Goal: Information Seeking & Learning: Compare options

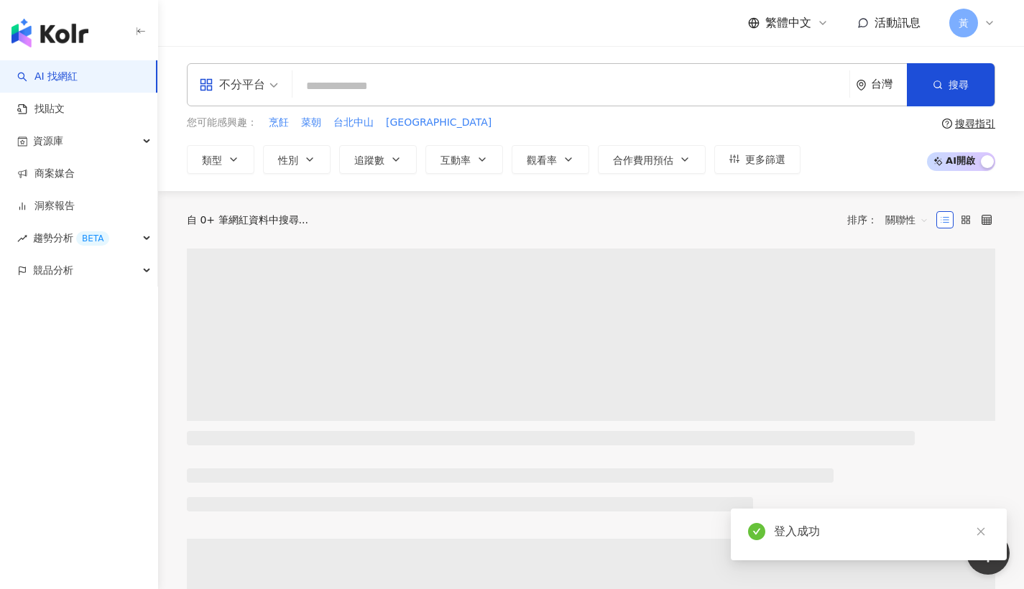
paste input "**********"
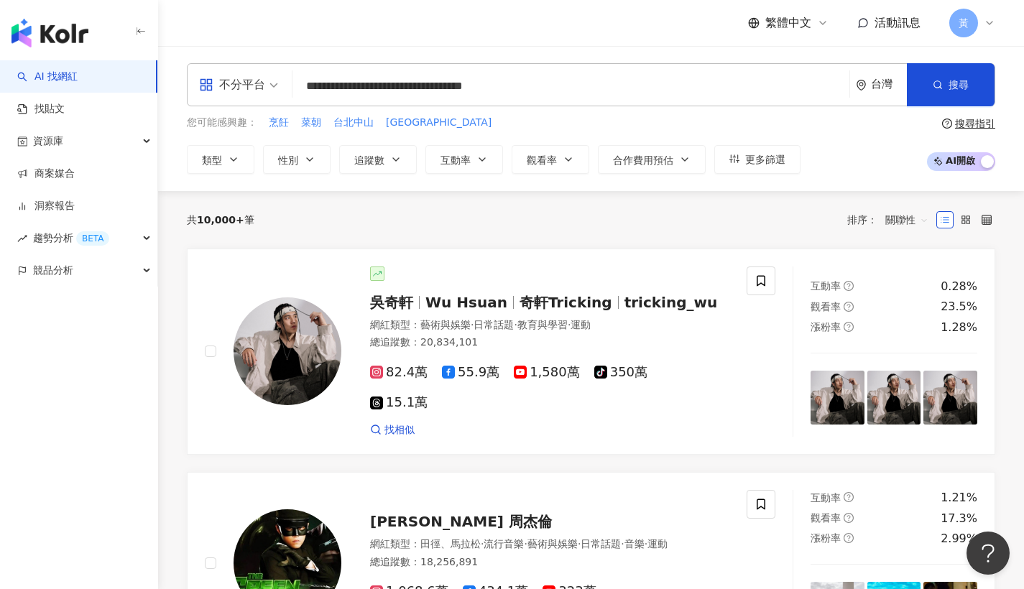
drag, startPoint x: 529, startPoint y: 81, endPoint x: 198, endPoint y: 96, distance: 331.0
click at [198, 96] on div "**********" at bounding box center [591, 84] width 809 height 43
click at [539, 86] on input "**********" at bounding box center [571, 86] width 546 height 27
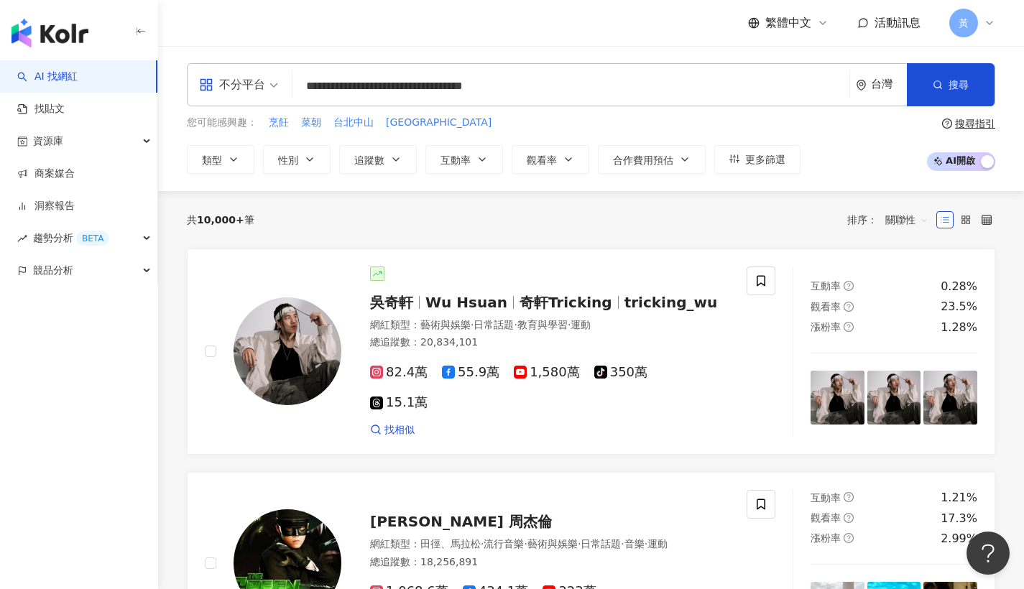
paste input "search"
type input "*********"
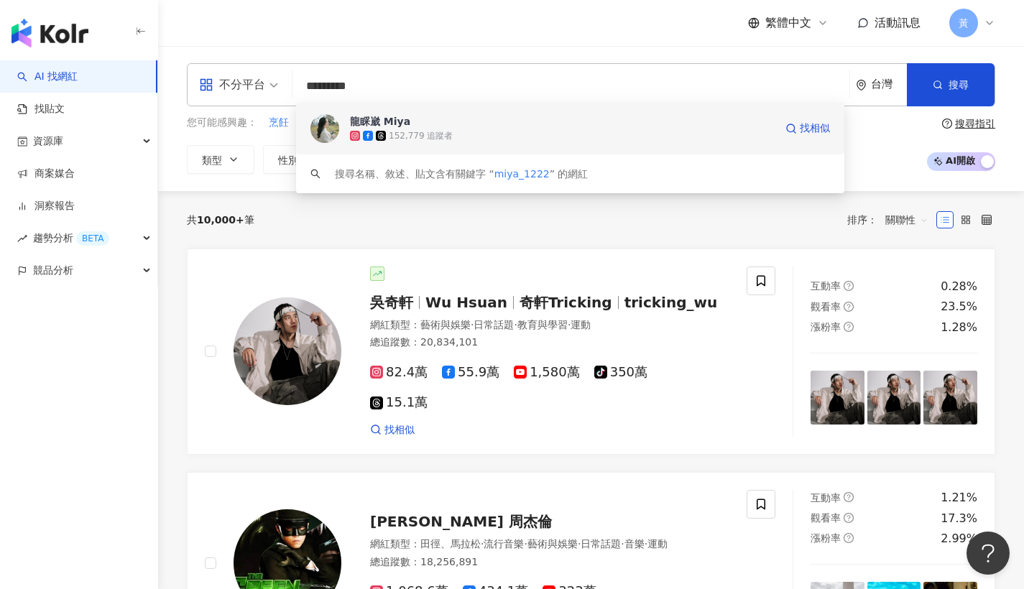
click at [519, 124] on span "龍睬崴 Miya" at bounding box center [562, 121] width 425 height 14
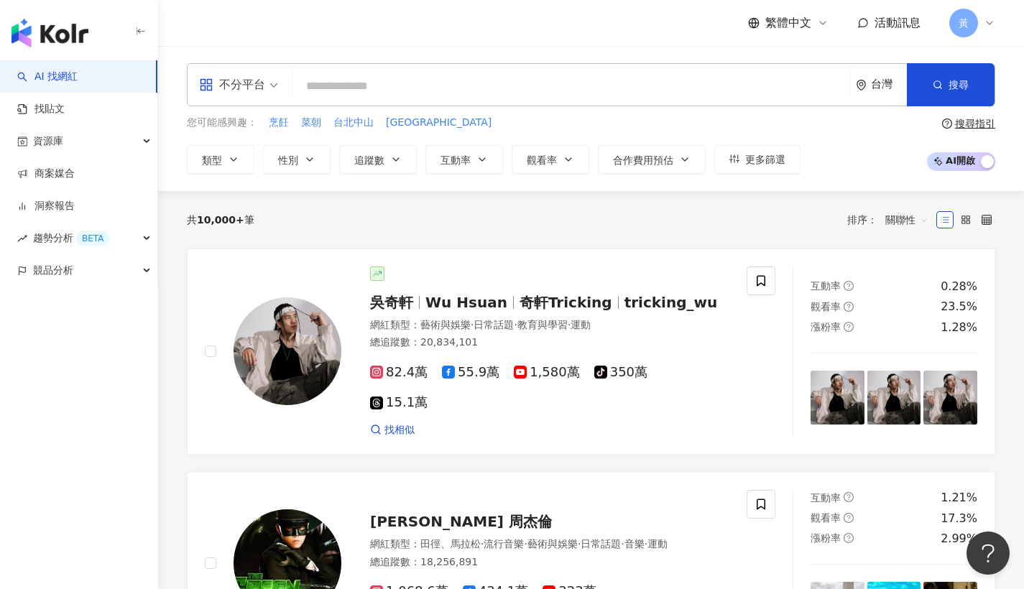
click at [474, 82] on input "search" at bounding box center [571, 86] width 546 height 27
paste input "*******"
type input "*******"
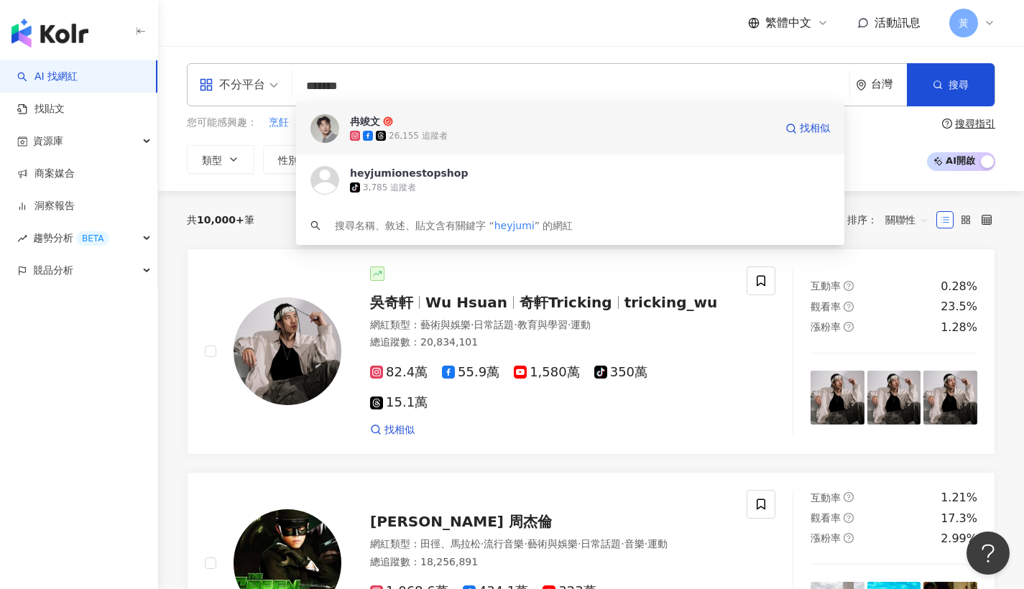
click at [459, 119] on span "冉竣文" at bounding box center [562, 121] width 425 height 14
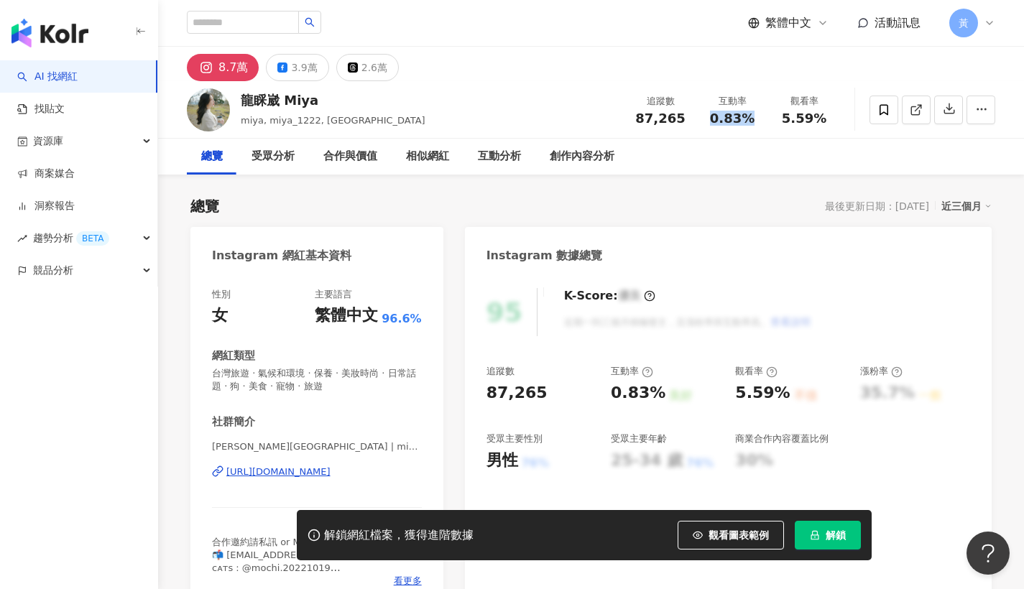
click at [753, 118] on div "0.83%" at bounding box center [732, 118] width 55 height 14
drag, startPoint x: 652, startPoint y: 121, endPoint x: 661, endPoint y: 119, distance: 8.7
click at [652, 120] on span "87,265" at bounding box center [660, 118] width 50 height 15
drag, startPoint x: 712, startPoint y: 121, endPoint x: 754, endPoint y: 111, distance: 43.6
click at [754, 111] on div "0.83%" at bounding box center [732, 118] width 55 height 14
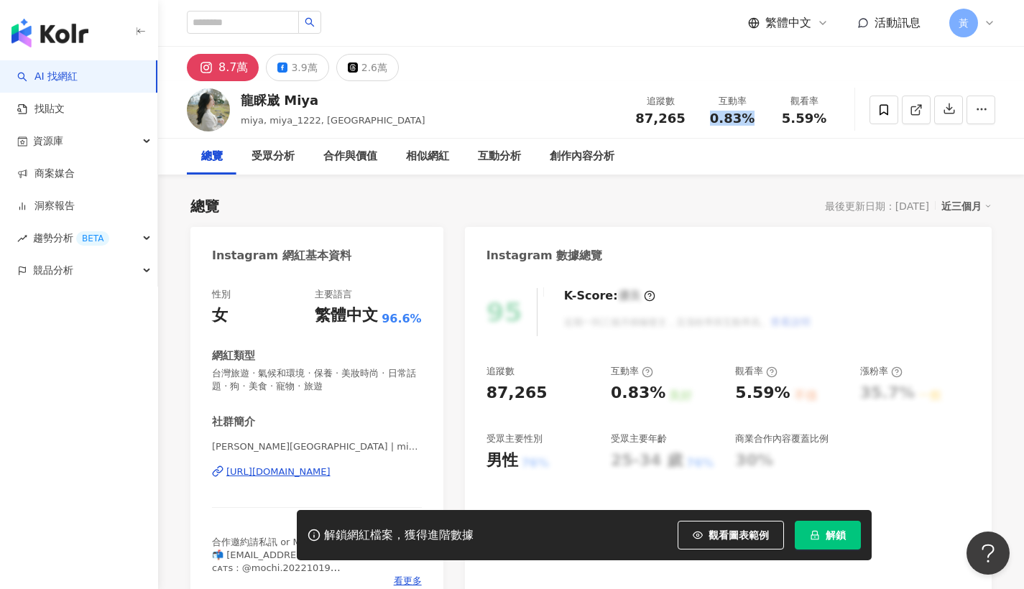
copy span "0.83%"
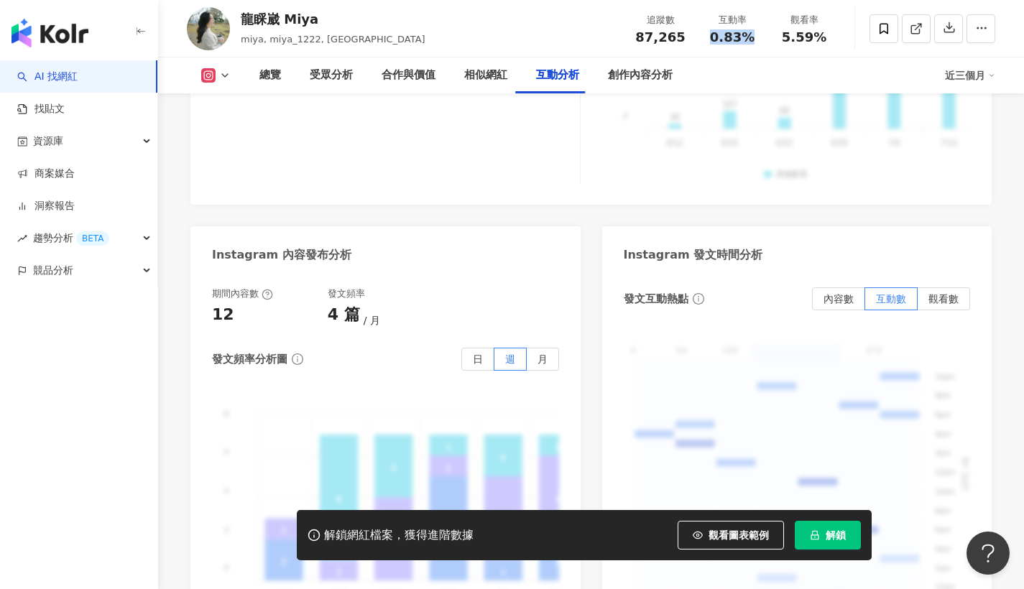
scroll to position [3082, 0]
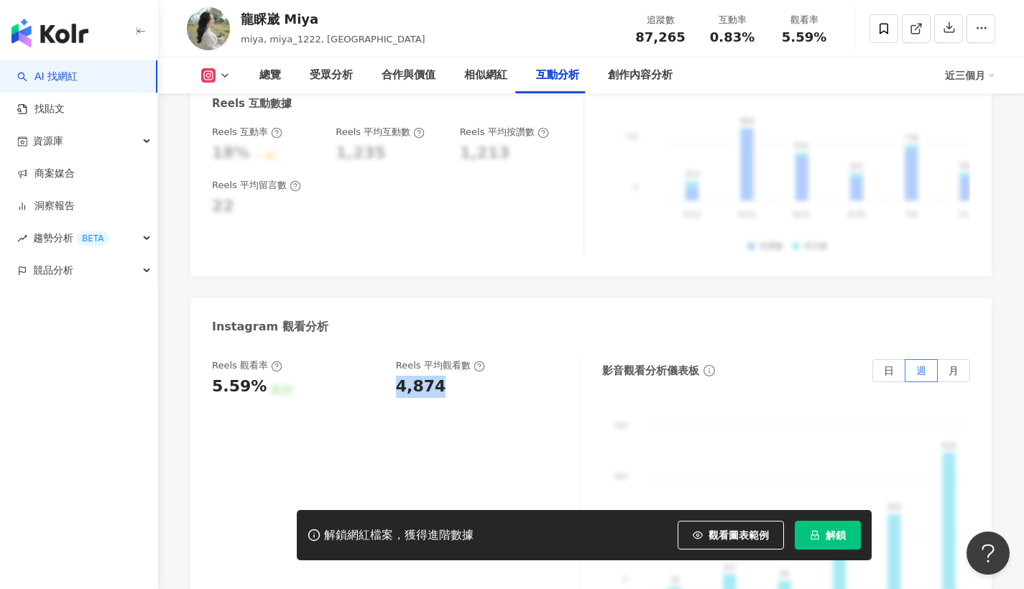
drag, startPoint x: 400, startPoint y: 331, endPoint x: 452, endPoint y: 329, distance: 52.5
click at [452, 376] on div "4,874" at bounding box center [481, 387] width 170 height 22
copy div "4,874"
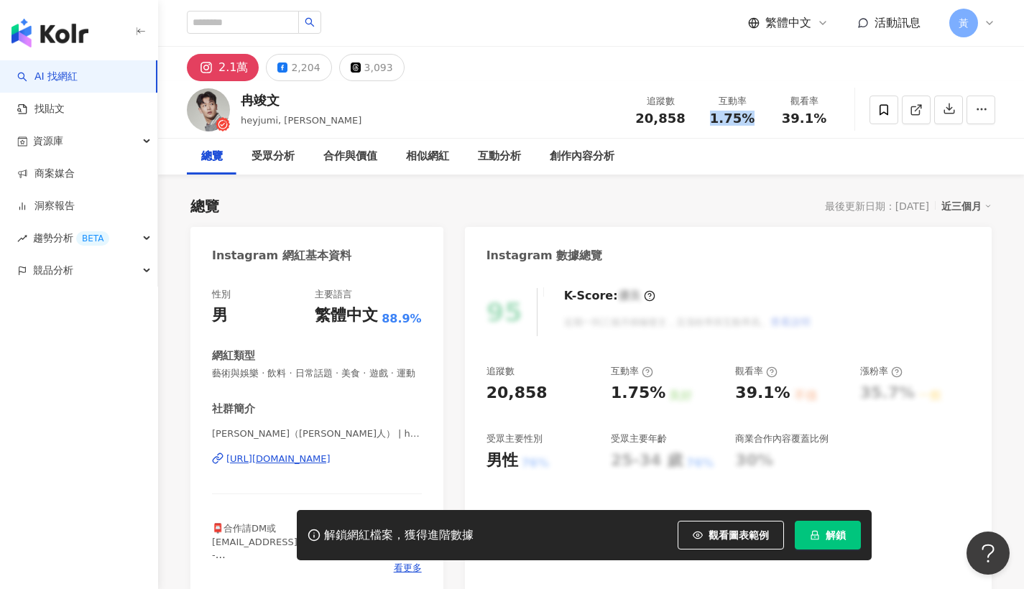
drag, startPoint x: 702, startPoint y: 120, endPoint x: 748, endPoint y: 116, distance: 46.9
click at [748, 116] on div "互動率 1.75%" at bounding box center [733, 109] width 72 height 31
click at [721, 140] on div "總覽 受眾分析 合作與價值 相似網紅 互動分析 創作內容分析" at bounding box center [591, 157] width 809 height 36
drag, startPoint x: 735, startPoint y: 119, endPoint x: 756, endPoint y: 118, distance: 21.6
click at [756, 118] on div "1.75%" at bounding box center [732, 118] width 55 height 14
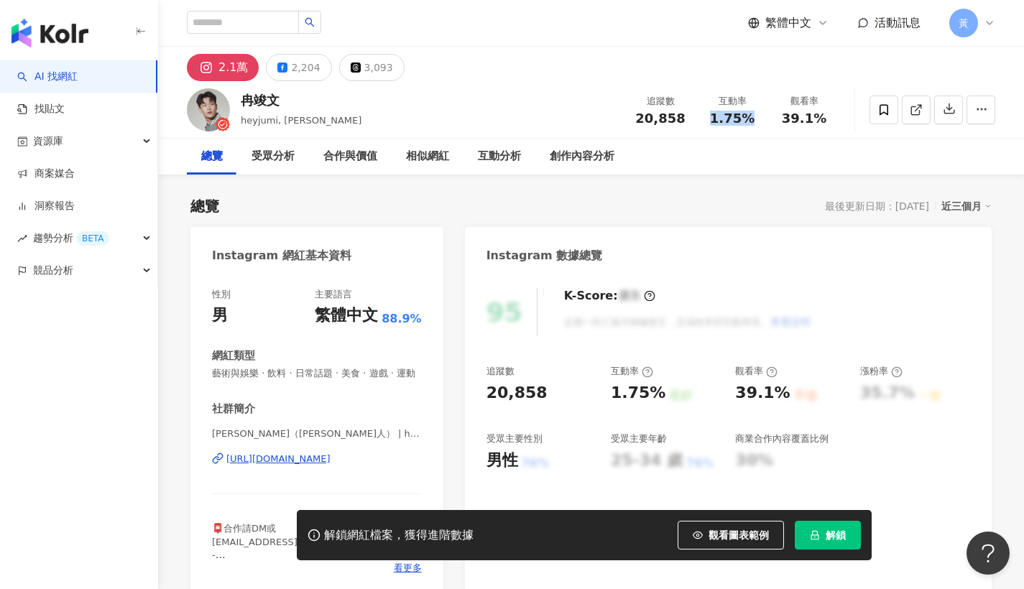
copy span "1.75%"
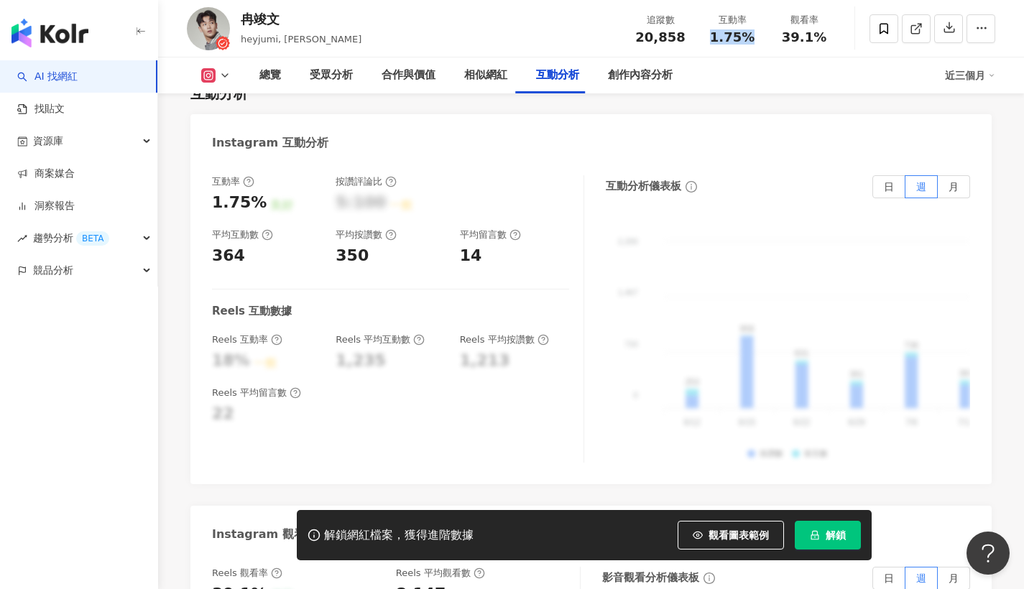
scroll to position [3069, 0]
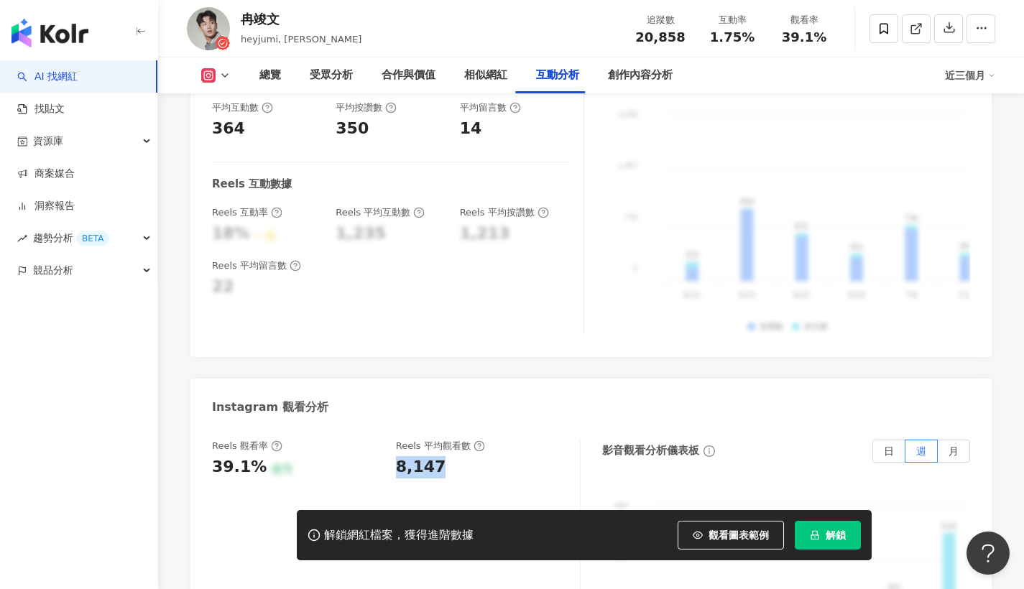
drag, startPoint x: 392, startPoint y: 359, endPoint x: 438, endPoint y: 359, distance: 46.7
click at [438, 440] on div "Reels 觀看率 39.1% 優秀 Reels 平均觀看數 8,147" at bounding box center [389, 459] width 354 height 39
copy div "8,147"
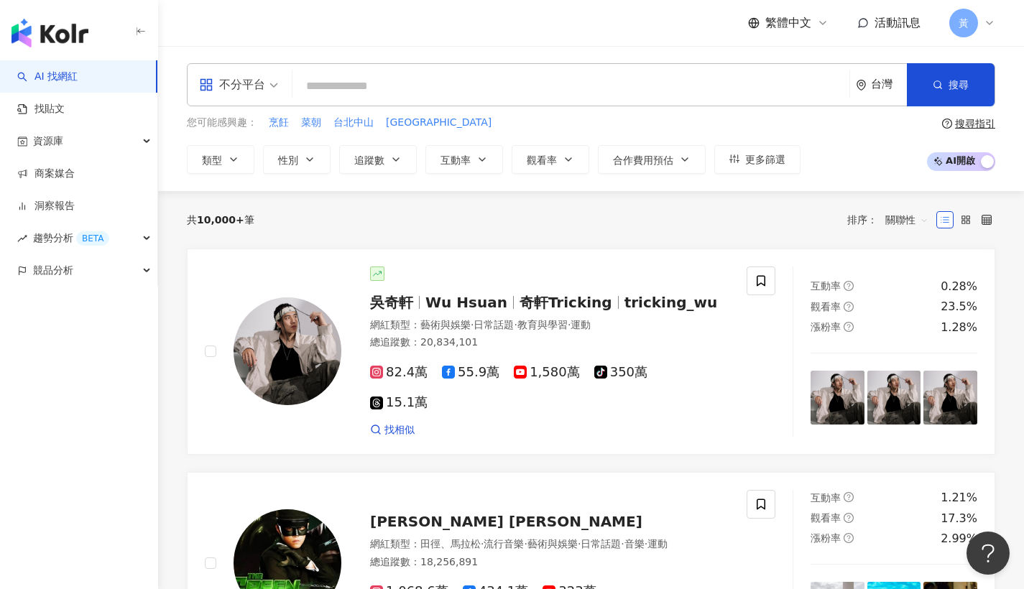
click at [251, 88] on div "不分平台" at bounding box center [232, 84] width 66 height 23
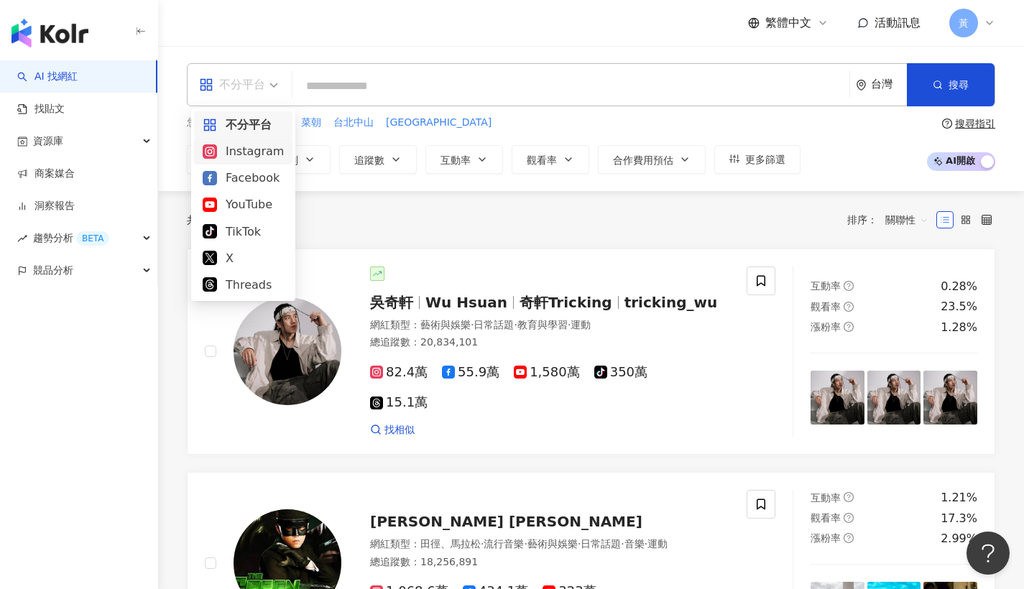
click at [267, 153] on div "Instagram" at bounding box center [243, 151] width 81 height 18
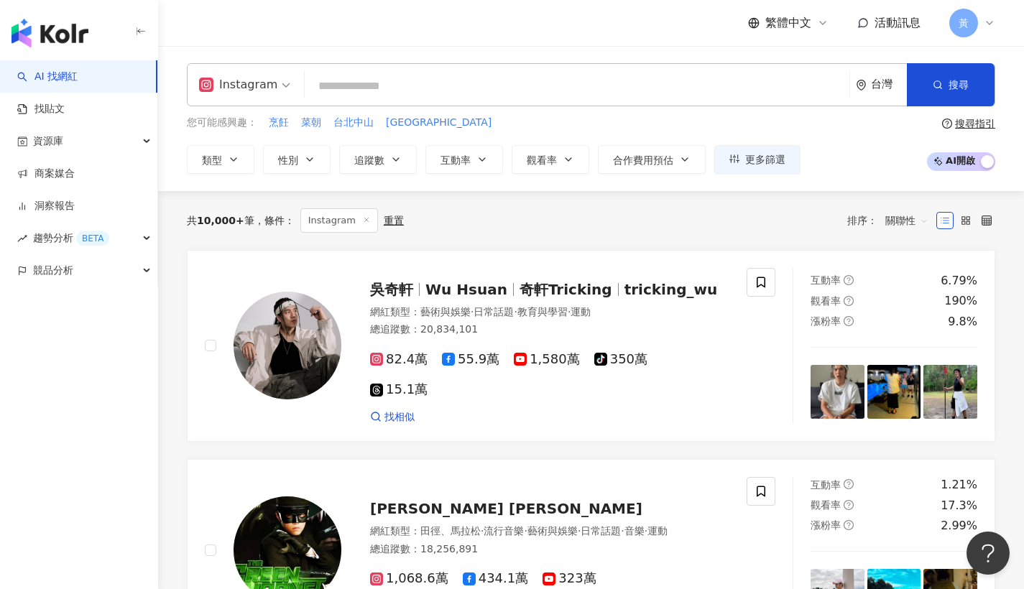
click at [508, 76] on input "search" at bounding box center [577, 86] width 533 height 27
paste input "**********"
type input "**********"
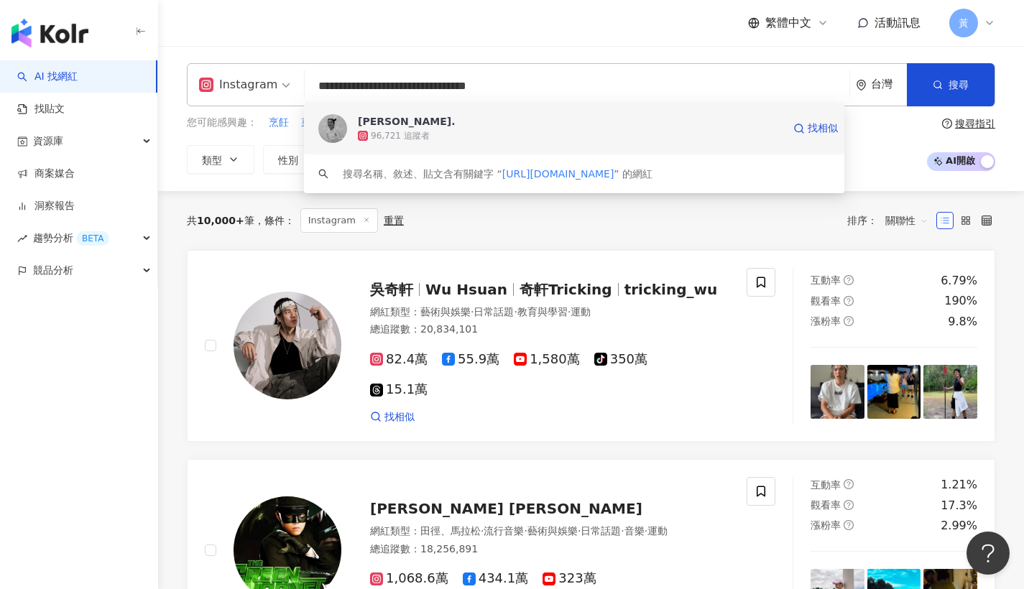
click at [529, 119] on span "Megan." at bounding box center [570, 121] width 425 height 14
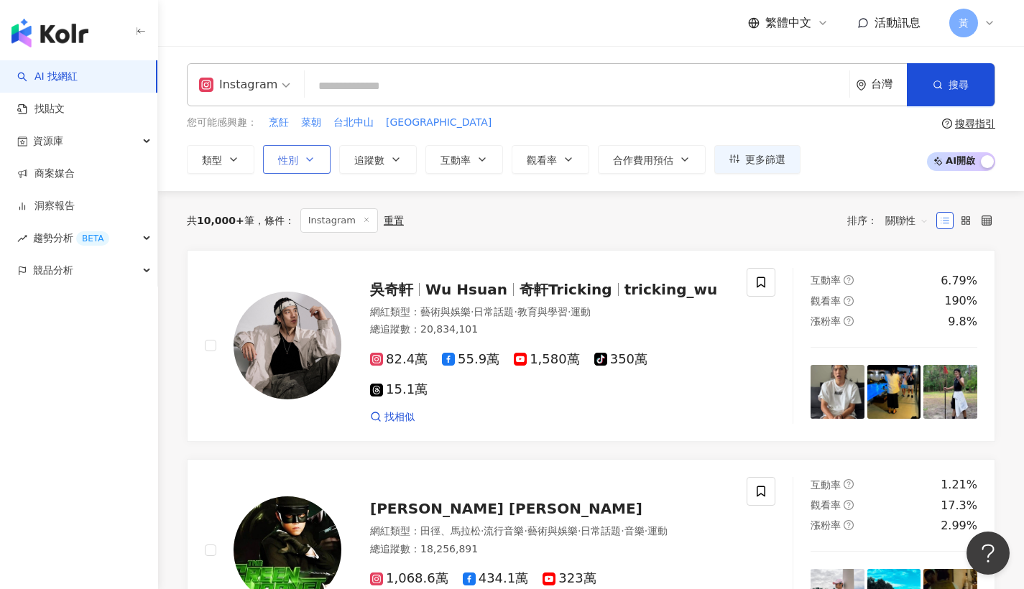
click at [297, 160] on button "性別" at bounding box center [297, 159] width 68 height 29
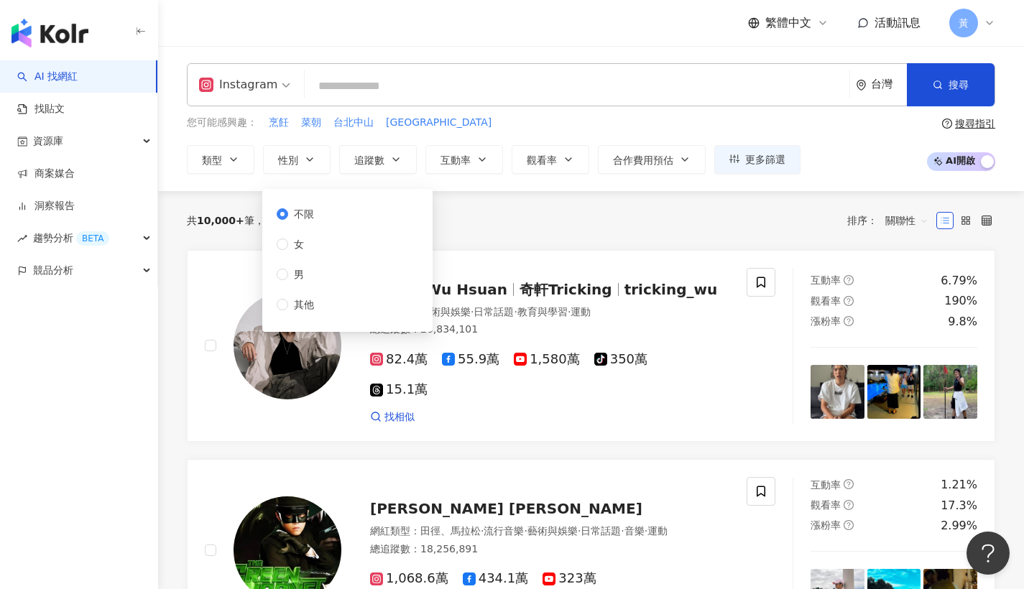
click at [300, 40] on div "繁體中文 活動訊息 黃" at bounding box center [591, 23] width 809 height 46
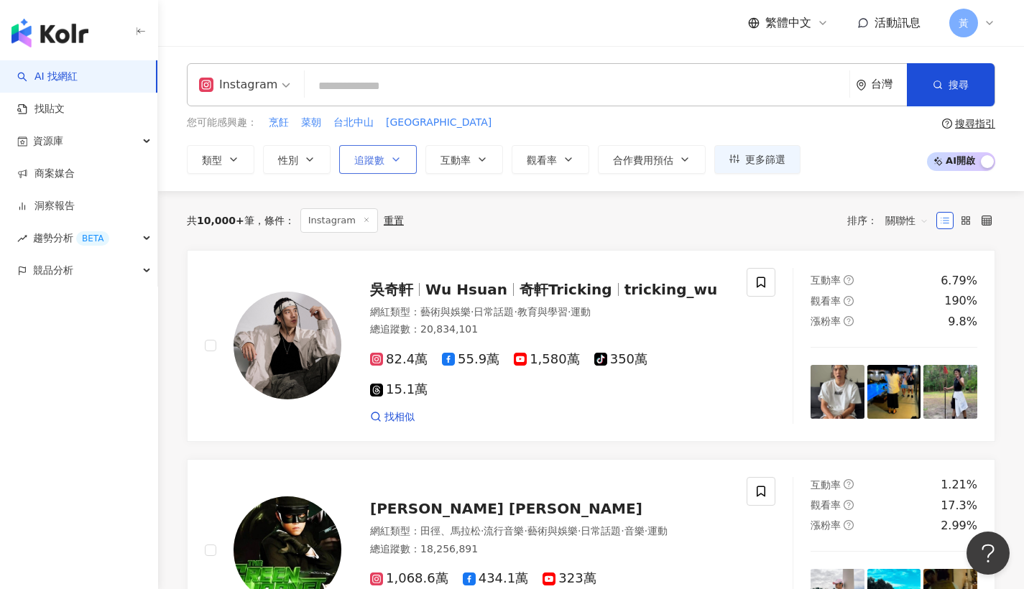
click at [376, 155] on span "追蹤數" at bounding box center [369, 161] width 30 height 12
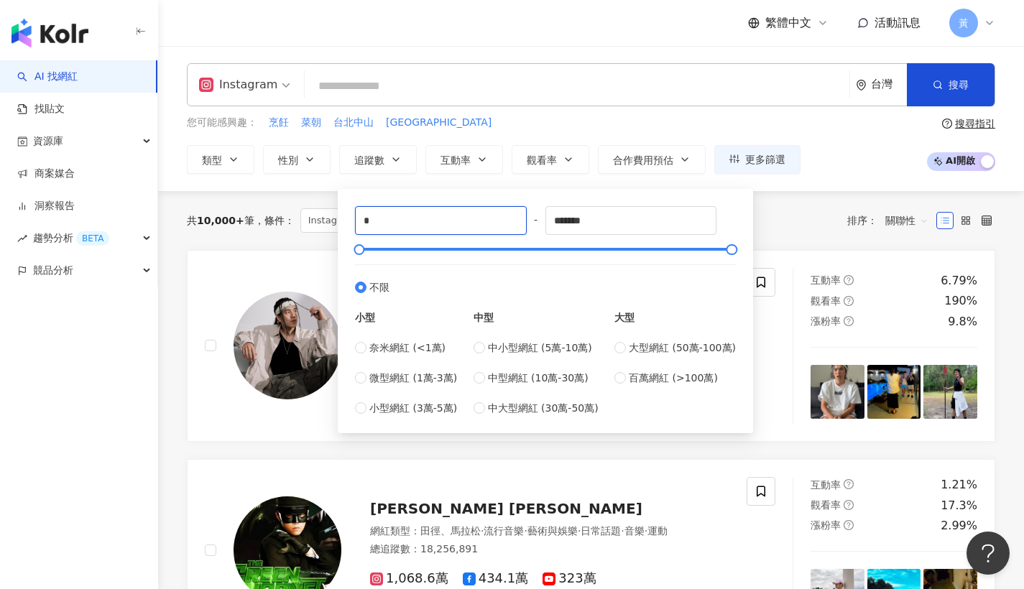
drag, startPoint x: 430, startPoint y: 216, endPoint x: 329, endPoint y: 213, distance: 100.7
type input "*****"
drag, startPoint x: 606, startPoint y: 221, endPoint x: 491, endPoint y: 231, distance: 115.4
click at [491, 231] on div "***** - ******* 不限 小型 奈米網紅 (<1萬) 微型網紅 (1萬-3萬) 小型網紅 (3萬-5萬) 中型 中小型網紅 (5萬-10萬) 中型…" at bounding box center [545, 311] width 381 height 210
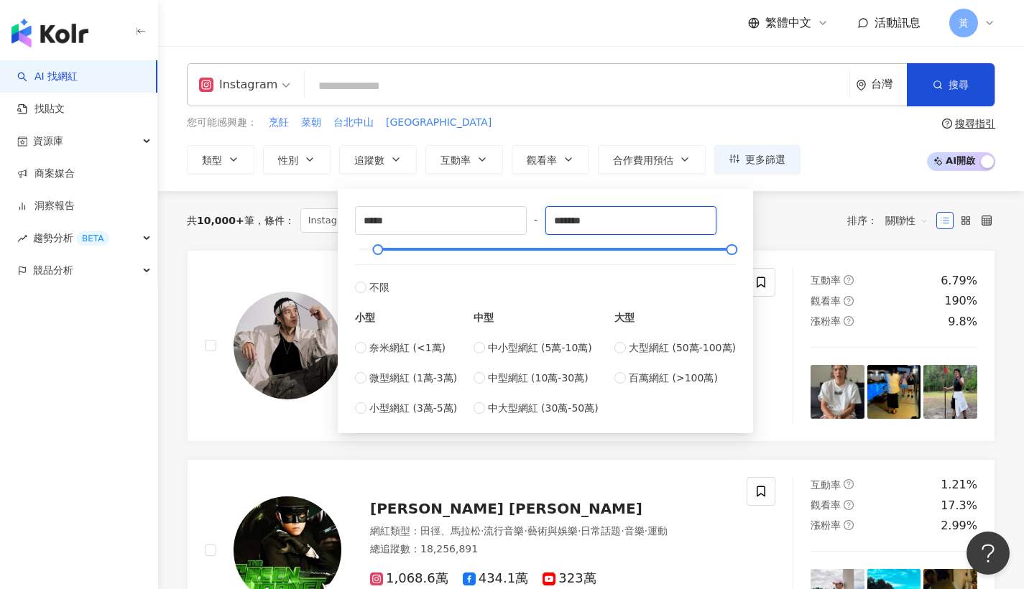
drag, startPoint x: 627, startPoint y: 224, endPoint x: 527, endPoint y: 218, distance: 100.1
click at [527, 218] on div "***** - ******* 不限 小型 奈米網紅 (<1萬) 微型網紅 (1萬-3萬) 小型網紅 (3萬-5萬) 中型 中小型網紅 (5萬-10萬) 中型…" at bounding box center [545, 311] width 381 height 210
type input "******"
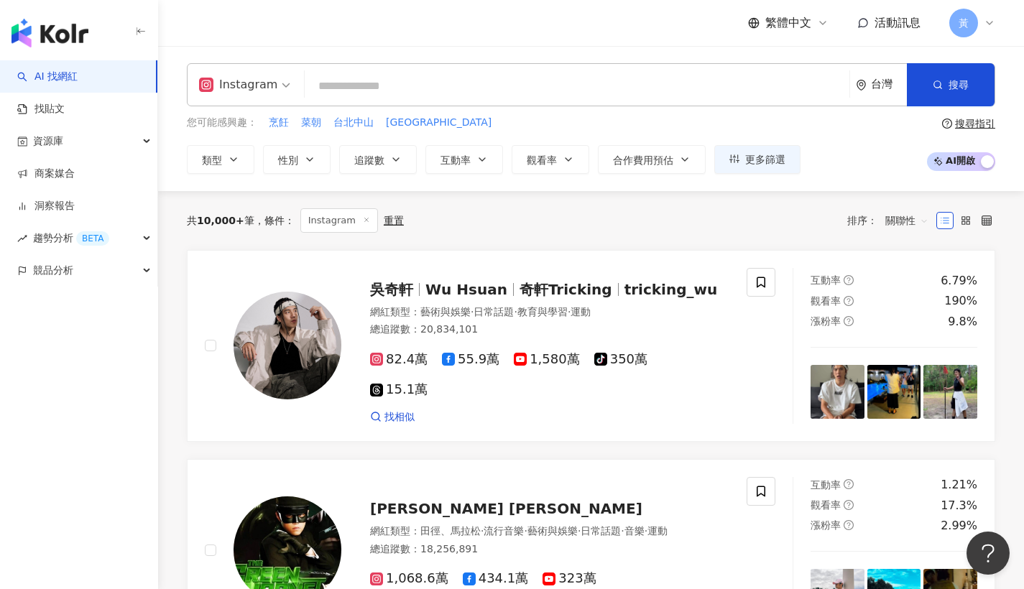
click at [508, 133] on div "您可能感興趣： 烹飪 菜朝 台北中山 台北中山區 類型 性別 追蹤數 互動率 觀看率 合作費用預估 更多篩選 不限 女 男 其他 ***** - ******…" at bounding box center [494, 144] width 614 height 59
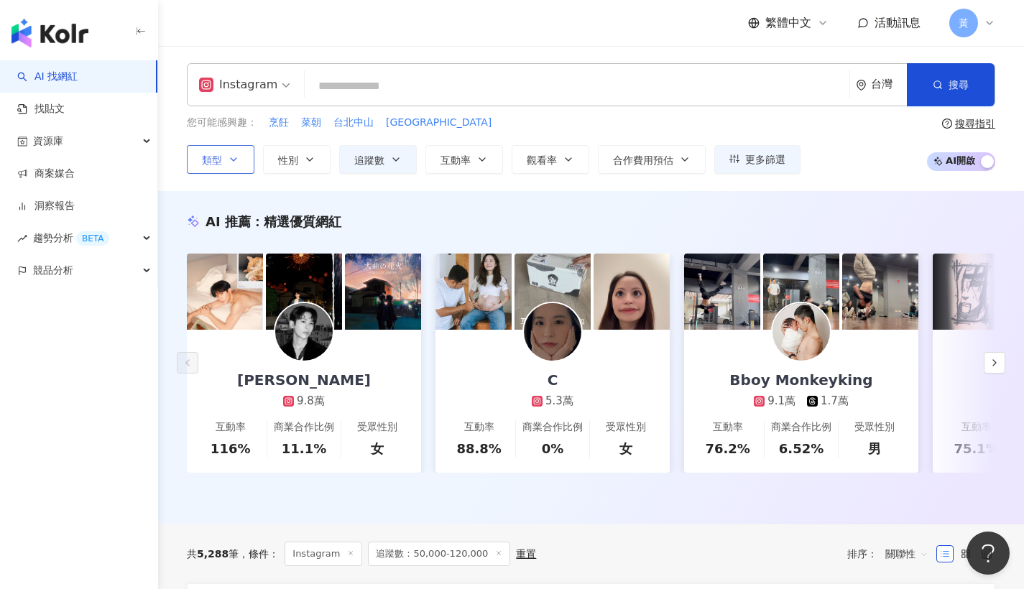
click at [229, 166] on button "類型" at bounding box center [221, 159] width 68 height 29
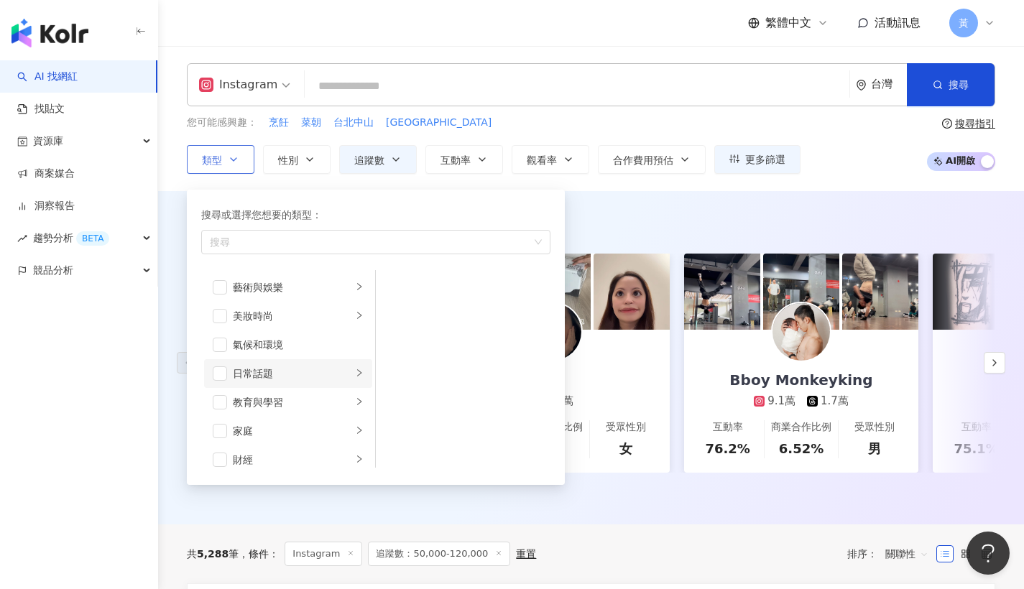
scroll to position [3, 0]
click at [834, 143] on div "您可能感興趣： 烹飪 菜朝 台北中山 台北中山區 類型 搜尋或選擇您想要的類型： 搜尋 藝術與娛樂 美妝時尚 氣候和環境 日常話題 教育與學習 家庭 財經 美…" at bounding box center [591, 144] width 809 height 59
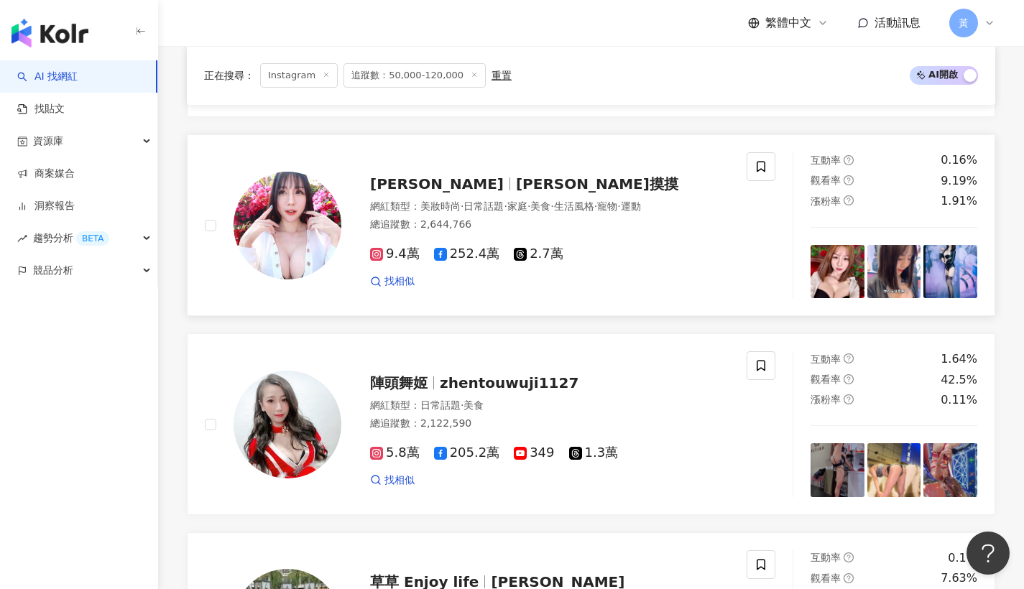
scroll to position [0, 0]
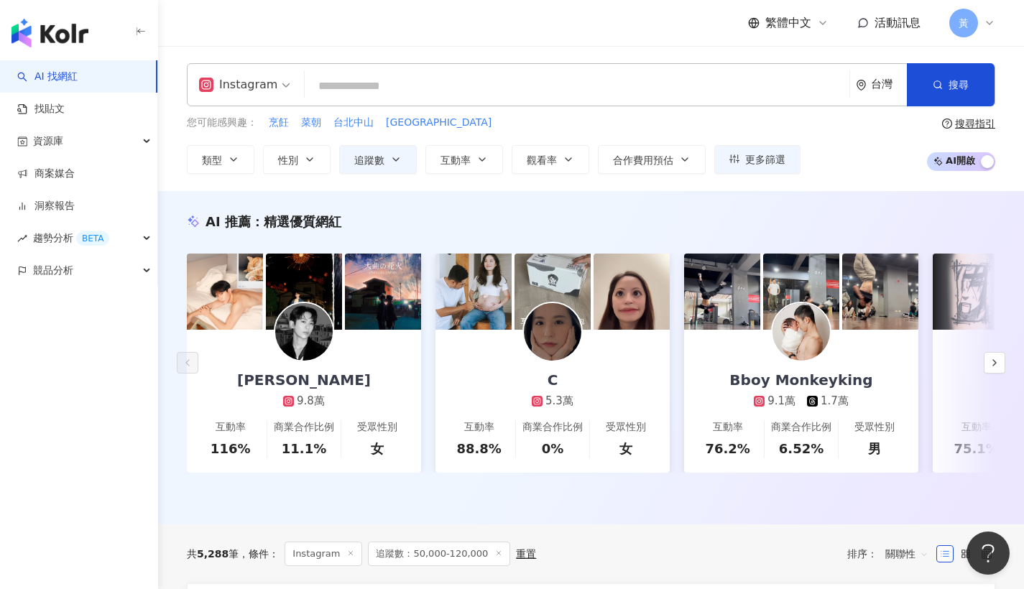
click at [375, 87] on input "search" at bounding box center [577, 86] width 533 height 27
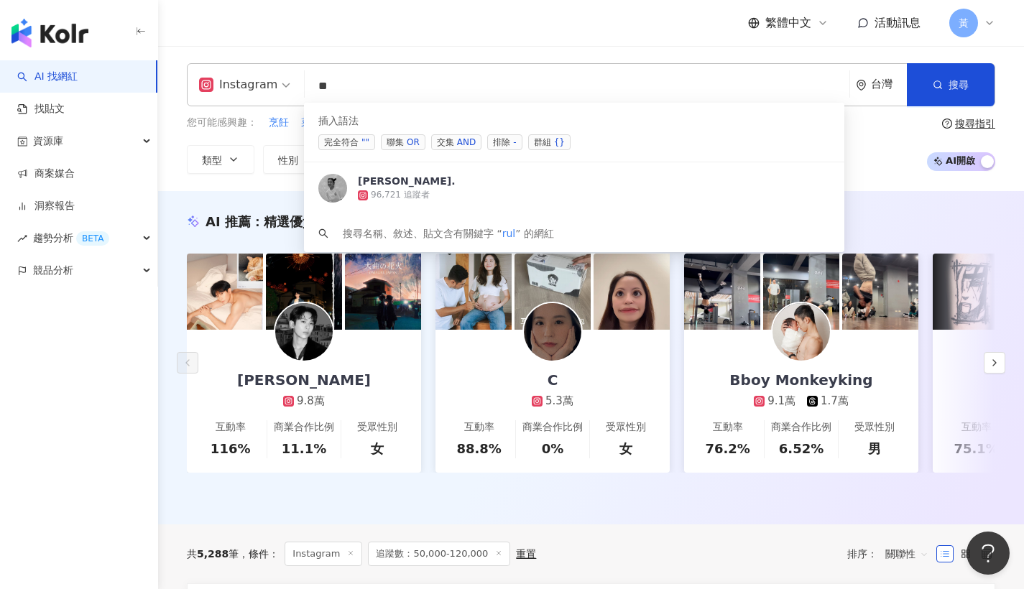
type input "*"
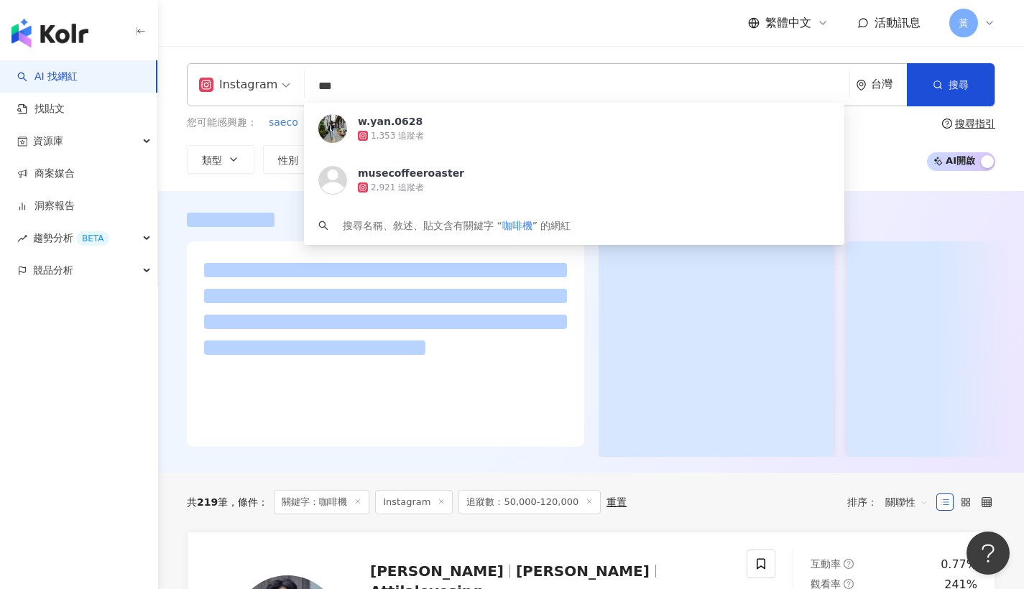
click at [391, 35] on div "繁體中文 活動訊息 黃" at bounding box center [591, 23] width 809 height 46
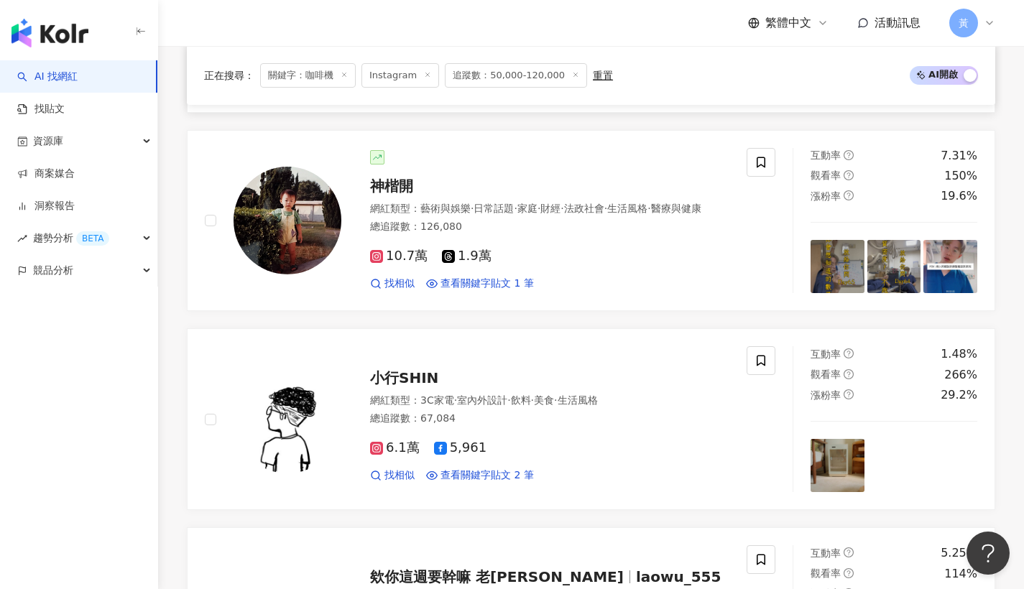
scroll to position [2177, 0]
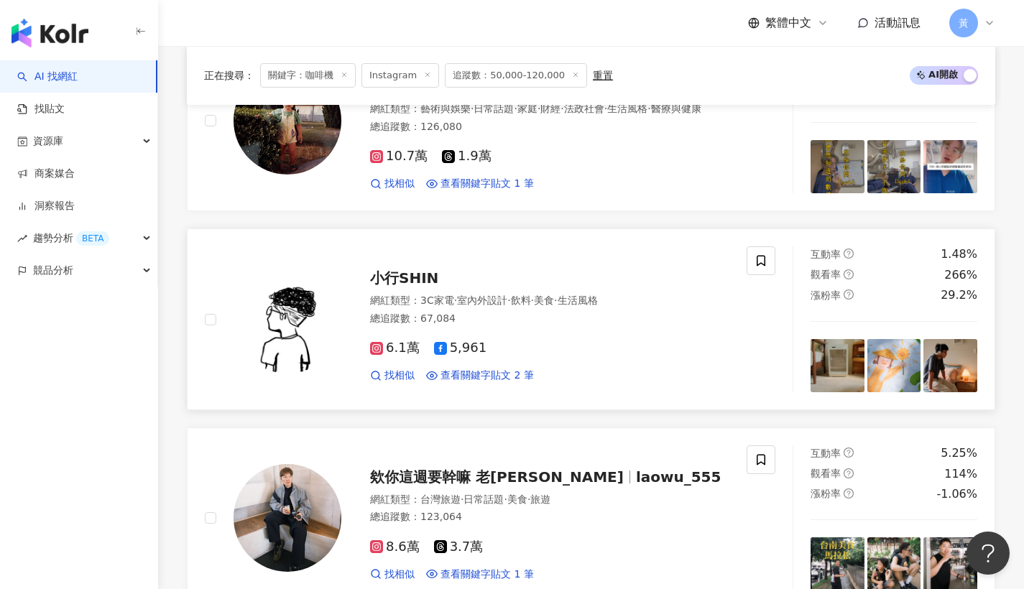
click at [441, 273] on div "小行SHIN" at bounding box center [549, 278] width 359 height 20
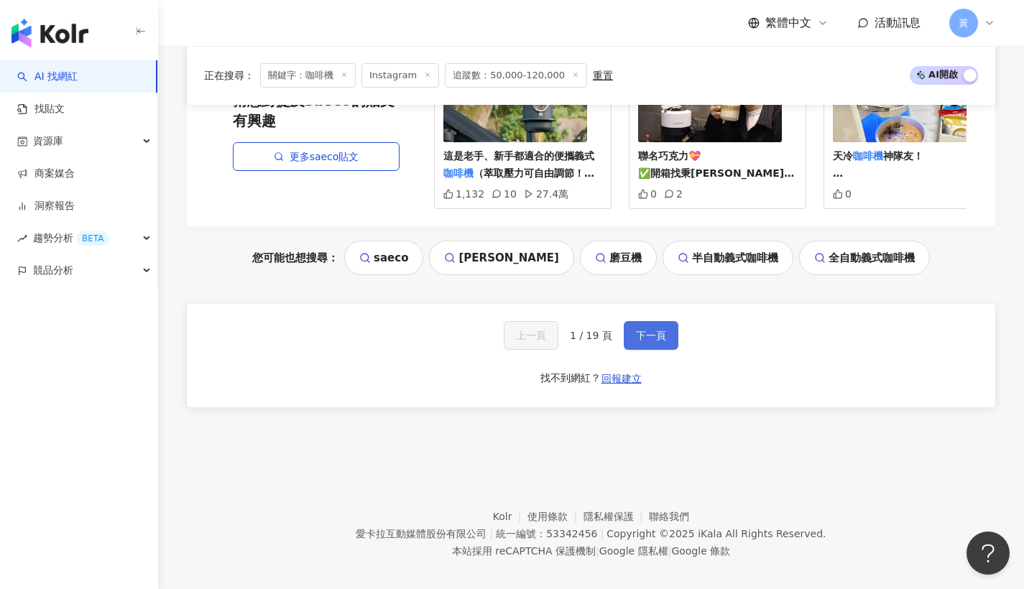
click at [645, 341] on span "下一頁" at bounding box center [651, 336] width 30 height 12
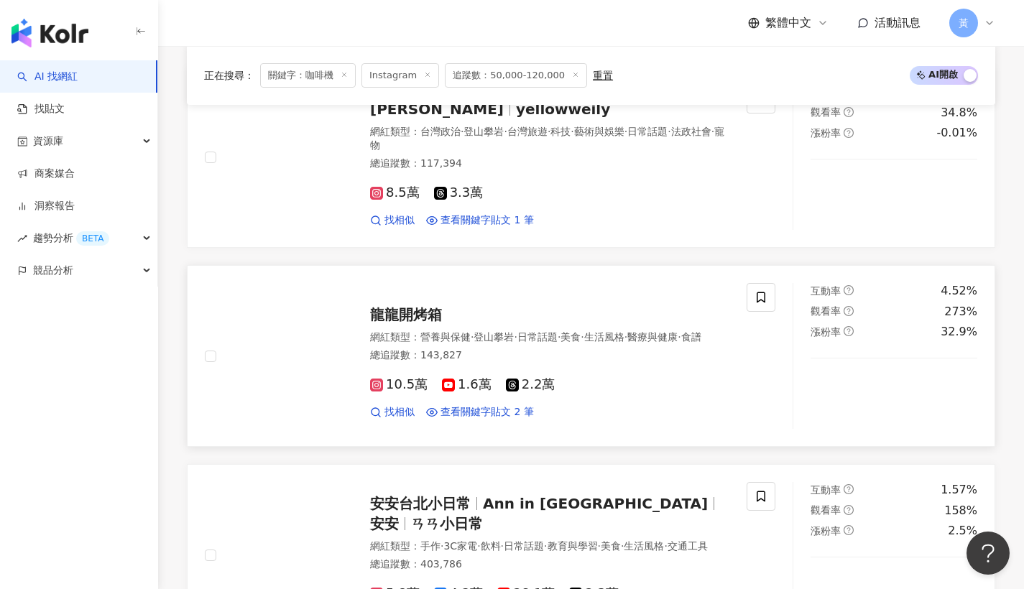
scroll to position [2151, 0]
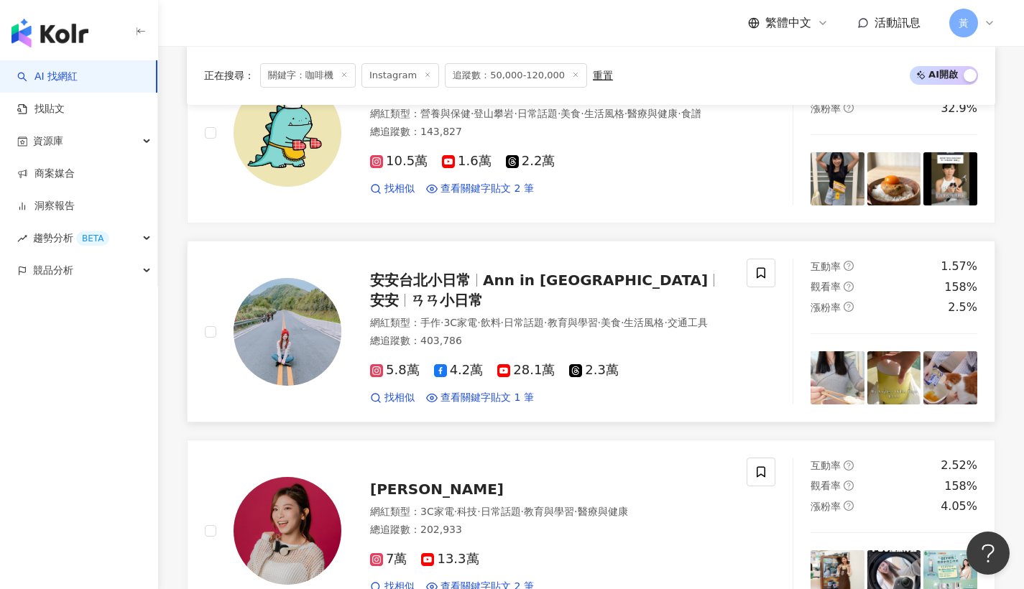
click at [544, 317] on span "日常話題" at bounding box center [524, 323] width 40 height 12
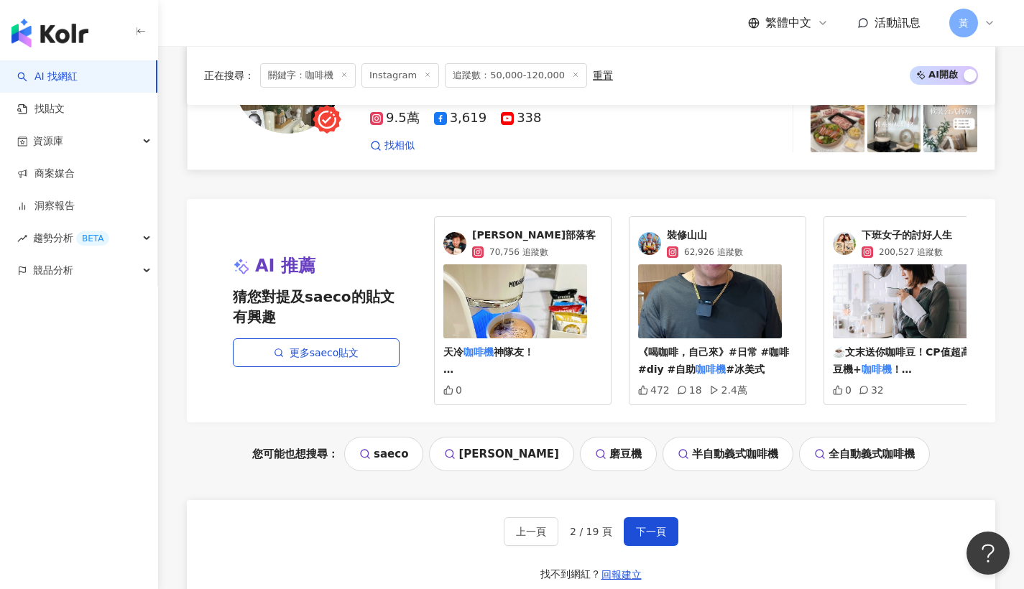
scroll to position [3018, 0]
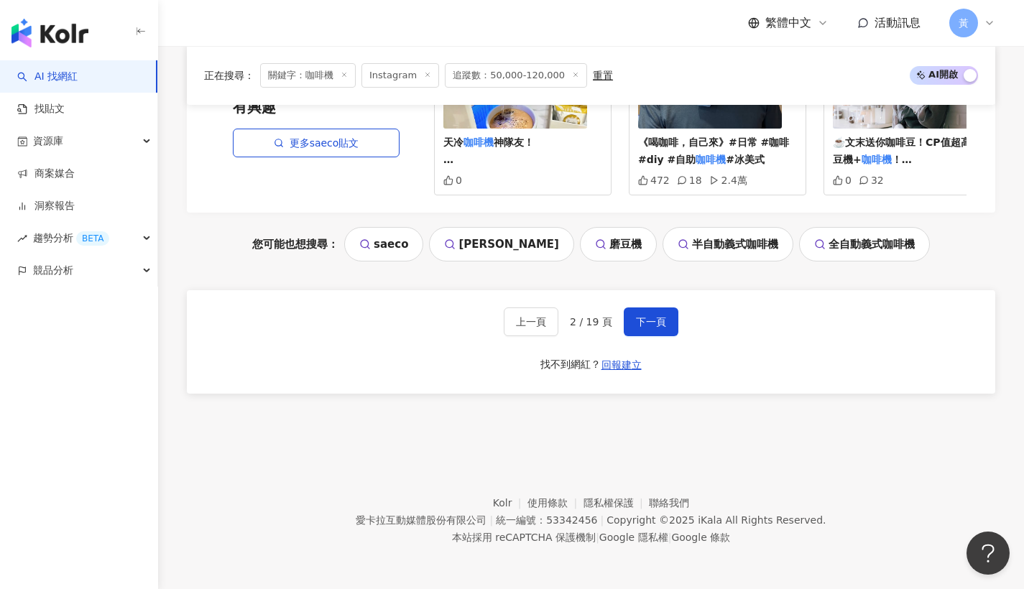
click at [648, 337] on div "上一頁 2 / 19 頁 下一頁 找不到網紅？ 回報建立" at bounding box center [591, 342] width 809 height 104
click at [649, 326] on span "下一頁" at bounding box center [651, 322] width 30 height 12
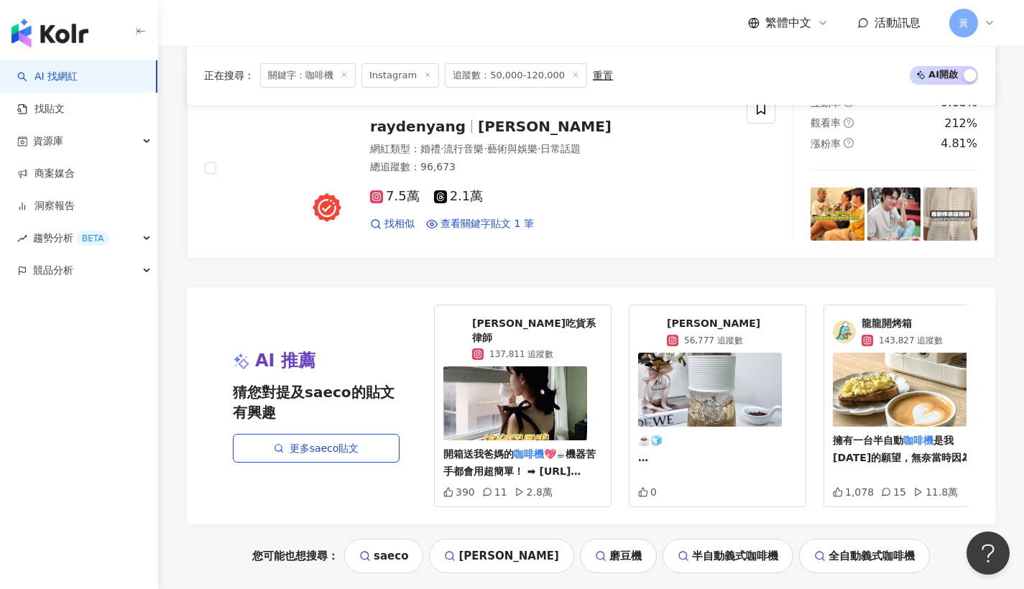
scroll to position [2856, 0]
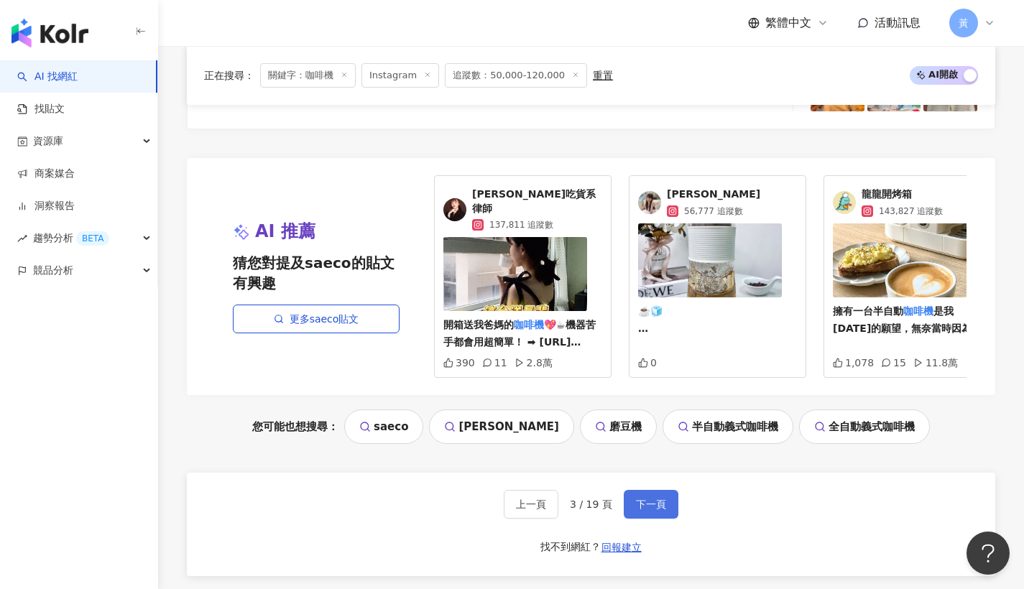
click at [650, 499] on span "下一頁" at bounding box center [651, 505] width 30 height 12
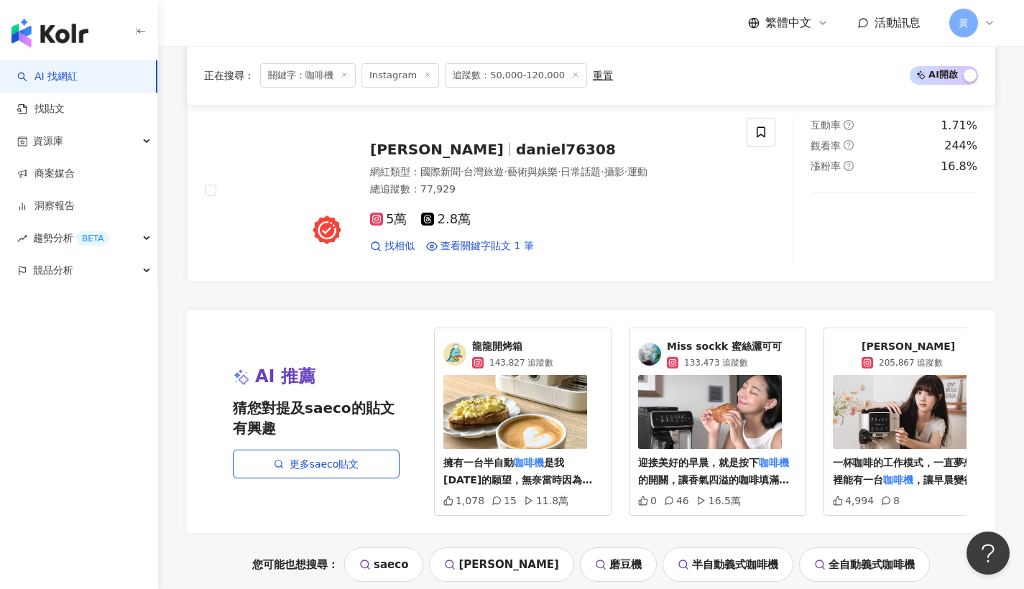
scroll to position [2842, 0]
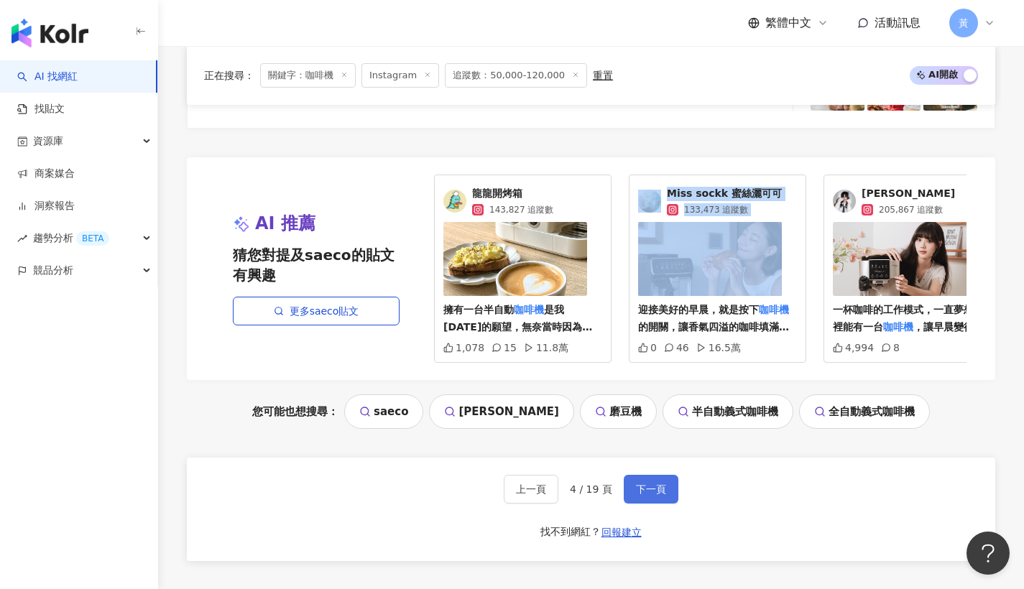
click at [653, 495] on span "下一頁" at bounding box center [651, 490] width 30 height 12
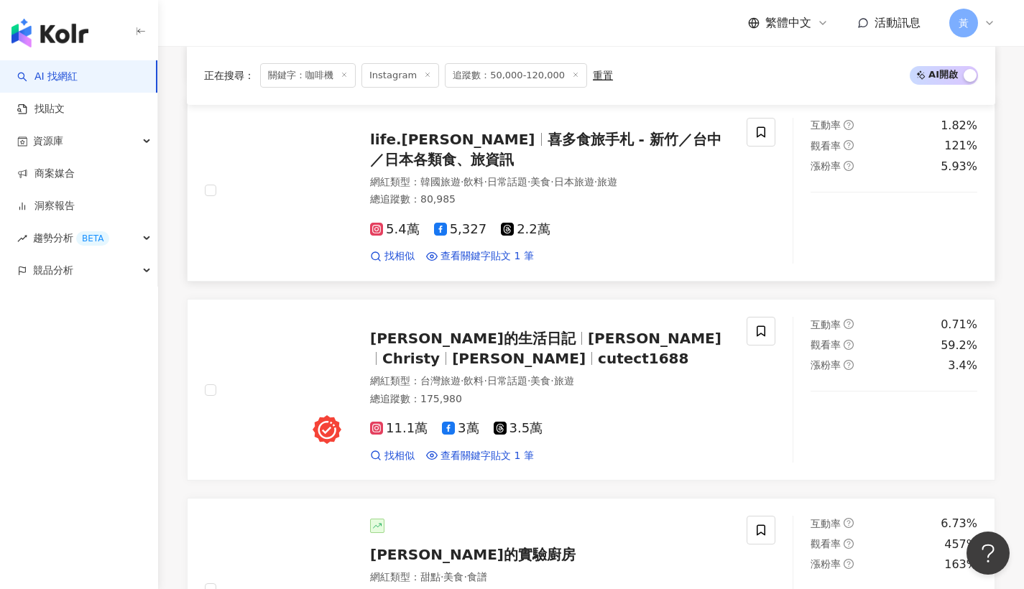
scroll to position [937, 0]
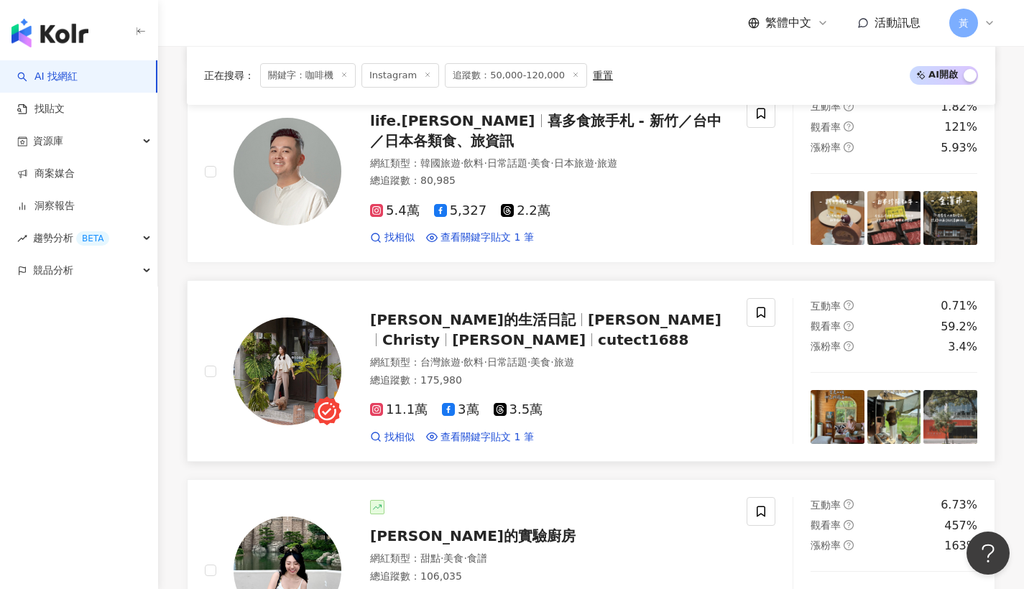
click at [588, 311] on span "馬尼麻麻" at bounding box center [655, 319] width 134 height 17
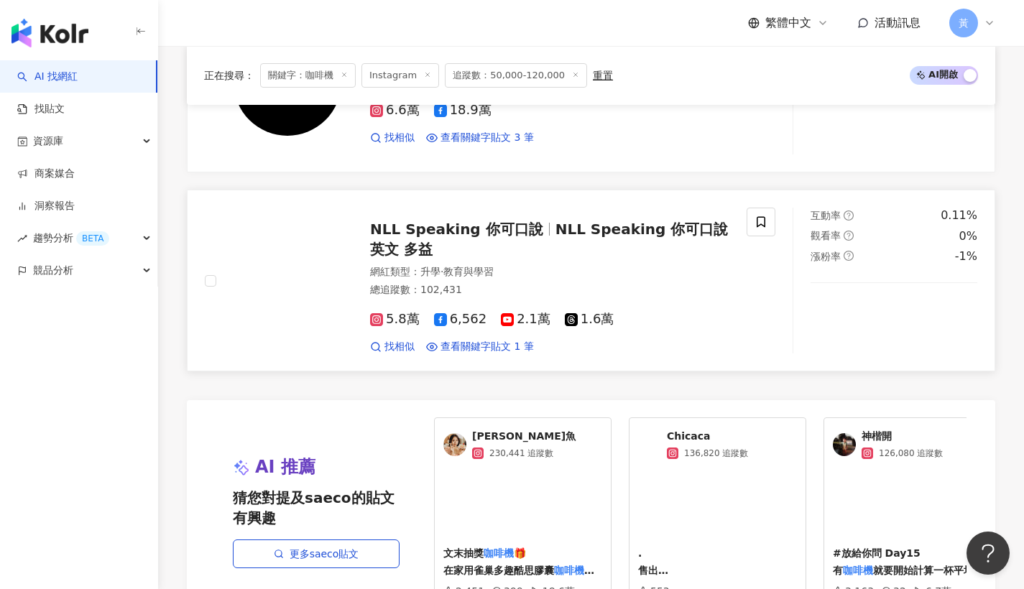
scroll to position [2857, 0]
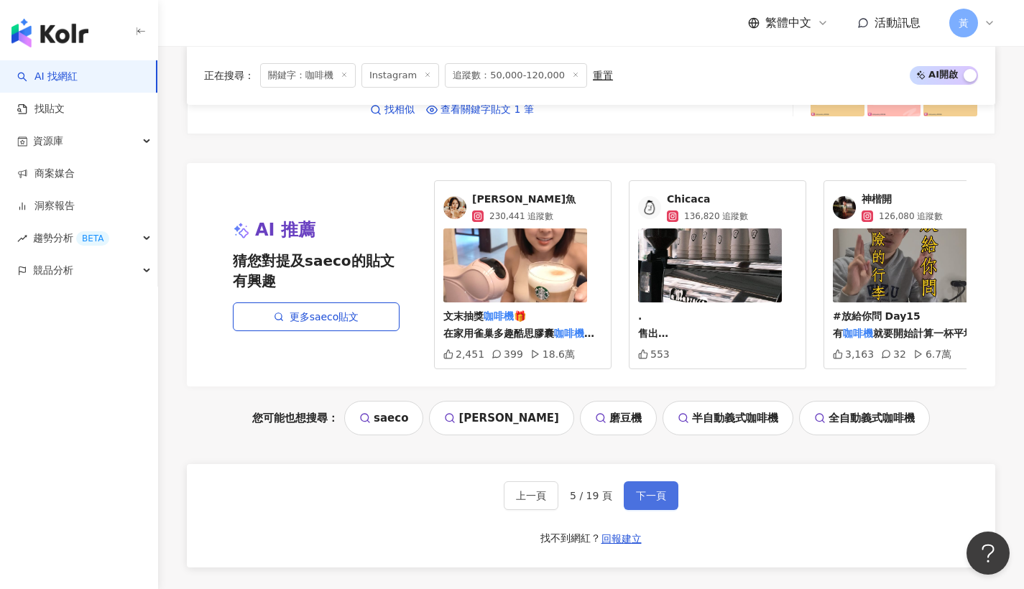
click at [666, 485] on button "下一頁" at bounding box center [651, 496] width 55 height 29
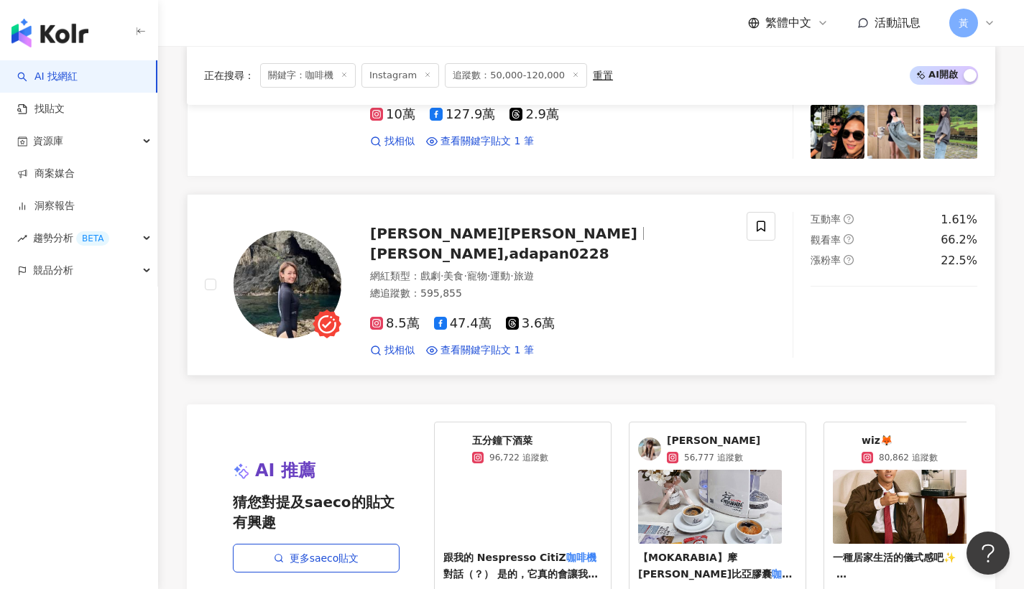
scroll to position [2868, 0]
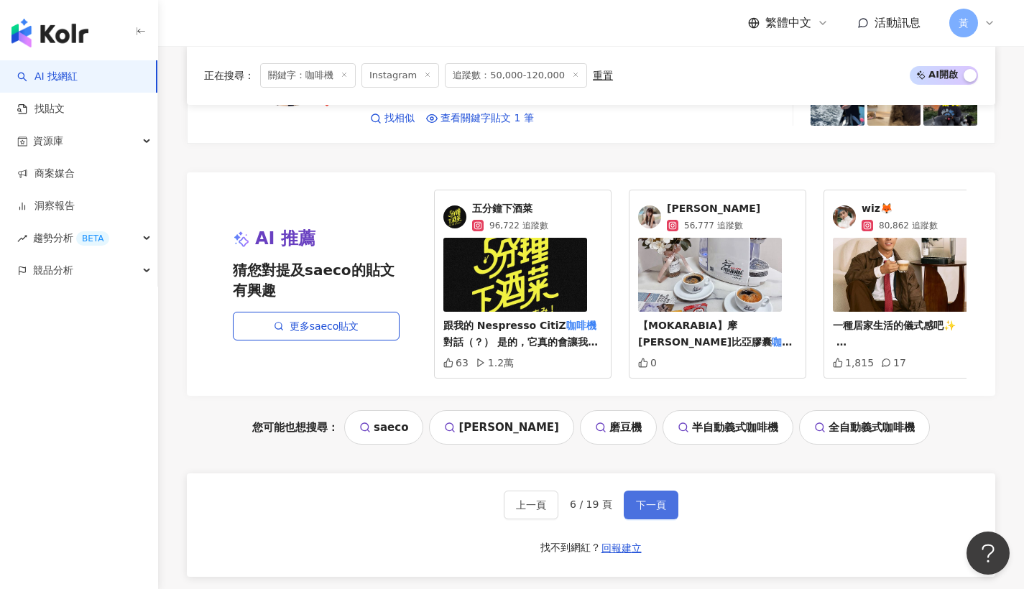
click at [640, 500] on span "下一頁" at bounding box center [651, 506] width 30 height 12
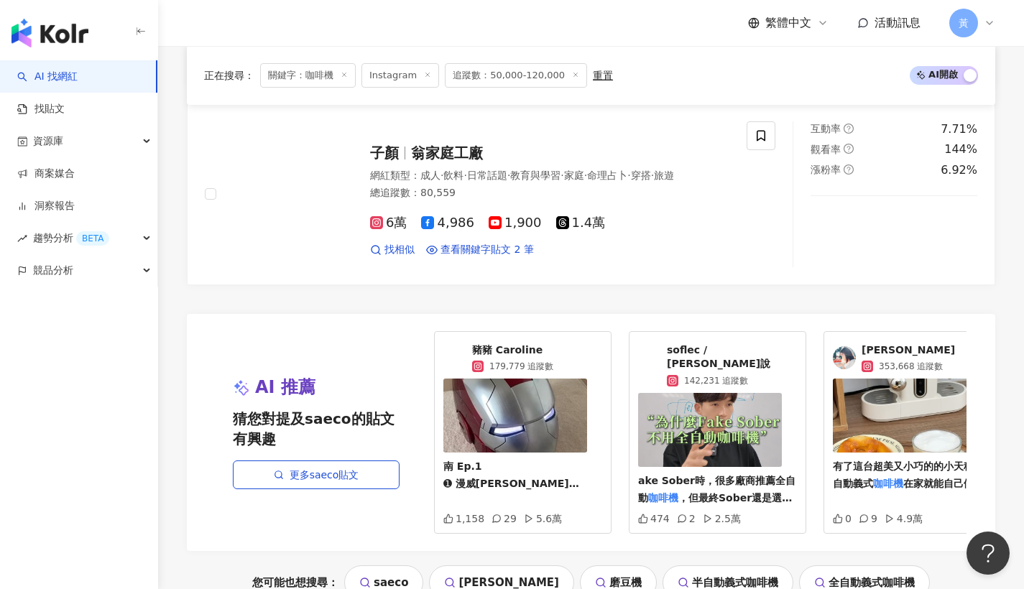
scroll to position [2931, 0]
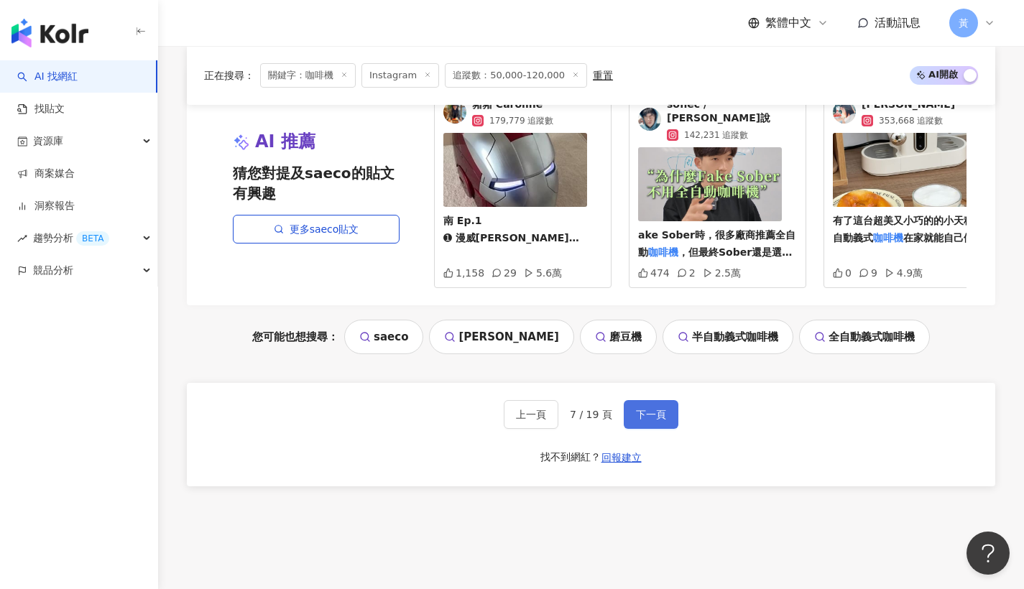
click at [640, 419] on button "下一頁" at bounding box center [651, 414] width 55 height 29
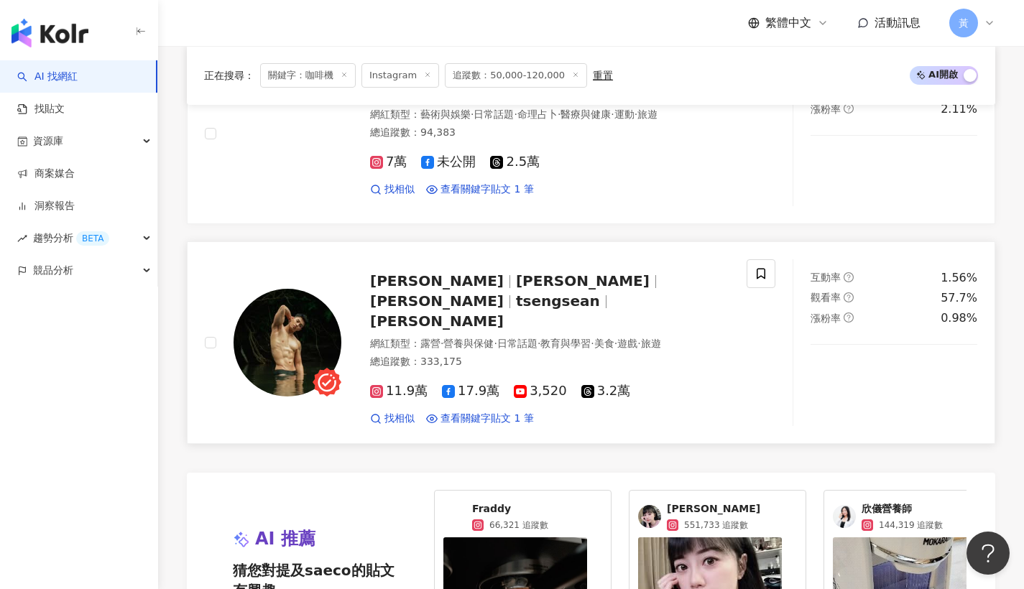
scroll to position [2951, 0]
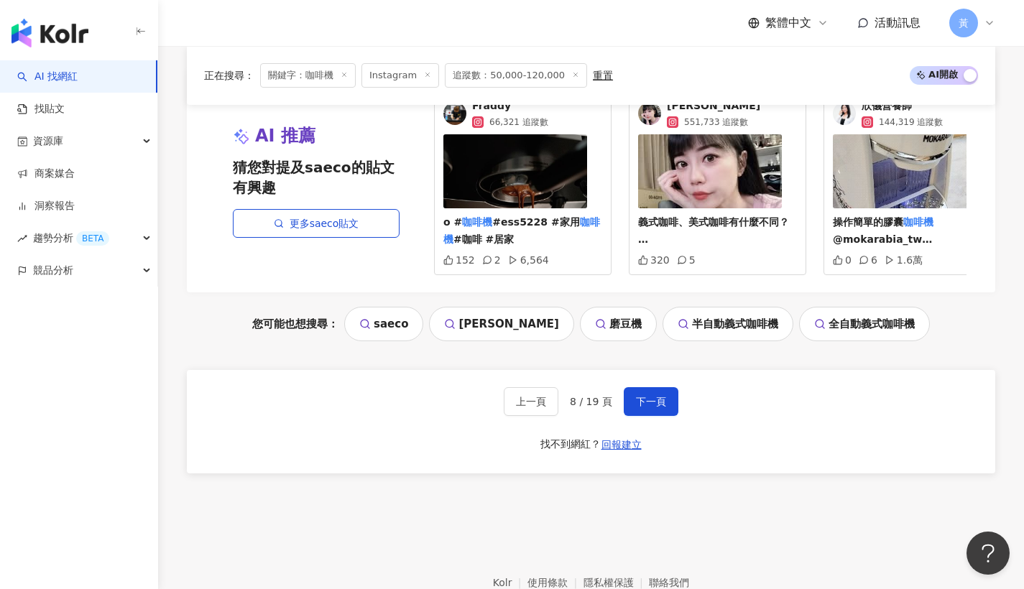
click at [548, 311] on link "飛利浦lattego" at bounding box center [501, 324] width 144 height 35
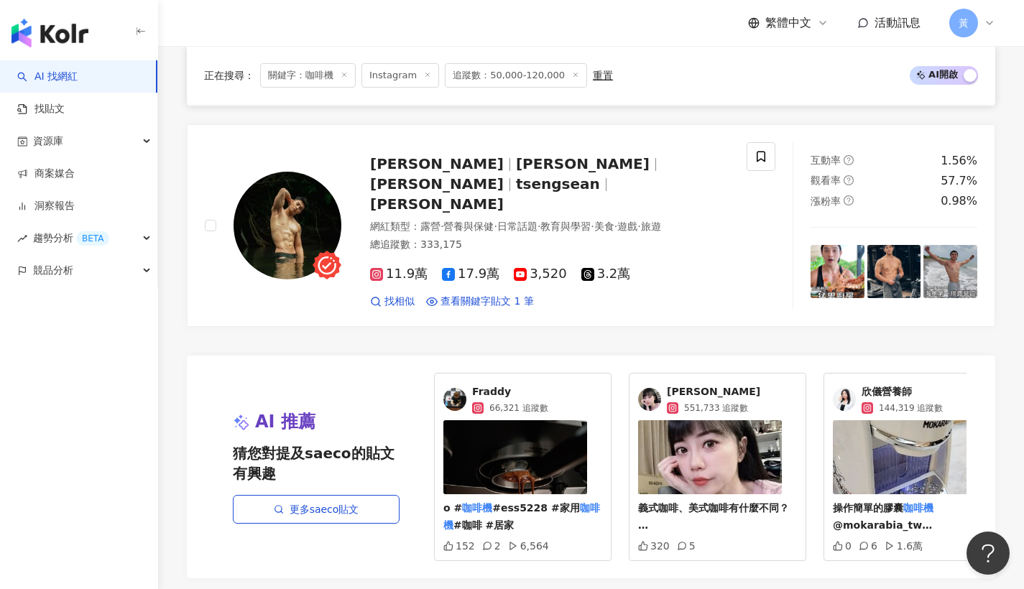
scroll to position [2767, 0]
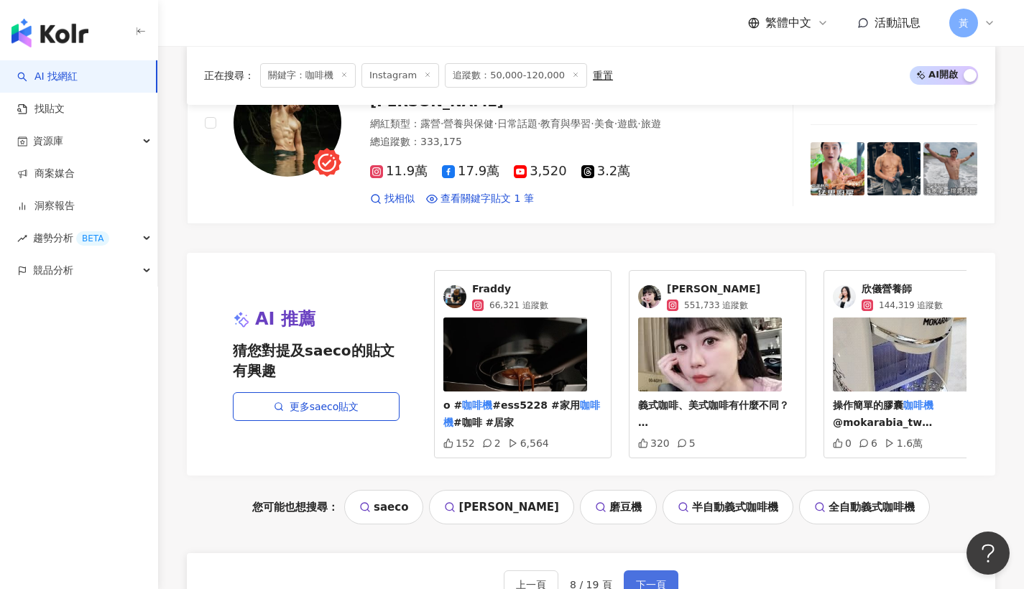
click at [651, 571] on button "下一頁" at bounding box center [651, 585] width 55 height 29
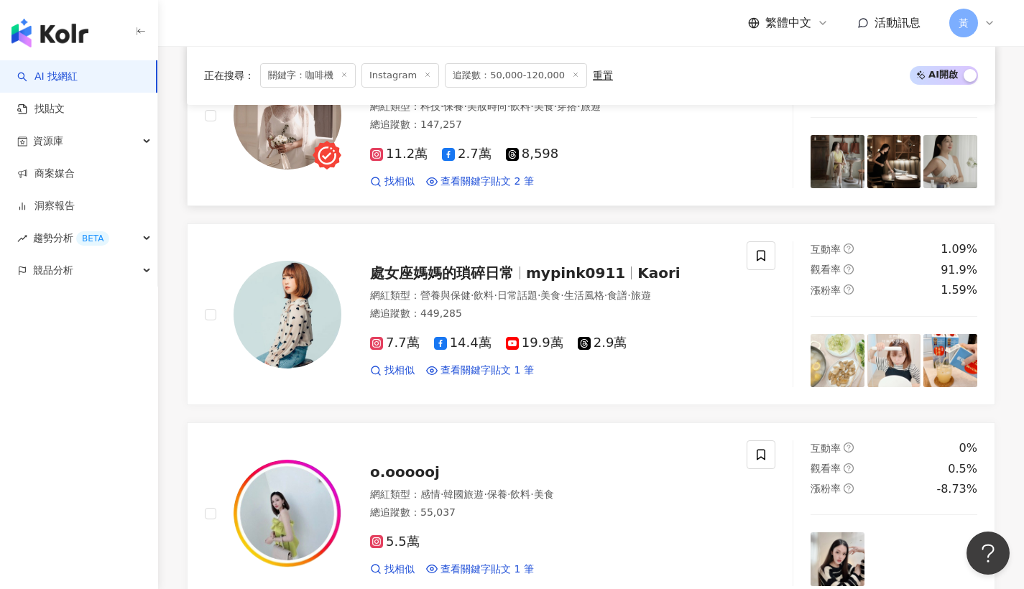
scroll to position [2052, 0]
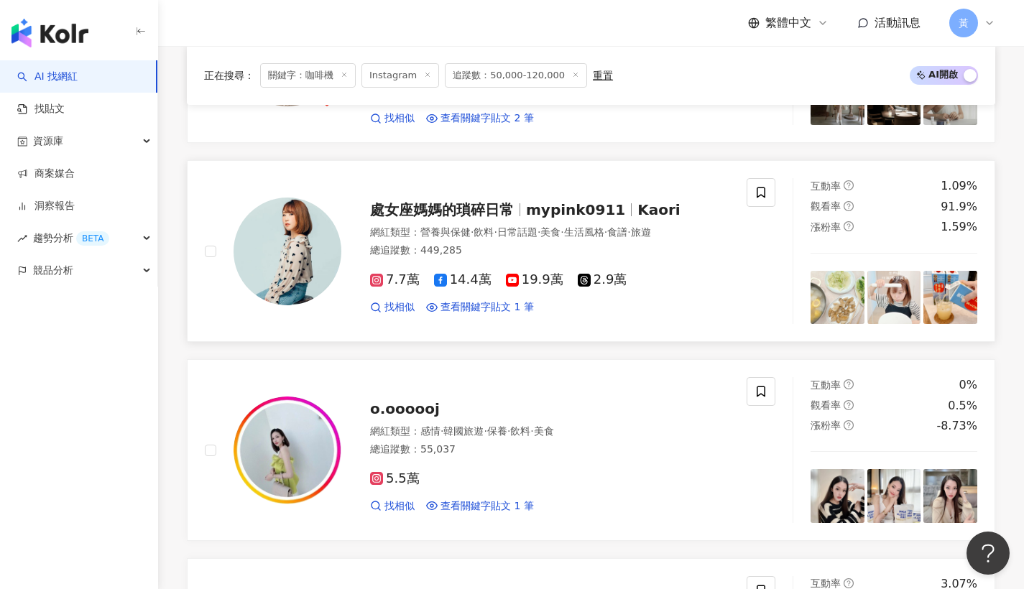
click at [589, 201] on span "mypink0911" at bounding box center [575, 209] width 99 height 17
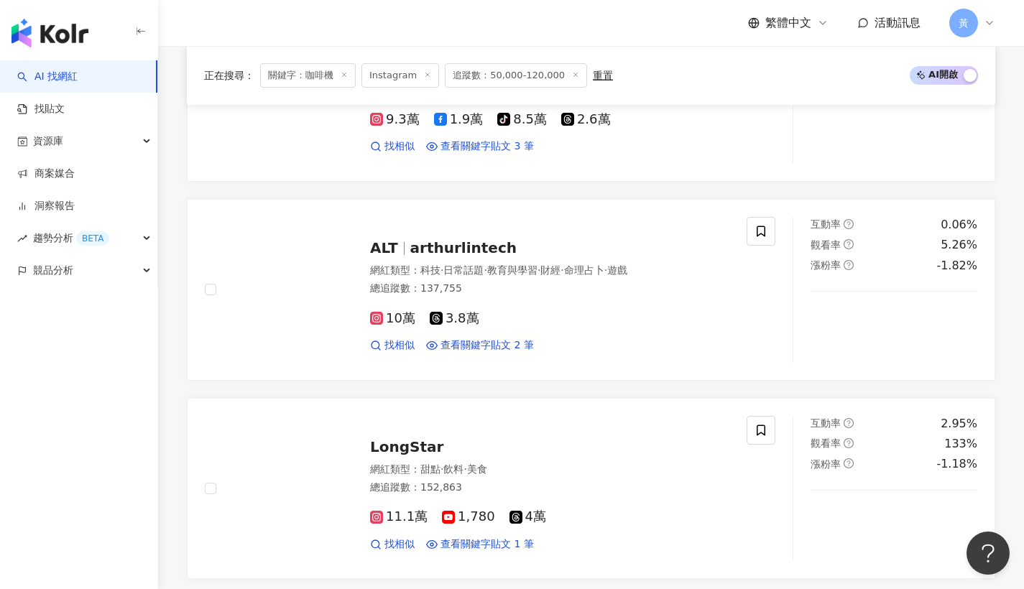
scroll to position [0, 0]
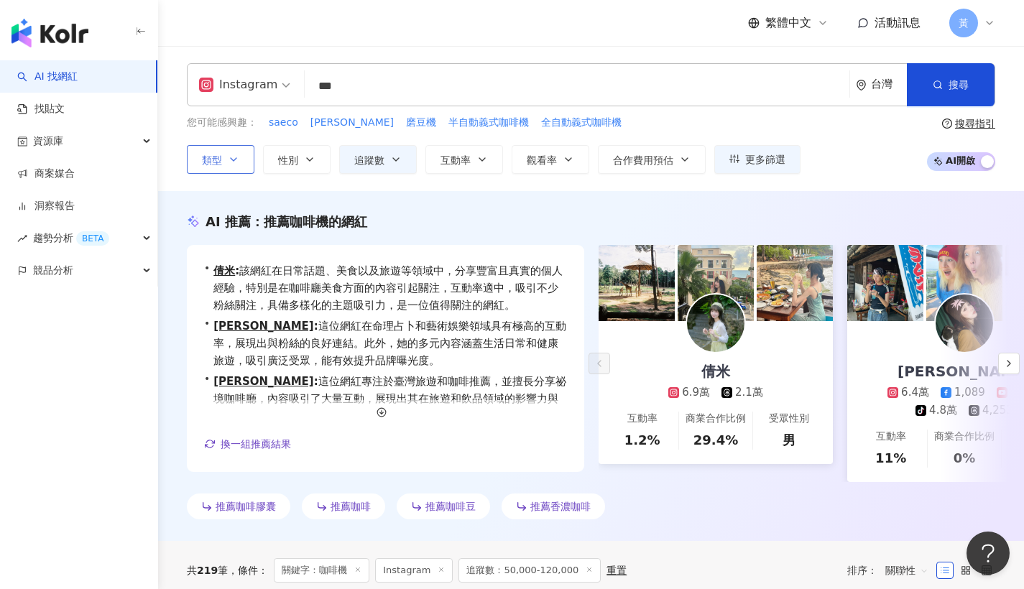
click at [206, 160] on span "類型" at bounding box center [212, 161] width 20 height 12
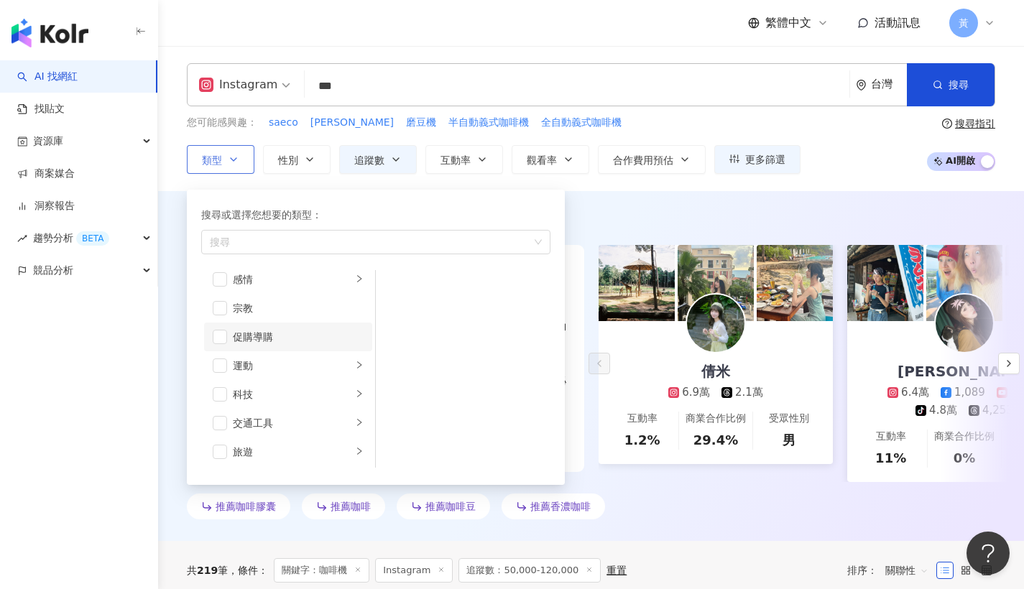
scroll to position [471, 0]
click at [219, 392] on span "button" at bounding box center [220, 392] width 14 height 14
click at [628, 131] on div "您可能感興趣： saeco 飛利浦lattego 磨豆機 半自動義式咖啡機 全自動義式咖啡機 類型 搜尋或選擇您想要的類型： 科技 藝術與娛樂 美妝時尚 氣候…" at bounding box center [494, 144] width 614 height 59
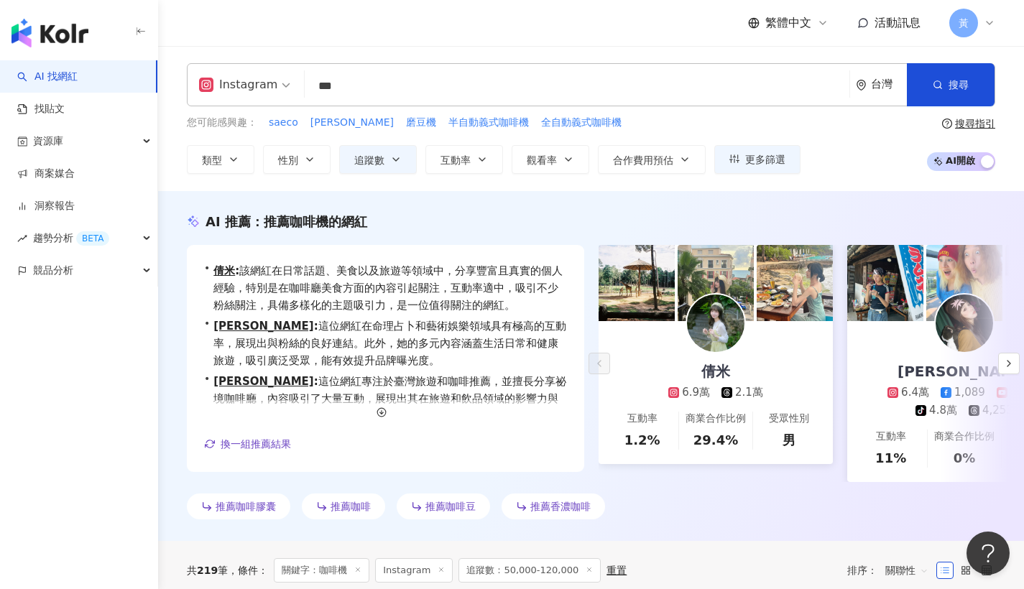
click at [429, 86] on input "***" at bounding box center [577, 86] width 533 height 27
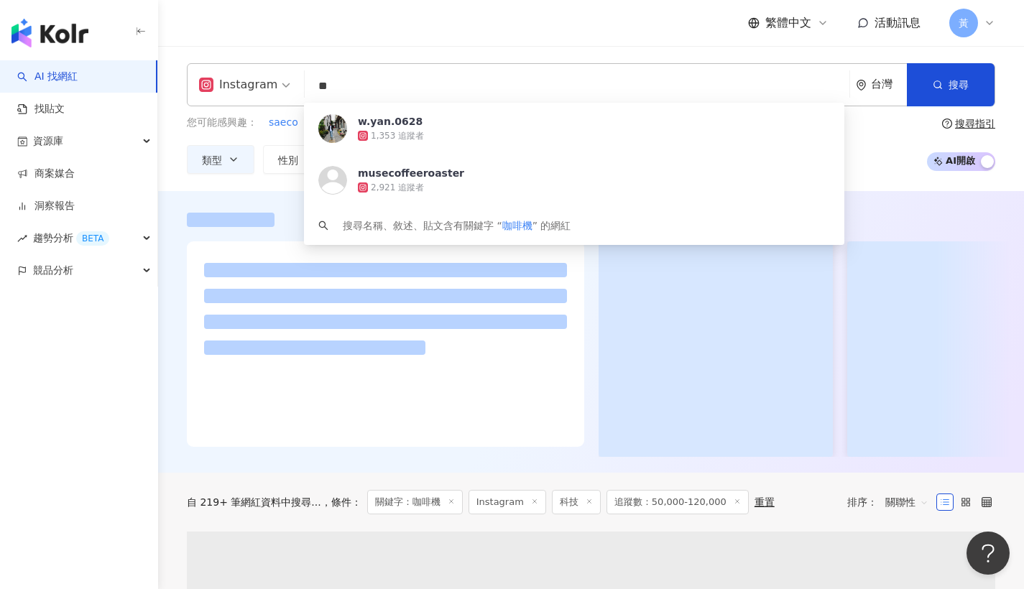
type input "*"
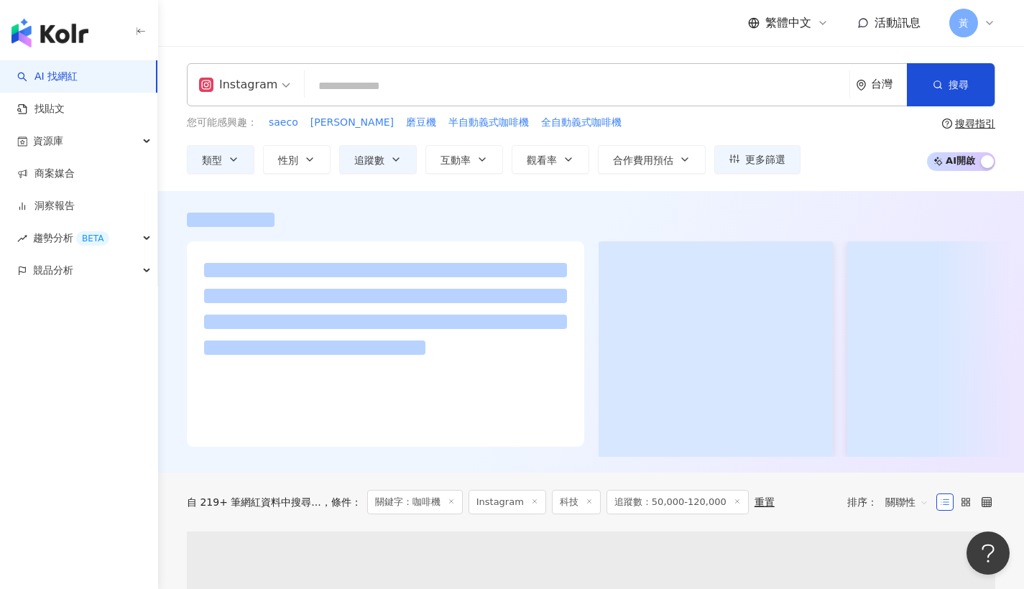
click at [451, 34] on div "繁體中文 活動訊息 黃" at bounding box center [591, 23] width 809 height 46
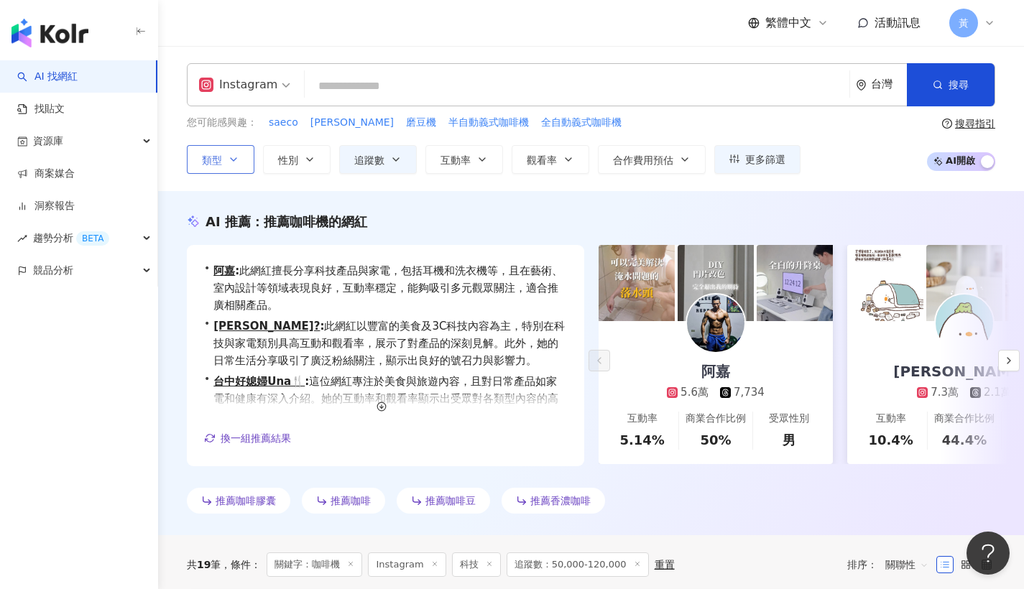
click at [218, 155] on span "類型" at bounding box center [212, 161] width 20 height 12
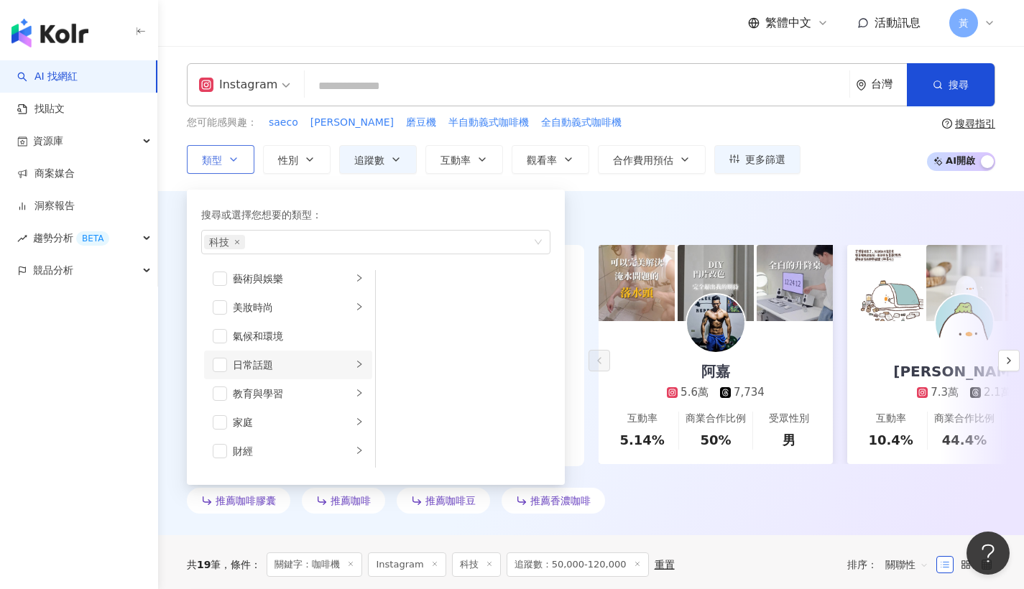
scroll to position [12, 0]
click at [355, 386] on icon "right" at bounding box center [359, 390] width 9 height 9
click at [220, 392] on span "button" at bounding box center [220, 391] width 14 height 14
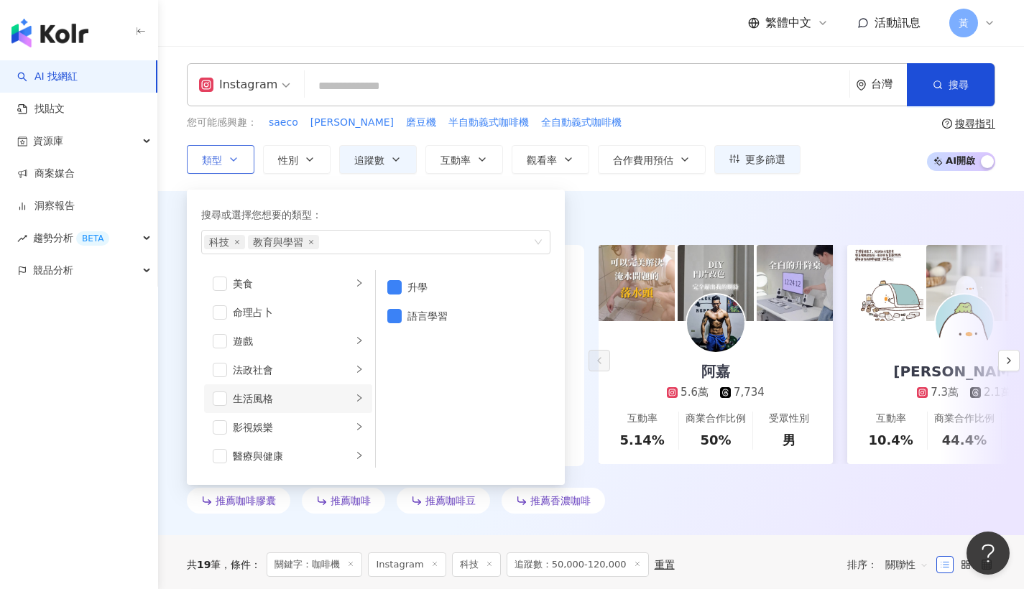
scroll to position [213, 0]
click at [222, 447] on span "button" at bounding box center [220, 448] width 14 height 14
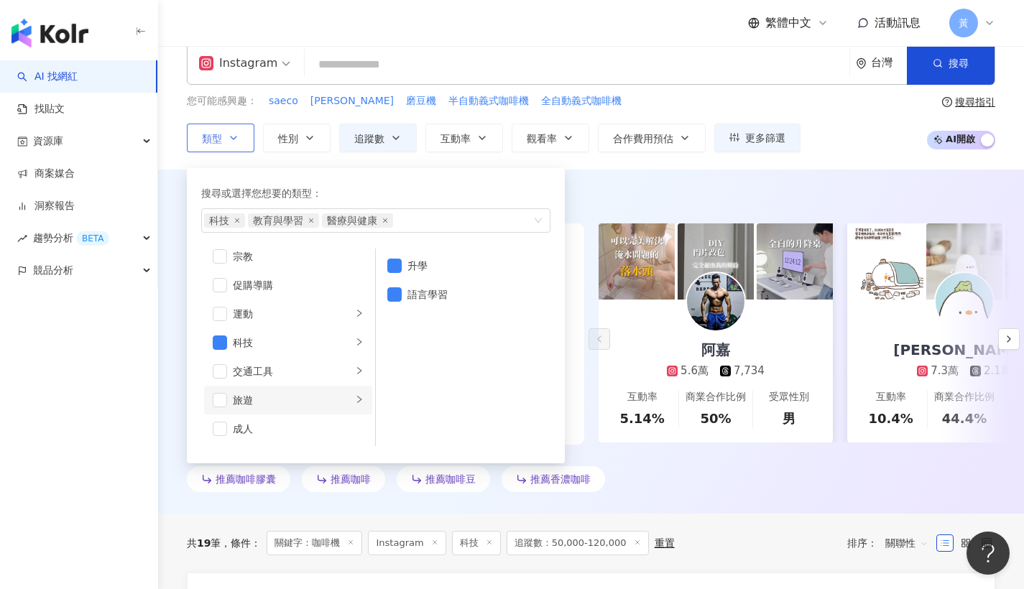
scroll to position [24, 0]
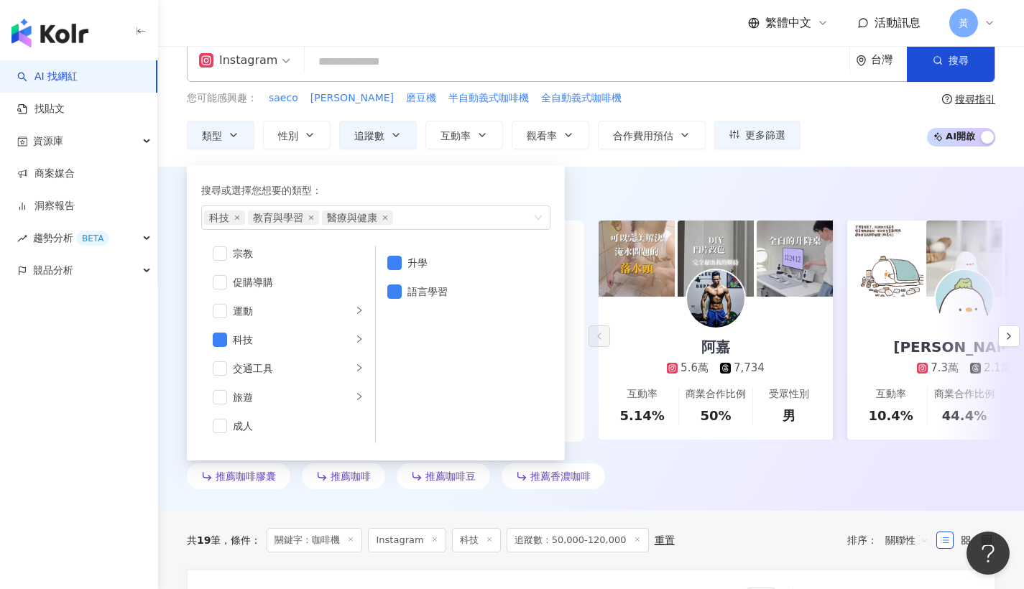
click at [847, 106] on div "您可能感興趣： saeco 飛利浦lattego 磨豆機 半自動義式咖啡機 全自動義式咖啡機 類型 搜尋或選擇您想要的類型： 科技 教育與學習 醫療與健康 藝…" at bounding box center [591, 120] width 809 height 59
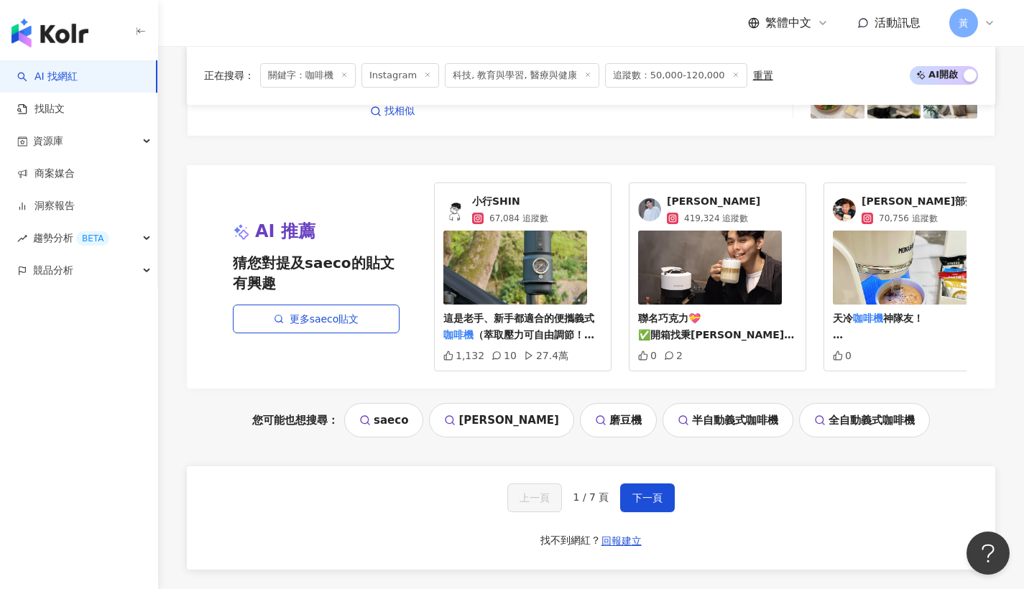
scroll to position [2969, 0]
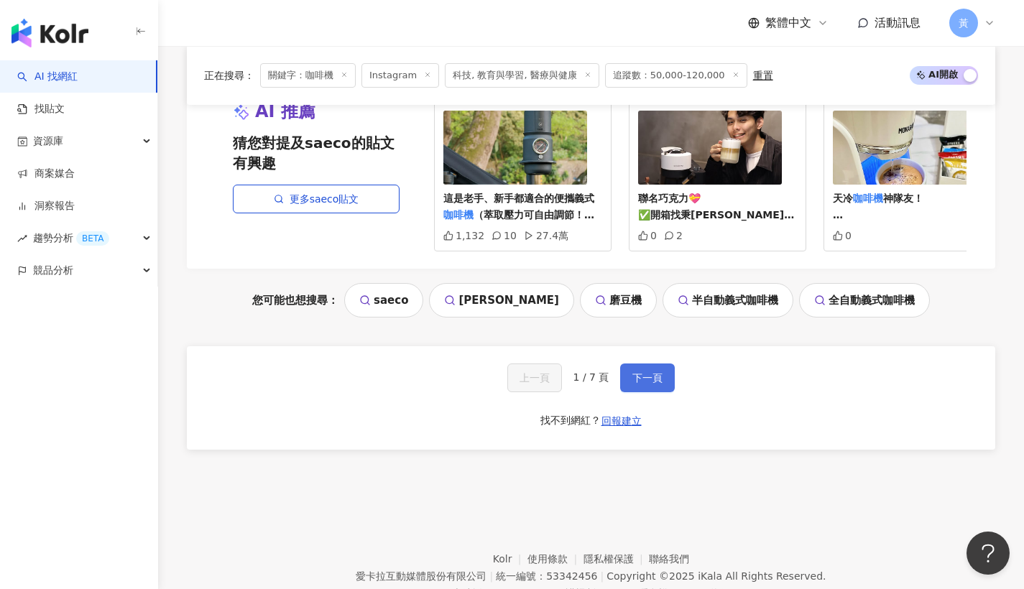
click at [636, 377] on span "下一頁" at bounding box center [648, 378] width 30 height 12
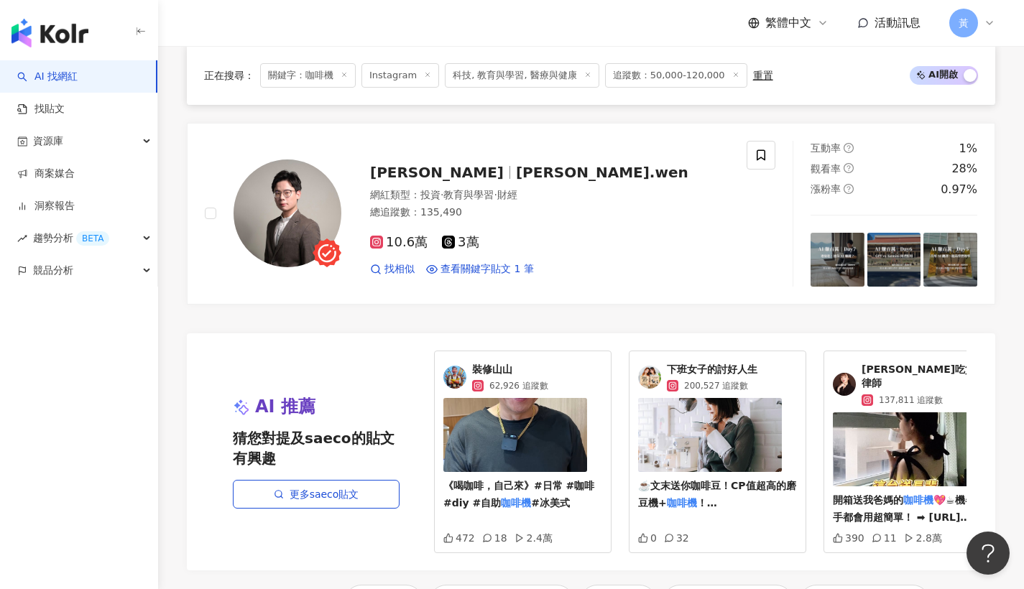
scroll to position [2801, 0]
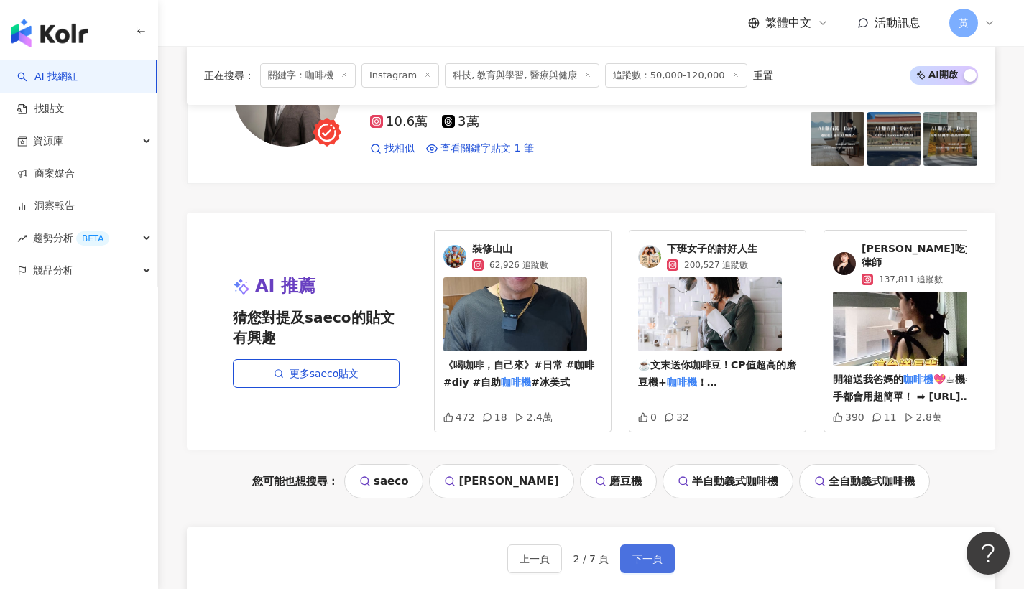
click at [642, 559] on button "下一頁" at bounding box center [647, 559] width 55 height 29
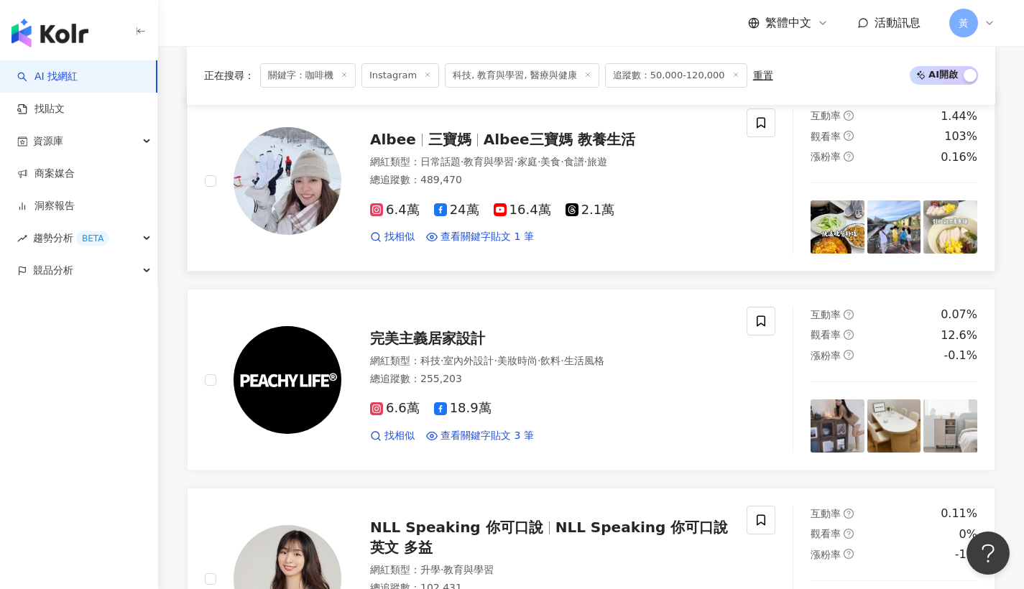
scroll to position [0, 0]
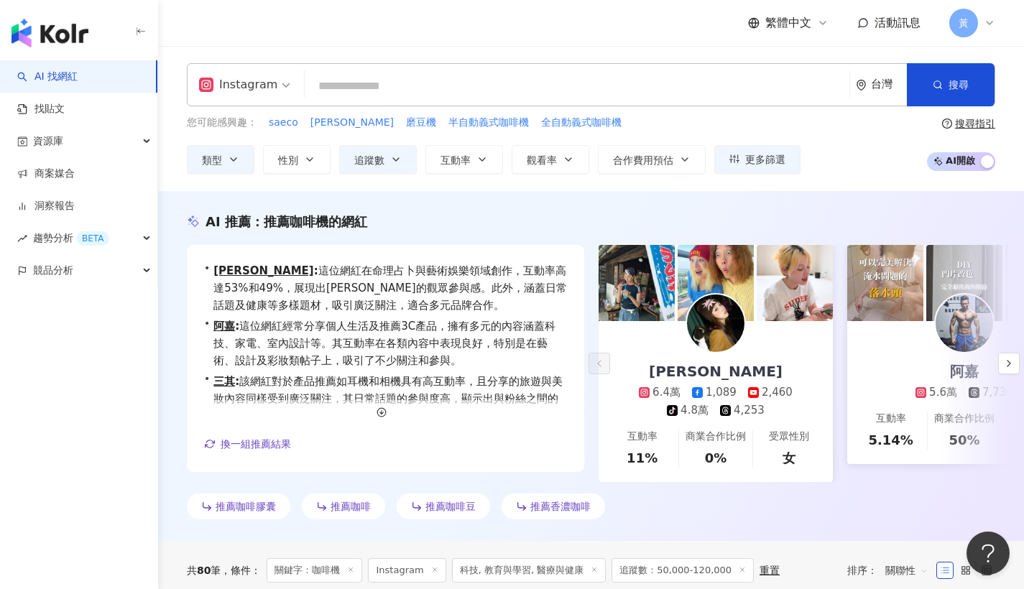
click at [350, 78] on input "search" at bounding box center [577, 86] width 533 height 27
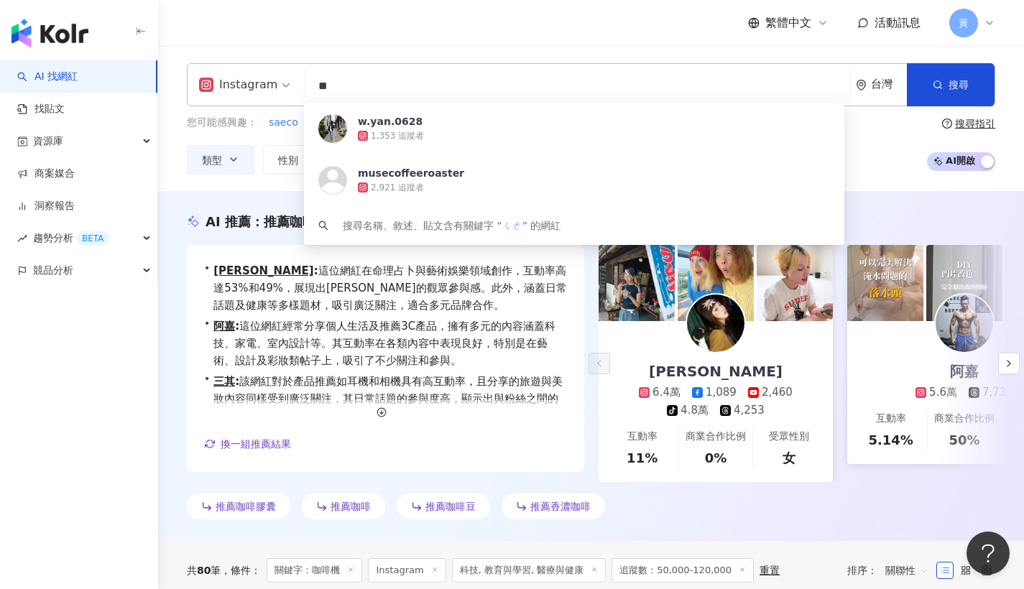
type input "*"
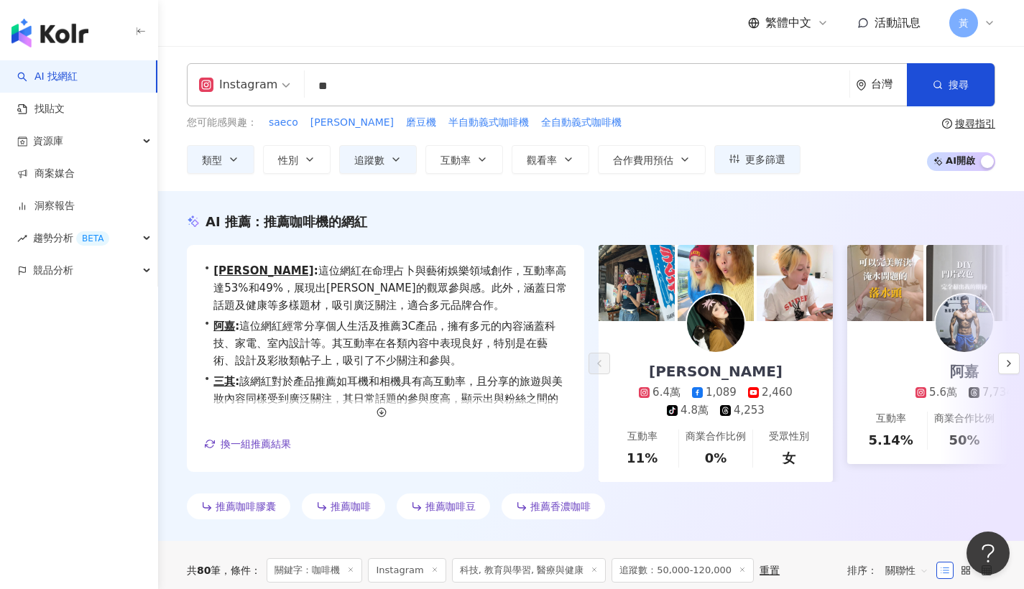
type input "*"
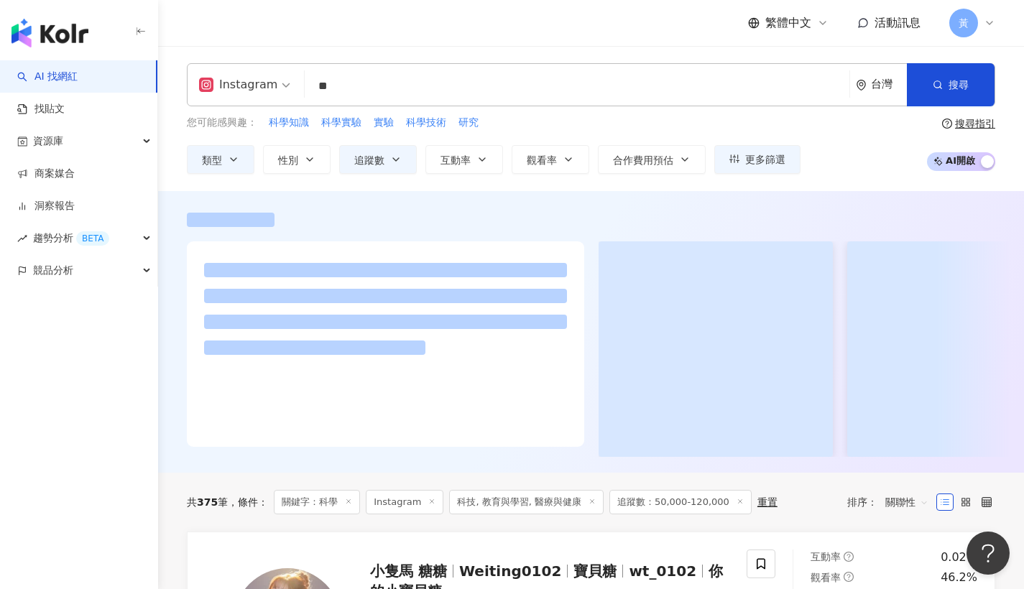
click at [172, 170] on div "Instagram ** 台灣 搜尋 b448a146-7277-46c6-bc7e-0de5a1939932 e6a04df5-4cfb-423d-be3f…" at bounding box center [591, 118] width 866 height 111
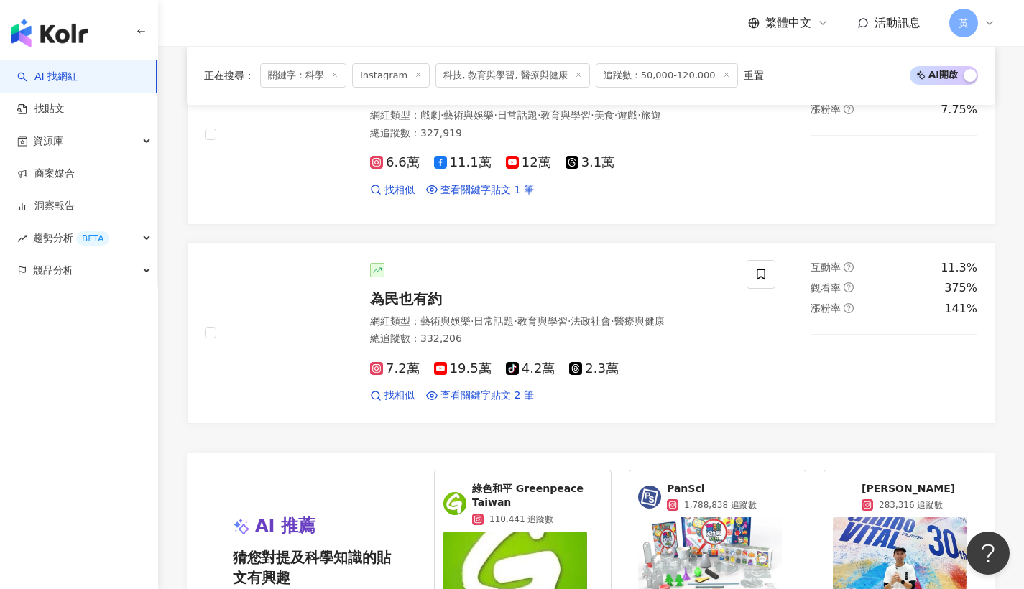
scroll to position [2793, 0]
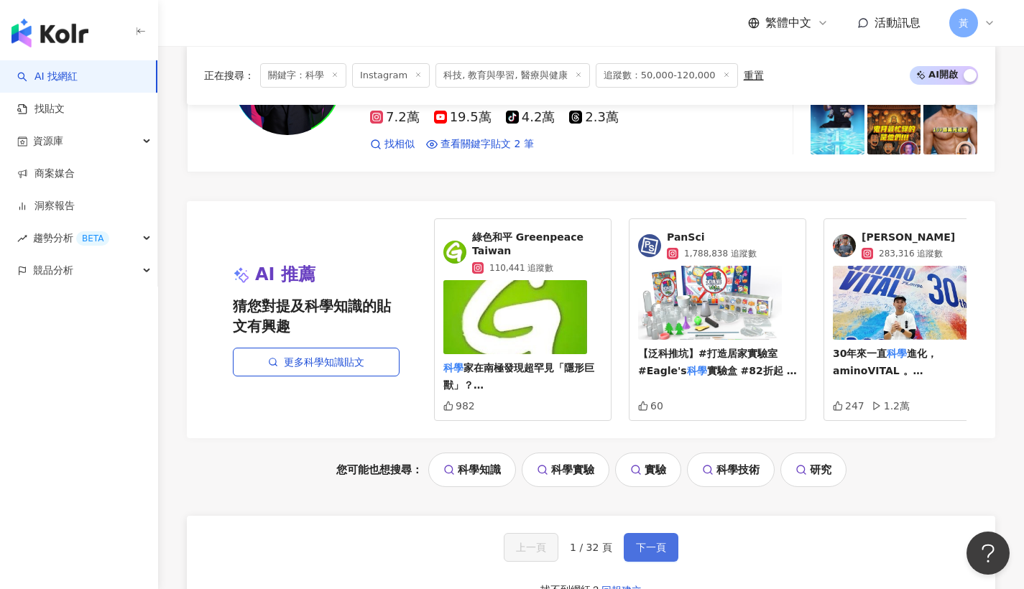
click at [661, 542] on span "下一頁" at bounding box center [651, 548] width 30 height 12
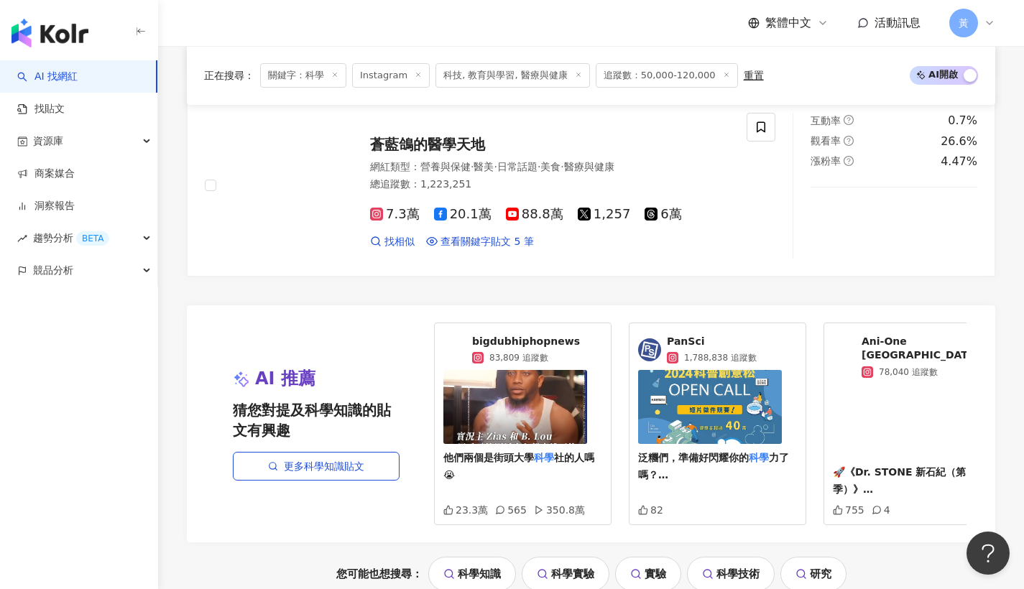
scroll to position [2951, 0]
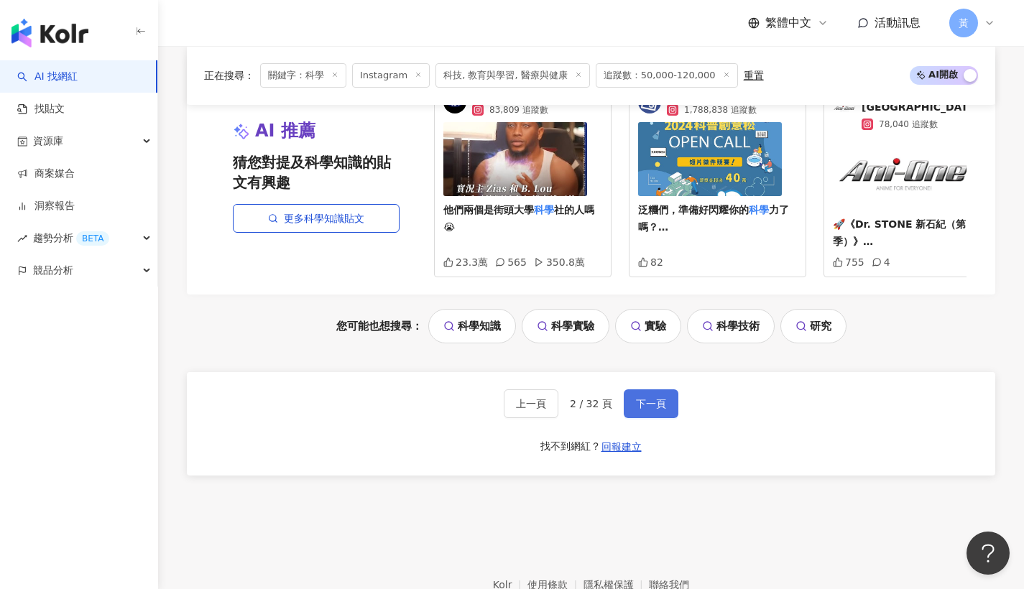
click at [629, 390] on button "下一頁" at bounding box center [651, 404] width 55 height 29
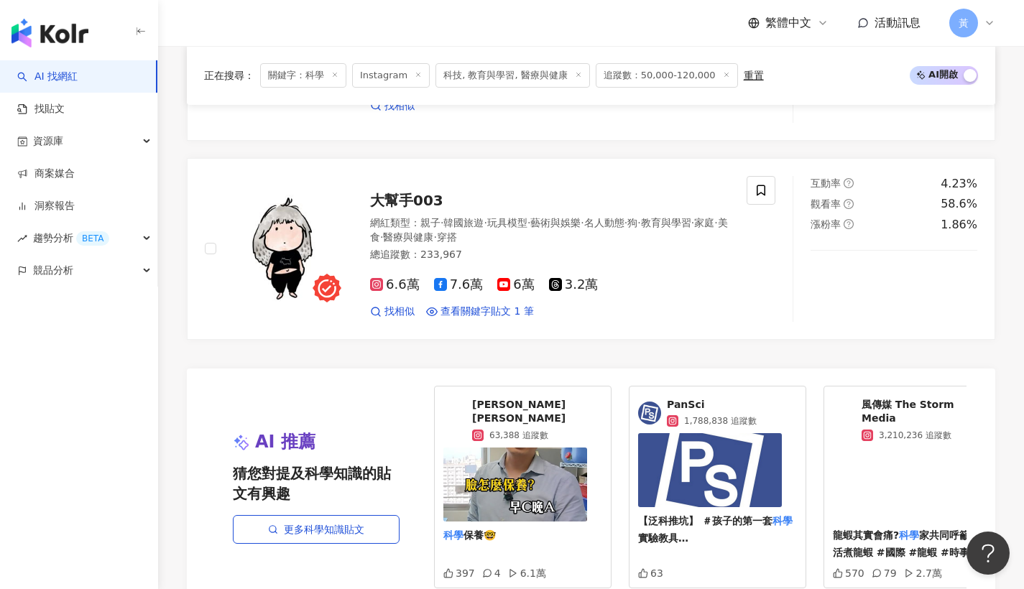
scroll to position [2783, 0]
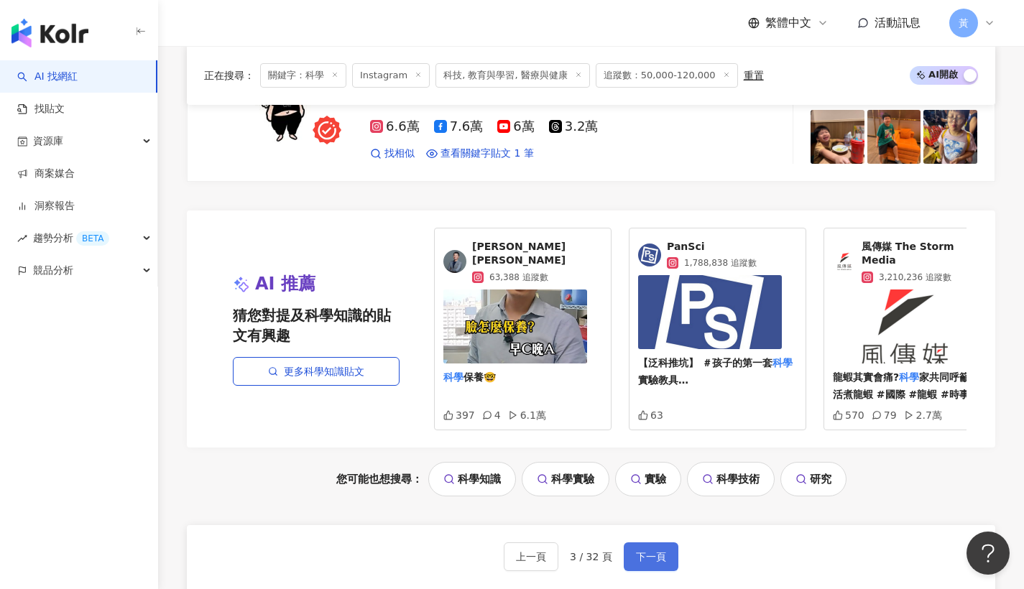
click at [668, 543] on button "下一頁" at bounding box center [651, 557] width 55 height 29
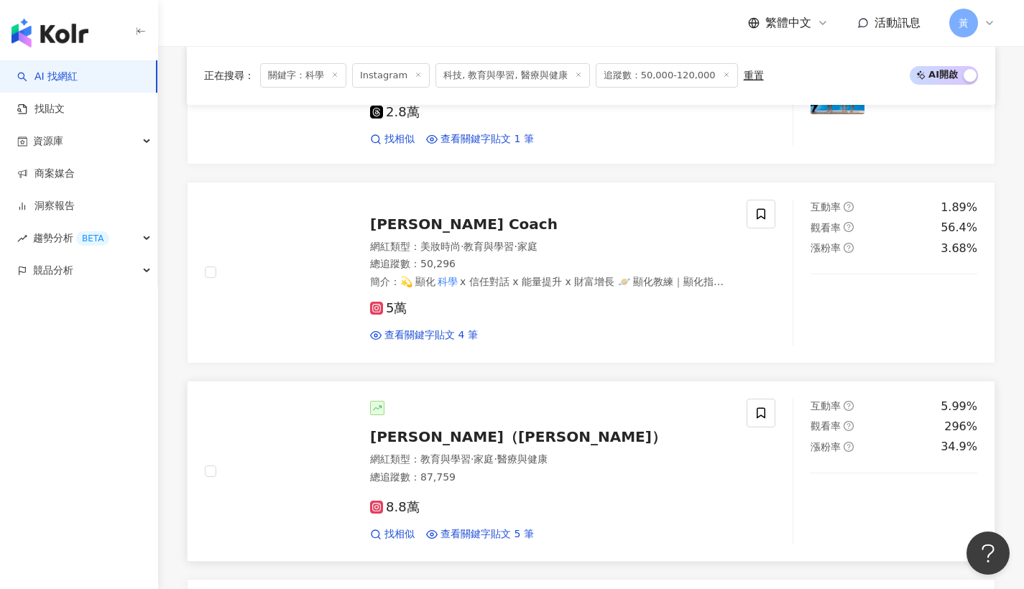
scroll to position [1476, 0]
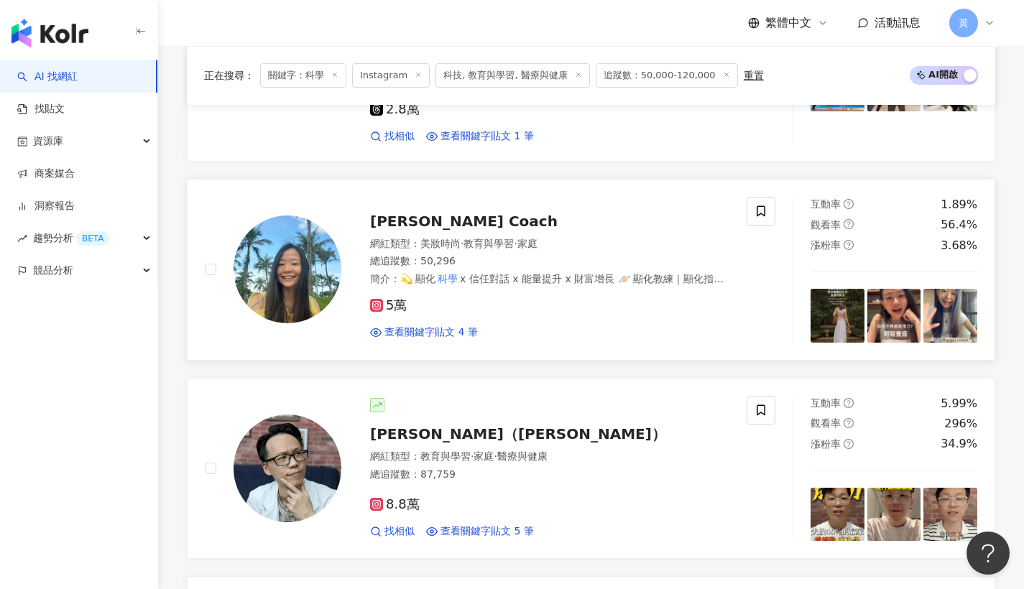
click at [429, 213] on span "Angel Coach" at bounding box center [464, 221] width 188 height 17
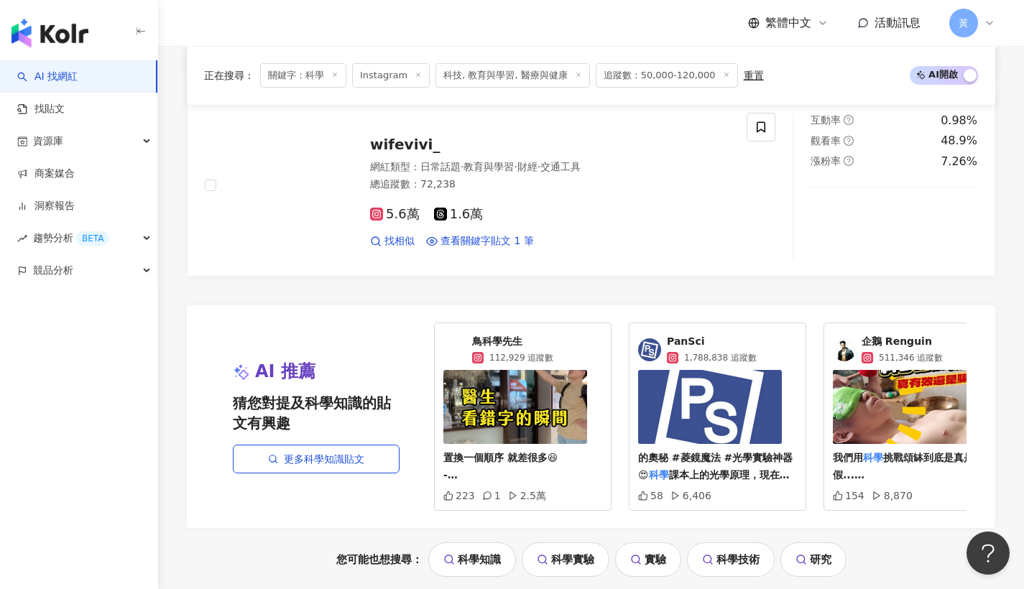
scroll to position [2811, 0]
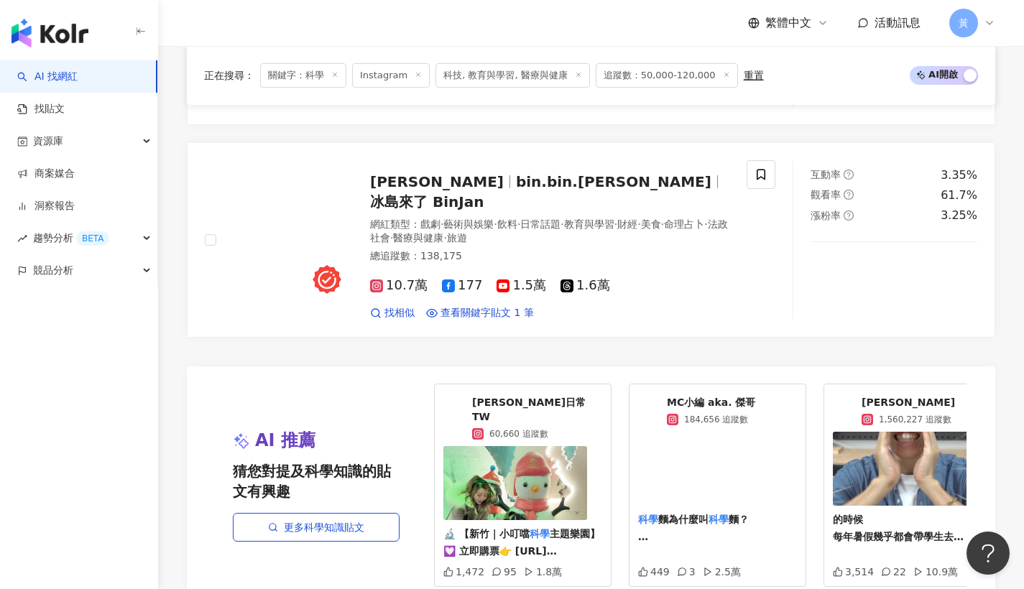
scroll to position [2553, 0]
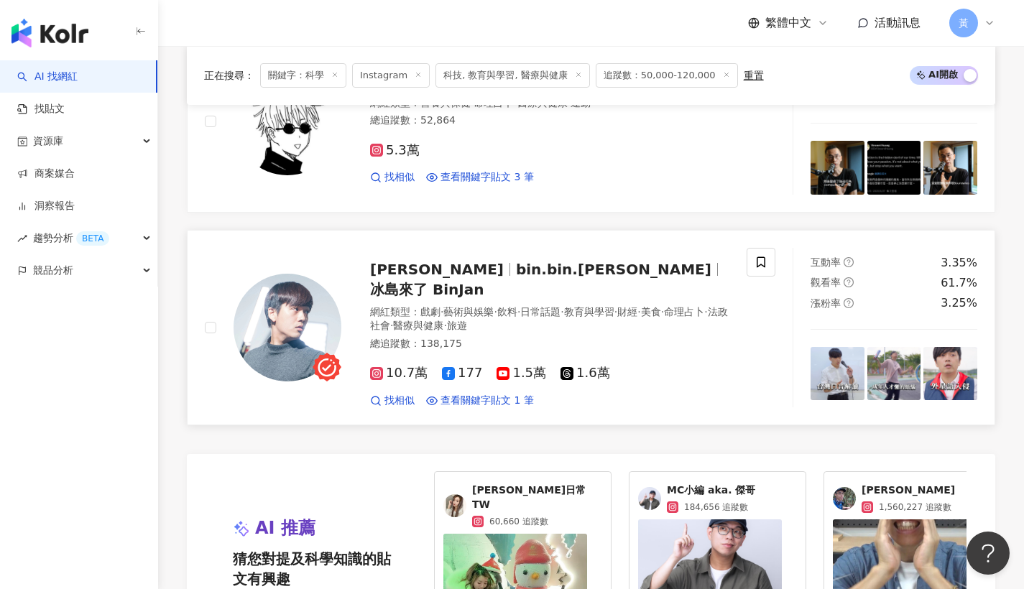
click at [555, 259] on div "詹彬 bin.bin.jan 冰島來了 BinJan" at bounding box center [549, 279] width 359 height 40
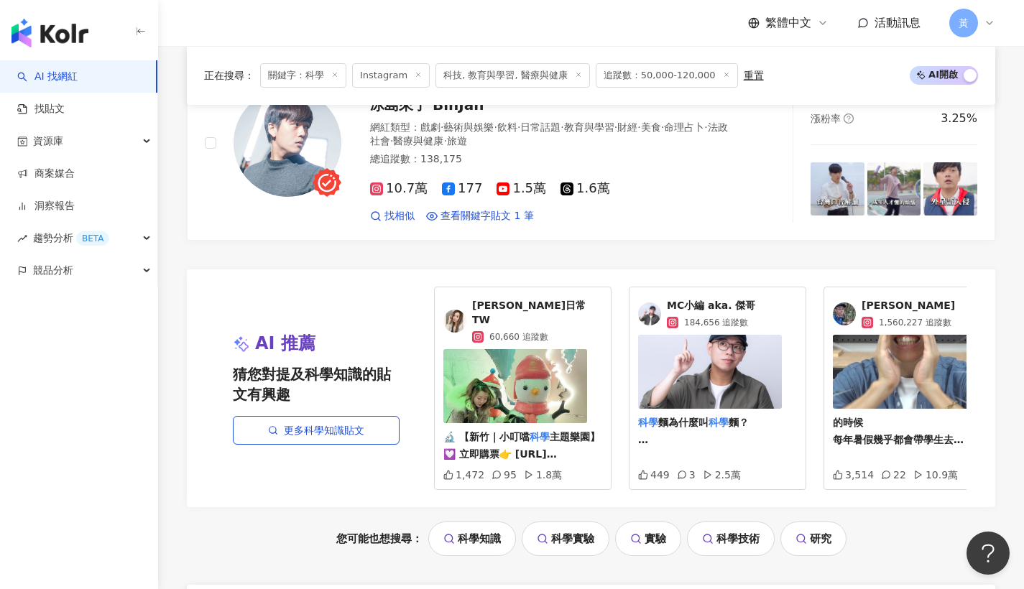
scroll to position [2762, 0]
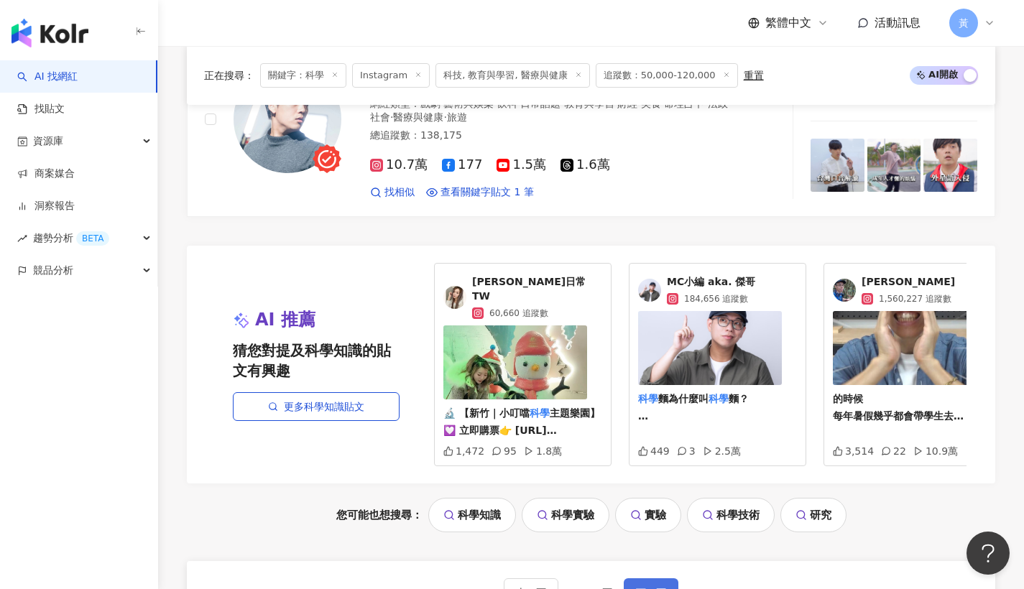
click at [641, 578] on button "下一頁" at bounding box center [651, 593] width 55 height 29
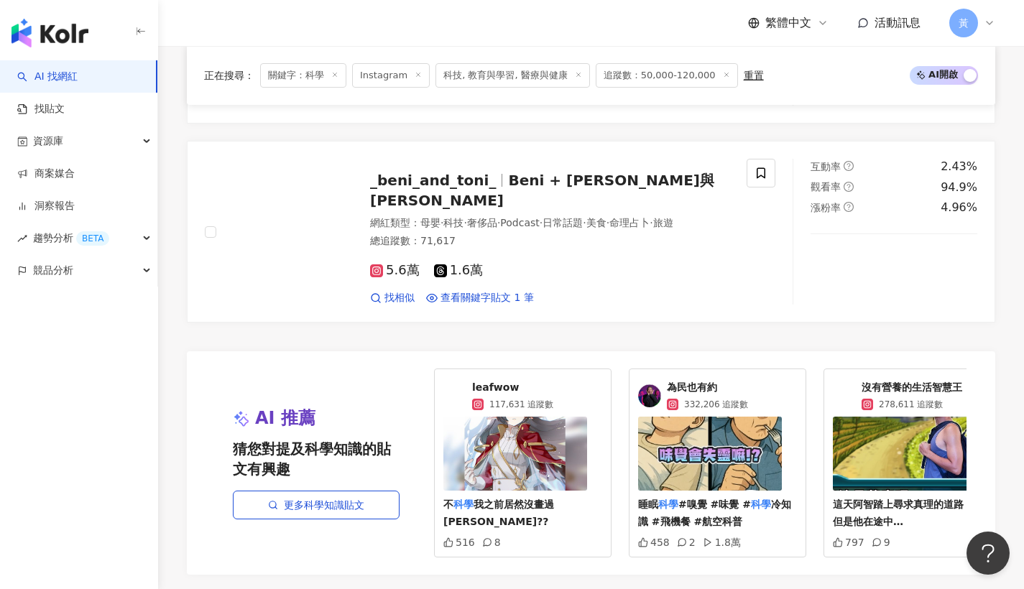
scroll to position [3000, 0]
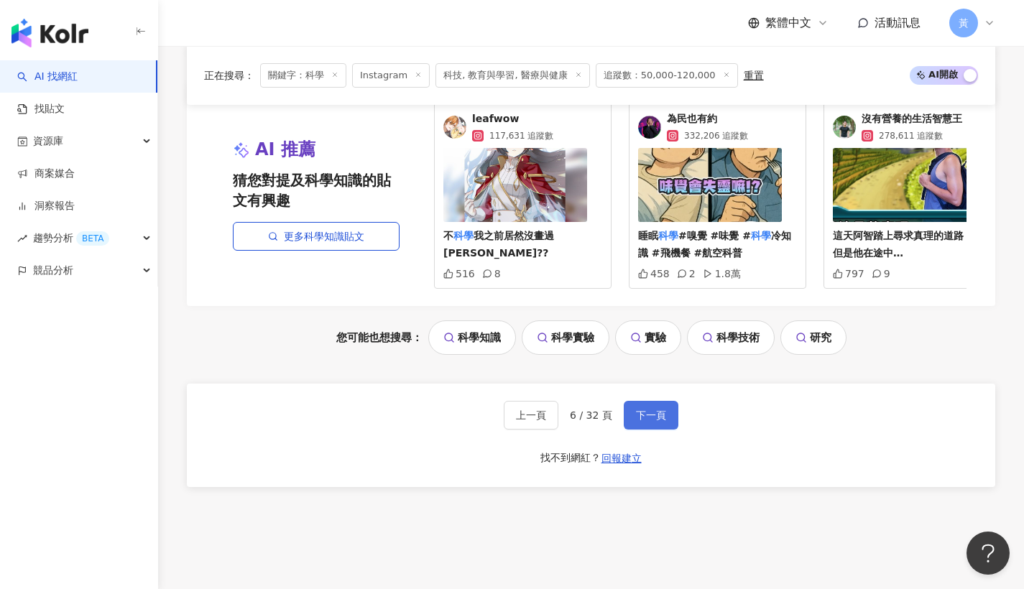
click at [656, 401] on button "下一頁" at bounding box center [651, 415] width 55 height 29
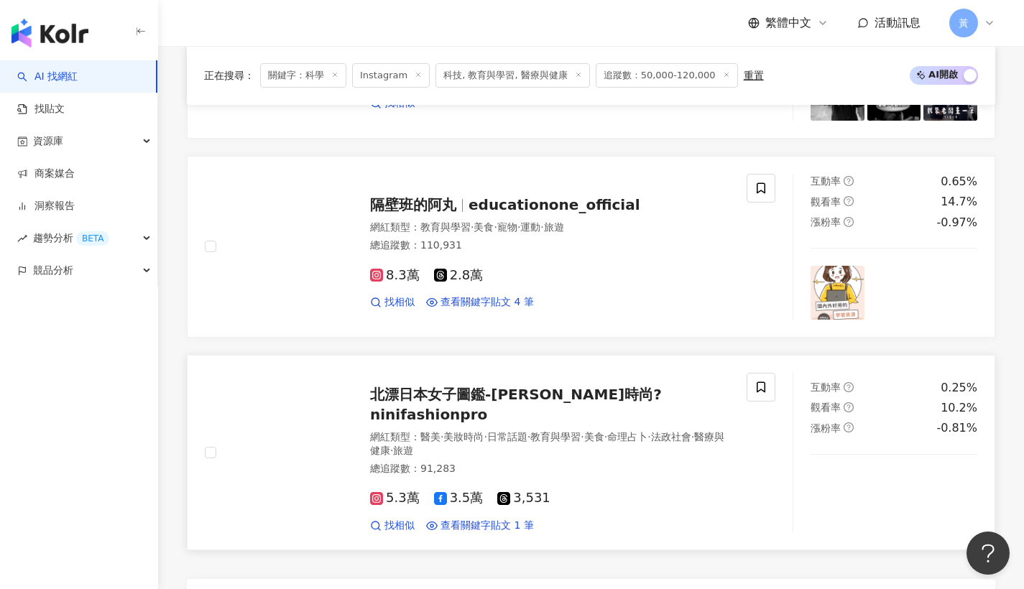
scroll to position [2758, 0]
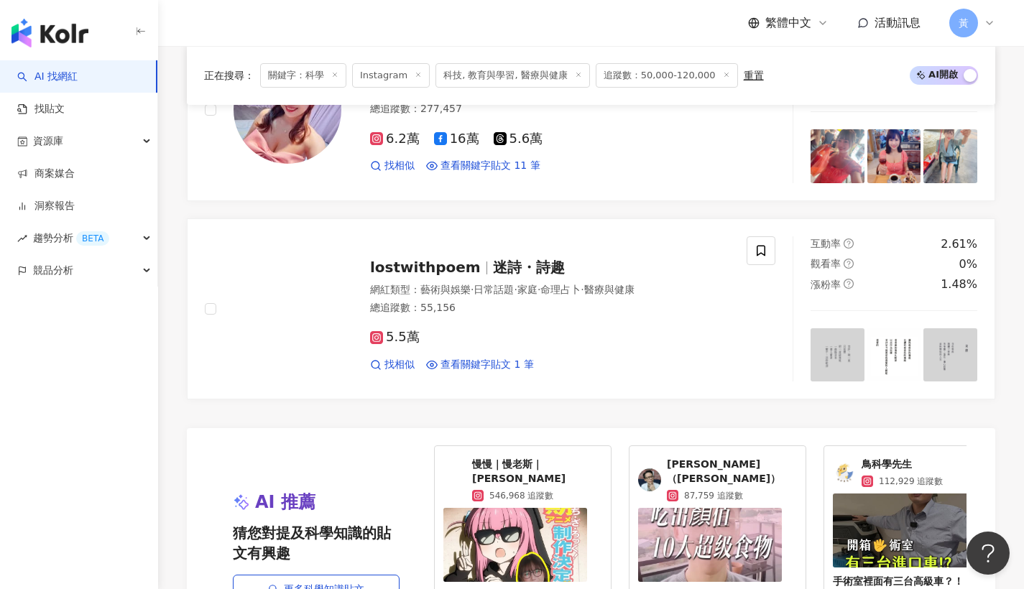
scroll to position [3002, 0]
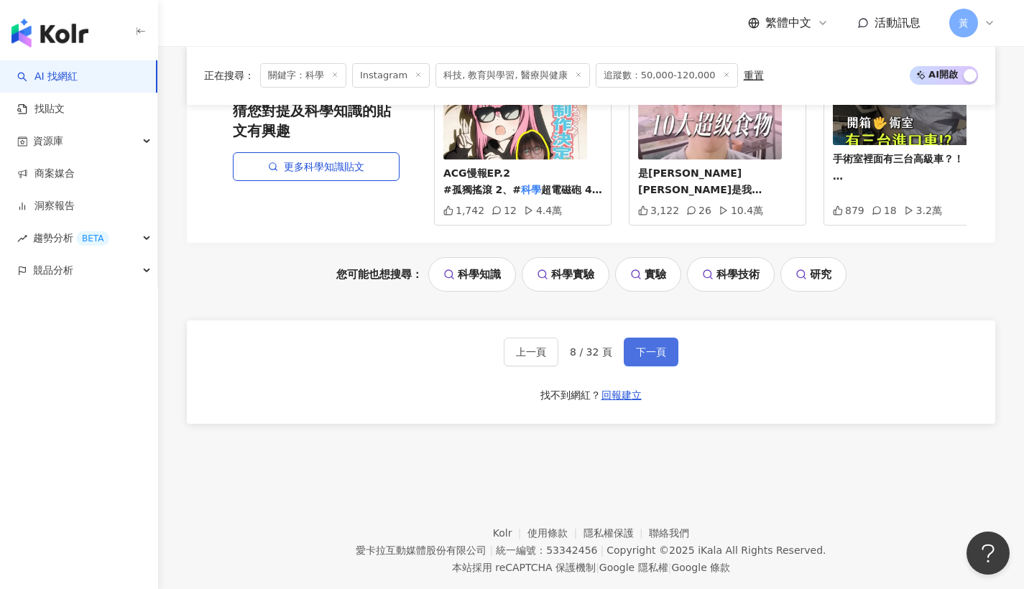
click at [662, 346] on span "下一頁" at bounding box center [651, 352] width 30 height 12
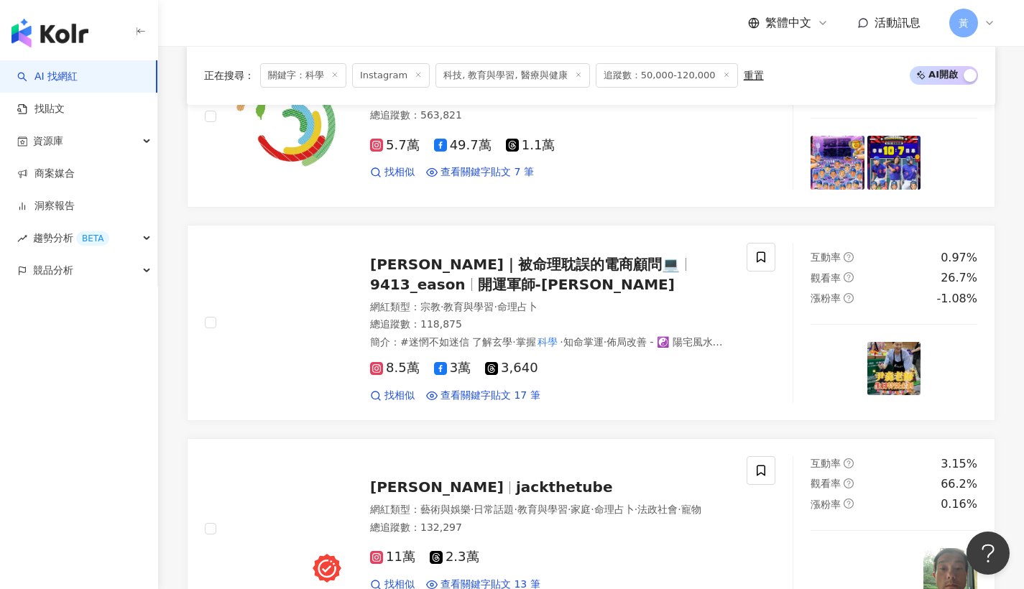
scroll to position [0, 0]
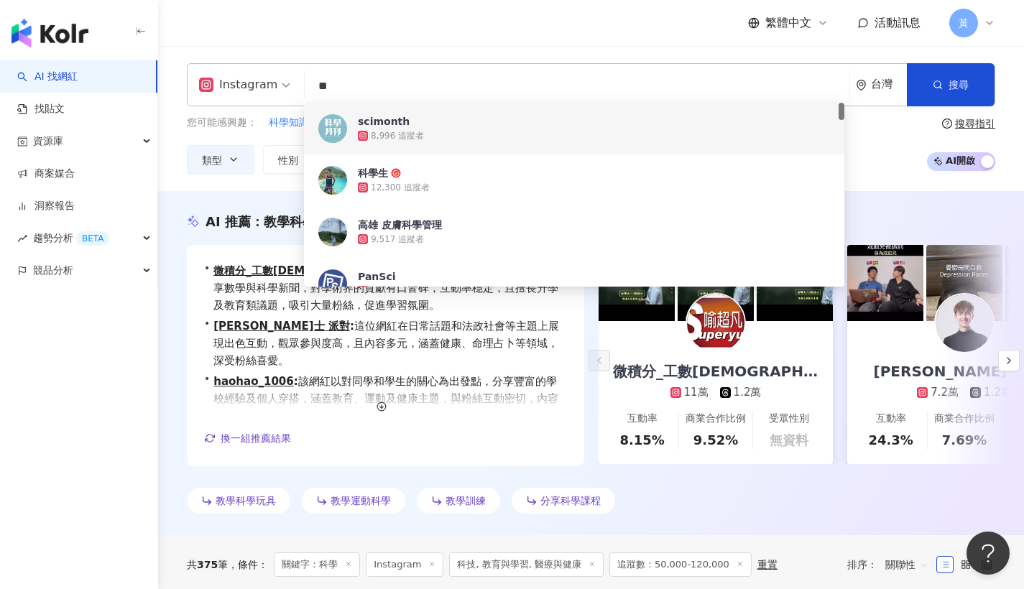
click at [277, 84] on div "Instagram ** 台灣 搜尋 b448a146-7277-46c6-bc7e-0de5a1939932 e6a04df5-4cfb-423d-be3f…" at bounding box center [591, 84] width 809 height 43
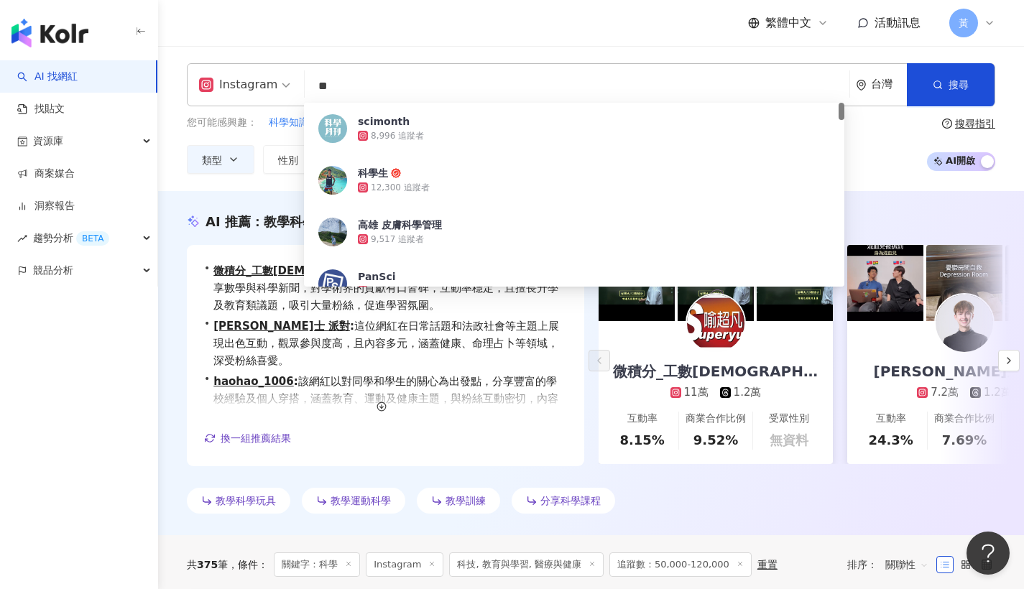
type input "*"
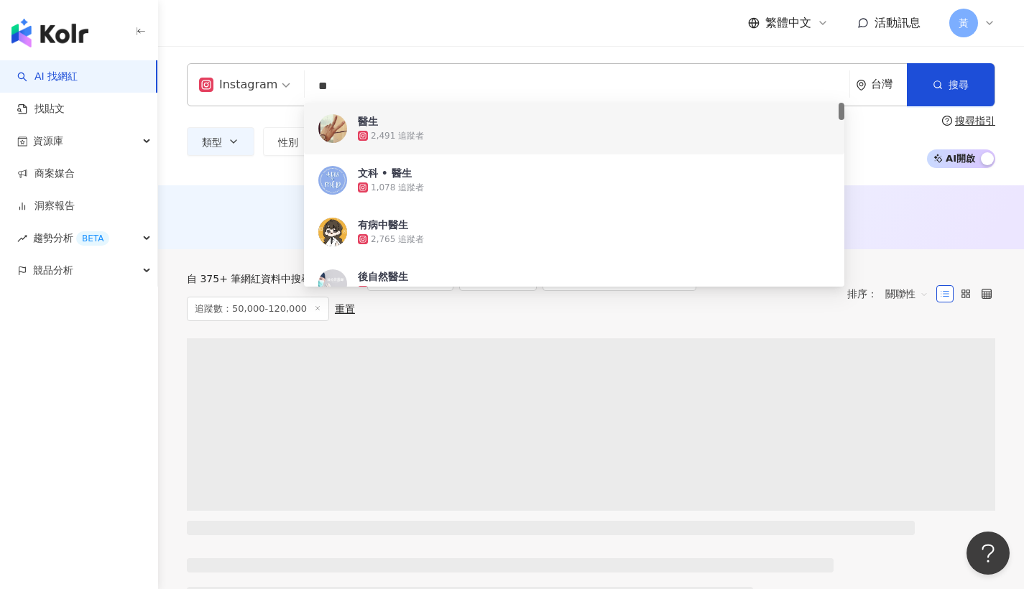
click at [295, 46] on header "繁體中文 活動訊息 黃" at bounding box center [591, 23] width 866 height 47
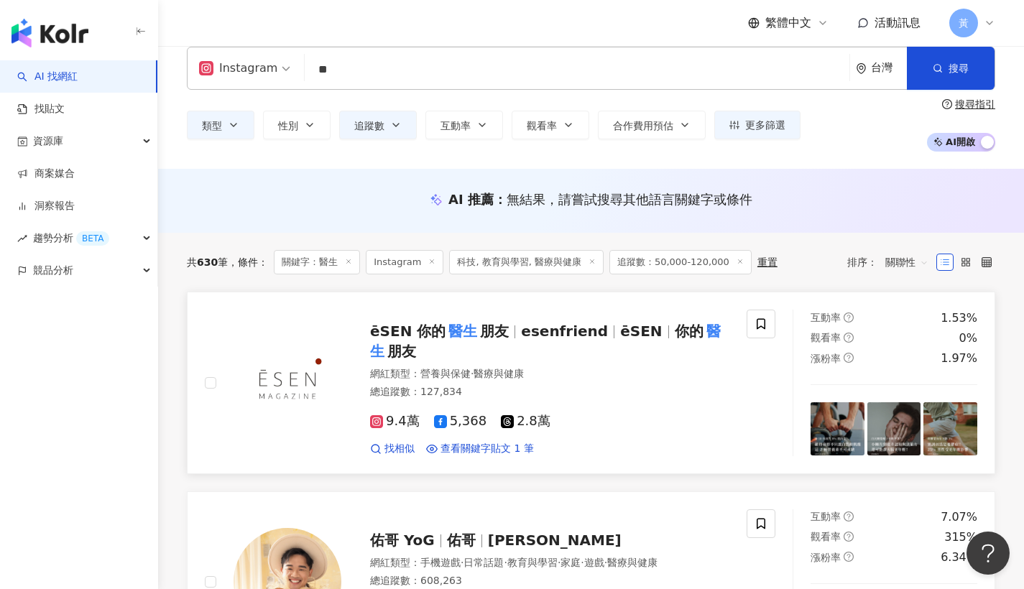
scroll to position [91, 0]
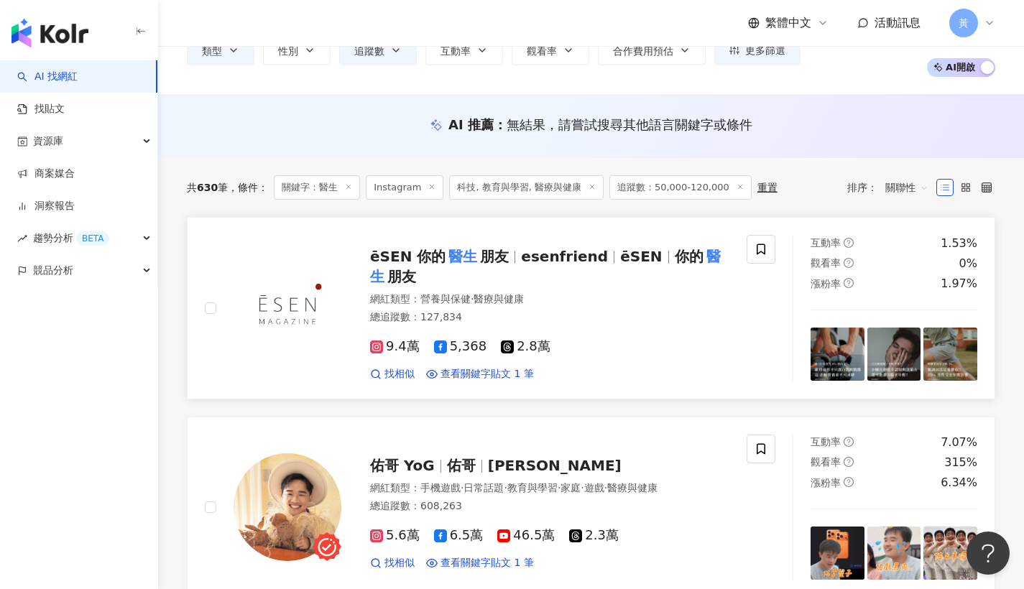
click at [480, 262] on span "朋友" at bounding box center [494, 256] width 29 height 17
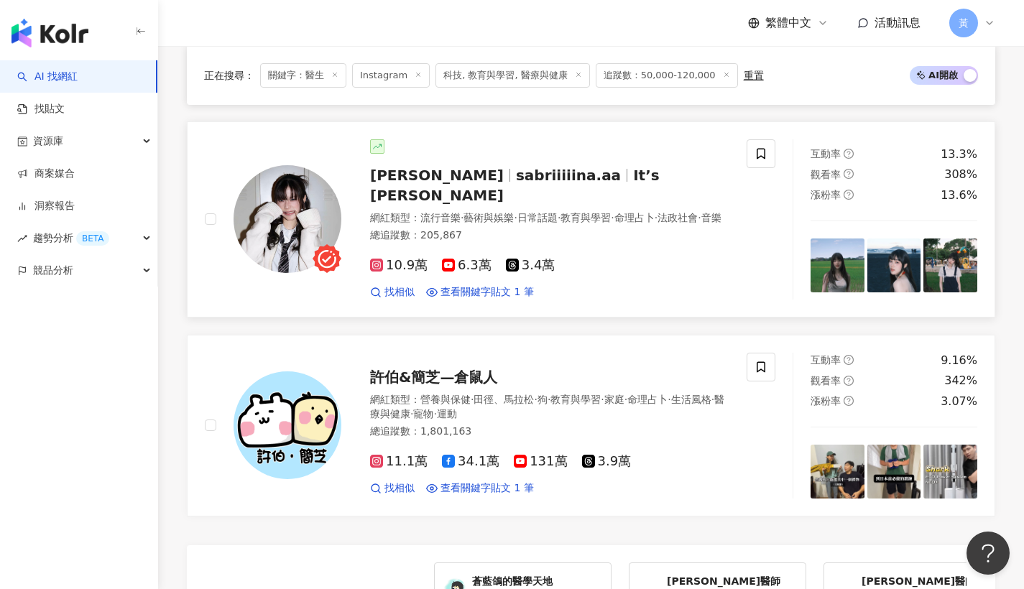
scroll to position [2545, 0]
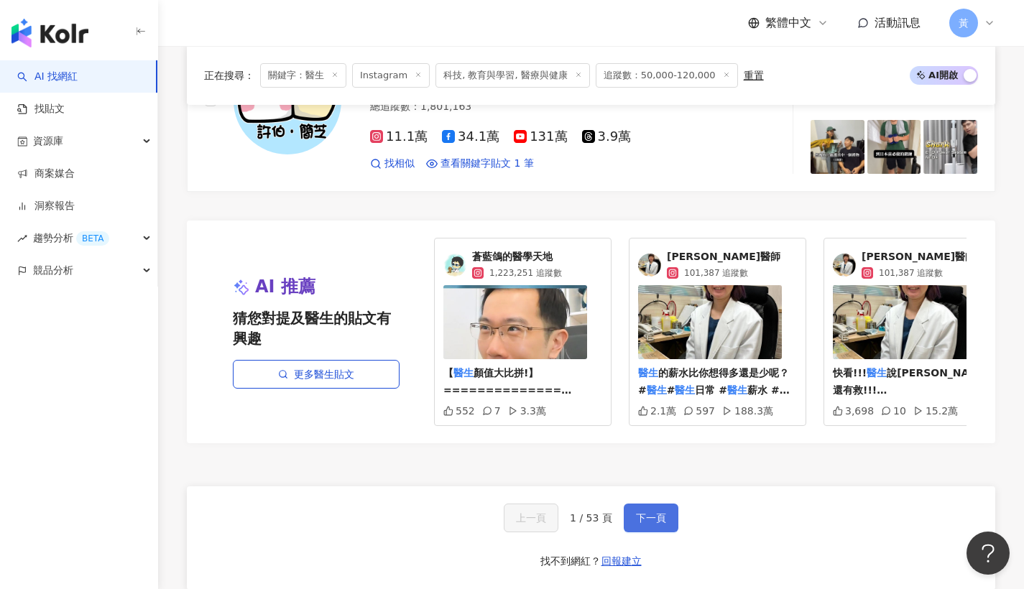
click at [646, 513] on span "下一頁" at bounding box center [651, 519] width 30 height 12
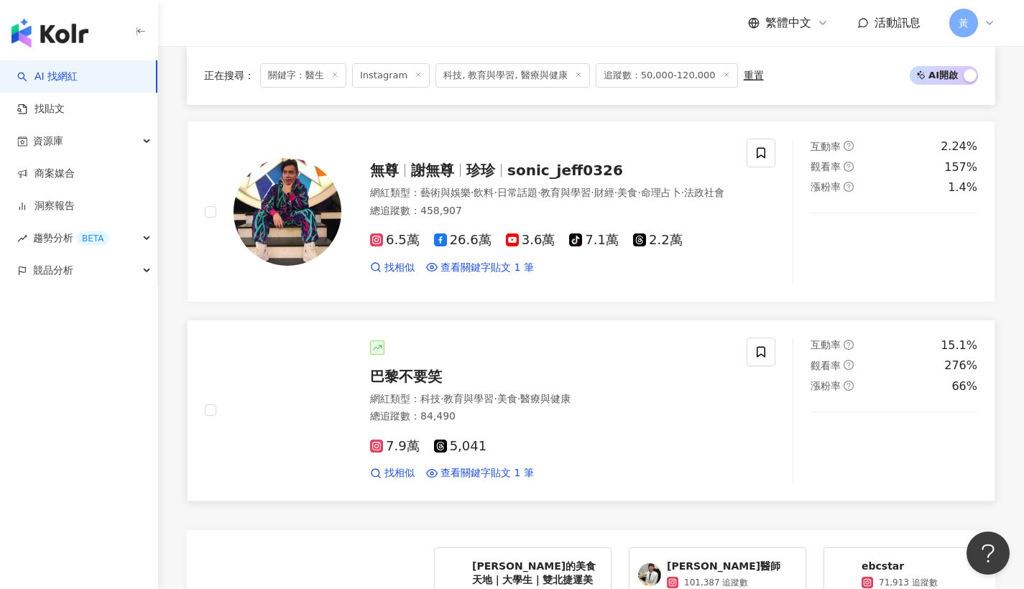
scroll to position [2543, 0]
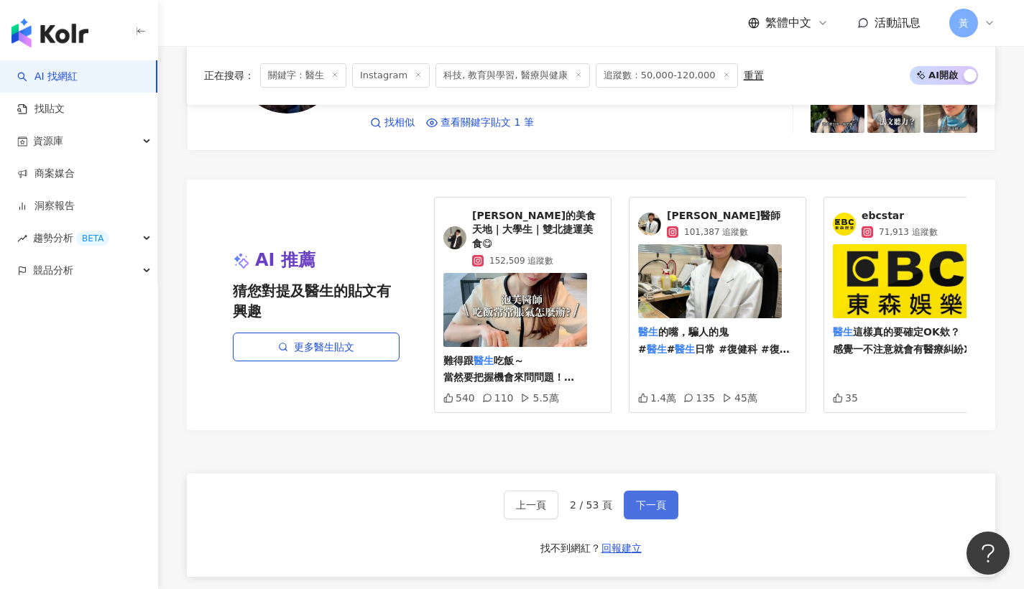
click at [660, 500] on span "下一頁" at bounding box center [651, 506] width 30 height 12
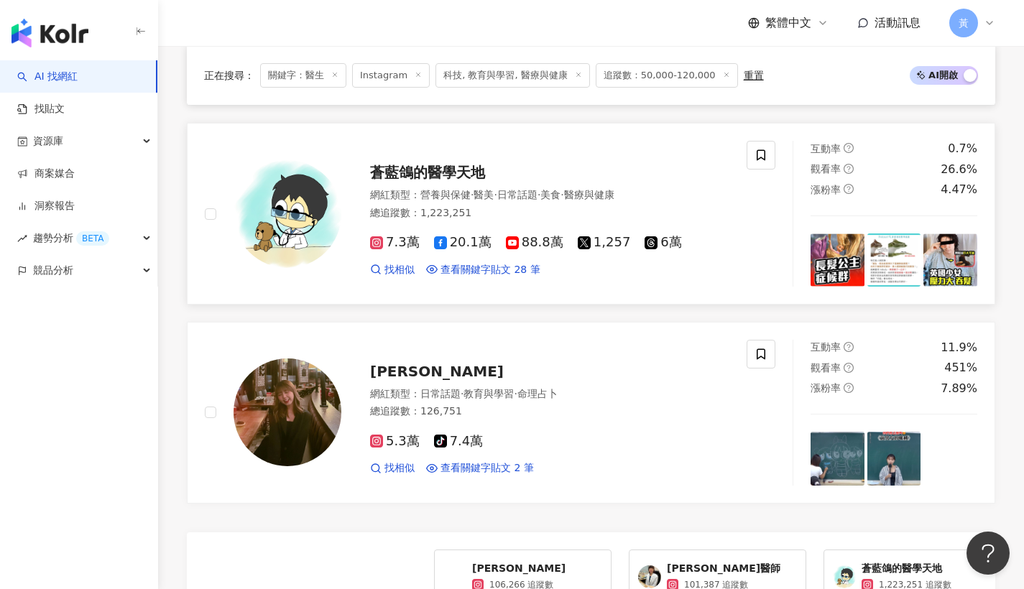
scroll to position [2609, 0]
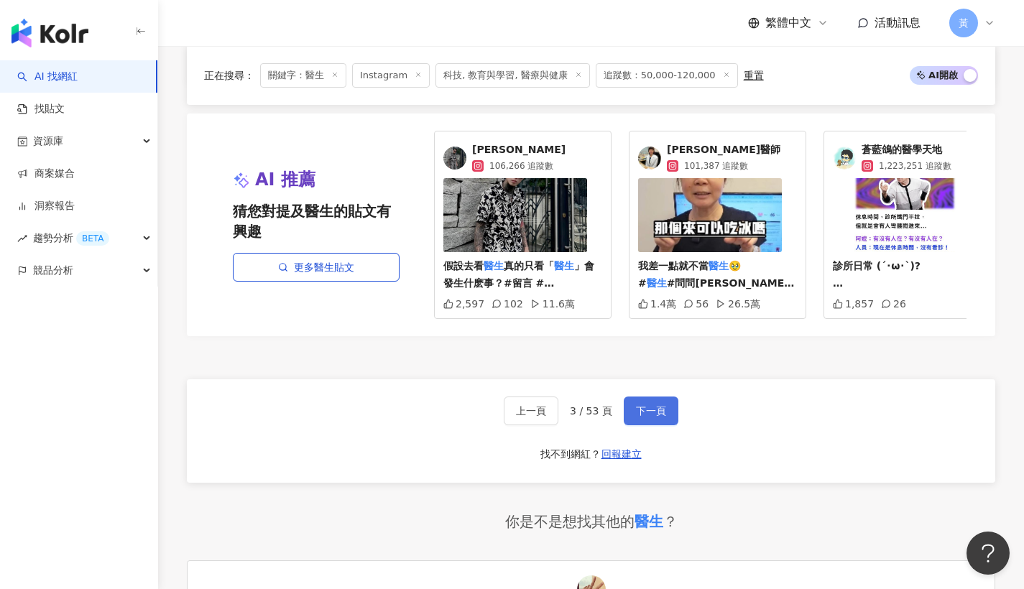
click at [636, 405] on span "下一頁" at bounding box center [651, 411] width 30 height 12
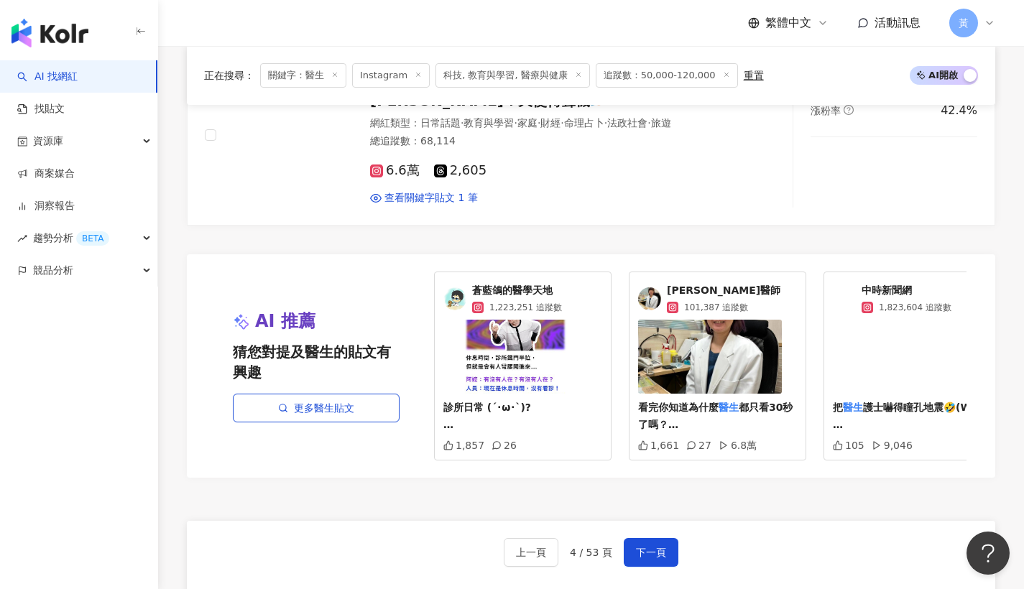
scroll to position [2568, 0]
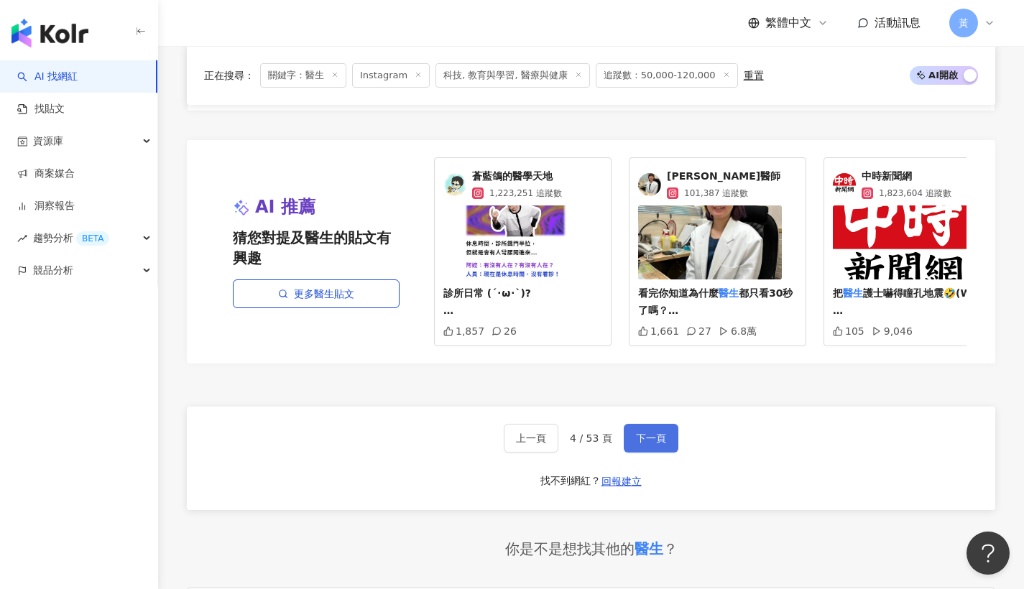
click at [664, 437] on button "下一頁" at bounding box center [651, 438] width 55 height 29
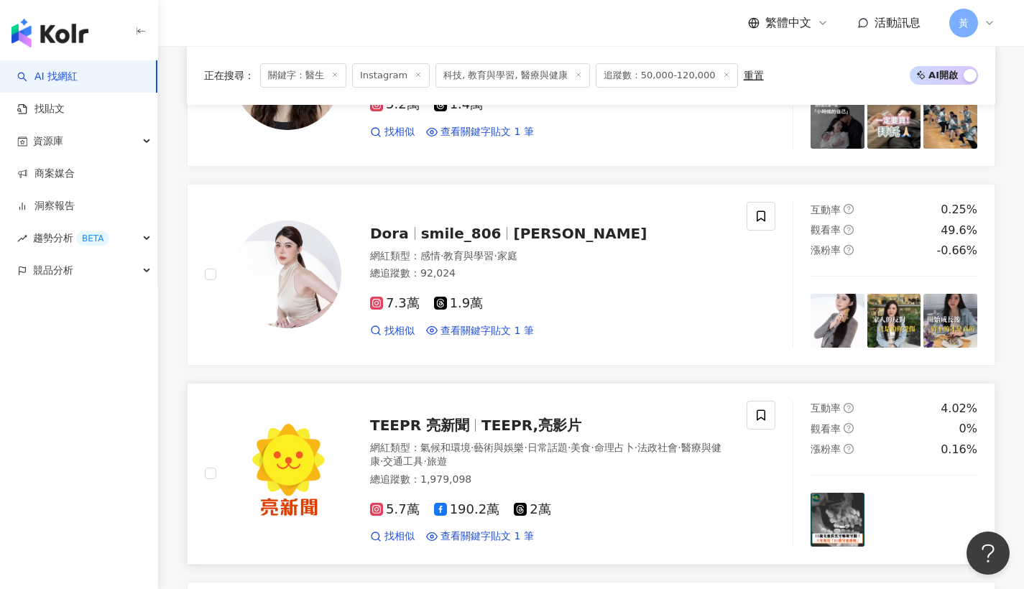
scroll to position [75, 0]
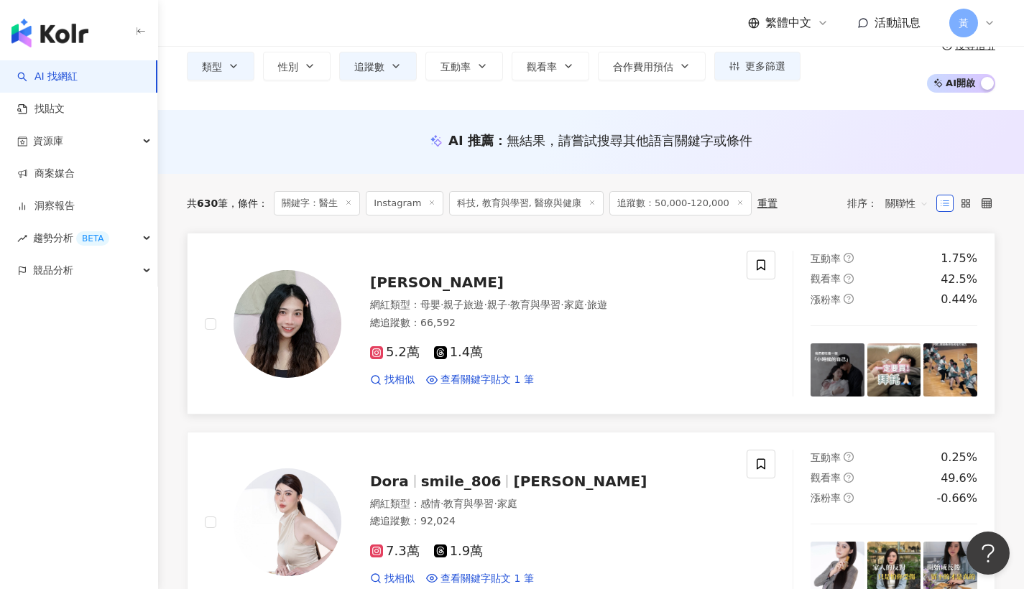
click at [477, 296] on div "竹軒 網紅類型 ： 母嬰 · 親子旅遊 · 親子 · 教育與學習 · 家庭 · 旅遊 總追蹤數 ： 66,592 5.2萬 1.4萬 找相似 查看關鍵字貼文 …" at bounding box center [535, 324] width 388 height 126
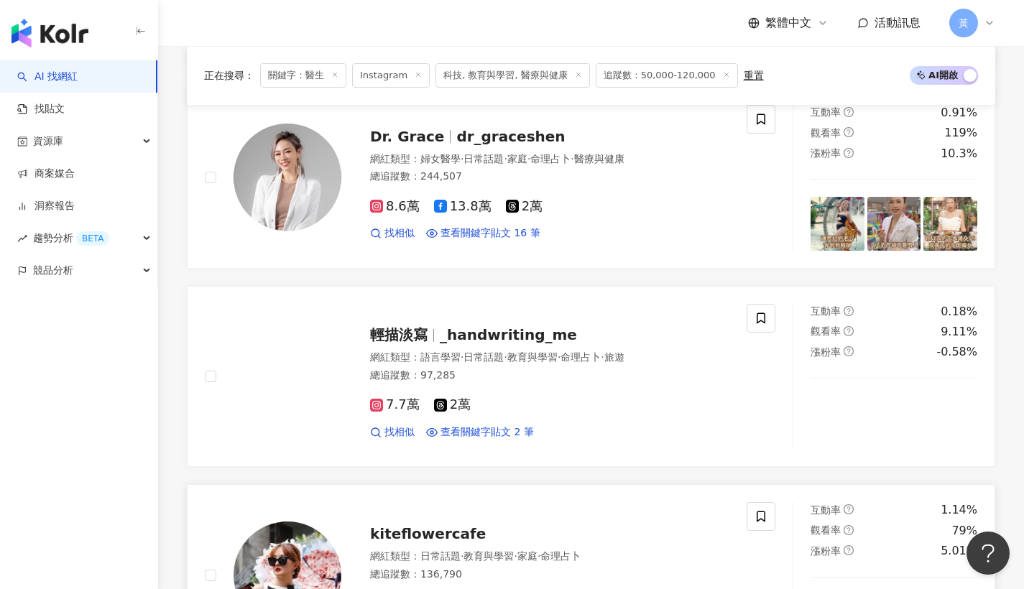
scroll to position [1458, 0]
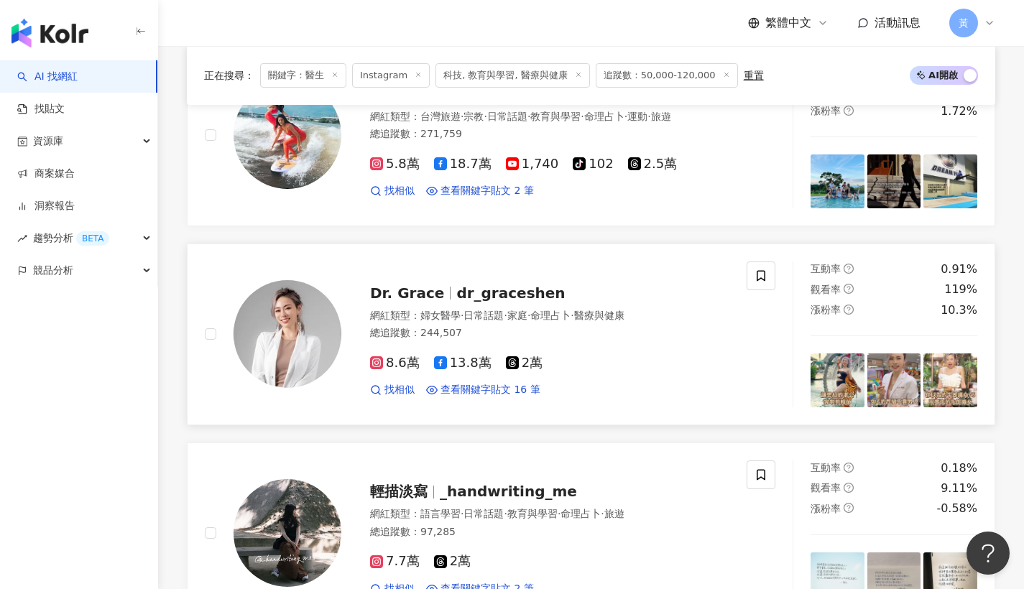
click at [461, 285] on span "dr_graceshen" at bounding box center [510, 293] width 109 height 17
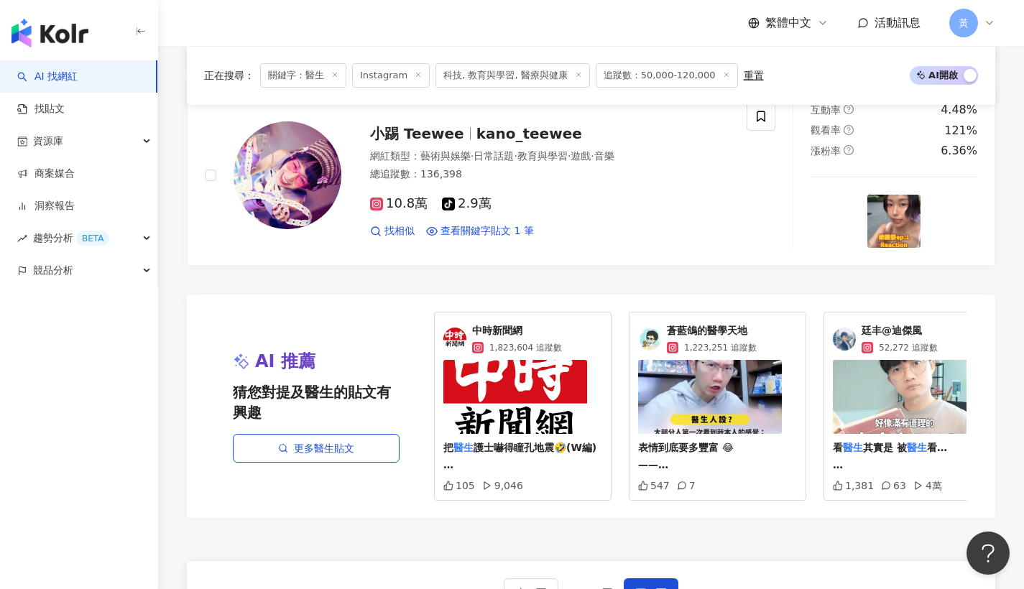
scroll to position [2496, 0]
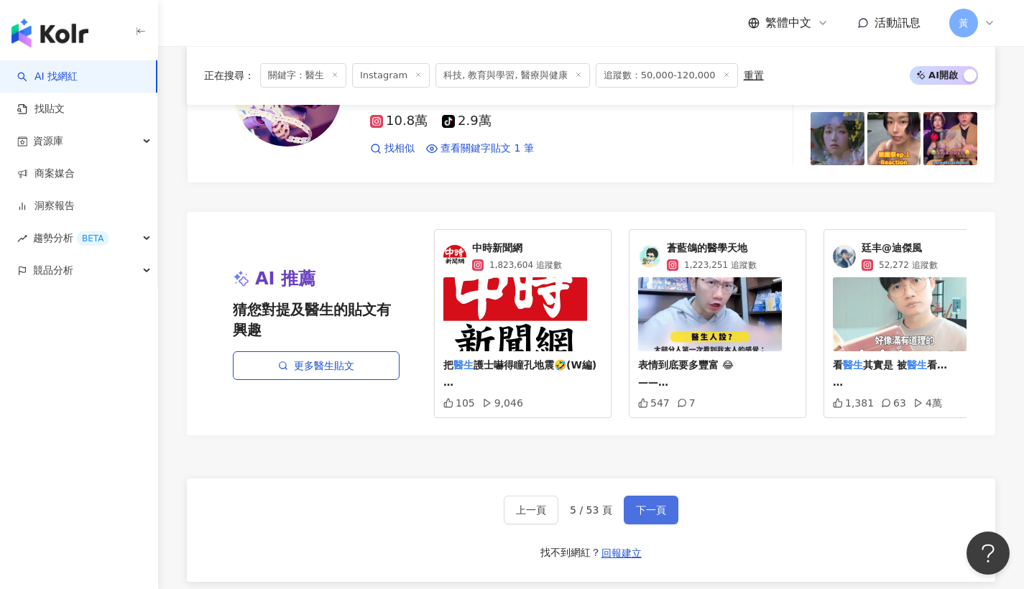
click at [653, 506] on span "下一頁" at bounding box center [651, 511] width 30 height 12
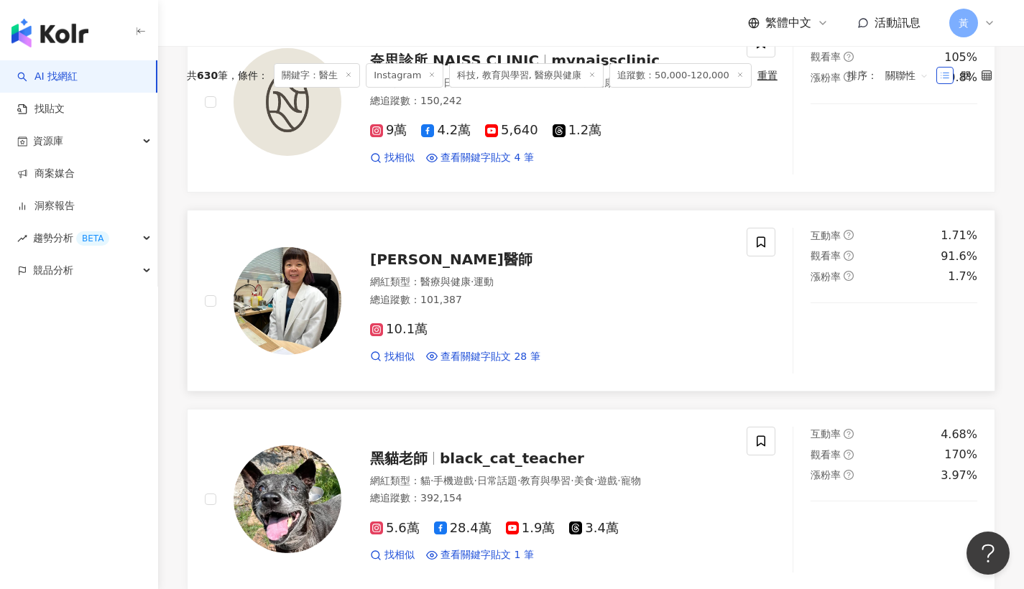
scroll to position [0, 0]
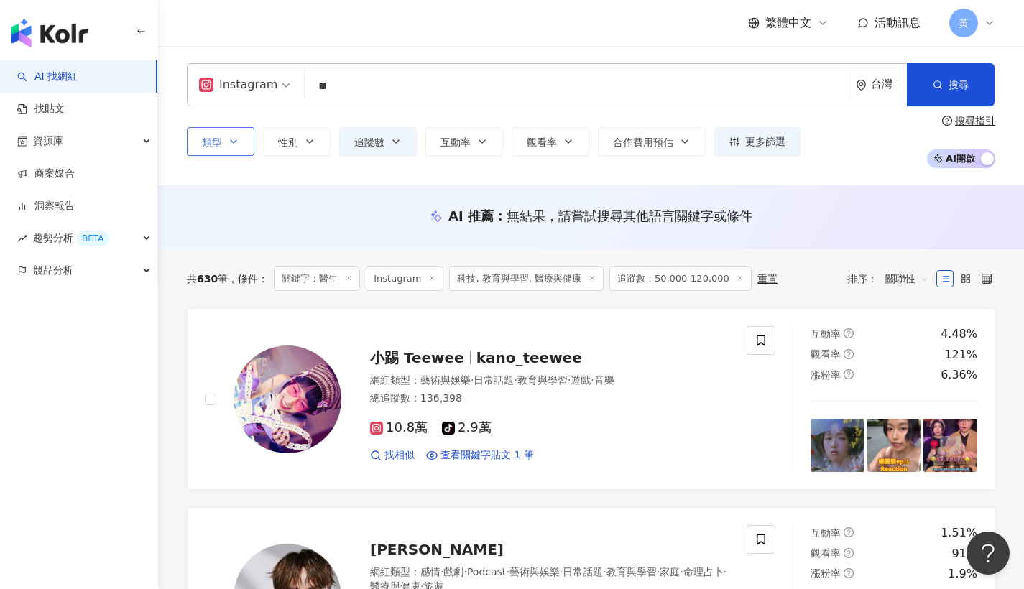
click at [238, 144] on icon "button" at bounding box center [234, 142] width 12 height 12
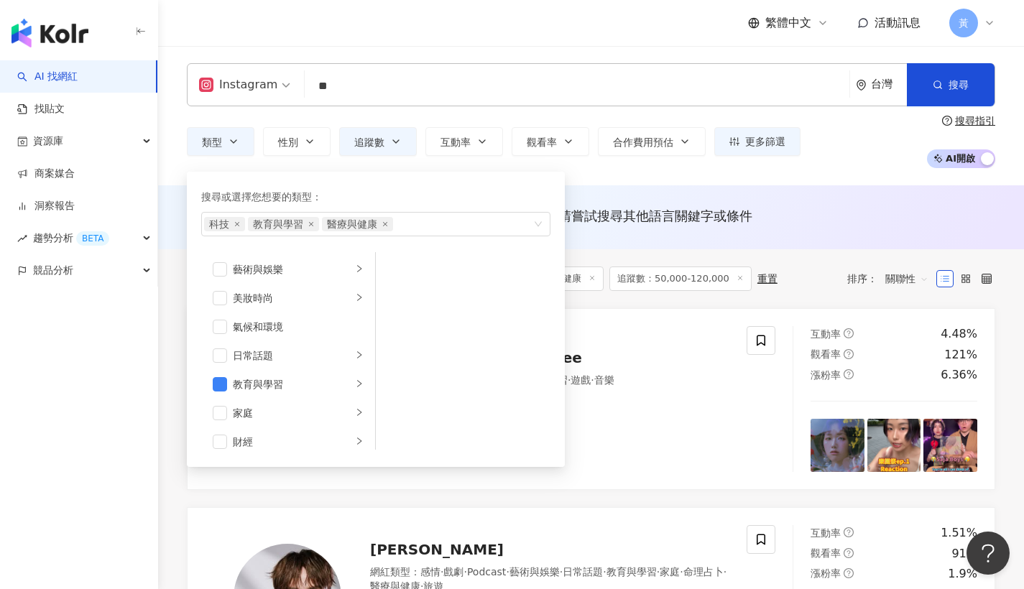
click at [665, 172] on div "Instagram ** 台灣 搜尋 c36a792b-944d-4a75-bbbc-03bd09398bd3 2365b16d-8094-415f-90ea…" at bounding box center [591, 115] width 866 height 139
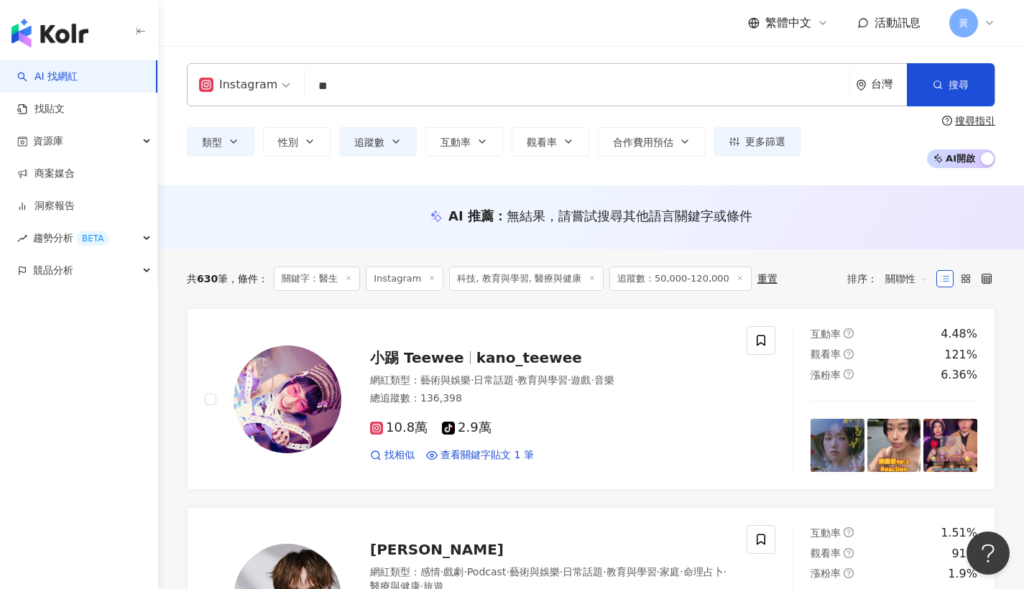
click at [589, 282] on icon at bounding box center [592, 278] width 7 height 7
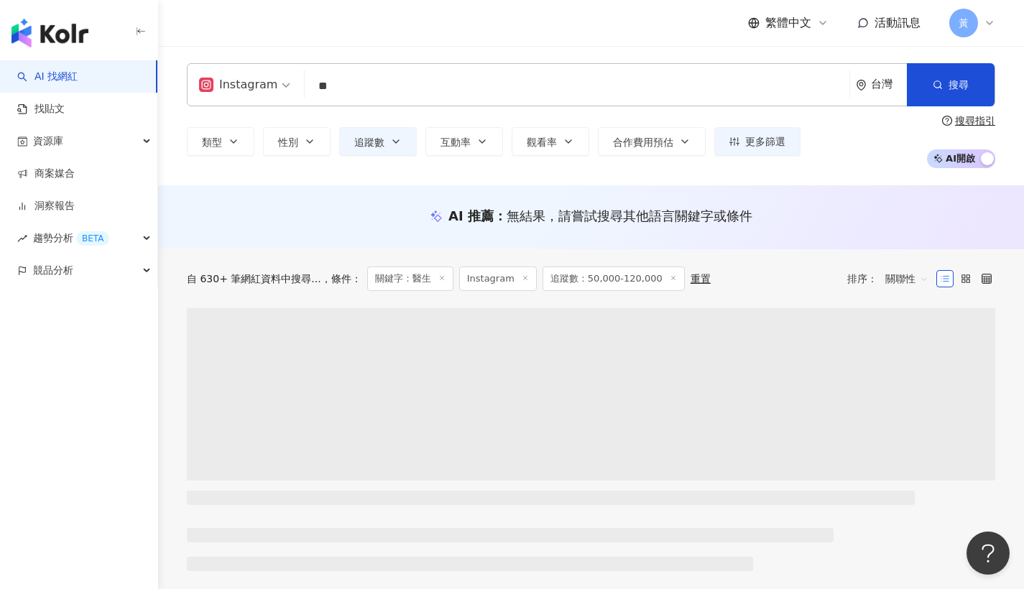
click at [417, 83] on input "**" at bounding box center [577, 86] width 533 height 27
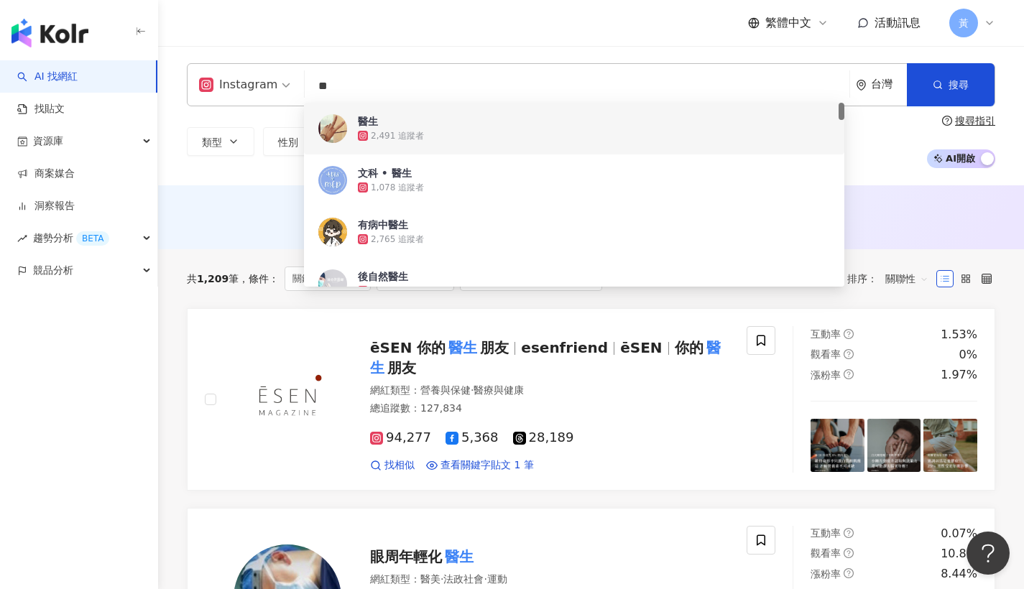
type input "*"
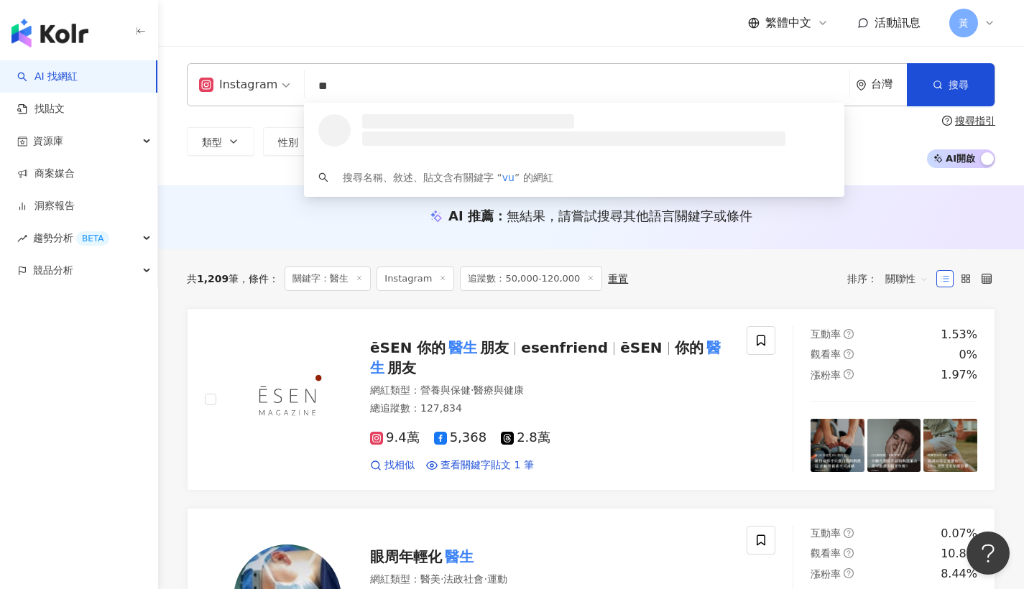
type input "*"
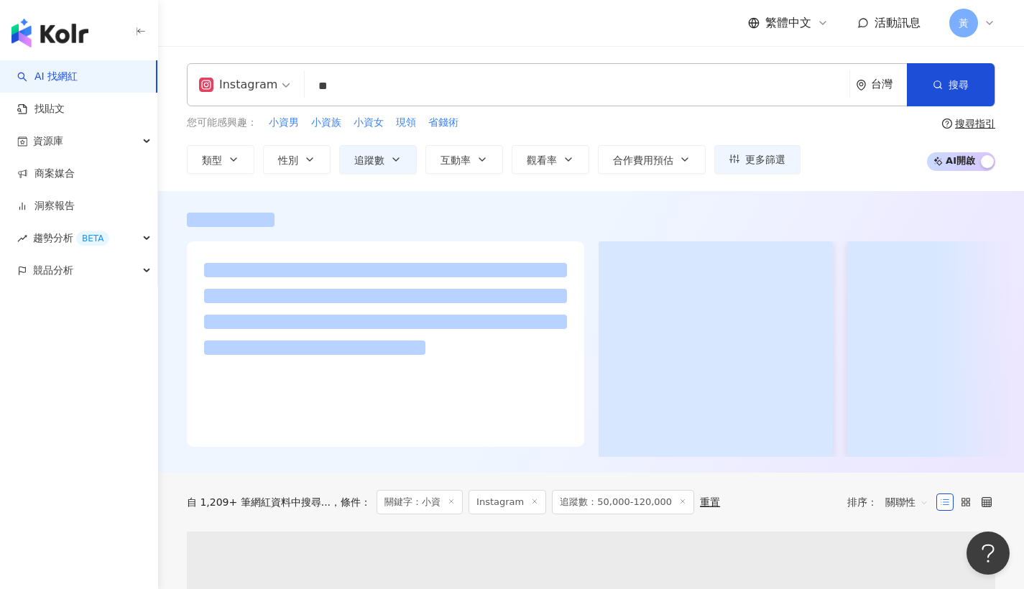
click at [394, 37] on div "繁體中文 活動訊息 黃" at bounding box center [591, 23] width 809 height 46
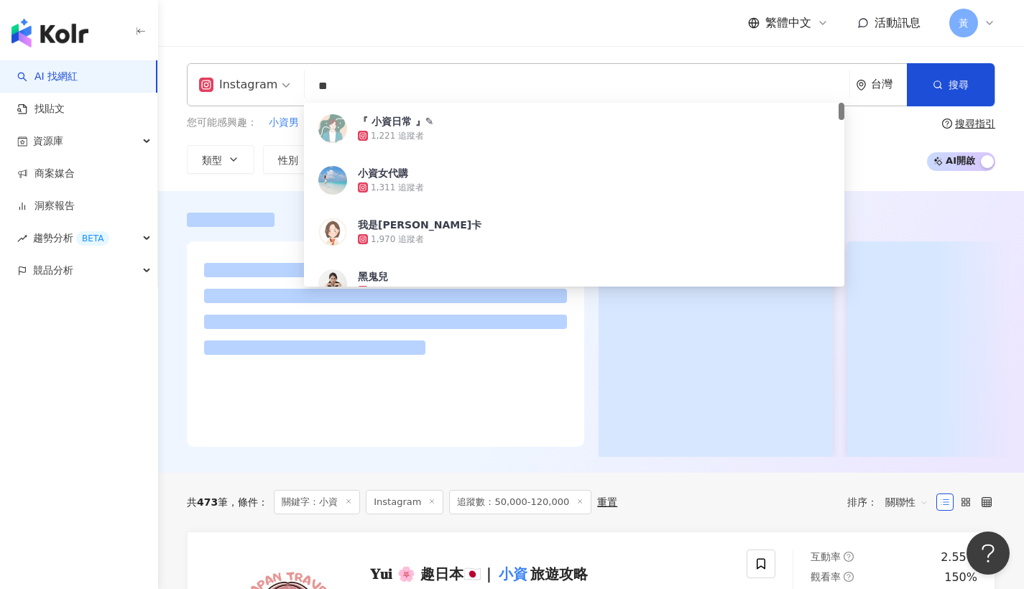
drag, startPoint x: 340, startPoint y: 88, endPoint x: 299, endPoint y: 86, distance: 41.1
click at [299, 86] on div "Instagram ** 台灣 搜尋 79df5d0e-b03a-4421-b7ff-22426d7999b2 『 小資日常 』✎ 1,221 追蹤者 小資女…" at bounding box center [591, 84] width 809 height 43
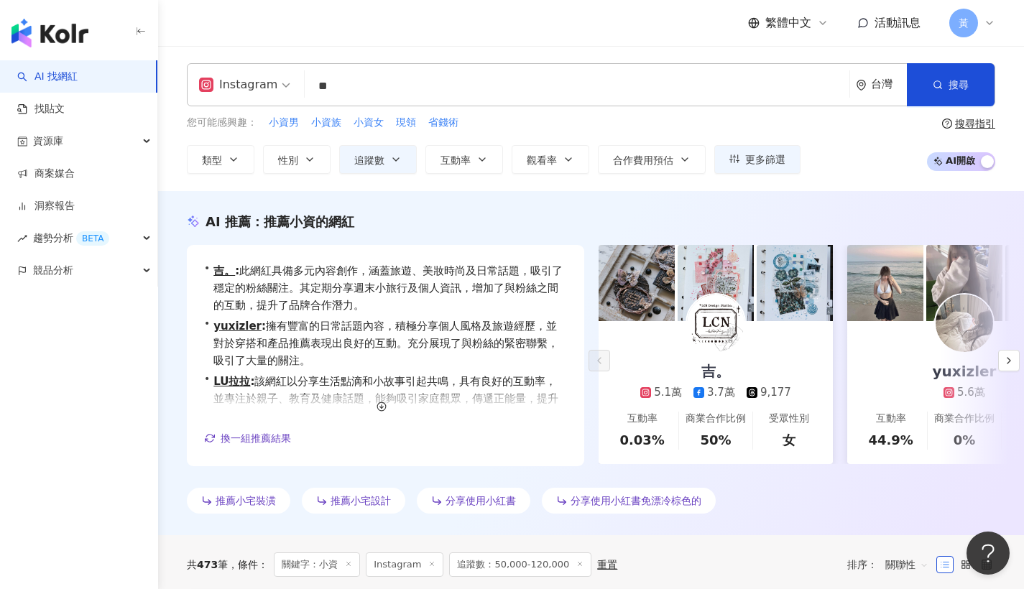
click at [357, 57] on div "Instagram ** 台灣 搜尋 79df5d0e-b03a-4421-b7ff-22426d7999b2 『 小資日常 』✎ 1,221 追蹤者 小資女…" at bounding box center [591, 118] width 866 height 145
click at [392, 89] on input "**" at bounding box center [577, 86] width 533 height 27
type input "***"
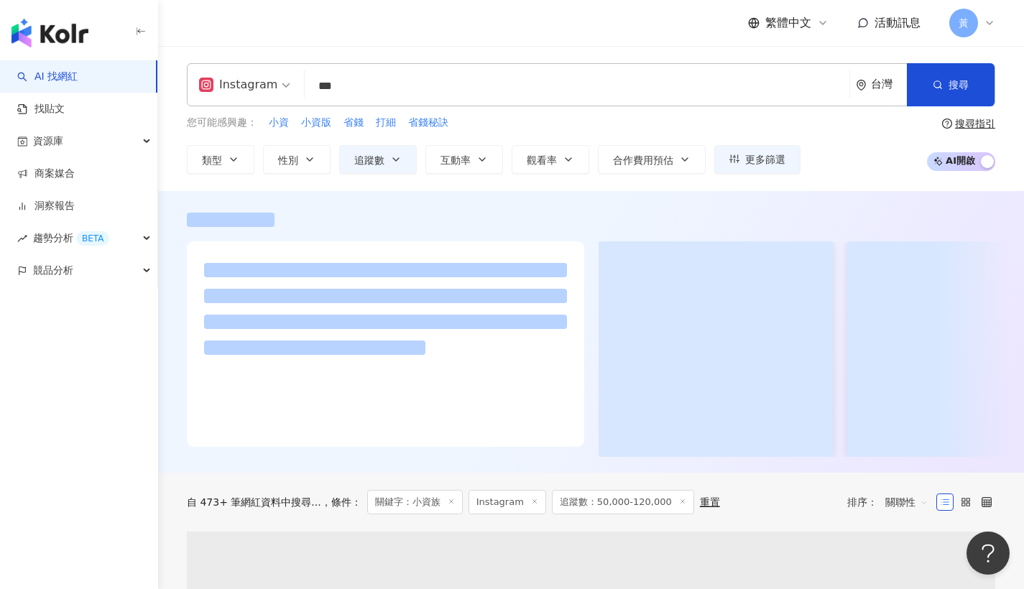
click at [384, 43] on div "繁體中文 活動訊息 黃" at bounding box center [591, 23] width 809 height 46
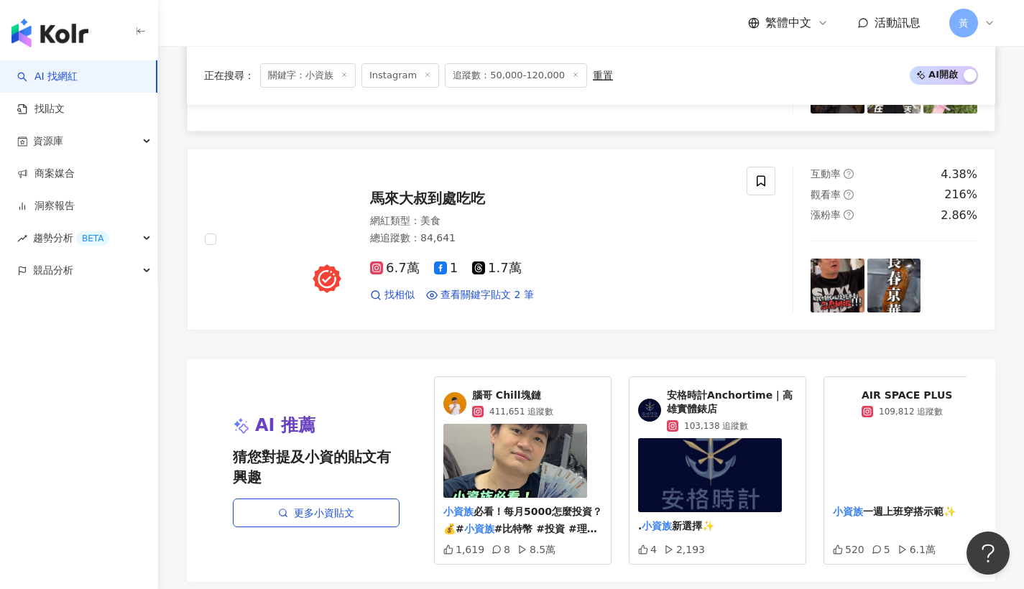
scroll to position [2793, 0]
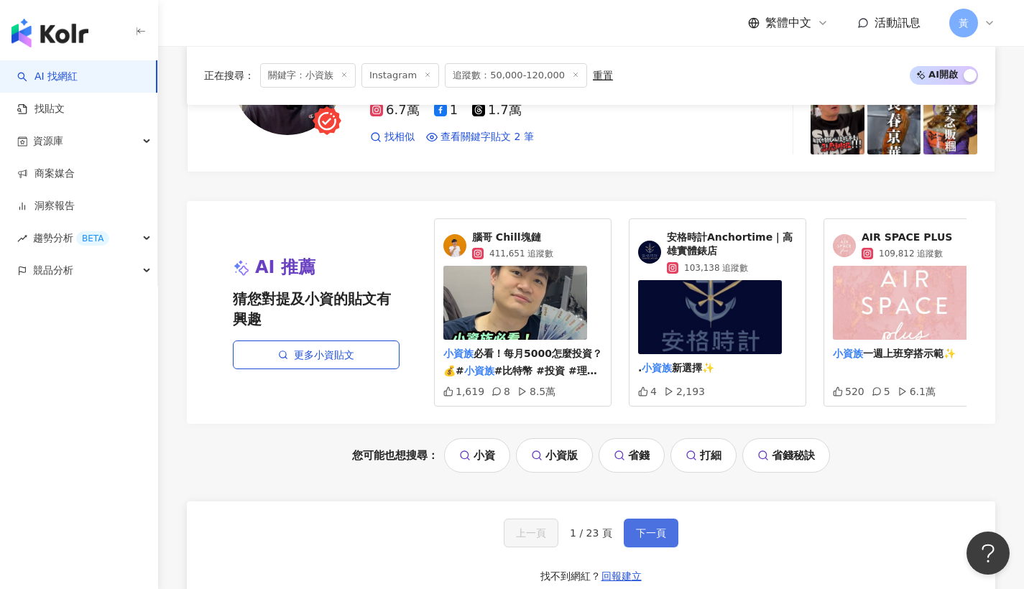
click at [638, 530] on span "下一頁" at bounding box center [651, 534] width 30 height 12
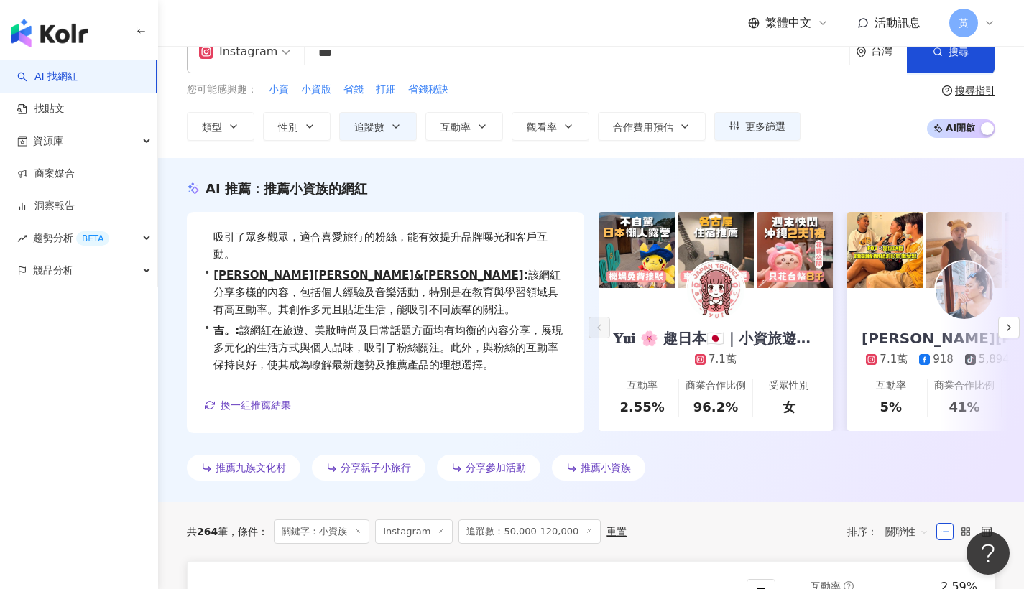
scroll to position [0, 0]
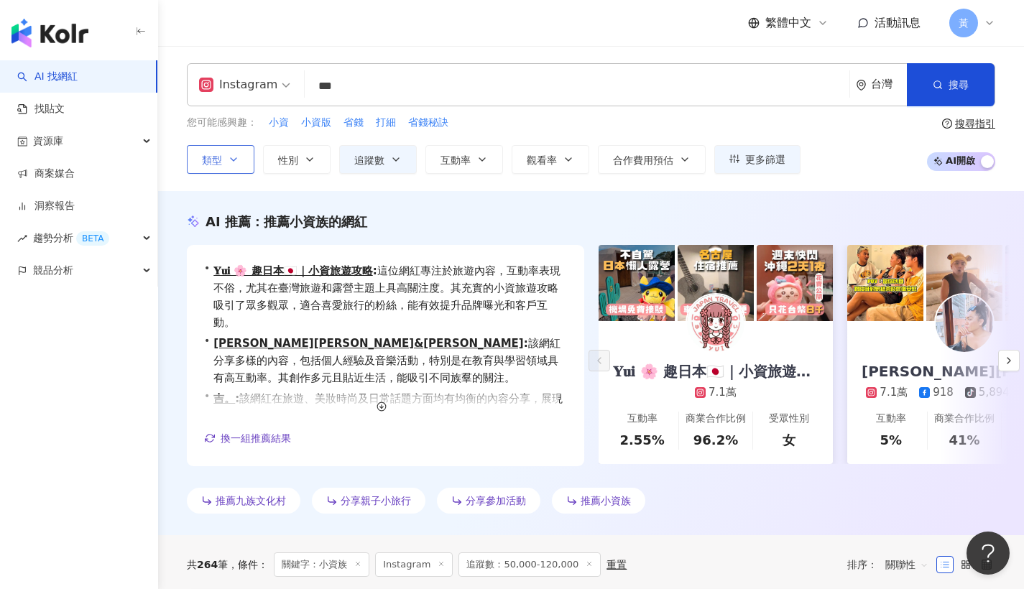
click at [219, 164] on span "類型" at bounding box center [212, 161] width 20 height 12
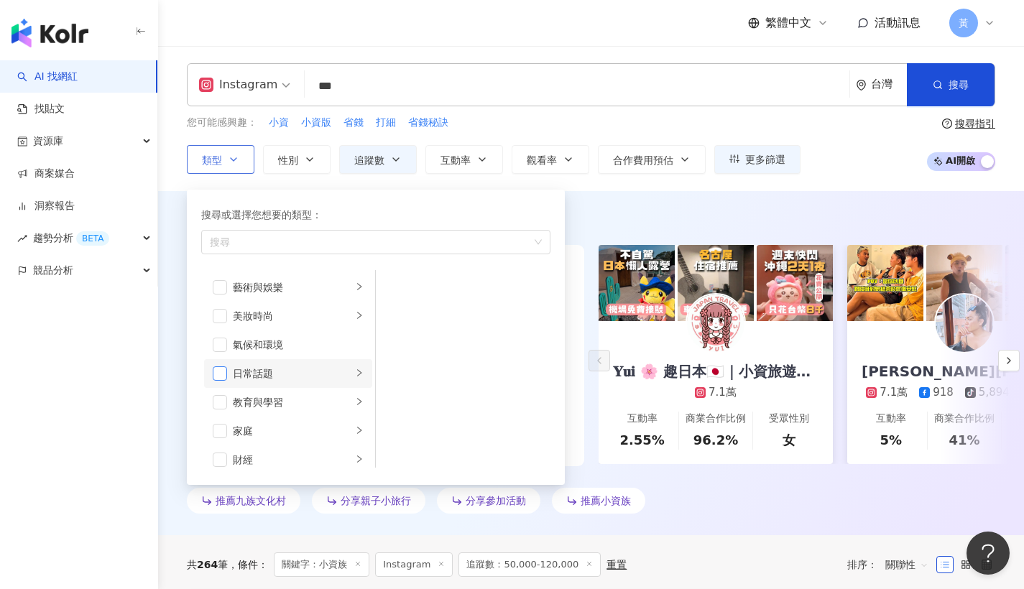
click at [219, 374] on span "button" at bounding box center [220, 374] width 14 height 14
click at [224, 426] on span "button" at bounding box center [220, 431] width 14 height 14
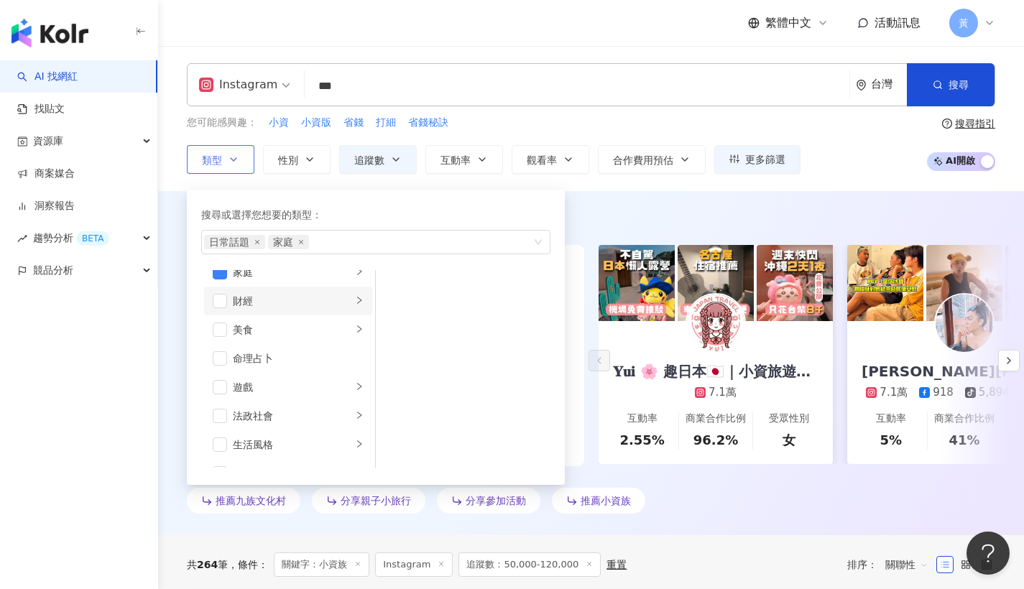
scroll to position [187, 0]
click at [226, 413] on span "button" at bounding box center [220, 417] width 14 height 14
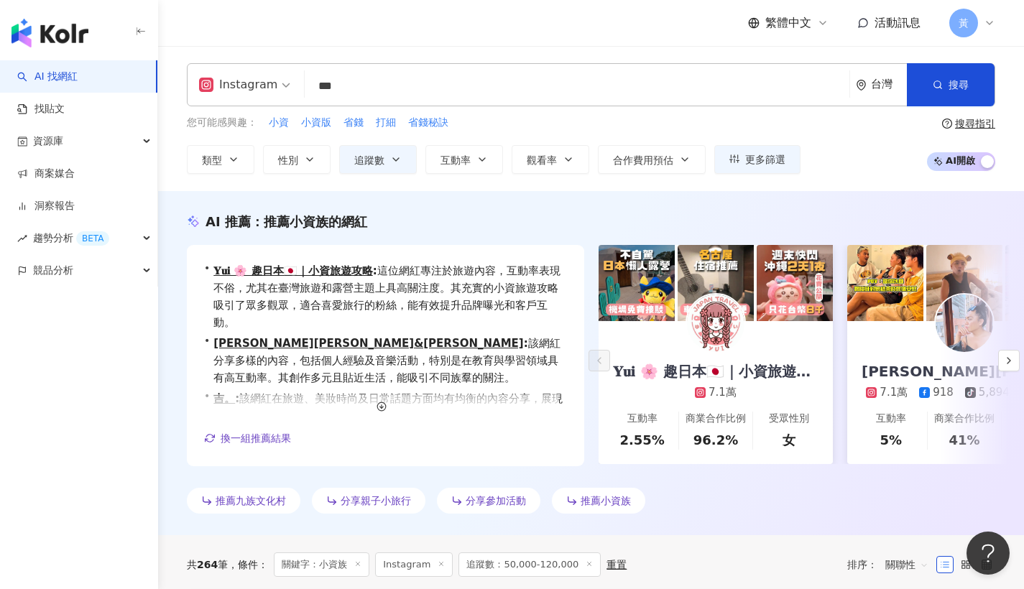
click at [755, 114] on div "Instagram *** 台灣 搜尋 d1ea8792-f400-4841-a1d0-4bea0242aeac 小資族向前衝 7,047 追蹤者 林鯊魚 小…" at bounding box center [591, 118] width 866 height 111
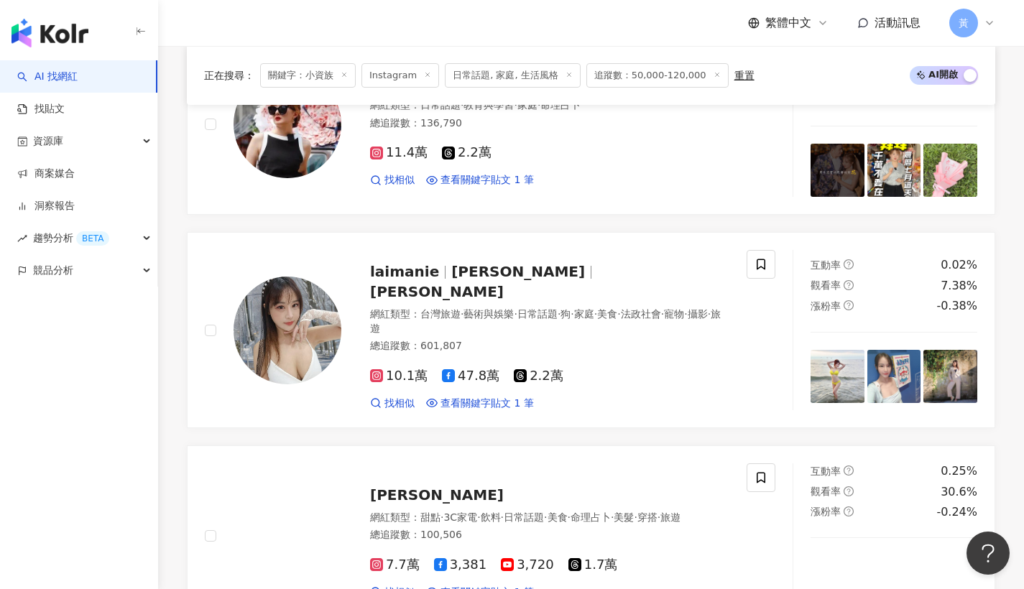
scroll to position [3002, 0]
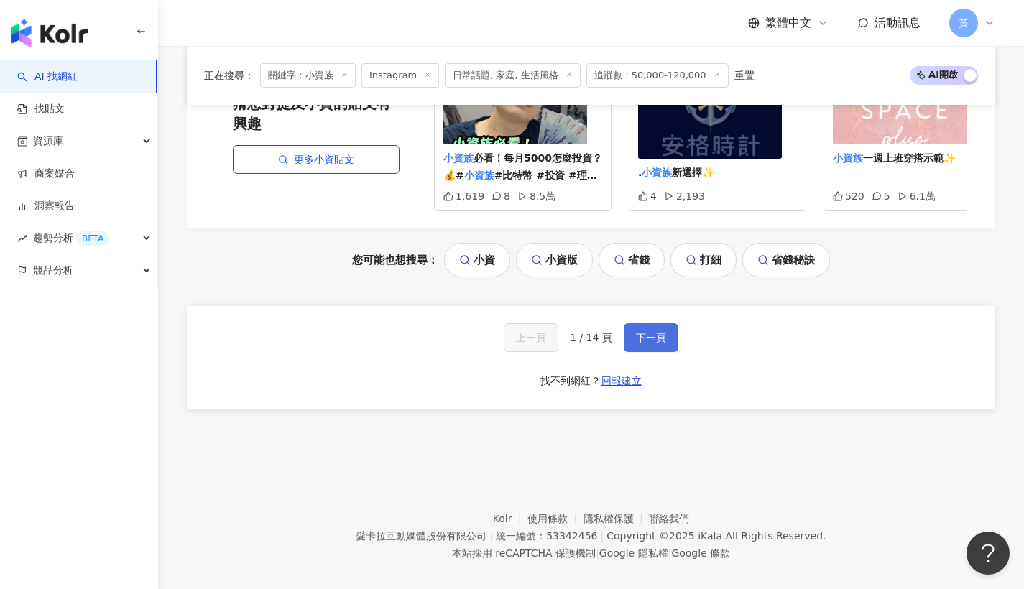
click at [649, 332] on span "下一頁" at bounding box center [651, 338] width 30 height 12
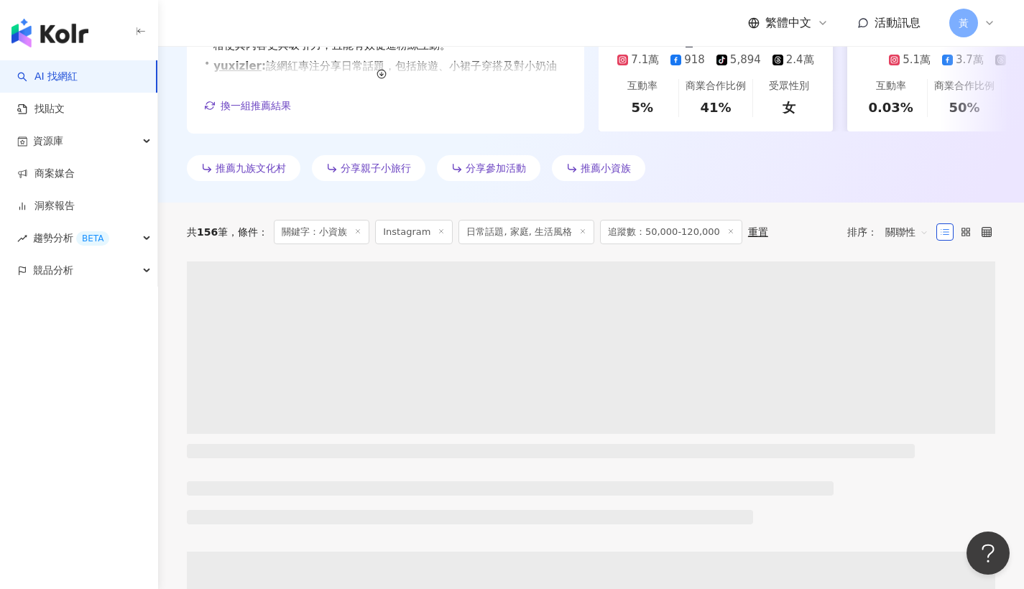
scroll to position [57, 0]
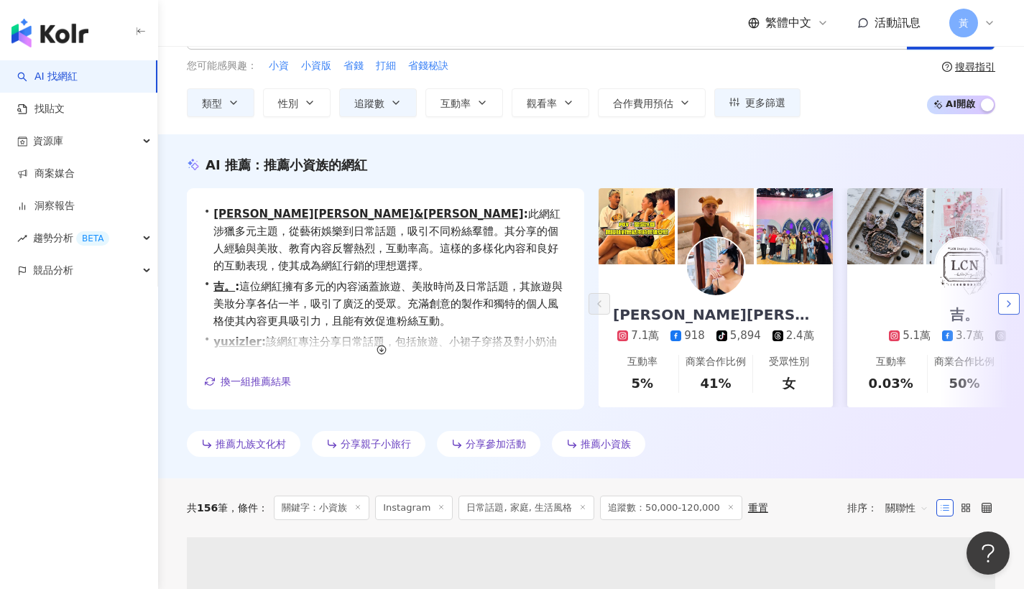
click at [1005, 303] on icon "button" at bounding box center [1009, 304] width 12 height 12
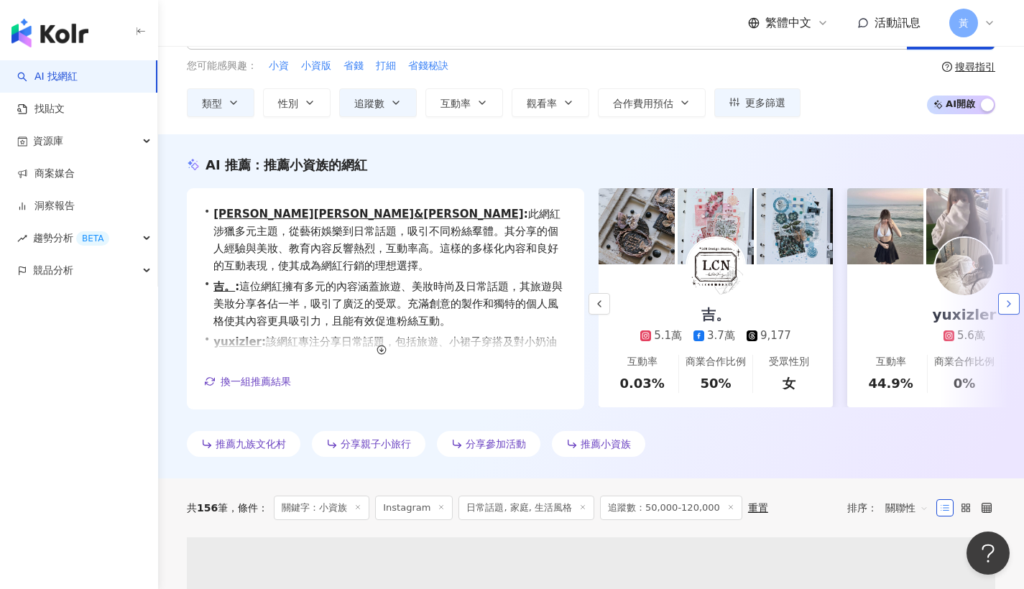
click at [1005, 303] on icon "button" at bounding box center [1009, 304] width 12 height 12
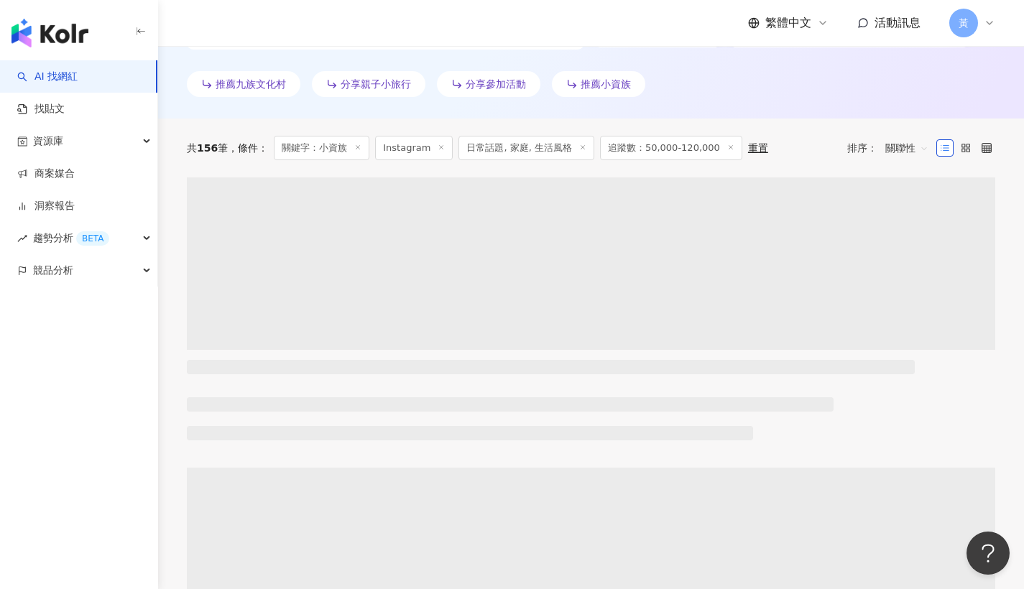
scroll to position [0, 0]
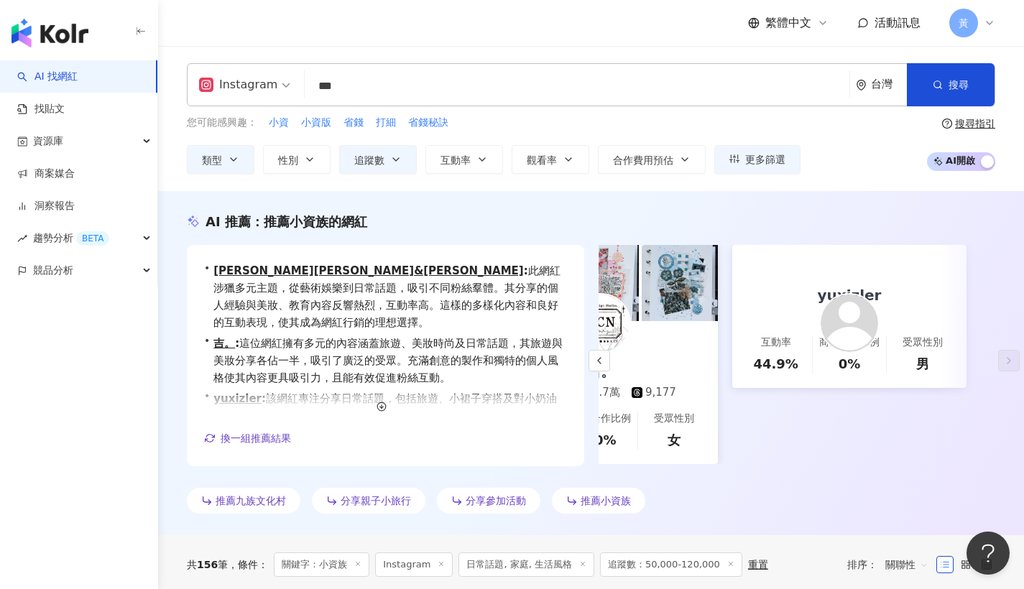
click at [701, 55] on div "Instagram *** 台灣 搜尋 d1ea8792-f400-4841-a1d0-4bea0242aeac 小資族向前衝 7,047 追蹤者 林鯊魚 小…" at bounding box center [591, 118] width 866 height 145
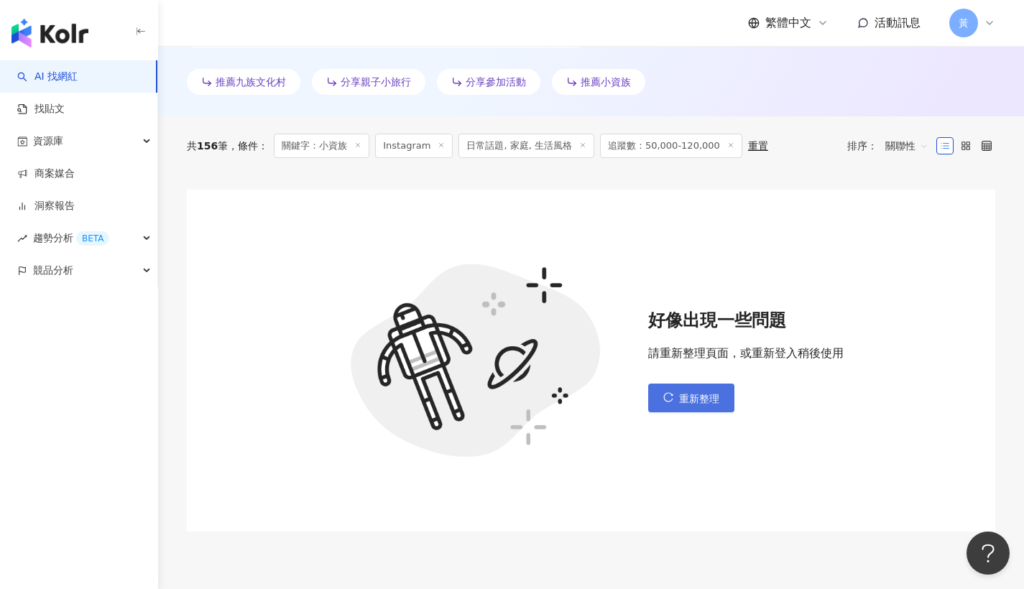
click at [724, 384] on button "重新整理" at bounding box center [691, 398] width 86 height 29
click at [722, 391] on button "重新整理" at bounding box center [691, 398] width 86 height 29
click at [686, 400] on span "重新整理" at bounding box center [699, 399] width 40 height 12
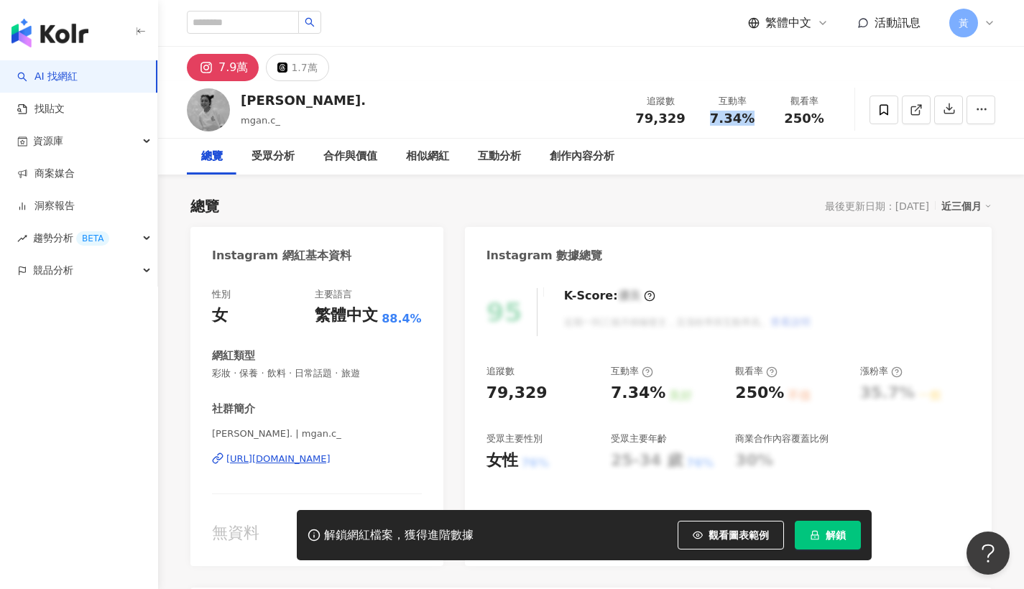
drag, startPoint x: 715, startPoint y: 116, endPoint x: 760, endPoint y: 125, distance: 46.1
click at [760, 125] on div "追蹤數 79,329 互動率 7.34% 觀看率 250%" at bounding box center [733, 109] width 216 height 42
click at [820, 536] on icon "lock" at bounding box center [815, 535] width 10 height 10
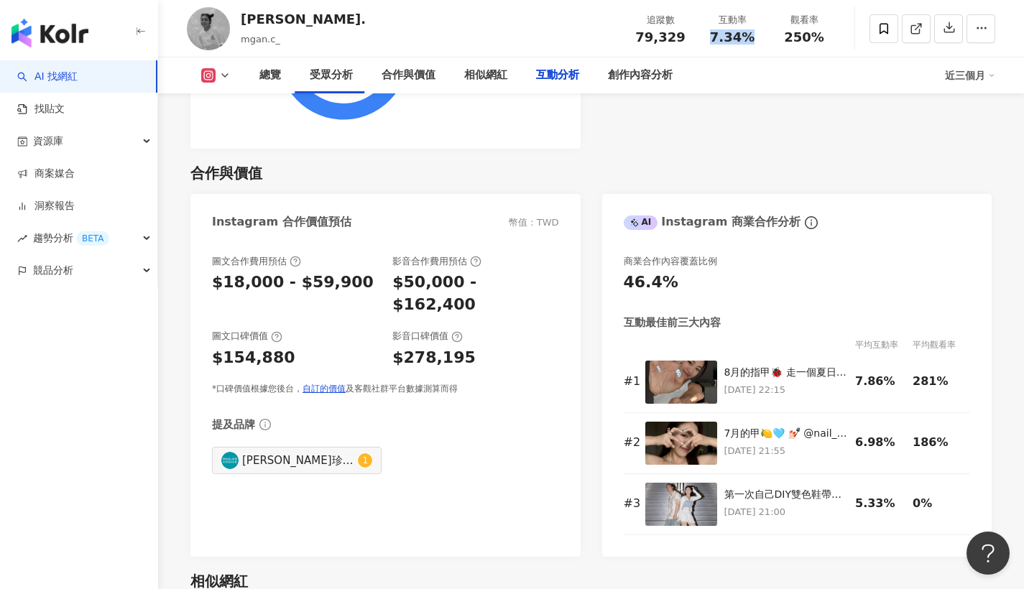
scroll to position [2854, 0]
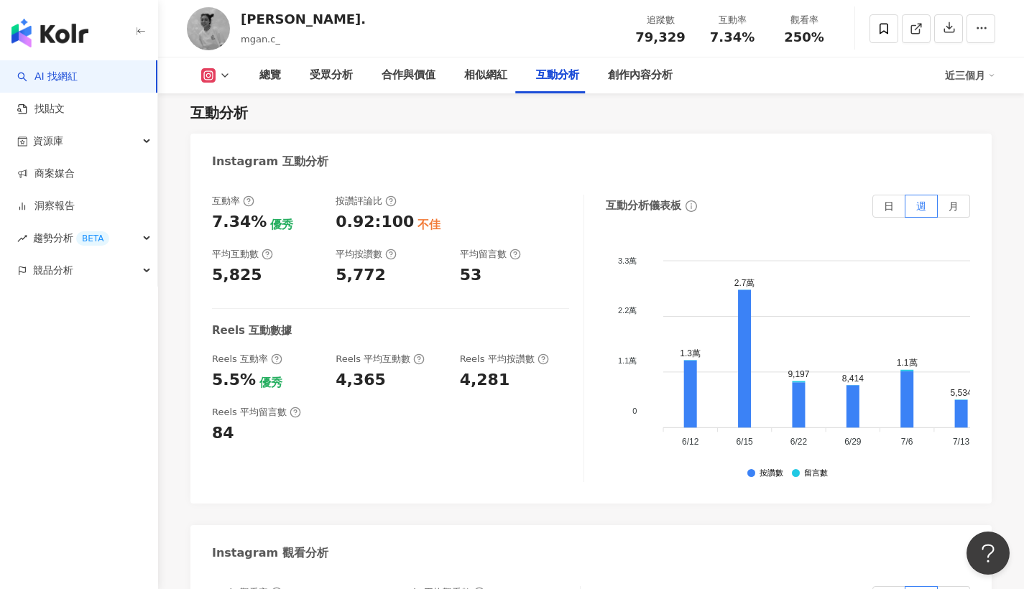
drag, startPoint x: 398, startPoint y: 528, endPoint x: 462, endPoint y: 530, distance: 64.0
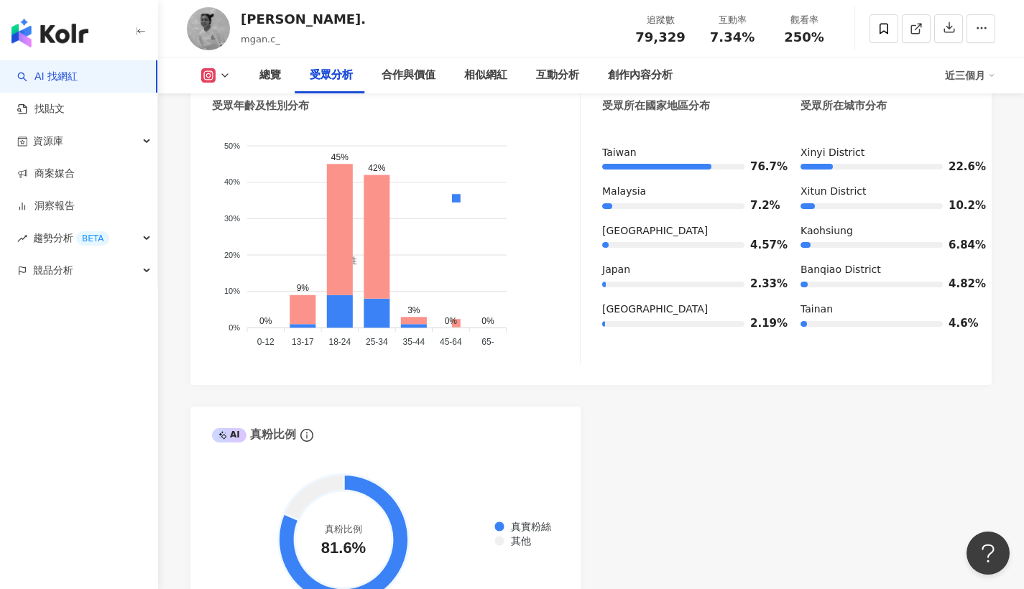
scroll to position [1226, 0]
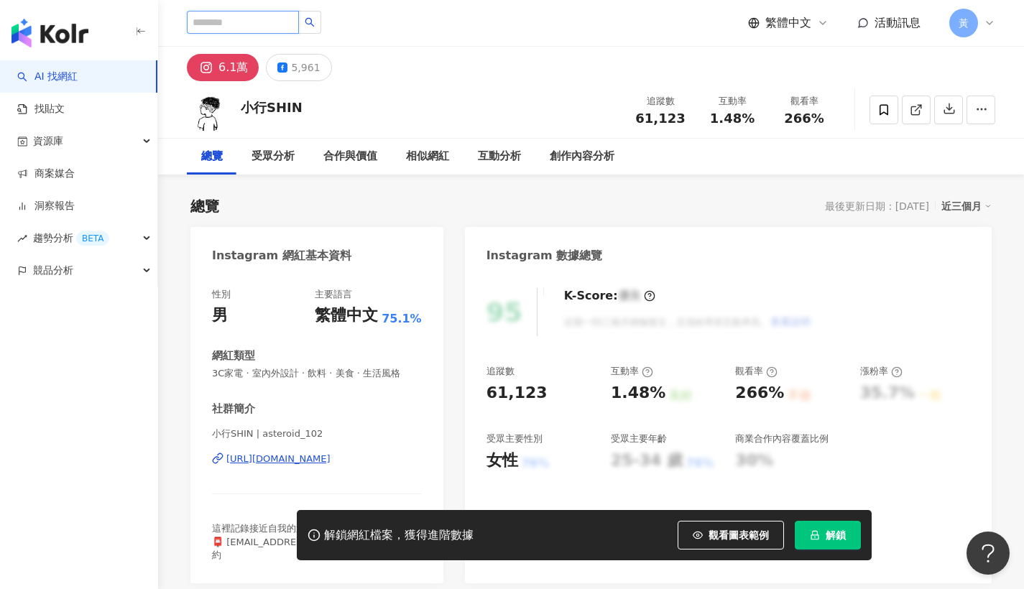
click at [233, 19] on input "search" at bounding box center [243, 22] width 112 height 23
paste input "**********"
type input "**********"
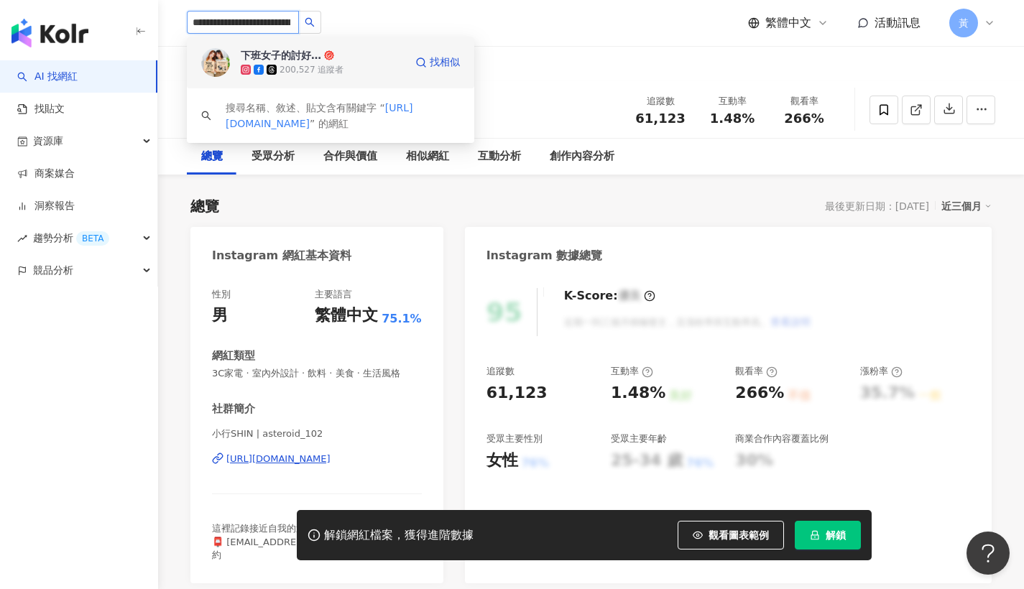
click at [307, 60] on div "下班女子的討好人生" at bounding box center [281, 55] width 81 height 14
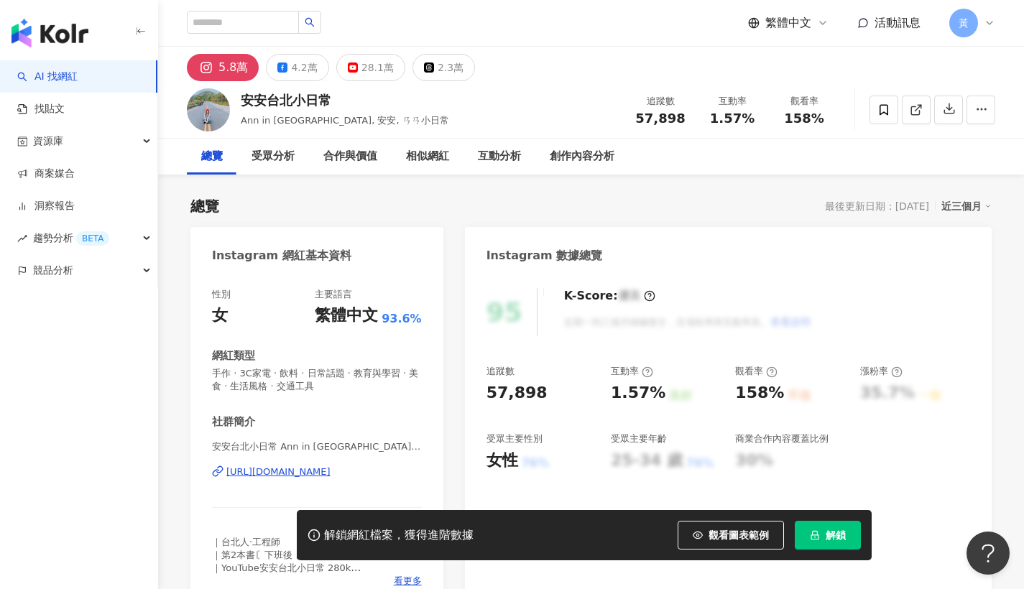
drag, startPoint x: 262, startPoint y: 108, endPoint x: 333, endPoint y: 102, distance: 70.7
click at [333, 102] on div "安安台北小日常" at bounding box center [345, 100] width 208 height 18
click at [331, 105] on div "安安台北小日常" at bounding box center [345, 100] width 208 height 18
drag, startPoint x: 334, startPoint y: 101, endPoint x: 239, endPoint y: 102, distance: 94.2
click at [239, 102] on div "安安台北小日常 Ann in Taipei, 安安, ㄢㄢ小日常 追蹤數 57,898 互動率 1.57% 觀看率 158%" at bounding box center [591, 109] width 866 height 57
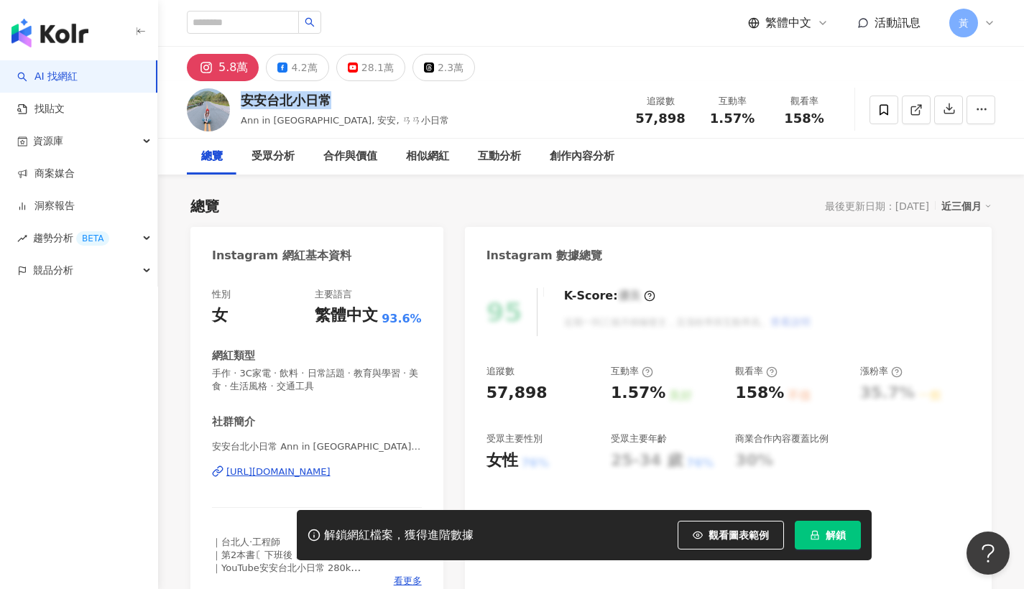
copy div "安安台北小日常"
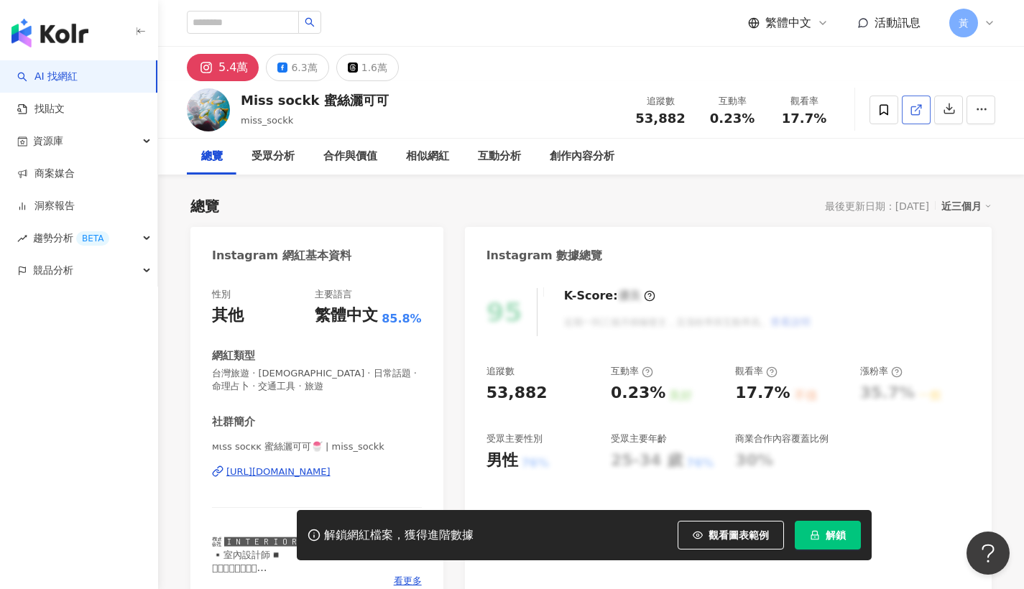
click at [911, 106] on icon at bounding box center [916, 110] width 13 height 13
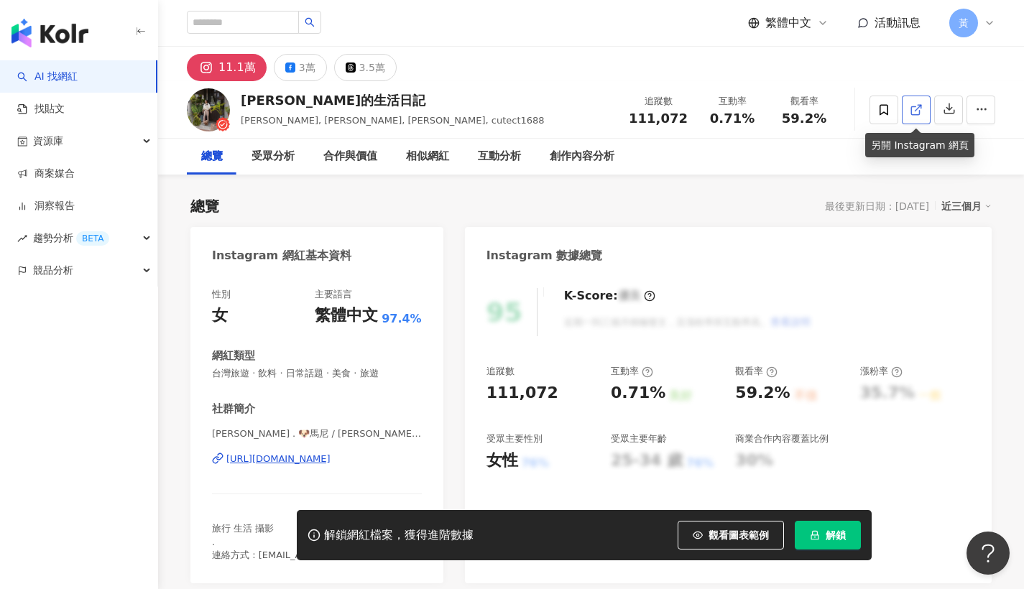
click at [911, 111] on icon at bounding box center [915, 110] width 8 height 8
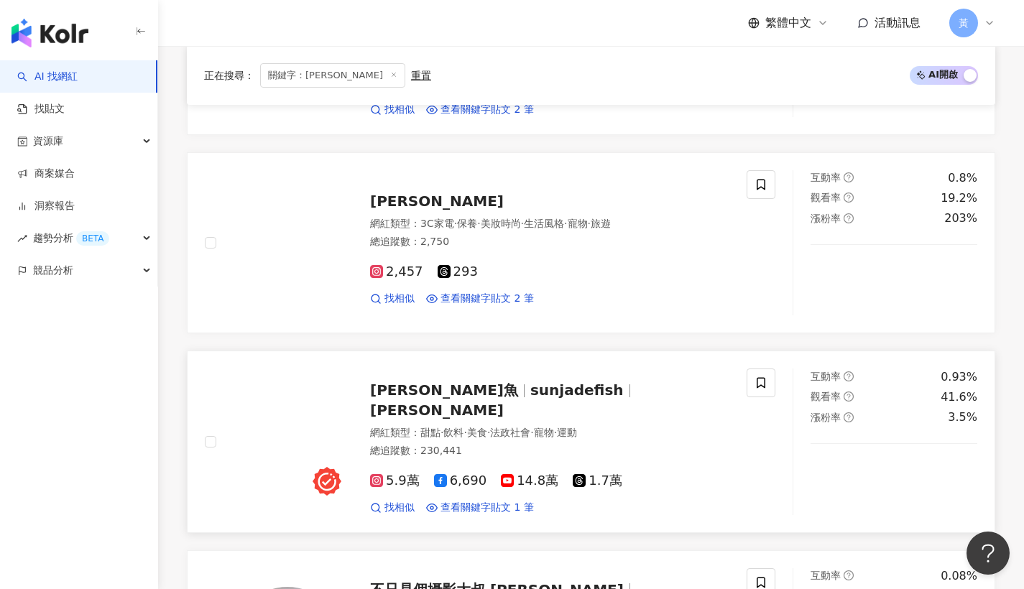
scroll to position [2011, 0]
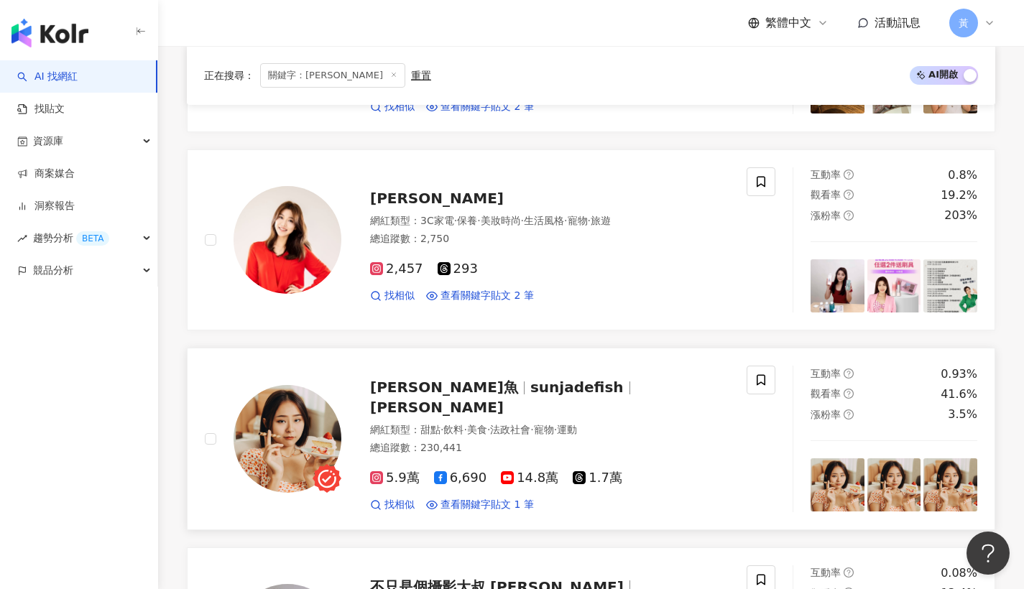
click at [398, 379] on span "[PERSON_NAME]魚" at bounding box center [444, 387] width 148 height 17
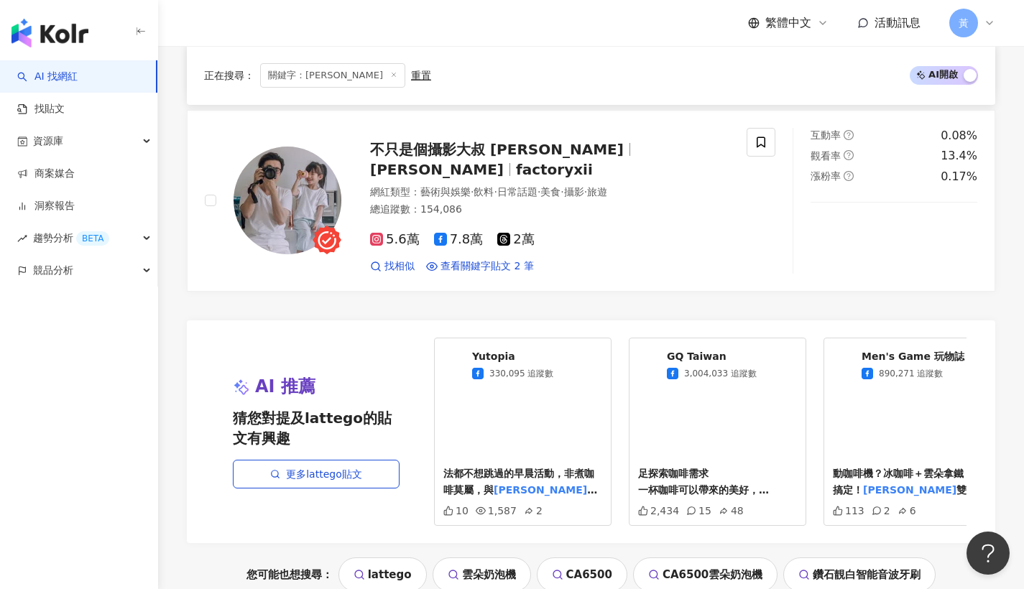
scroll to position [2572, 0]
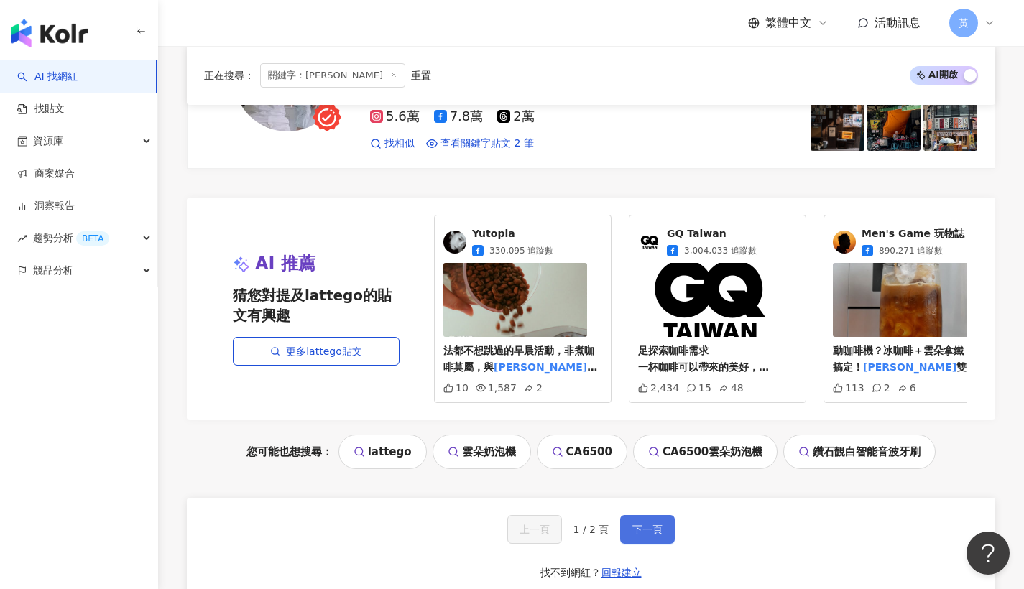
click at [636, 524] on span "下一頁" at bounding box center [648, 530] width 30 height 12
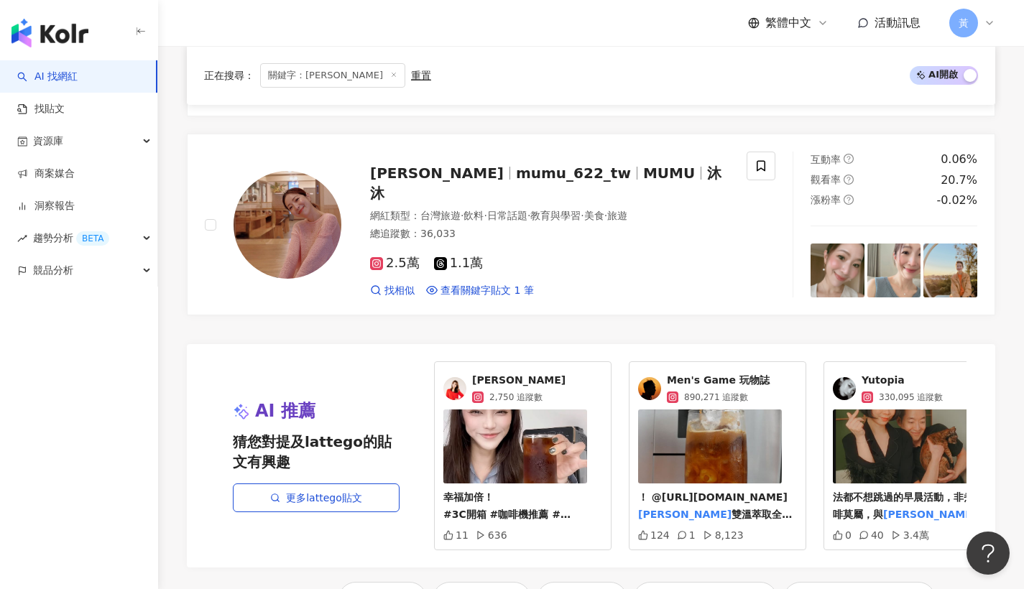
scroll to position [0, 0]
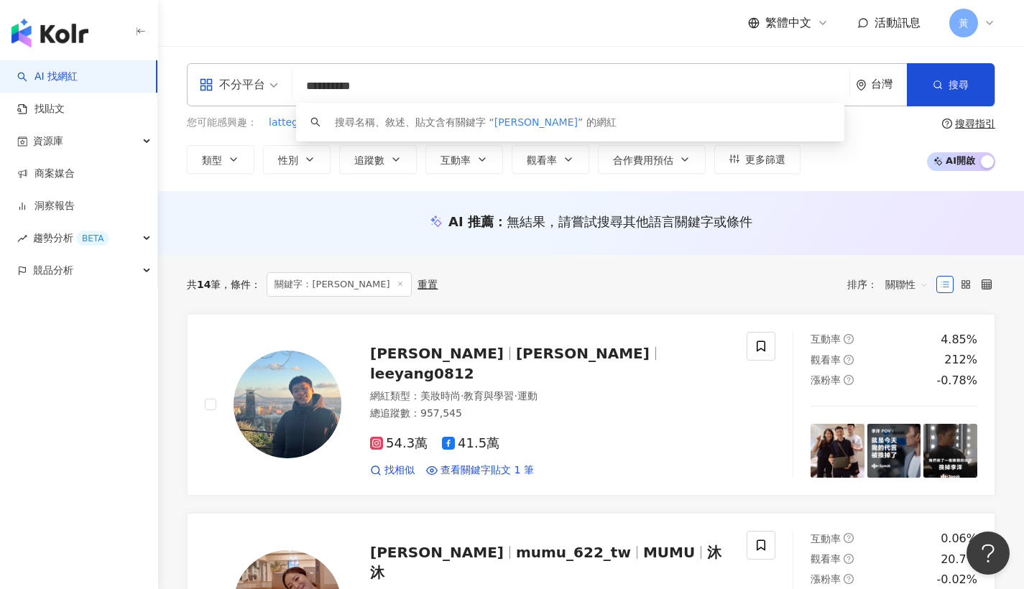
drag, startPoint x: 338, startPoint y: 87, endPoint x: 406, endPoint y: 88, distance: 68.3
click at [406, 88] on input "**********" at bounding box center [571, 86] width 546 height 27
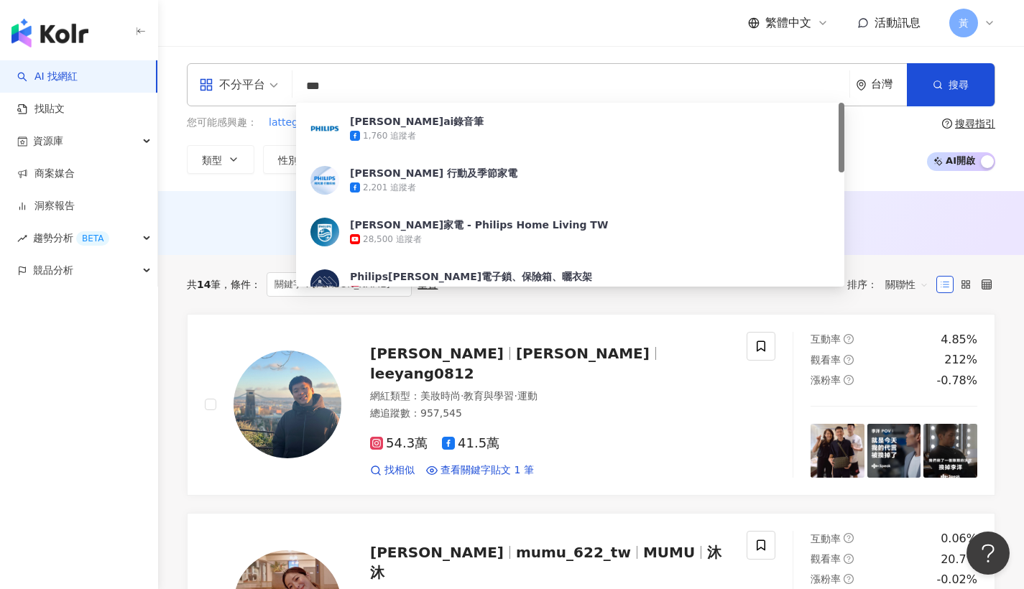
type input "***"
click at [261, 39] on div "繁體中文 活動訊息 黃" at bounding box center [591, 23] width 809 height 46
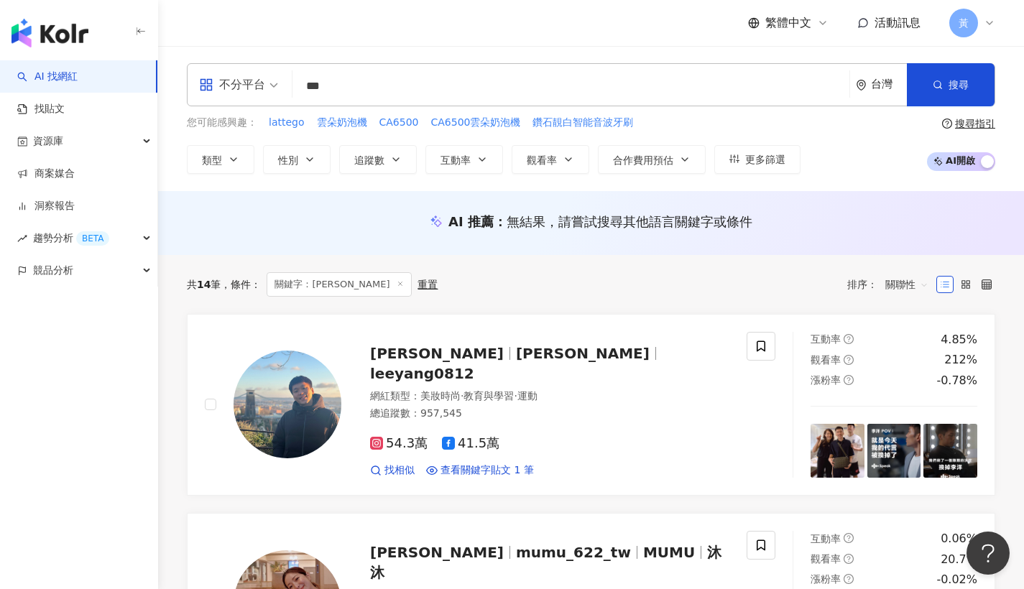
click at [273, 93] on span "不分平台" at bounding box center [238, 84] width 79 height 23
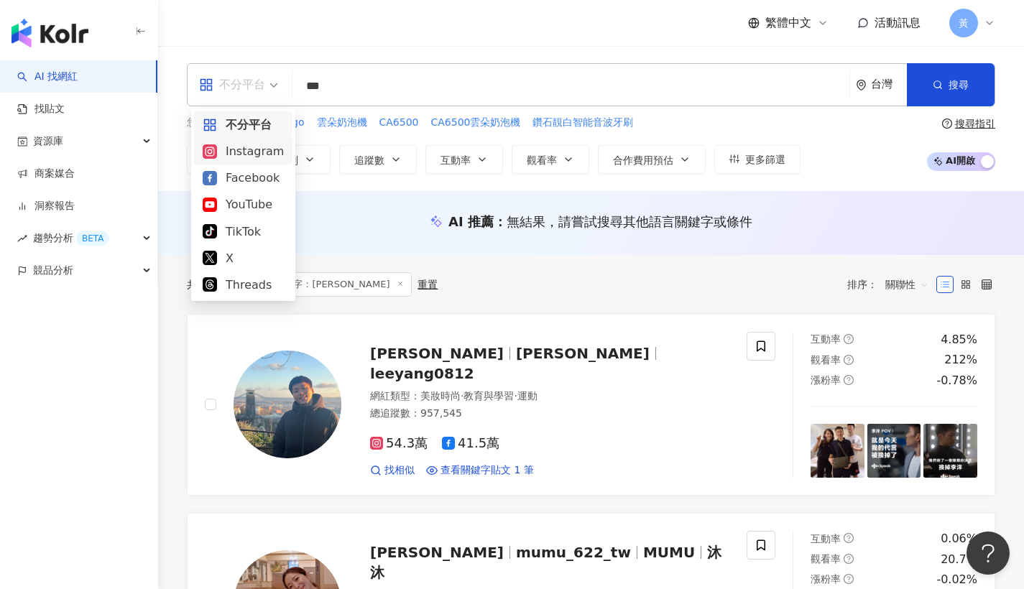
click at [269, 154] on div "Instagram" at bounding box center [243, 151] width 81 height 18
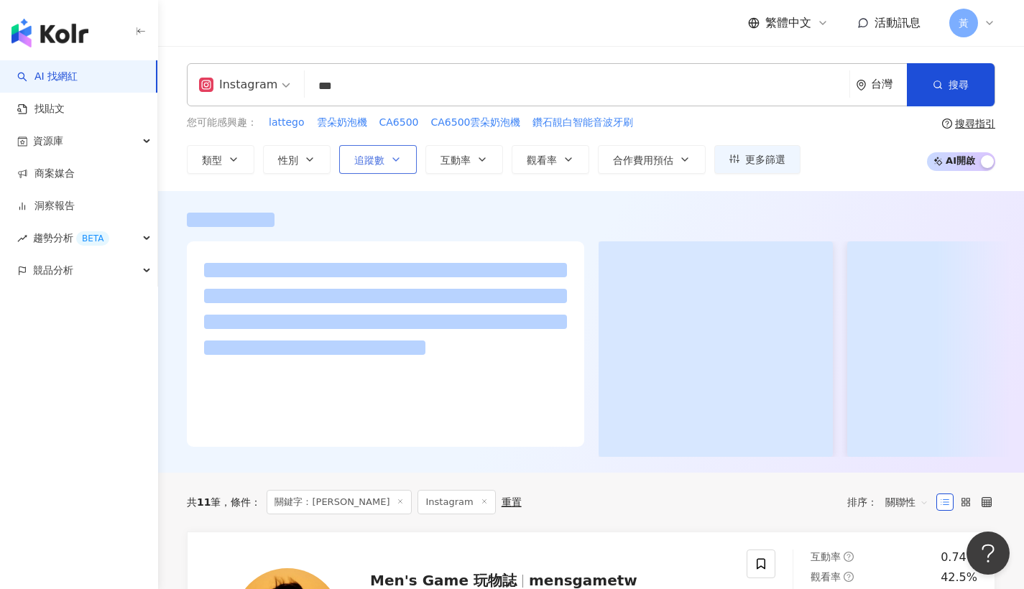
click at [375, 160] on span "追蹤數" at bounding box center [369, 161] width 30 height 12
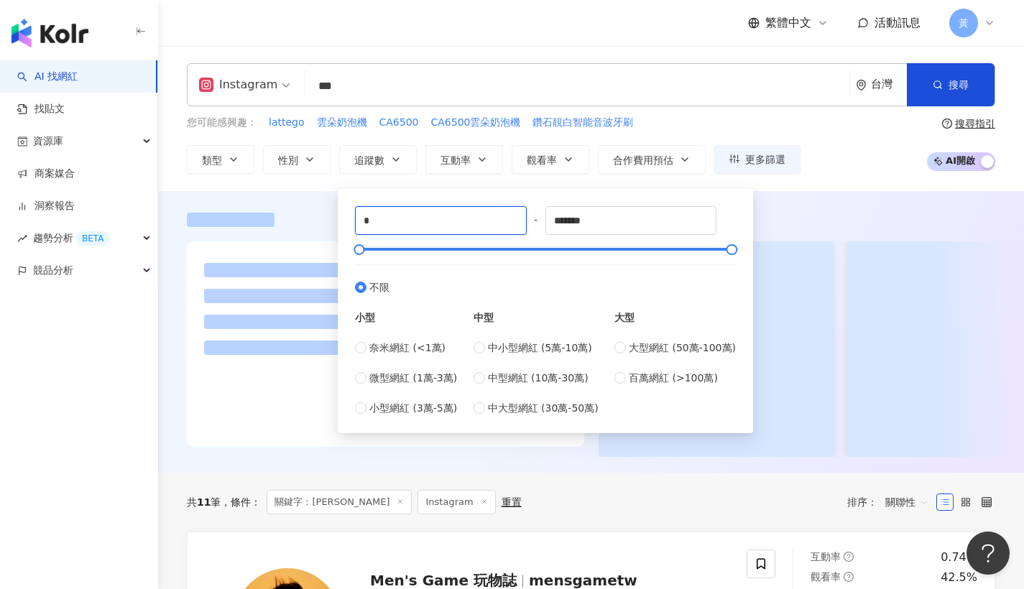
drag, startPoint x: 393, startPoint y: 230, endPoint x: 311, endPoint y: 228, distance: 82.0
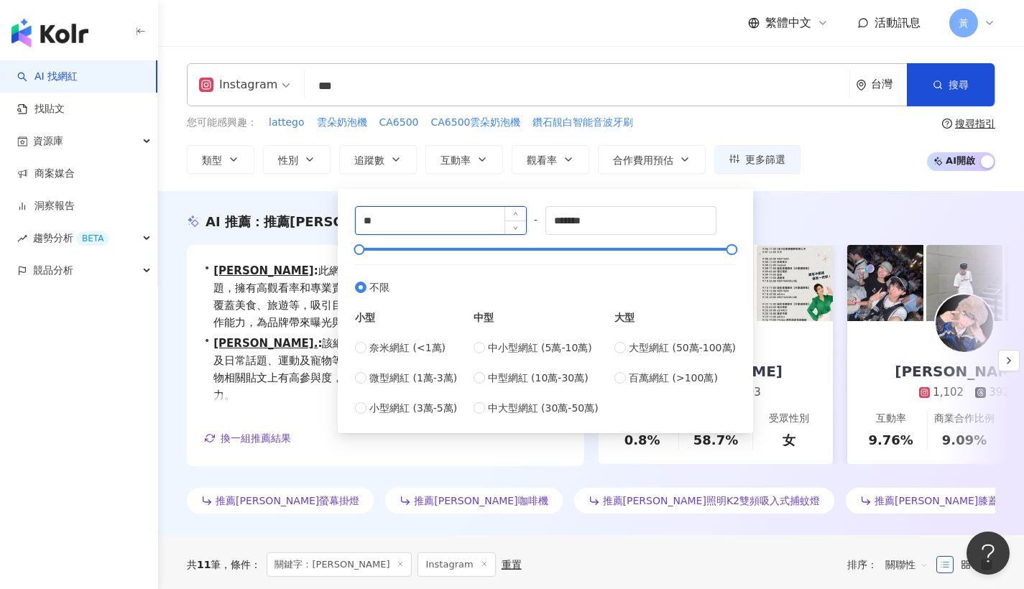
type input "*"
type input "*****"
drag, startPoint x: 552, startPoint y: 224, endPoint x: 518, endPoint y: 230, distance: 35.0
click at [518, 230] on div "***** - ******* 不限 小型 奈米網紅 (<1萬) 微型網紅 (1萬-3萬) 小型網紅 (3萬-5萬) 中型 中小型網紅 (5萬-10萬) 中型…" at bounding box center [545, 311] width 381 height 210
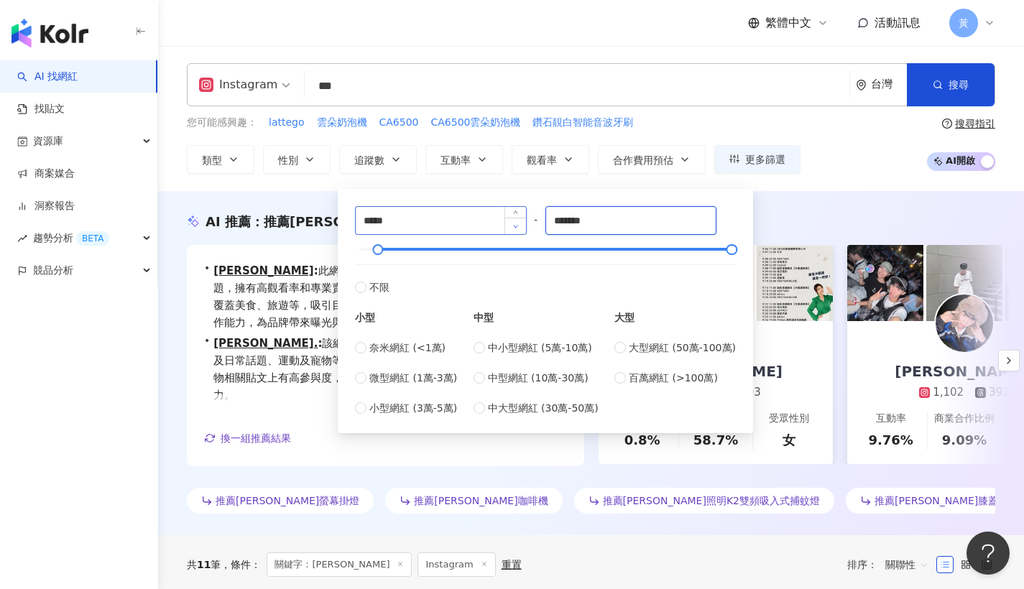
drag, startPoint x: 616, startPoint y: 214, endPoint x: 514, endPoint y: 223, distance: 102.4
click at [514, 223] on div "***** - ******* 不限 小型 奈米網紅 (<1萬) 微型網紅 (1萬-3萬) 小型網紅 (3萬-5萬) 中型 中小型網紅 (5萬-10萬) 中型…" at bounding box center [545, 311] width 381 height 210
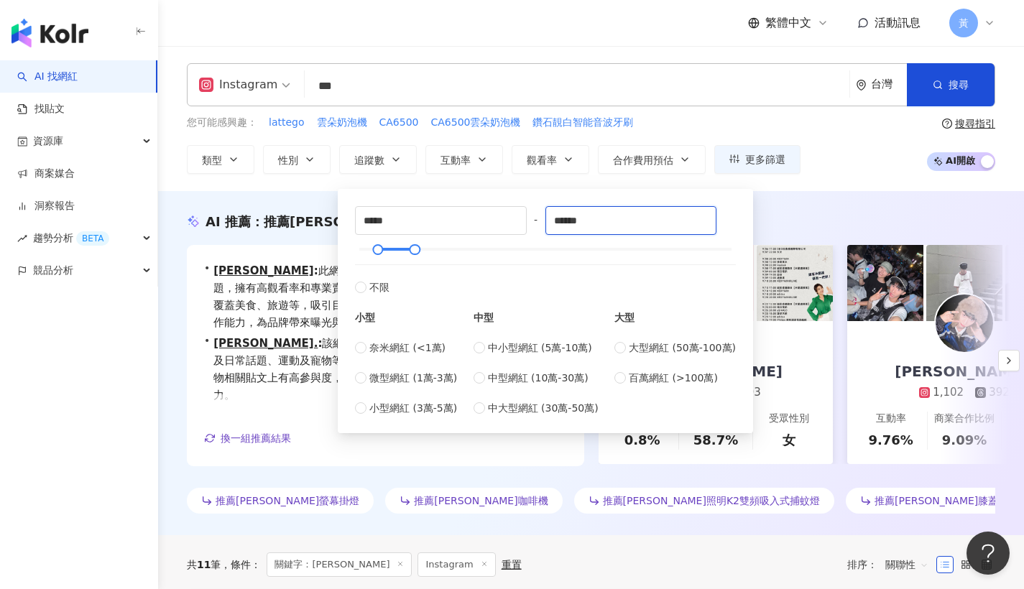
type input "******"
click at [817, 154] on div "您可能感興趣： lattego 雲朵奶泡機 CA6500 CA6500雲朵奶泡機 鑽石靚白智能音波牙刷 類型 性別 追蹤數 互動率 觀看率 合作費用預估 更多…" at bounding box center [591, 144] width 809 height 59
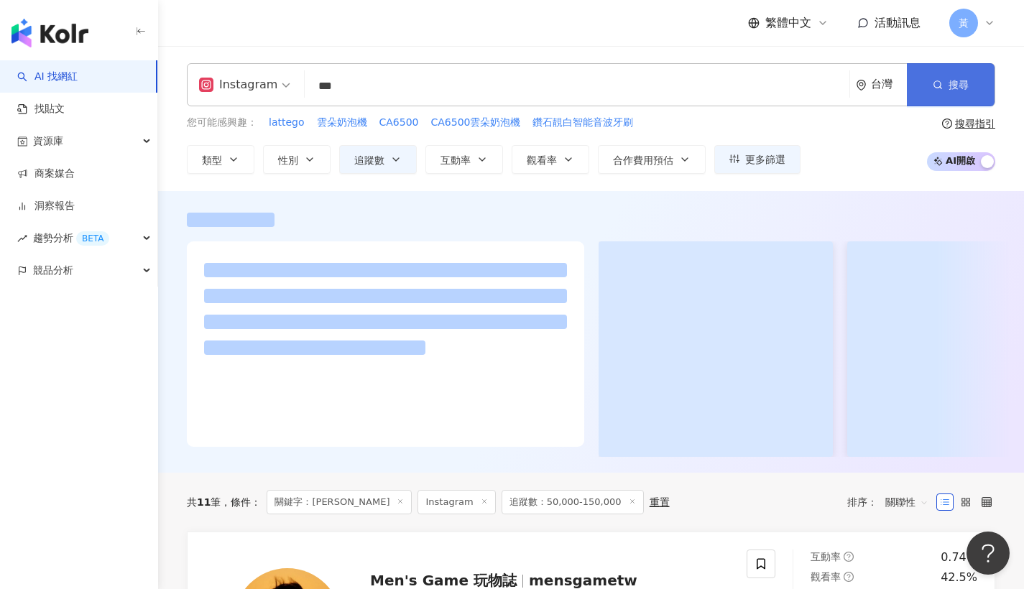
click at [962, 88] on span "搜尋" at bounding box center [959, 85] width 20 height 12
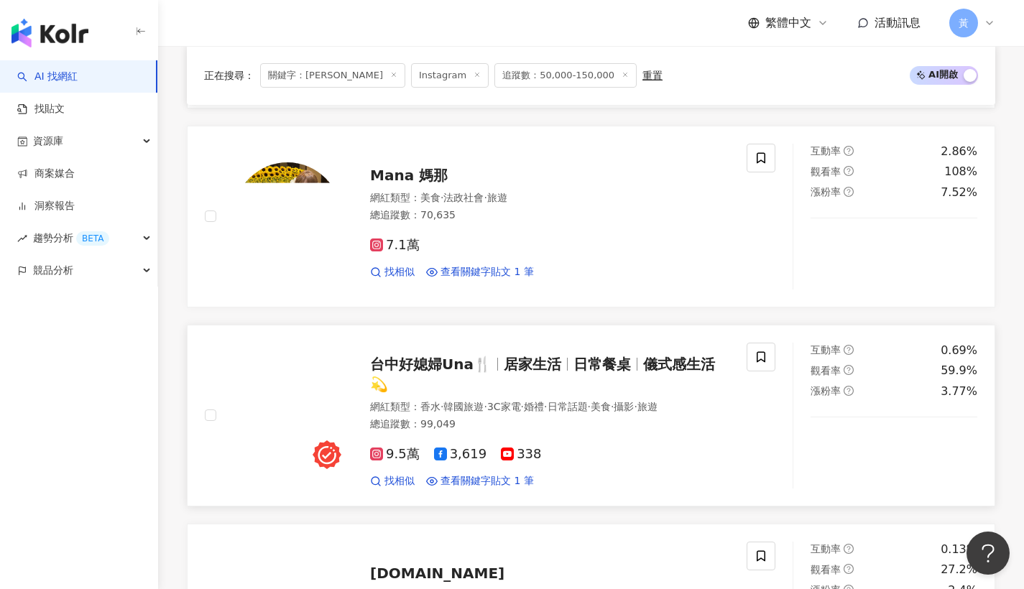
scroll to position [1708, 0]
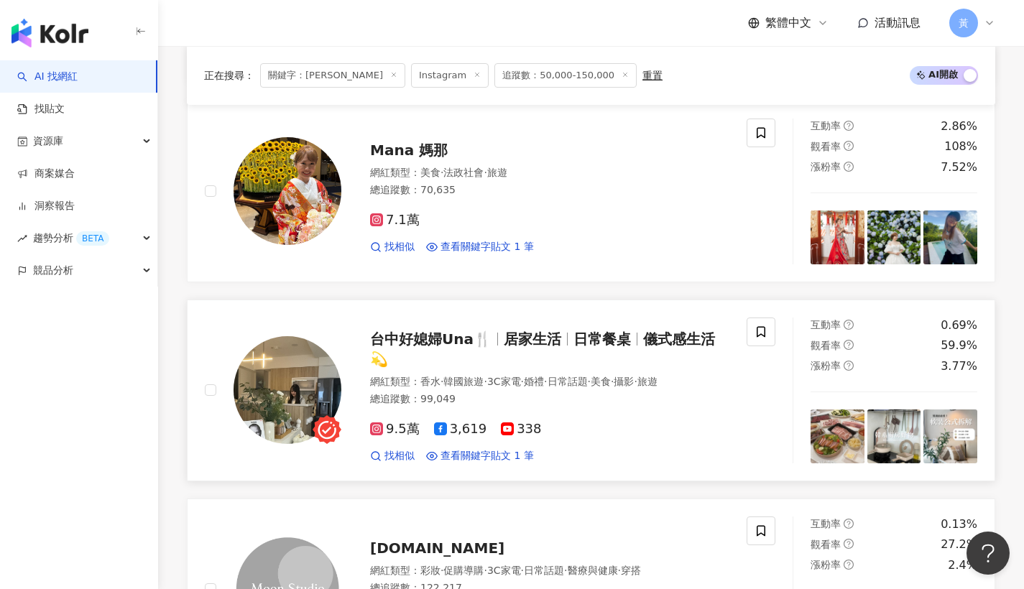
click at [561, 331] on span "居家生活" at bounding box center [539, 339] width 70 height 17
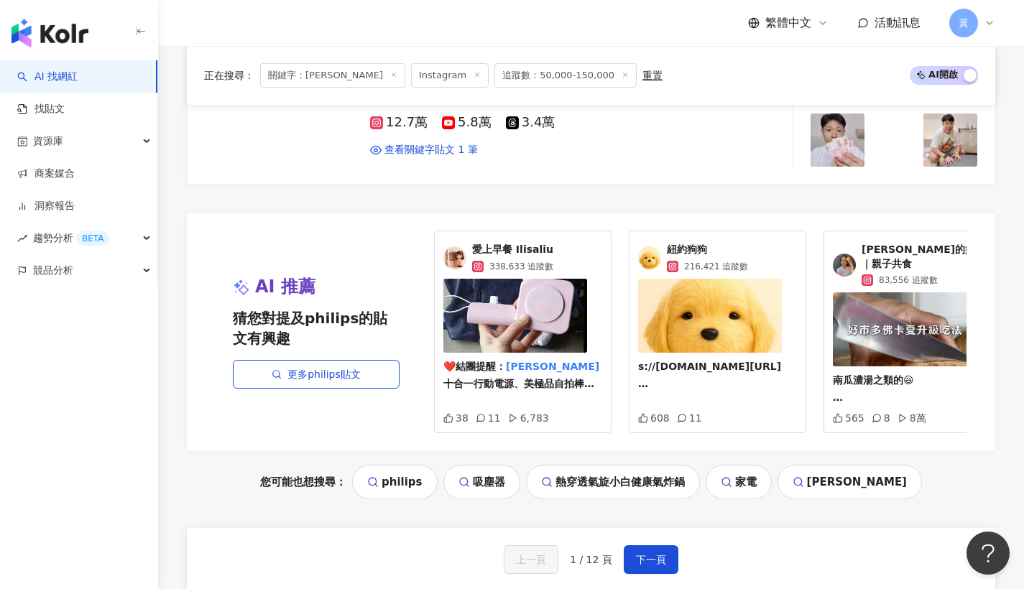
scroll to position [2900, 0]
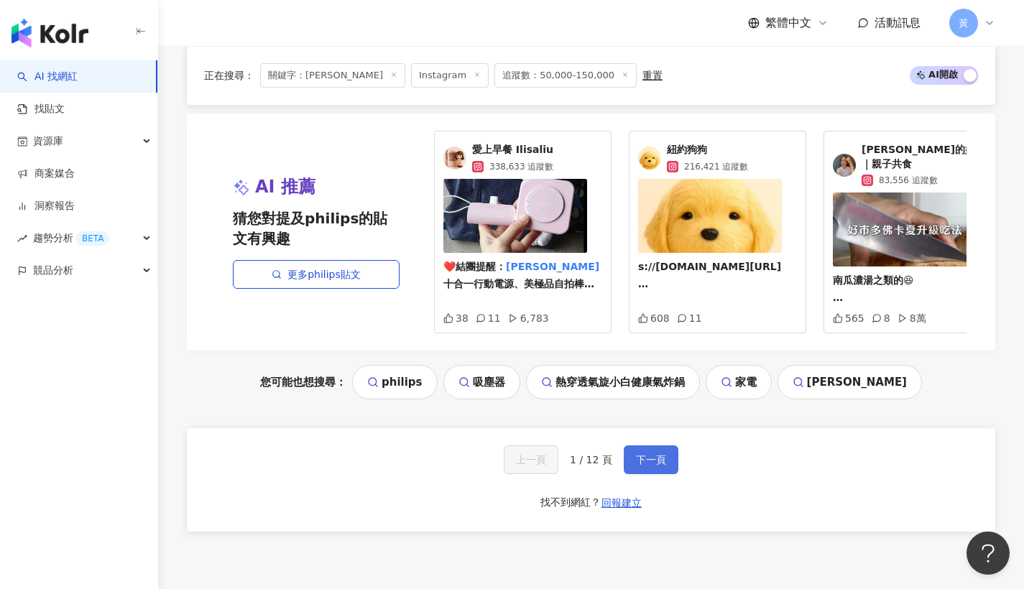
click at [630, 446] on button "下一頁" at bounding box center [651, 460] width 55 height 29
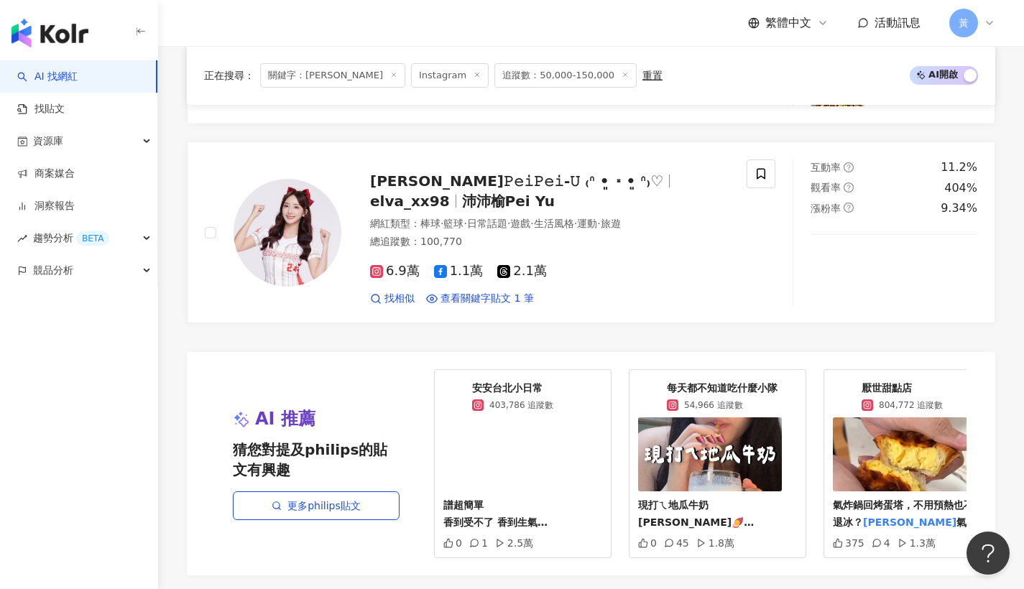
scroll to position [2793, 0]
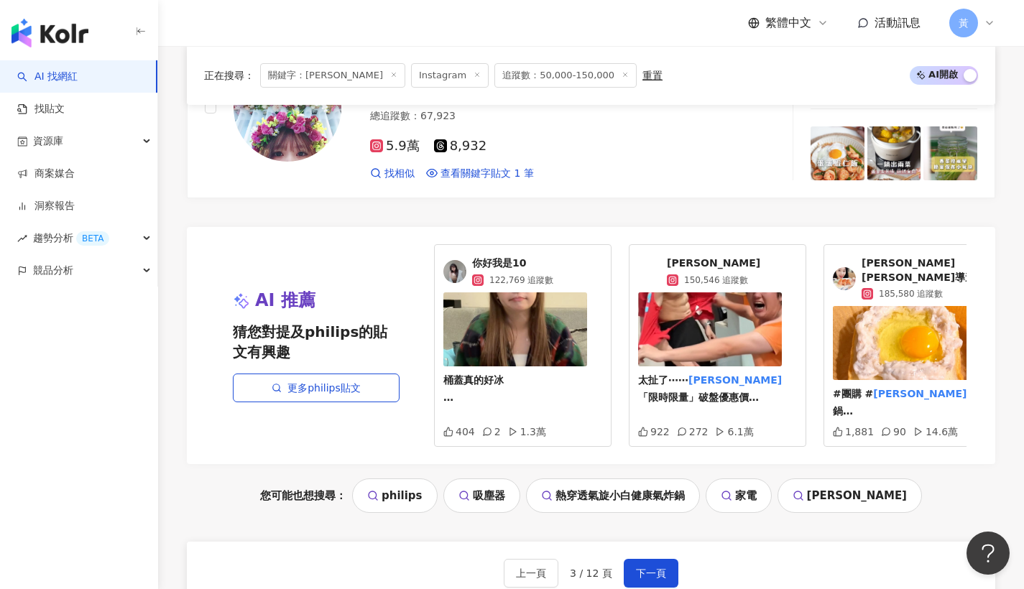
scroll to position [2881, 0]
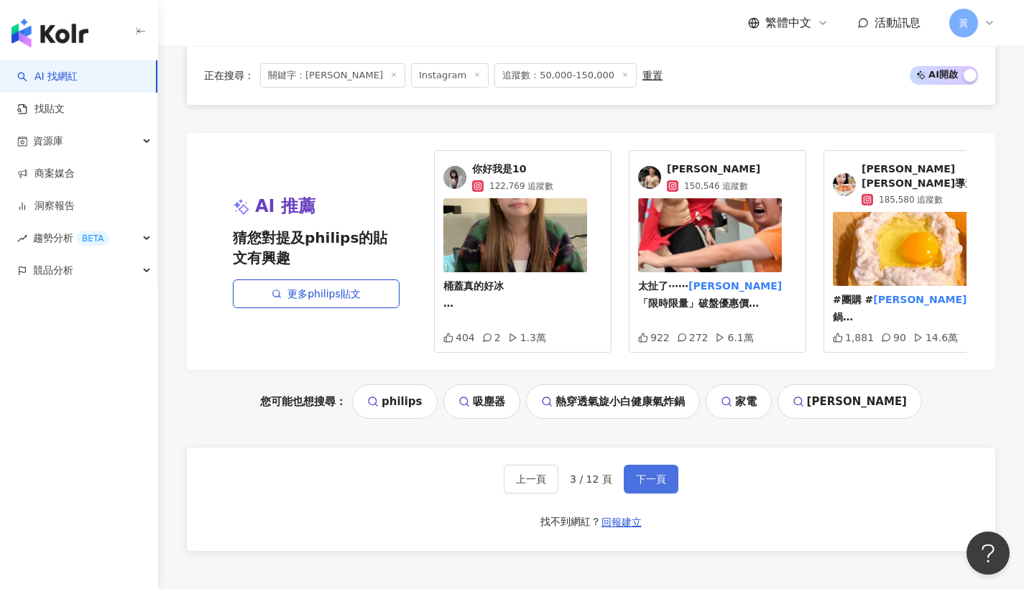
click at [659, 465] on button "下一頁" at bounding box center [651, 479] width 55 height 29
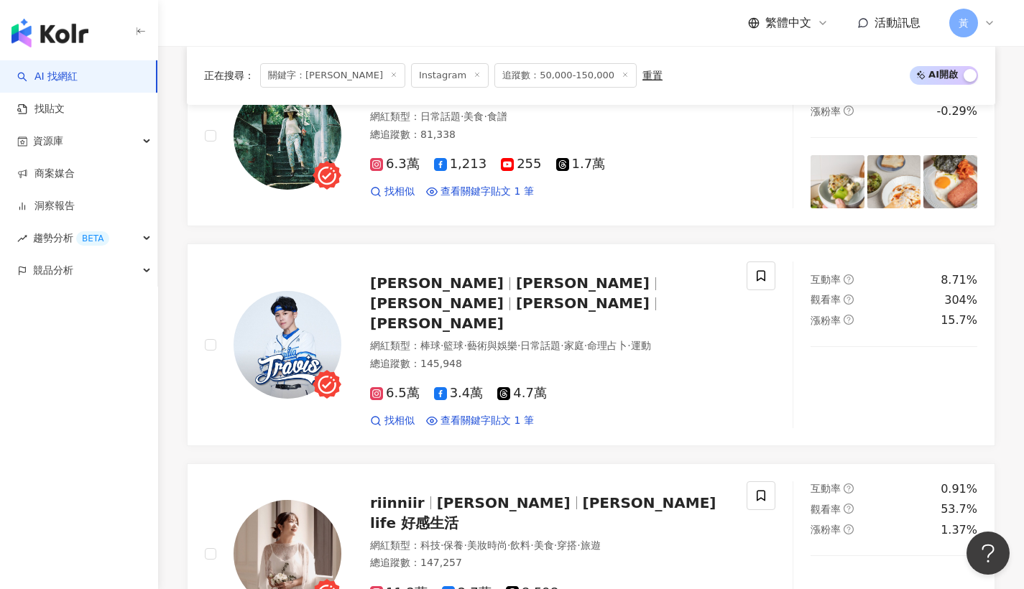
scroll to position [877, 0]
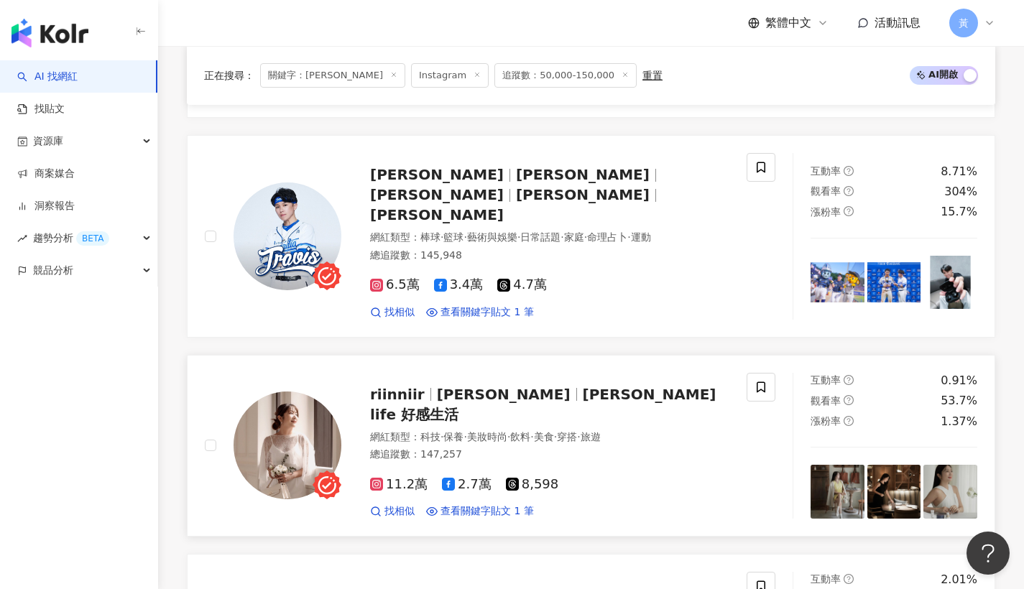
click at [605, 386] on span "Riin’s life 好感生活" at bounding box center [543, 404] width 346 height 37
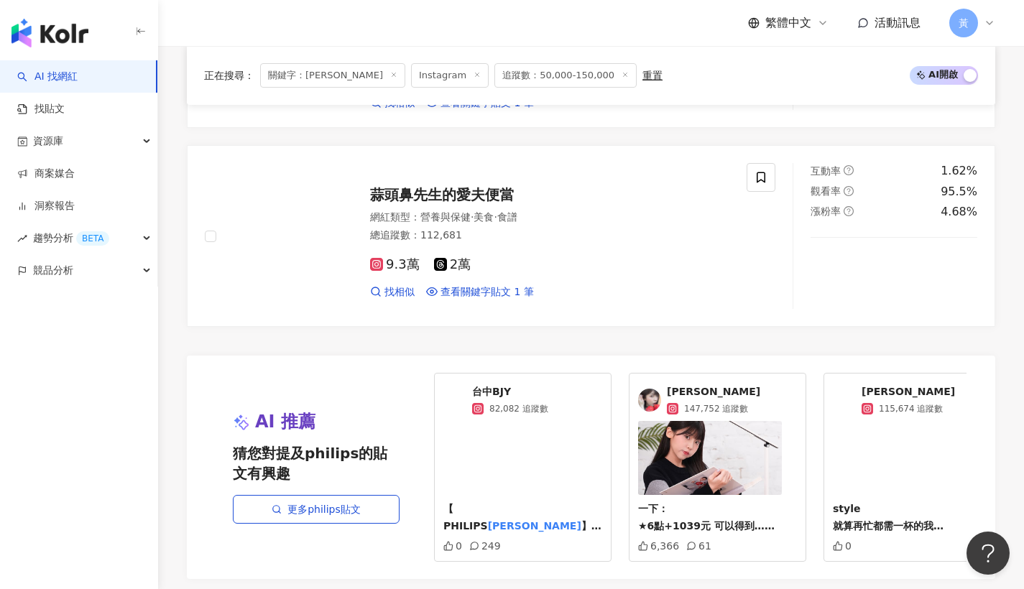
scroll to position [2890, 0]
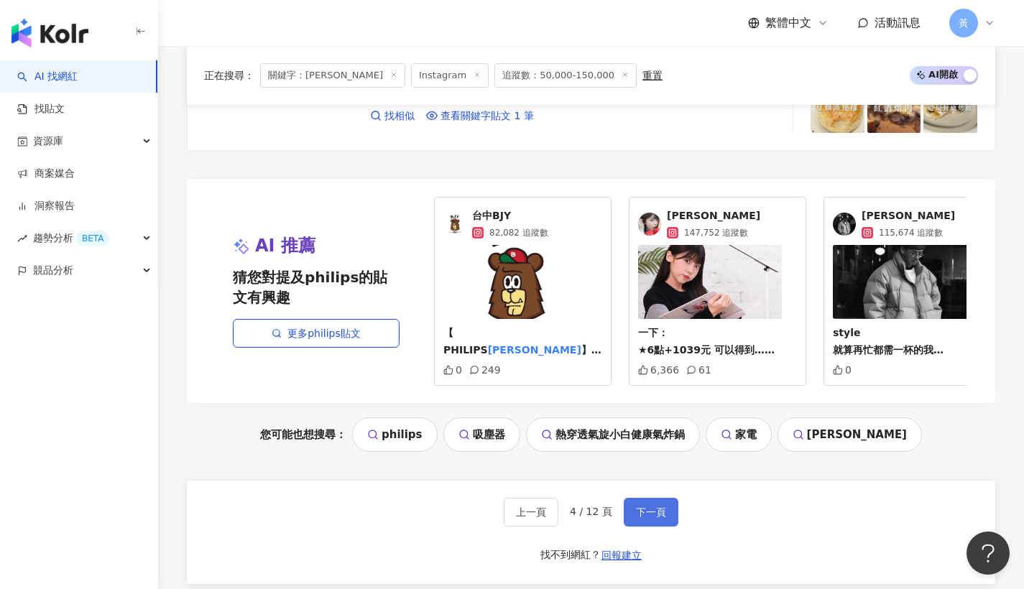
click at [643, 507] on span "下一頁" at bounding box center [651, 513] width 30 height 12
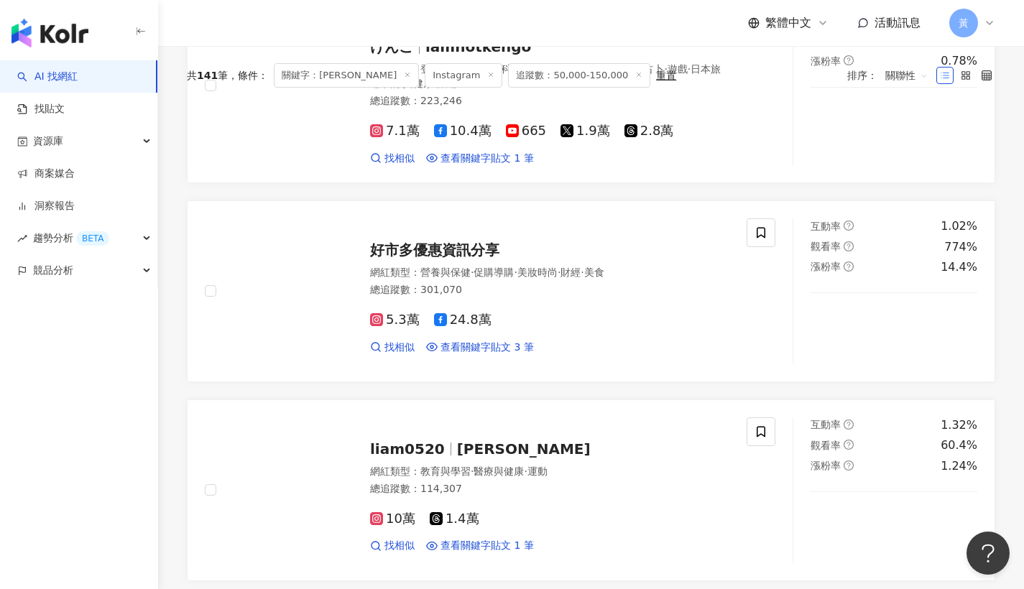
scroll to position [0, 0]
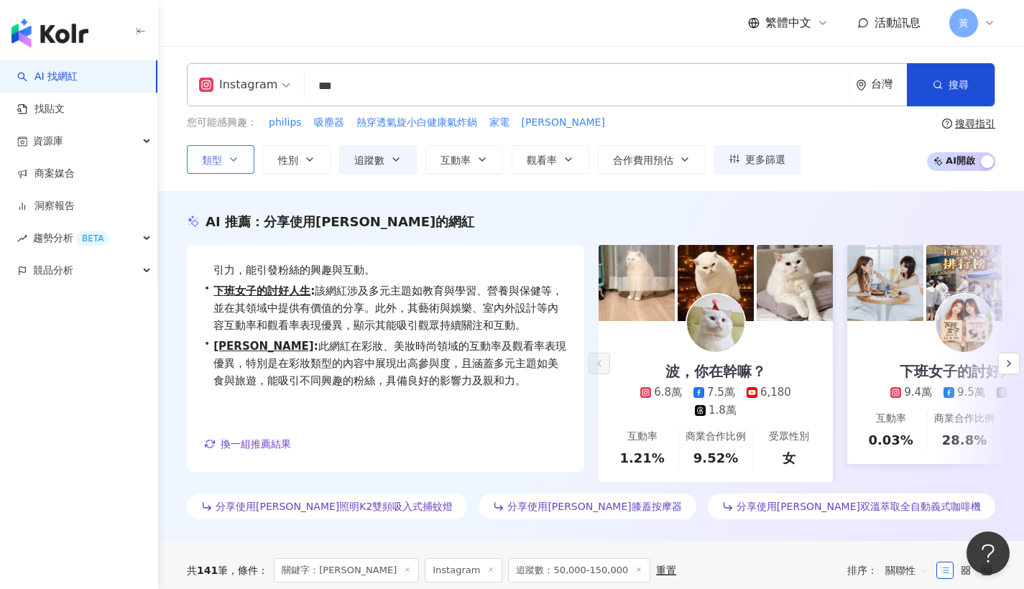
click at [233, 166] on button "類型" at bounding box center [221, 159] width 68 height 29
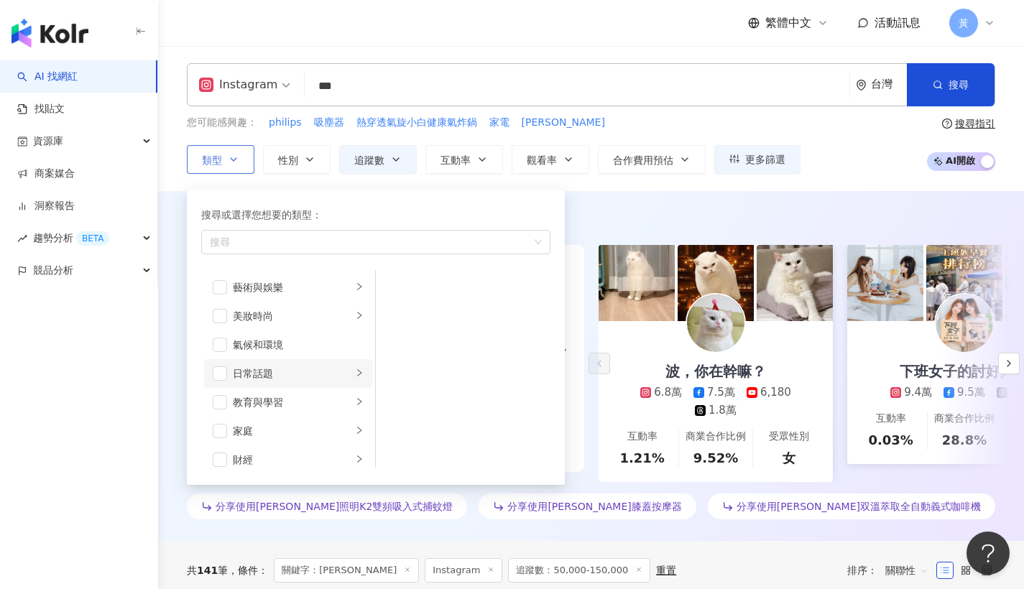
scroll to position [25, 0]
click at [224, 405] on span "button" at bounding box center [220, 406] width 14 height 14
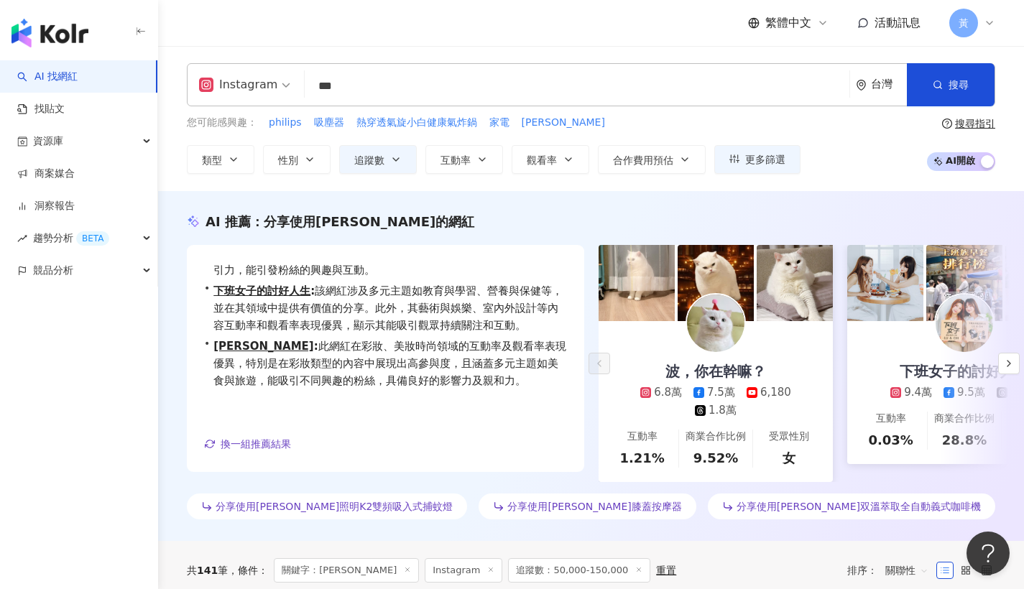
click at [866, 152] on div "您可能感興趣： philips 吸塵器 熱穿透氣旋小白健康氣炸鍋 家電 伊萊克斯 類型 搜尋或選擇您想要的類型： 家庭 藝術與娛樂 美妝時尚 氣候和環境 日常…" at bounding box center [591, 144] width 809 height 59
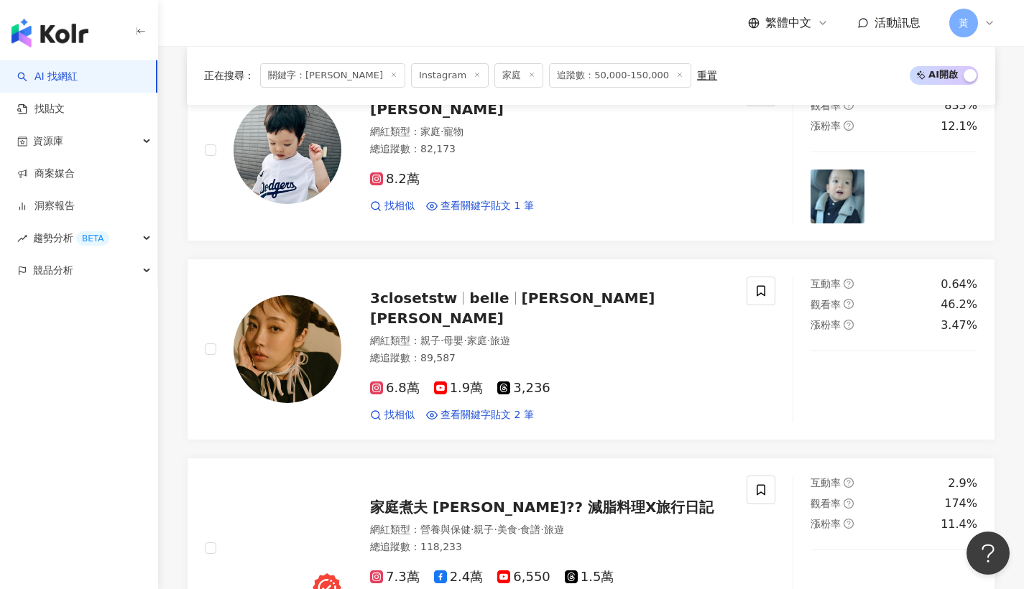
scroll to position [970, 0]
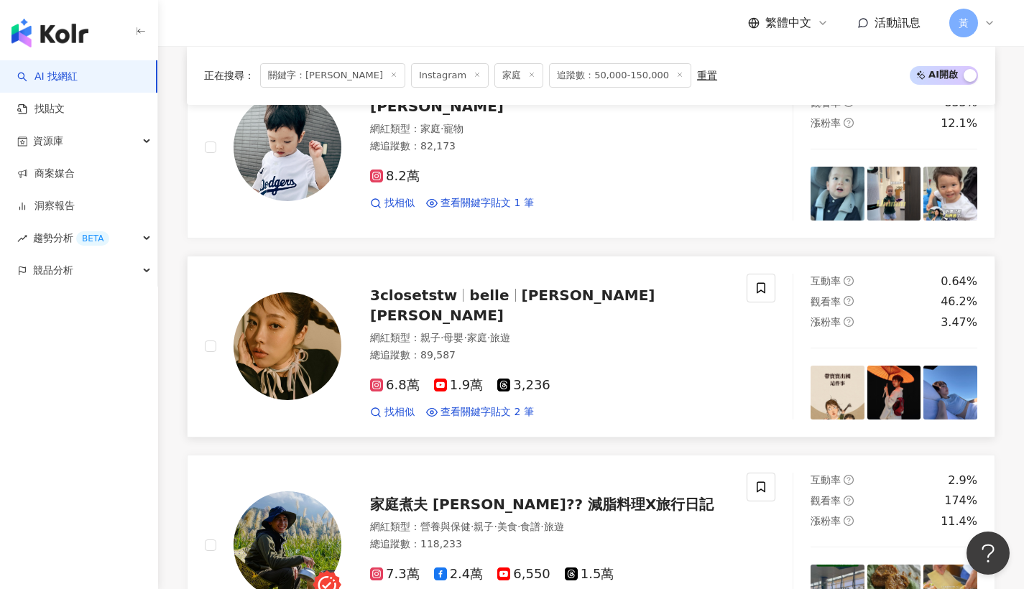
click at [510, 278] on div "3closetstw belle belle chen 陳貝有 網紅類型 ： 親子 · 母嬰 · 家庭 · 旅遊 總追蹤數 ： 89,587 6.8萬 1.9…" at bounding box center [535, 347] width 388 height 146
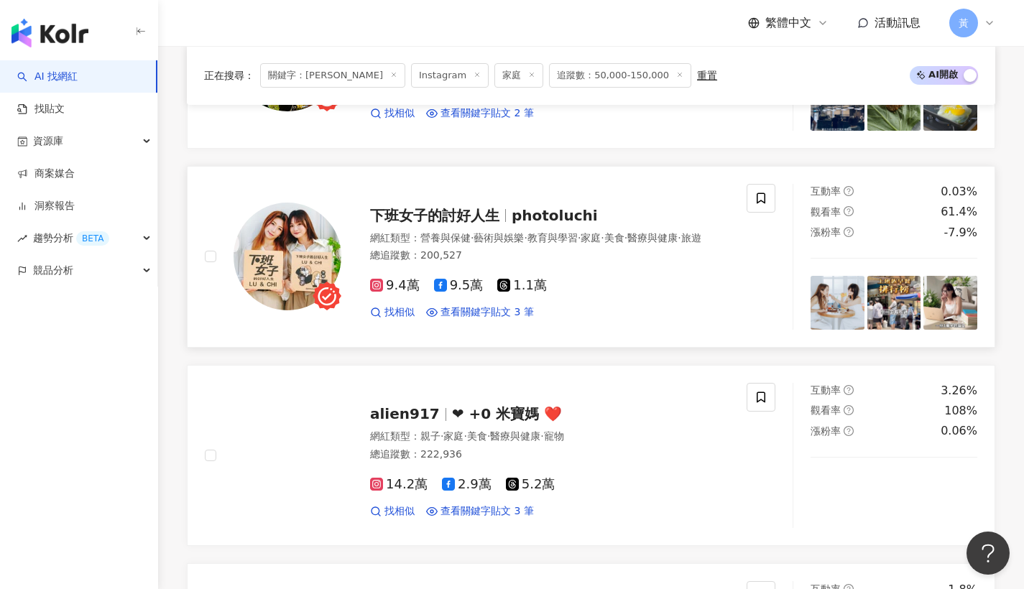
scroll to position [1580, 0]
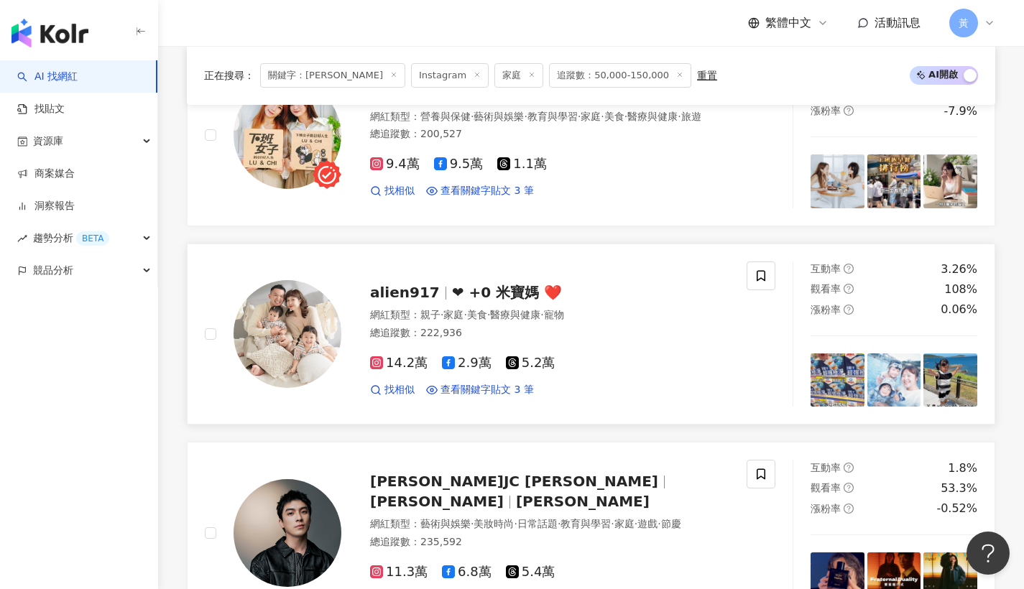
click at [459, 284] on span "❤ +0 米寶媽 ❤️" at bounding box center [507, 292] width 110 height 17
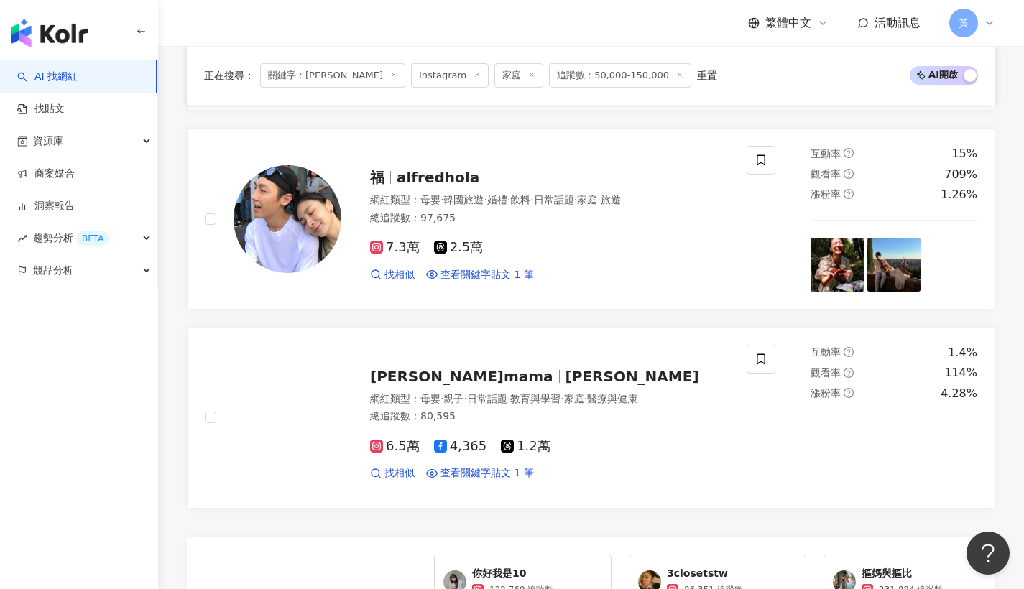
scroll to position [2791, 0]
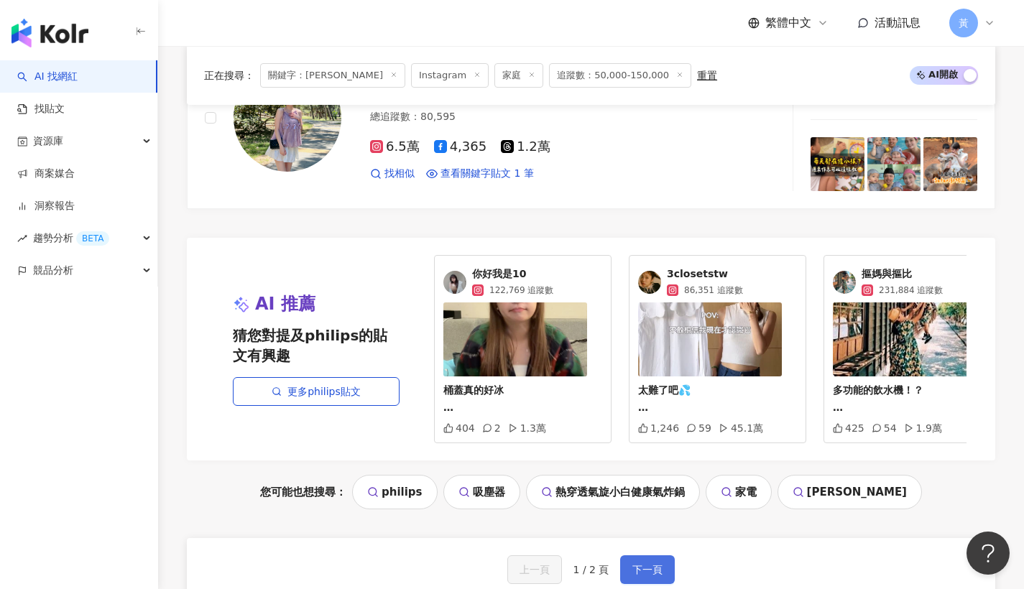
click at [651, 564] on span "下一頁" at bounding box center [648, 570] width 30 height 12
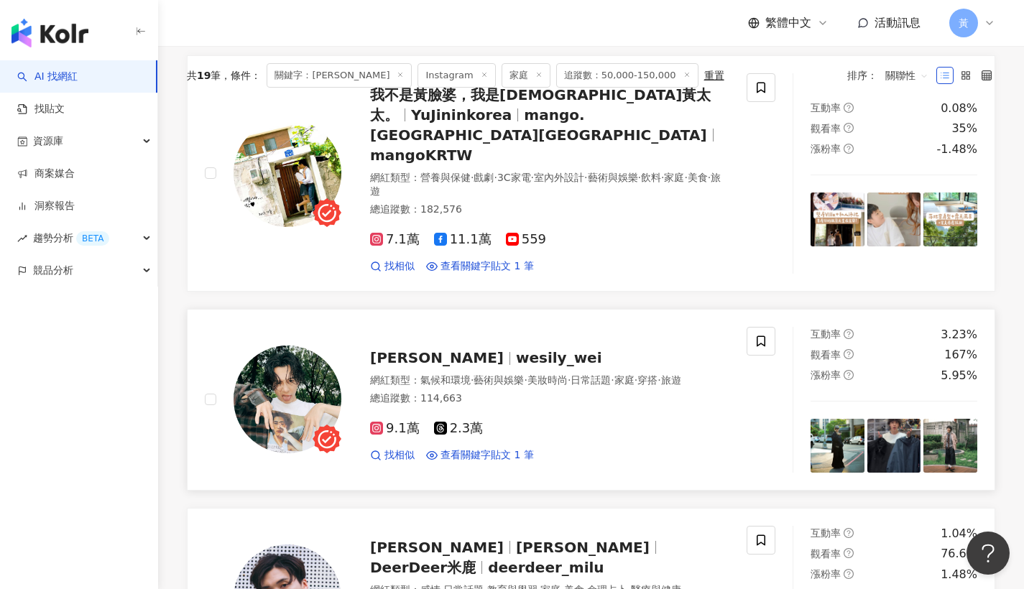
scroll to position [0, 0]
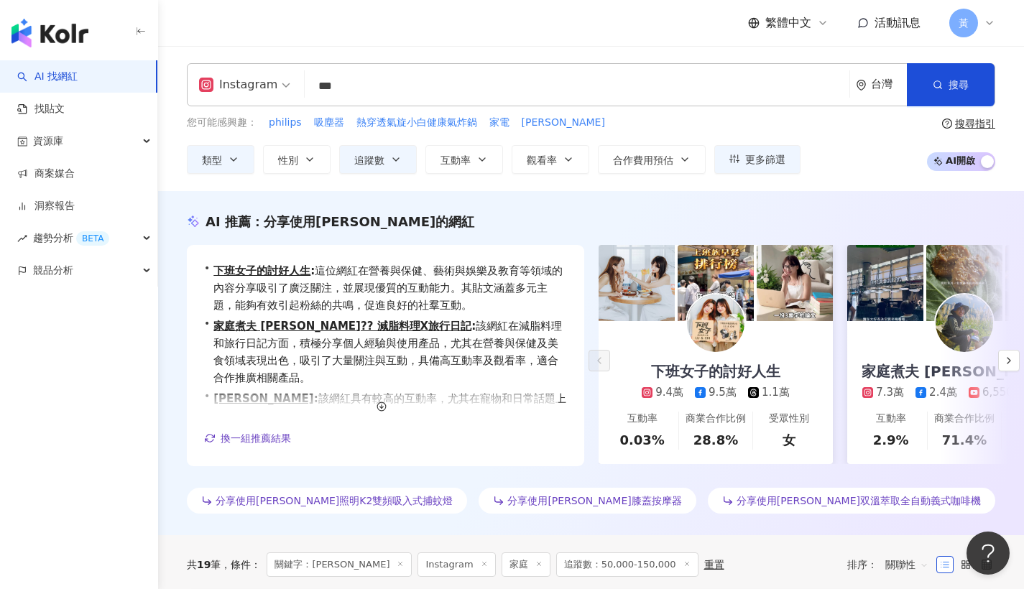
drag, startPoint x: 396, startPoint y: 100, endPoint x: 268, endPoint y: 84, distance: 128.9
click at [268, 84] on div "Instagram *** 台灣 搜尋 03843bdb-21db-4712-9d1a-bf5cddc1e875 飛利浦 智能ai錄音筆 1,760 追蹤者 …" at bounding box center [591, 84] width 809 height 43
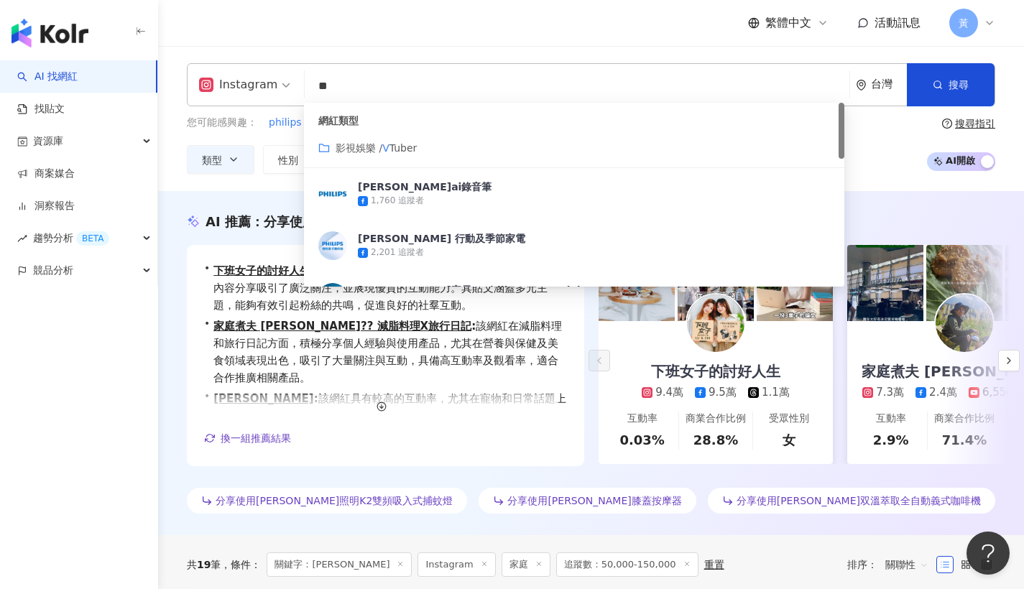
type input "*"
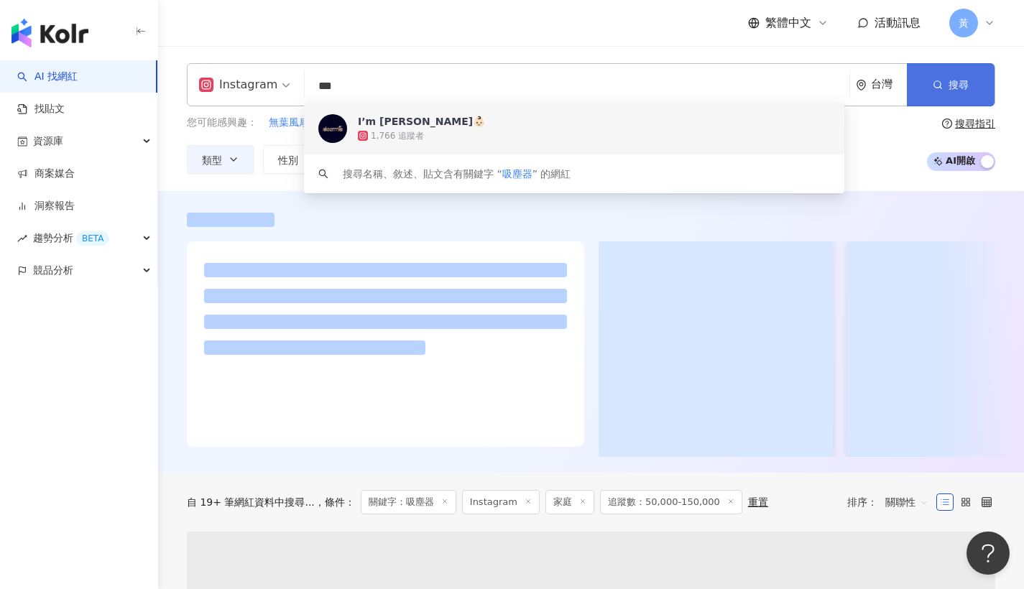
type input "***"
click at [957, 90] on span "搜尋" at bounding box center [959, 85] width 20 height 12
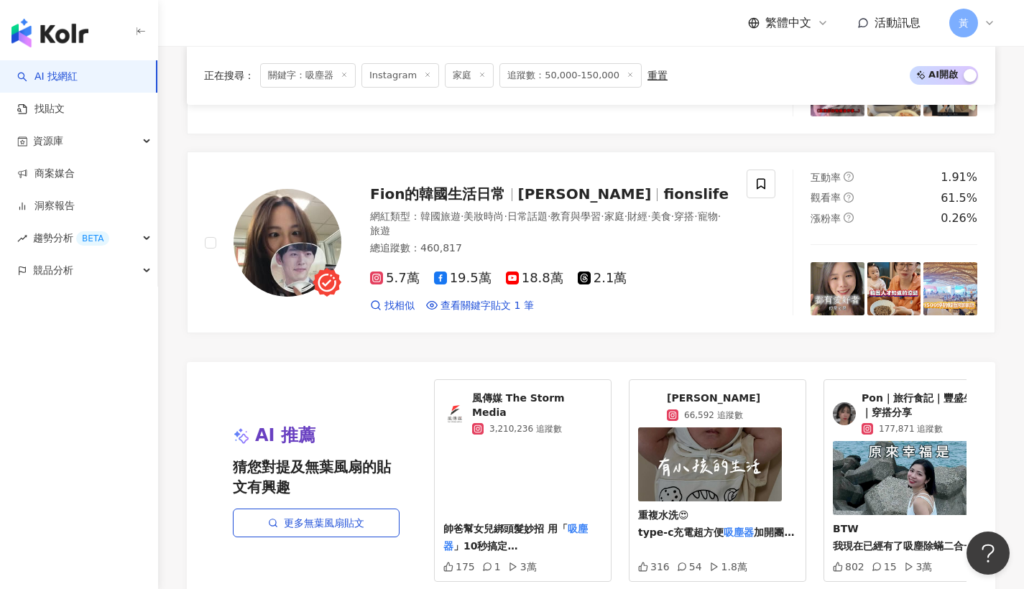
scroll to position [2936, 0]
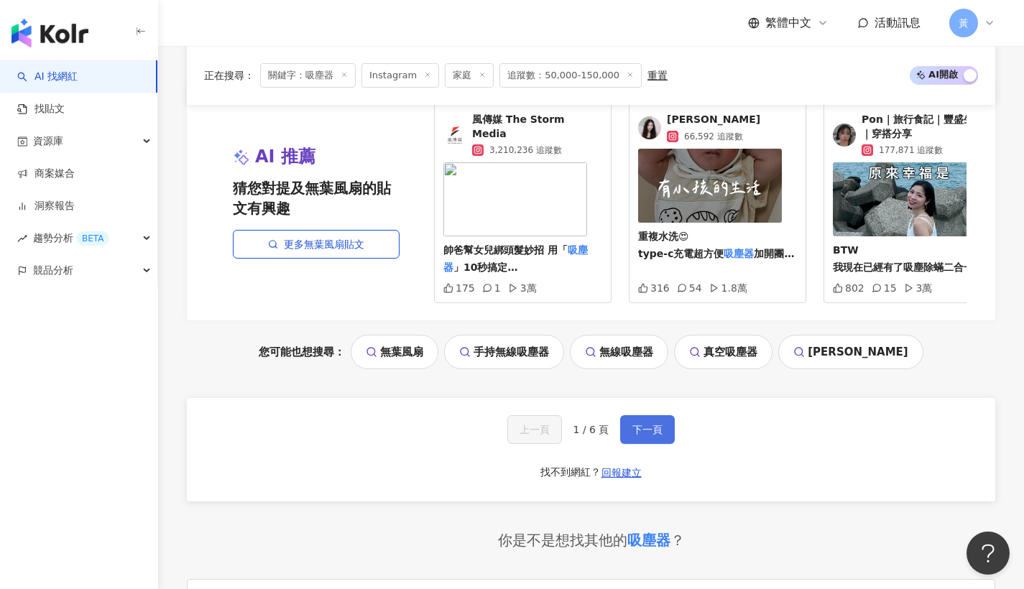
click at [646, 436] on span "下一頁" at bounding box center [648, 430] width 30 height 12
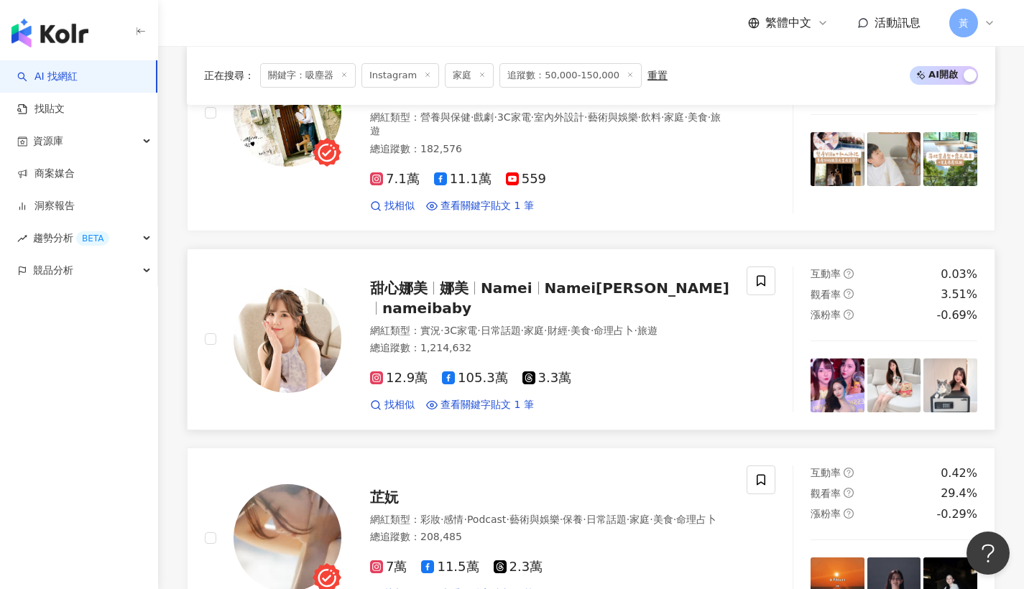
scroll to position [1507, 0]
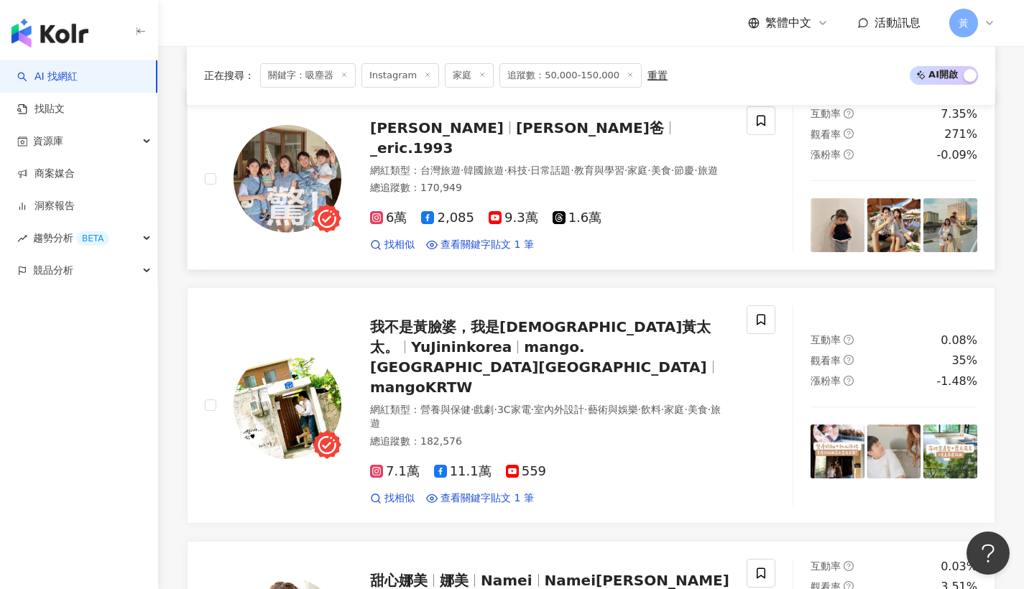
click at [516, 134] on span "小徹爸" at bounding box center [596, 127] width 160 height 17
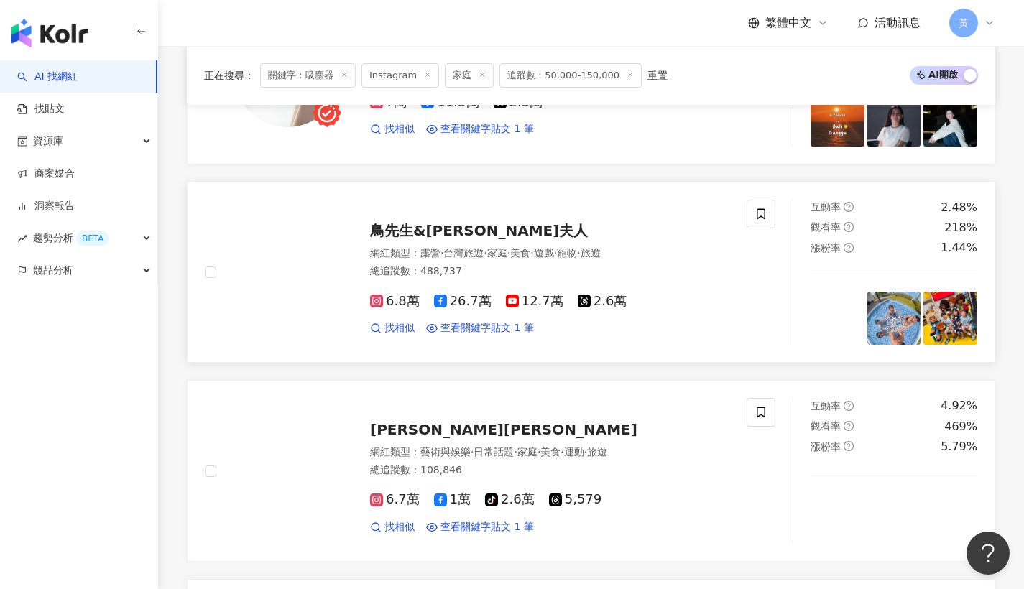
scroll to position [2268, 0]
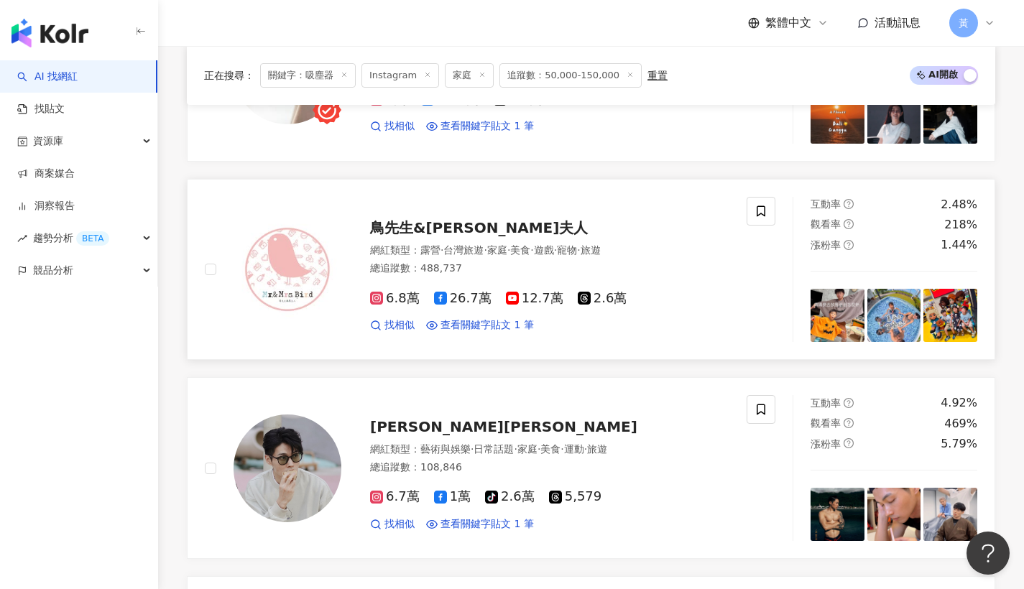
click at [461, 206] on div "鳥先生&鳥夫人 網紅類型 ： 露營 · 台灣旅遊 · 家庭 · 美食 · 遊戲 · 寵物 · 旅遊 總追蹤數 ： 488,737 6.8萬 26.7萬 12.…" at bounding box center [535, 269] width 388 height 126
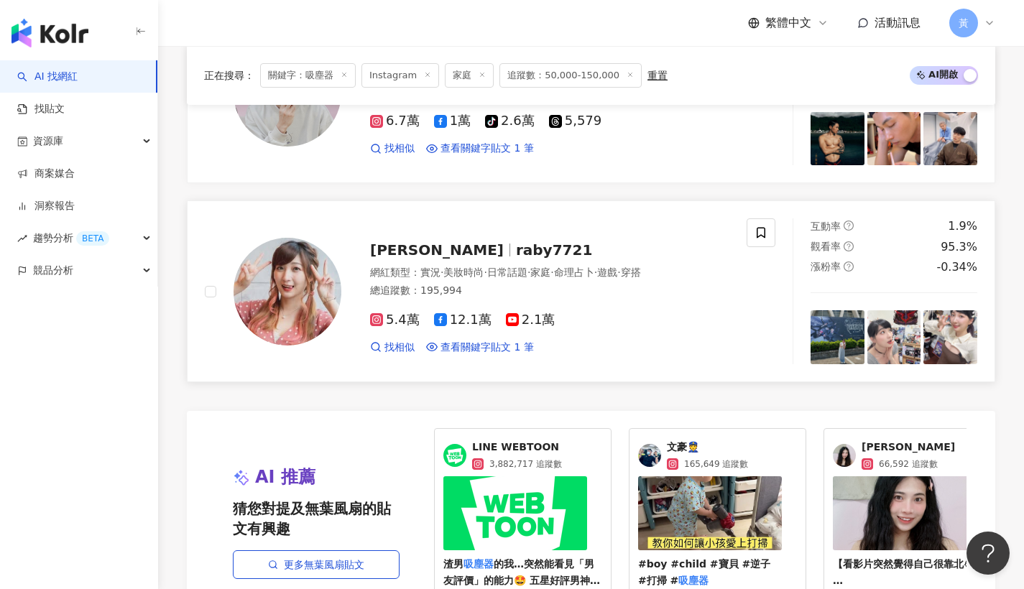
scroll to position [2905, 0]
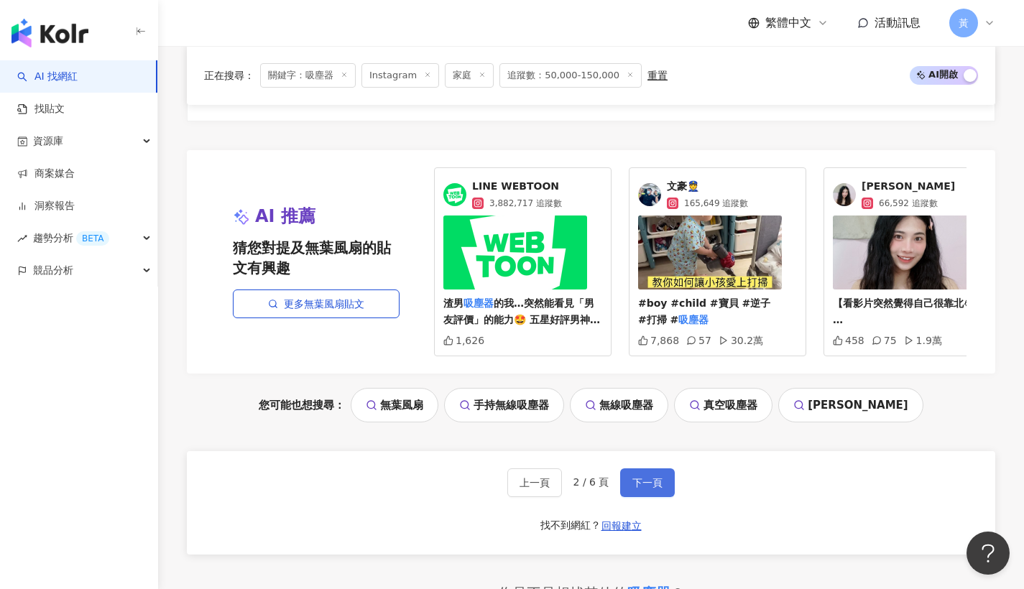
click at [661, 469] on button "下一頁" at bounding box center [647, 483] width 55 height 29
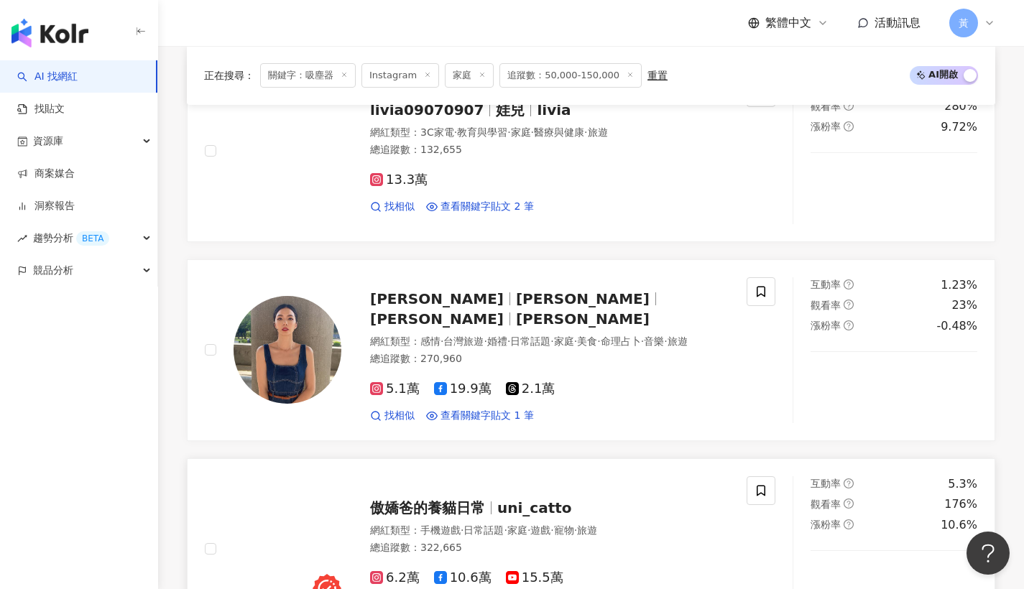
scroll to position [2026, 0]
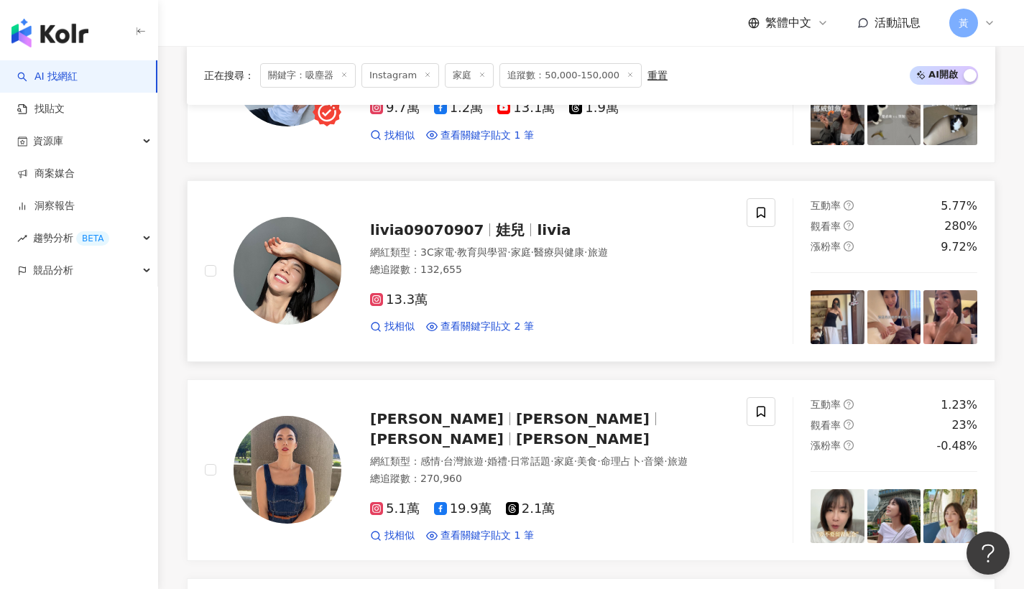
click at [492, 252] on span "教育與學習" at bounding box center [482, 253] width 50 height 12
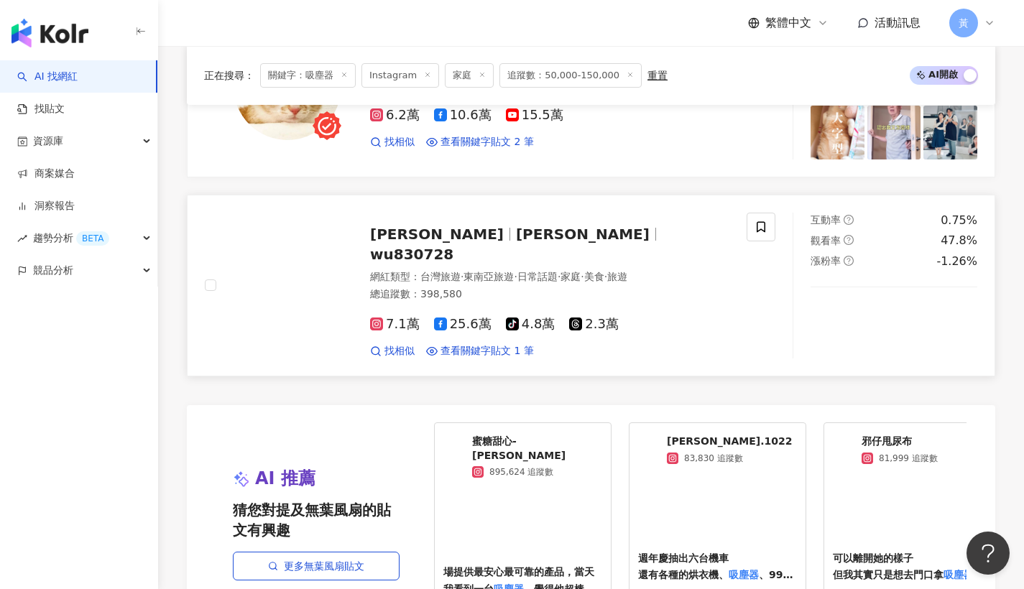
scroll to position [2320, 0]
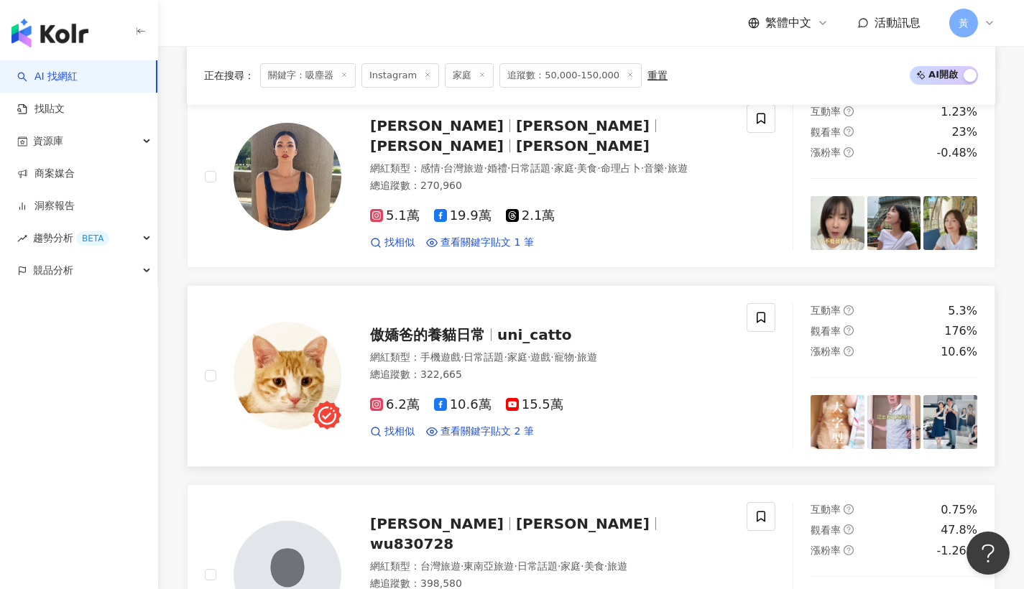
click at [507, 335] on span "uni_catto" at bounding box center [534, 334] width 75 height 17
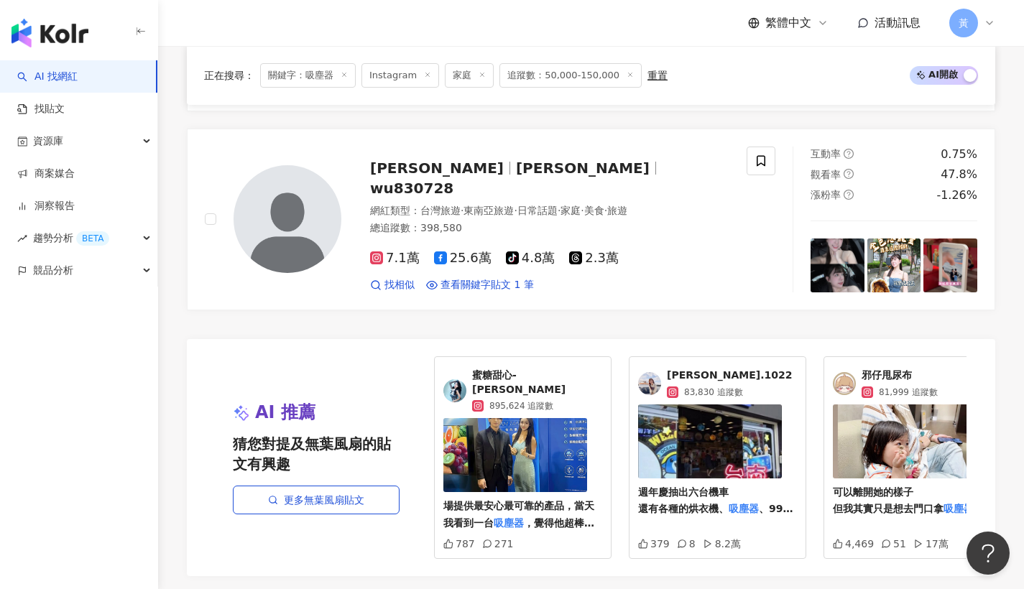
scroll to position [2814, 0]
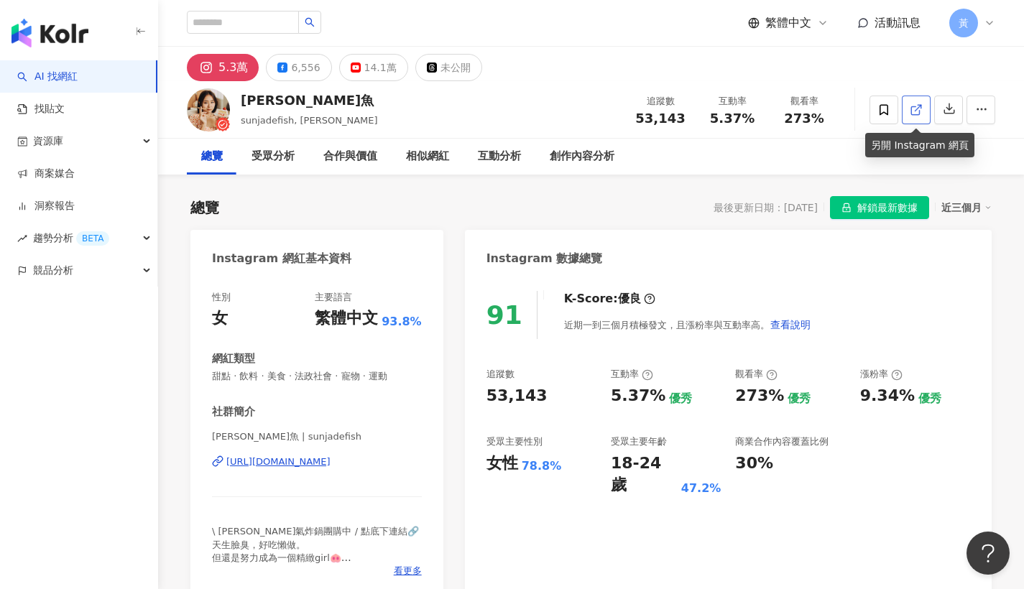
click at [916, 112] on icon at bounding box center [916, 110] width 13 height 13
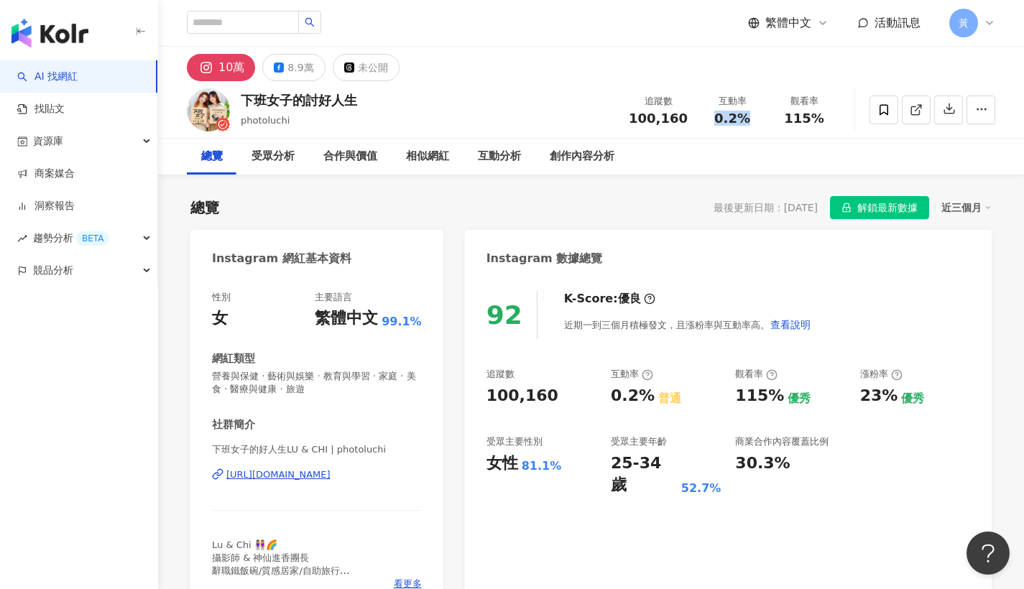
drag, startPoint x: 717, startPoint y: 119, endPoint x: 756, endPoint y: 124, distance: 39.2
click at [756, 124] on div "0.2%" at bounding box center [732, 118] width 55 height 14
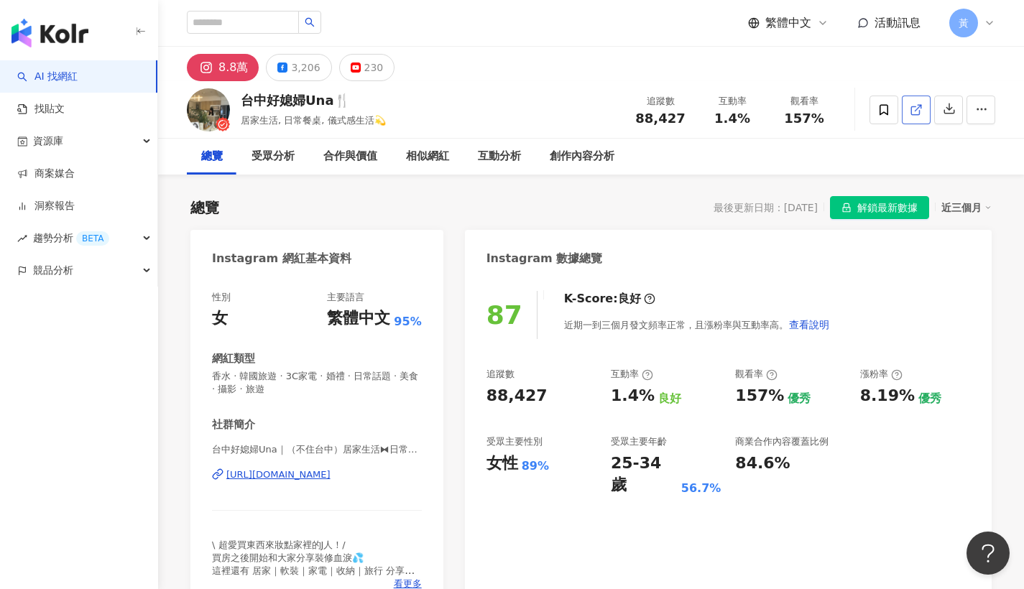
click at [915, 116] on icon at bounding box center [916, 110] width 13 height 13
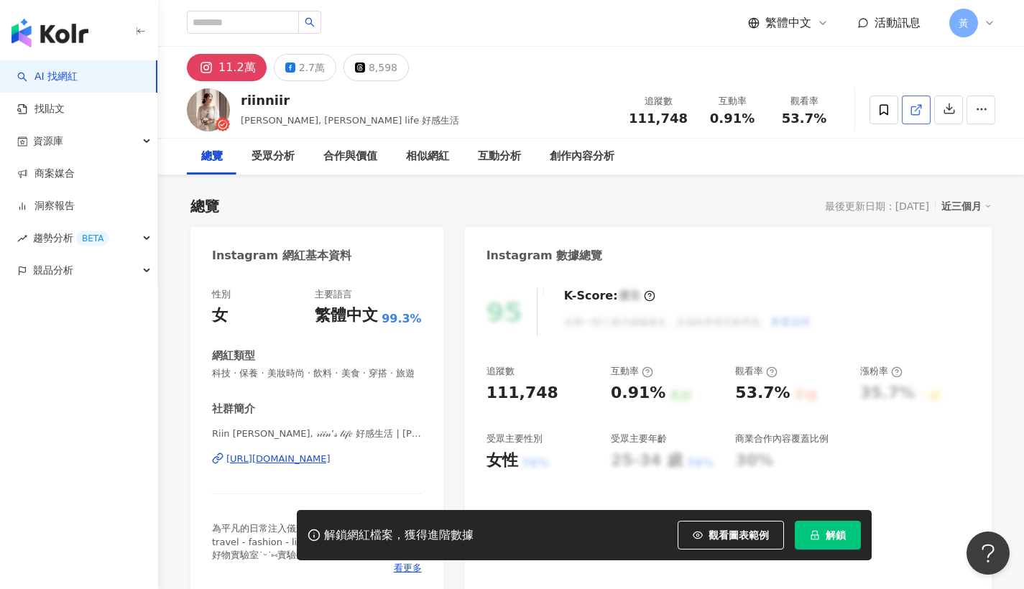
click at [914, 105] on icon at bounding box center [916, 110] width 13 height 13
drag, startPoint x: 712, startPoint y: 114, endPoint x: 758, endPoint y: 119, distance: 46.3
click at [758, 119] on div "0.91%" at bounding box center [732, 118] width 55 height 14
copy span "0.91%"
click at [847, 543] on button "解鎖" at bounding box center [828, 535] width 66 height 29
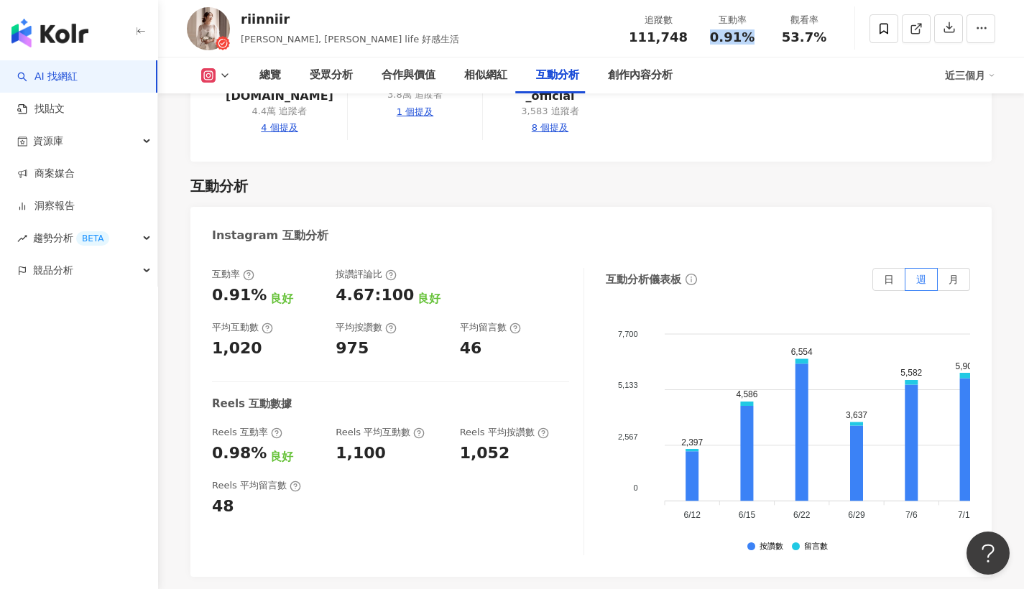
scroll to position [2945, 0]
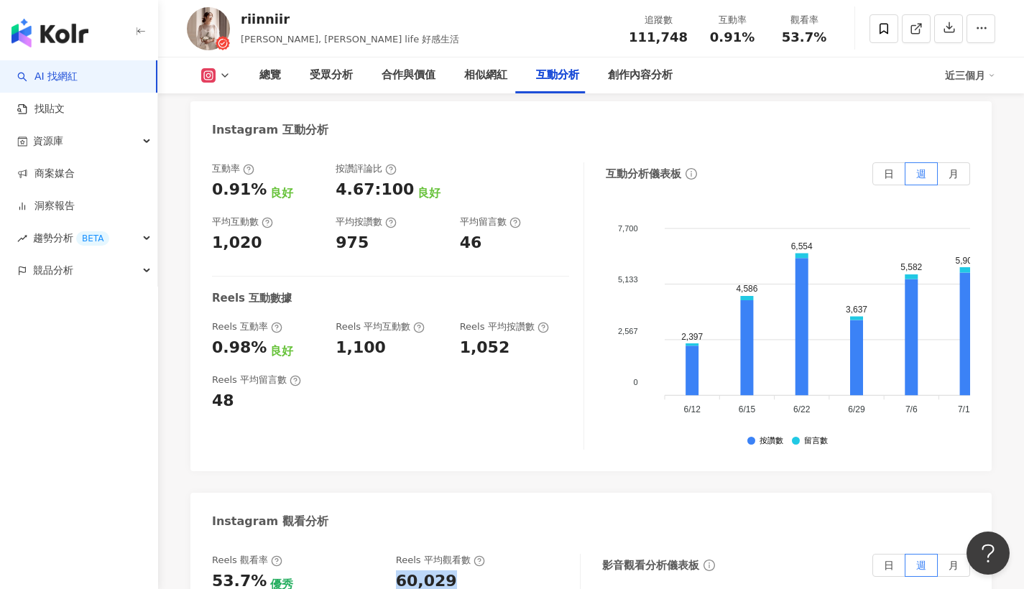
drag, startPoint x: 394, startPoint y: 527, endPoint x: 464, endPoint y: 525, distance: 69.7
click at [464, 554] on div "Reels 觀看率 53.7% 優秀 Reels 平均觀看數 60,029" at bounding box center [389, 573] width 354 height 39
copy div "60,029"
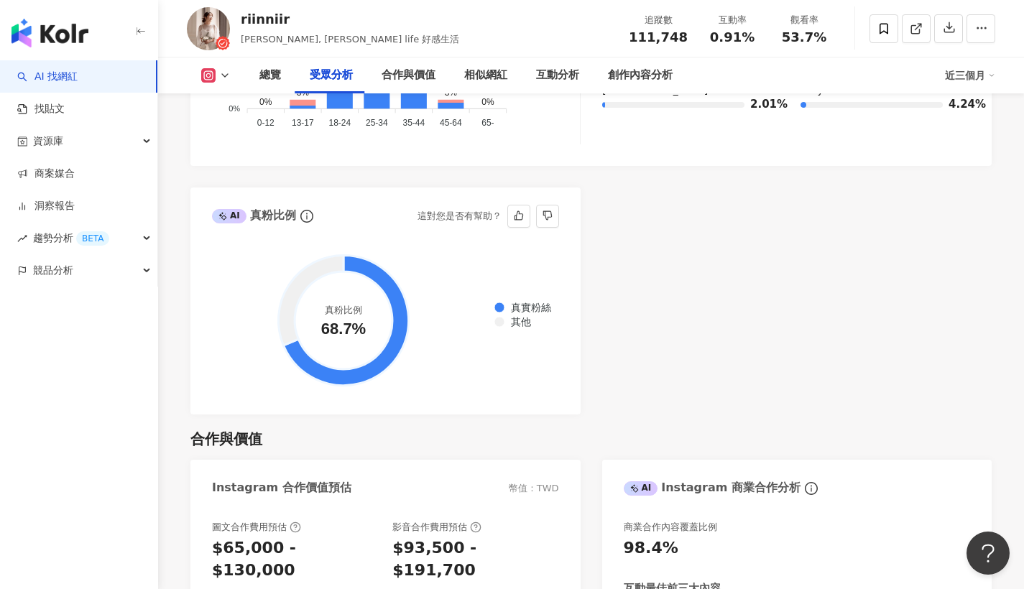
scroll to position [1317, 0]
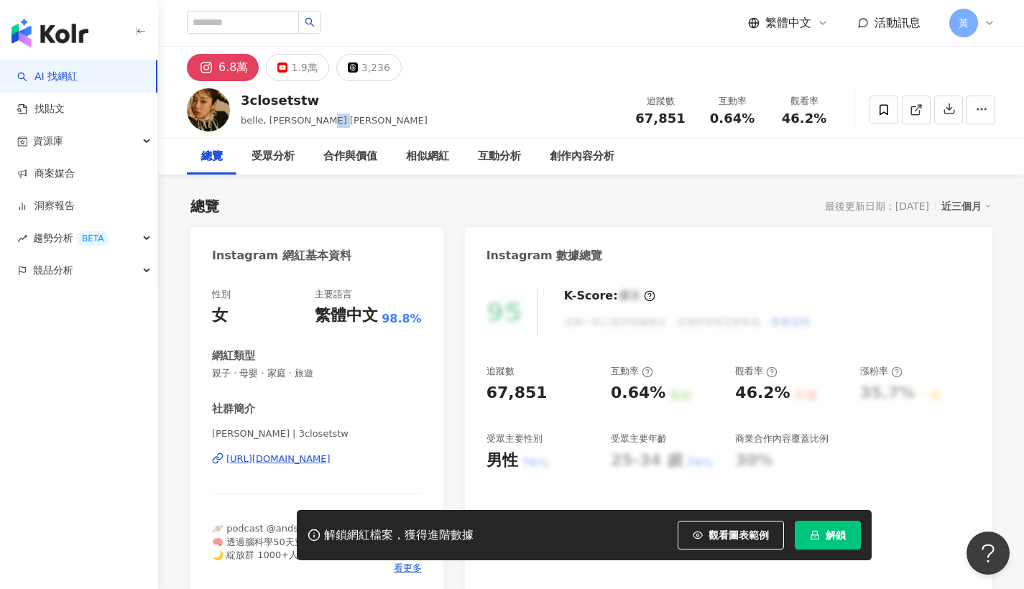
drag, startPoint x: 316, startPoint y: 121, endPoint x: 345, endPoint y: 122, distance: 28.8
click at [345, 122] on div "3closetstw belle, belle chen 陳貝有 追蹤數 67,851 互動率 0.64% 觀看率 46.2%" at bounding box center [591, 109] width 866 height 57
click at [916, 111] on icon at bounding box center [916, 110] width 13 height 13
drag, startPoint x: 713, startPoint y: 120, endPoint x: 762, endPoint y: 123, distance: 49.0
click at [762, 123] on div "互動率 0.64%" at bounding box center [733, 109] width 72 height 31
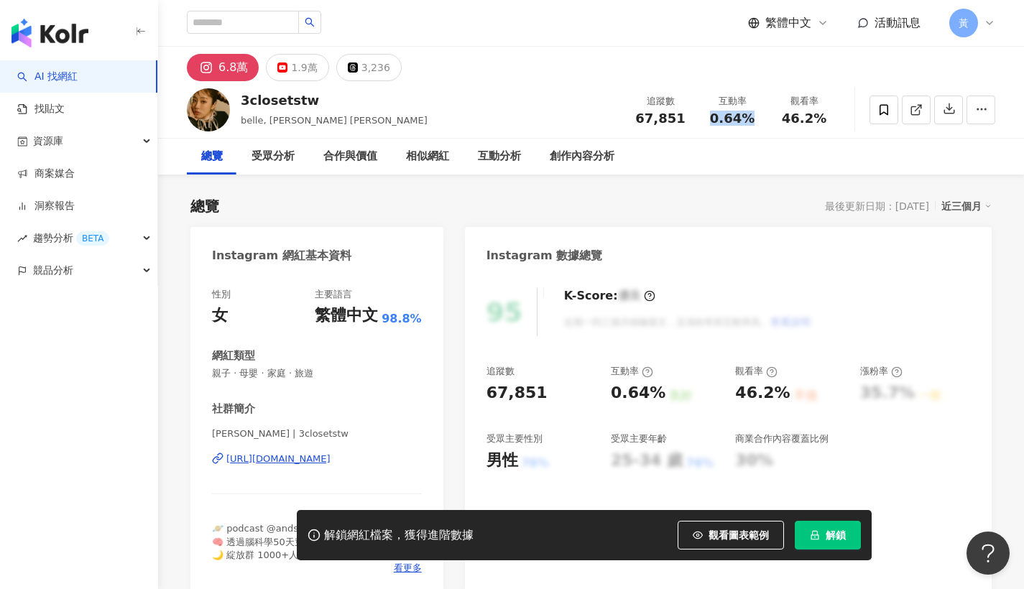
click at [831, 536] on span "解鎖" at bounding box center [836, 536] width 20 height 12
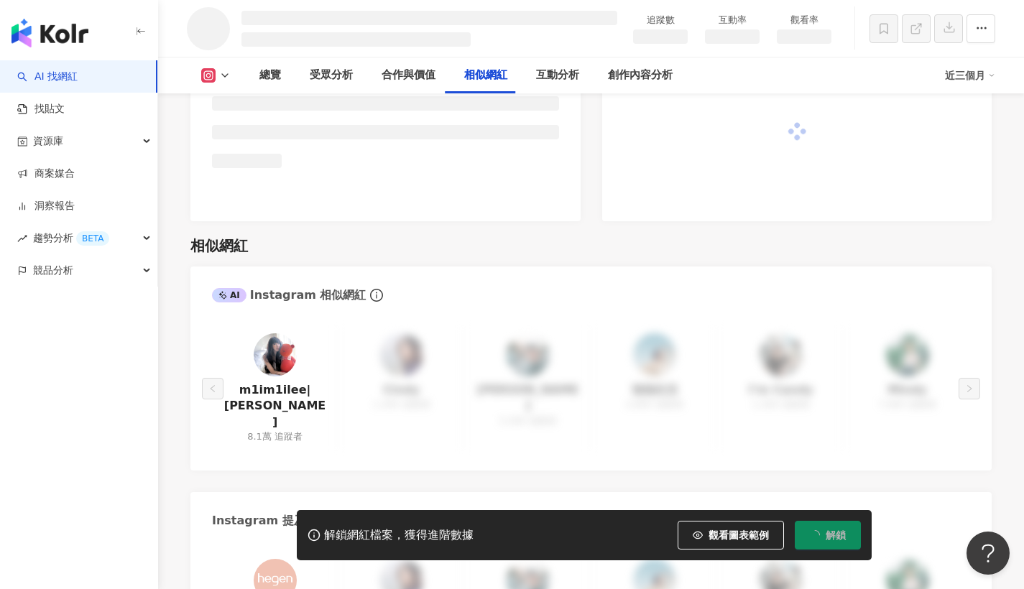
scroll to position [2789, 0]
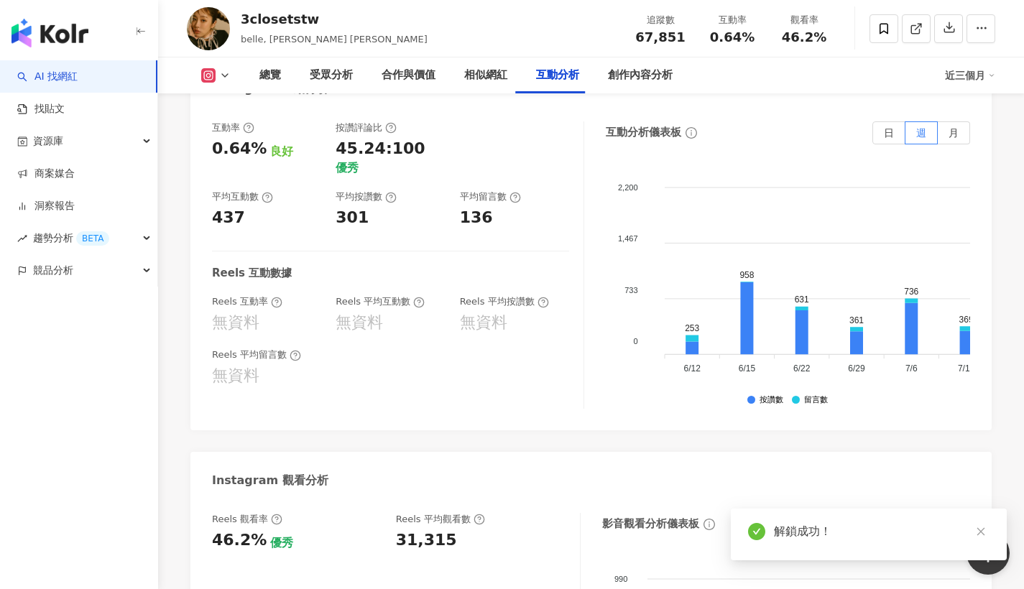
click at [457, 387] on div "Reels 平均留言數 無資料" at bounding box center [390, 368] width 357 height 39
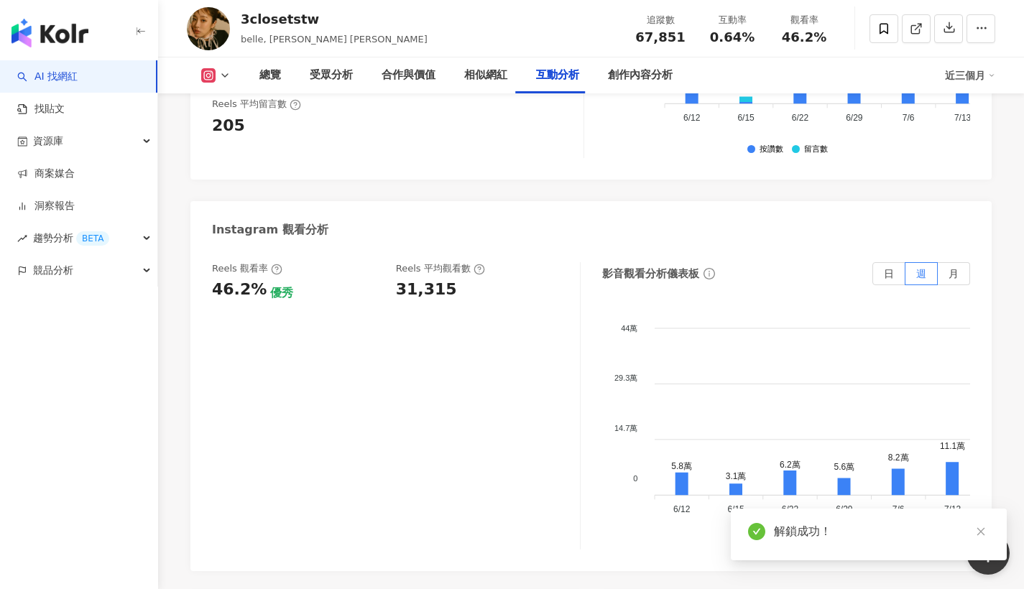
scroll to position [3144, 0]
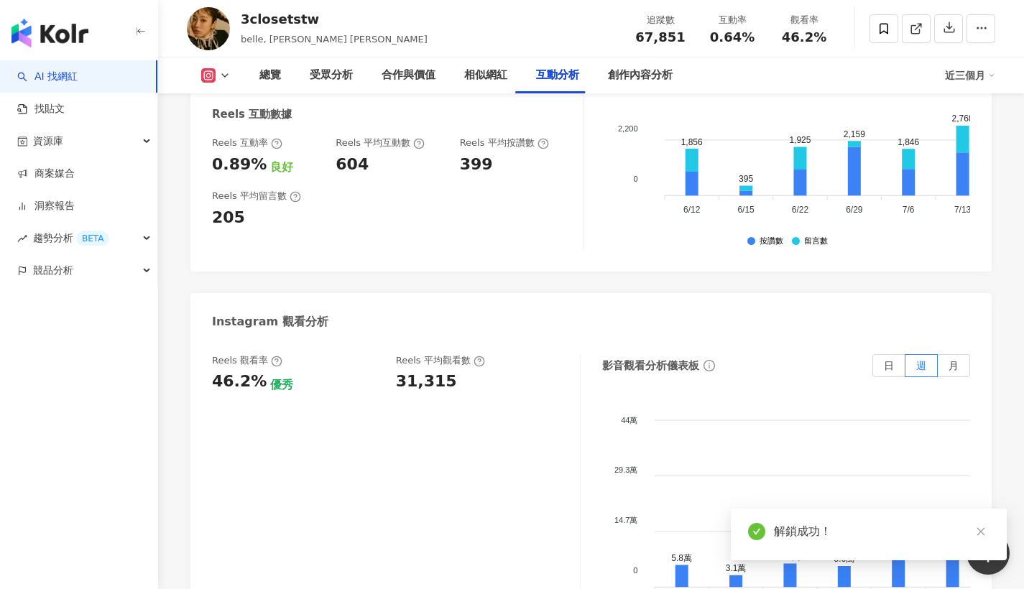
click at [454, 371] on div "31,315" at bounding box center [481, 382] width 170 height 22
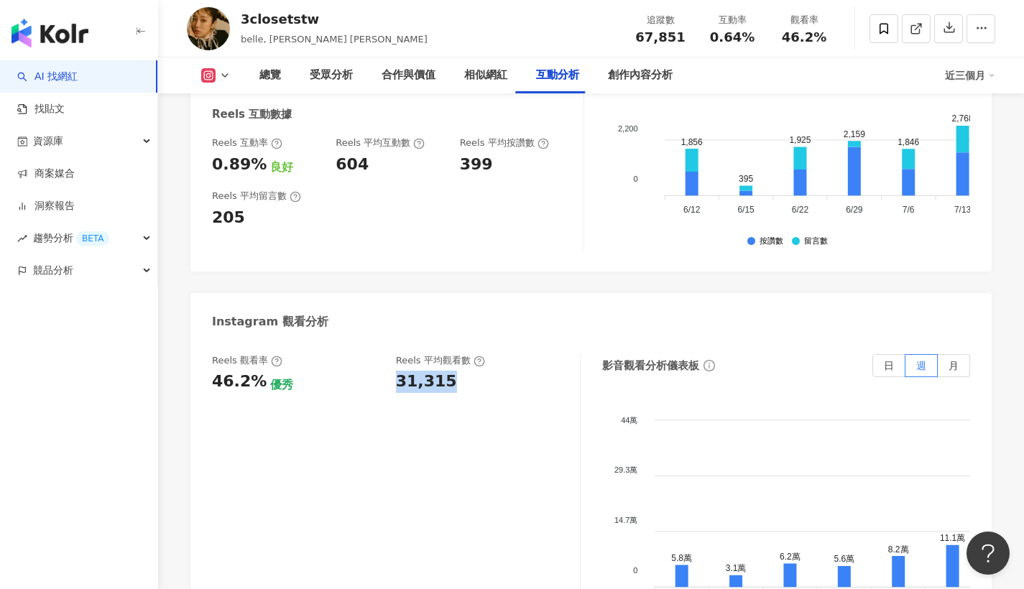
drag, startPoint x: 402, startPoint y: 268, endPoint x: 449, endPoint y: 265, distance: 46.8
click at [449, 371] on div "31,315" at bounding box center [481, 382] width 170 height 22
copy div "31,315"
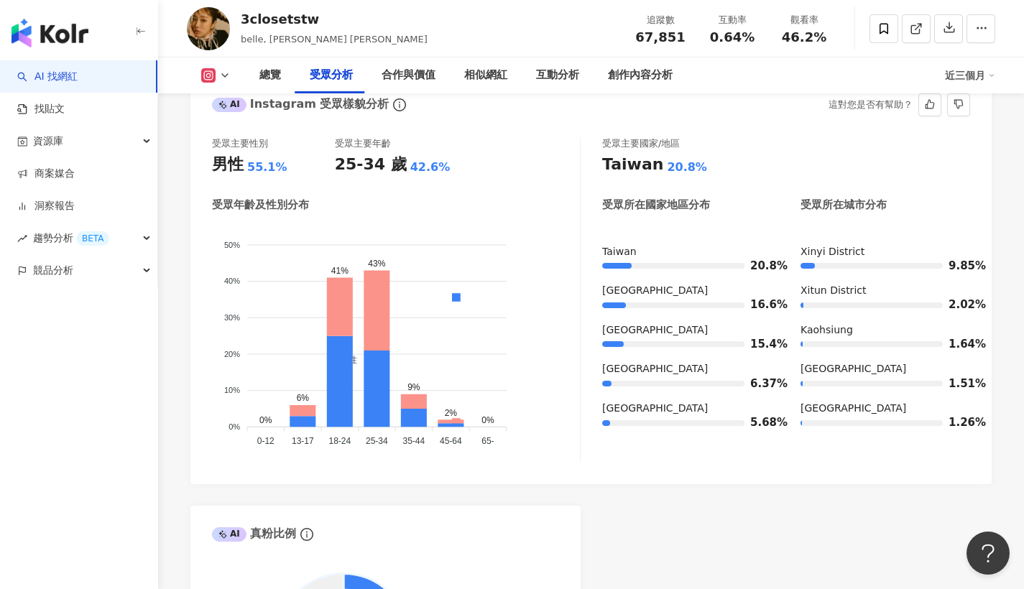
scroll to position [1272, 0]
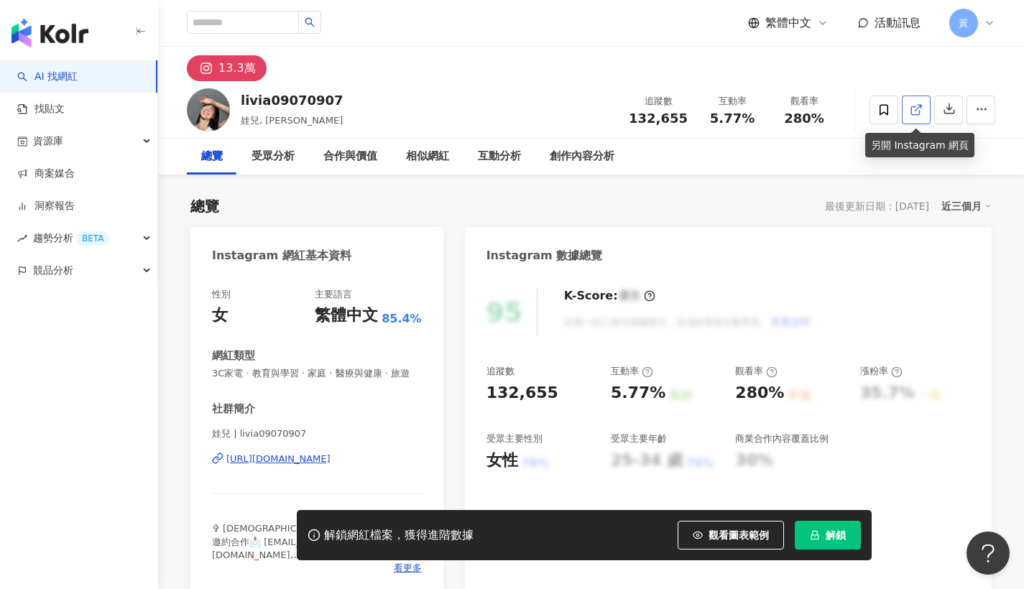
click at [916, 109] on icon at bounding box center [916, 110] width 13 height 13
drag, startPoint x: 741, startPoint y: 123, endPoint x: 753, endPoint y: 124, distance: 11.5
click at [758, 122] on div "5.77%" at bounding box center [732, 118] width 55 height 14
click at [830, 548] on button "解鎖" at bounding box center [828, 535] width 66 height 29
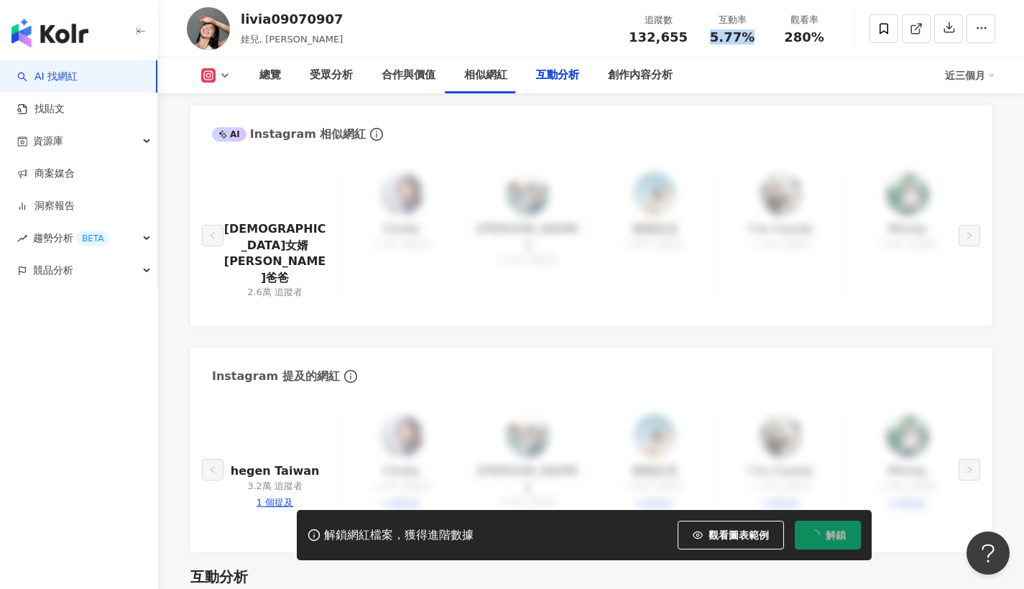
scroll to position [3046, 0]
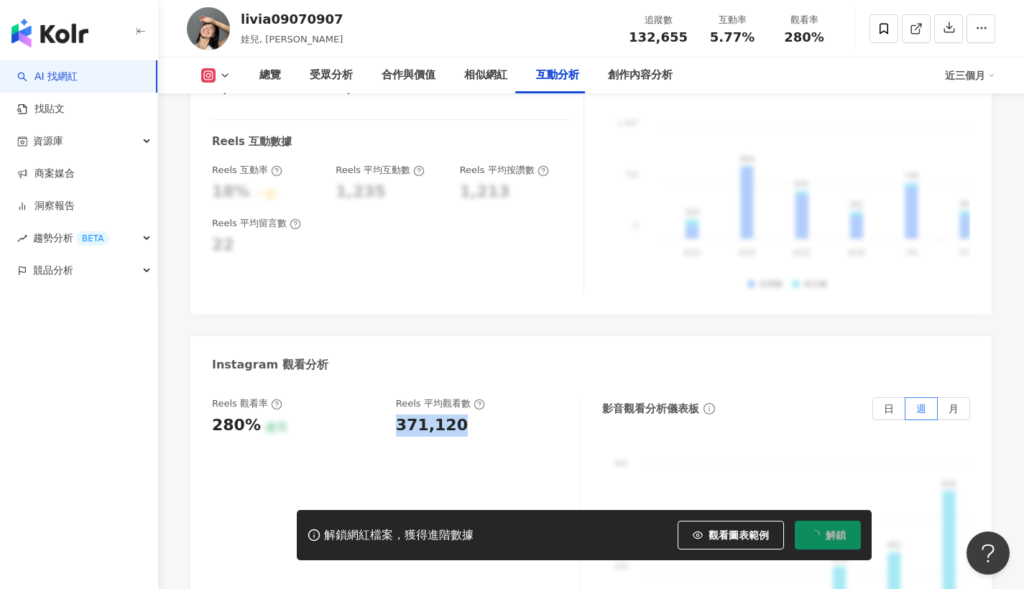
drag, startPoint x: 399, startPoint y: 336, endPoint x: 470, endPoint y: 335, distance: 71.2
click at [470, 415] on div "371,120" at bounding box center [481, 426] width 170 height 22
copy div "371,120"
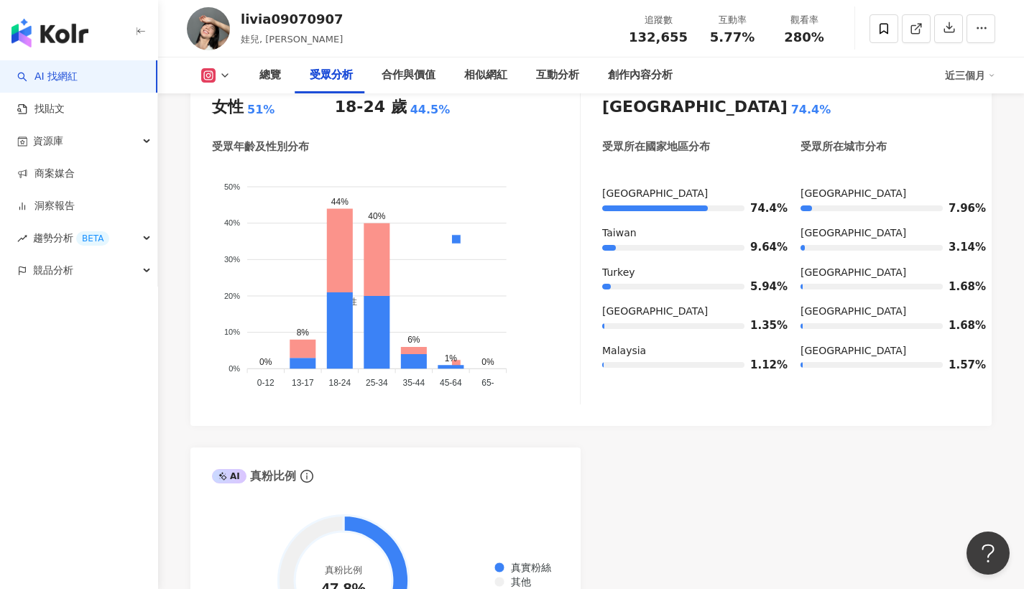
scroll to position [1256, 0]
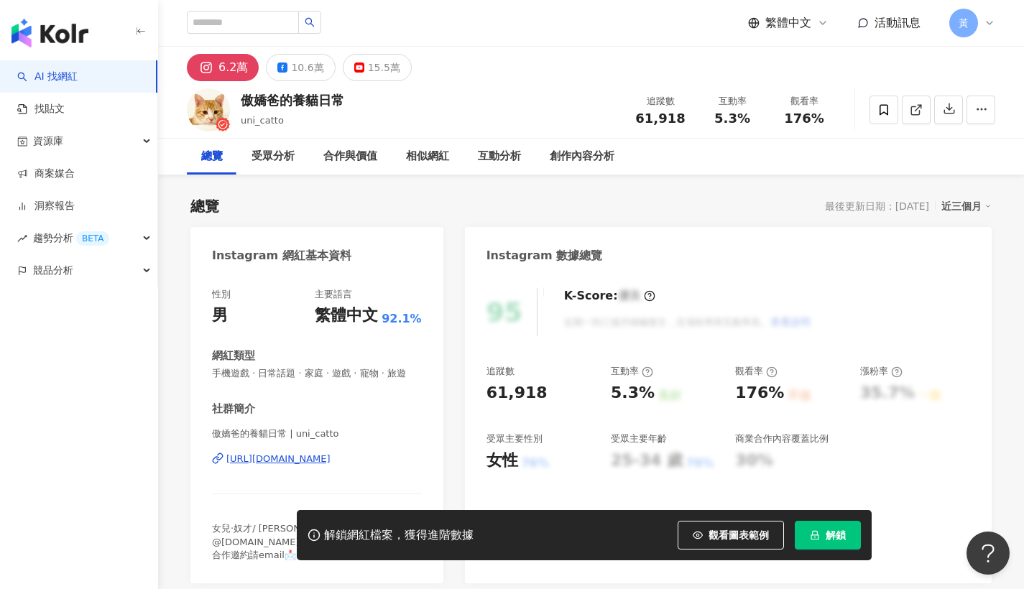
click at [359, 98] on div "傲嬌爸的養貓日常 uni_catto 追蹤數 61,918 互動率 5.3% 觀看率 176%" at bounding box center [591, 109] width 866 height 57
click at [357, 98] on div "傲嬌爸的養貓日常 uni_catto 追蹤數 61,918 互動率 5.3% 觀看率 176%" at bounding box center [591, 109] width 866 height 57
drag, startPoint x: 243, startPoint y: 101, endPoint x: 339, endPoint y: 101, distance: 96.3
click at [339, 101] on div "傲嬌爸的養貓日常" at bounding box center [293, 100] width 104 height 18
copy div "傲嬌爸的養貓日常"
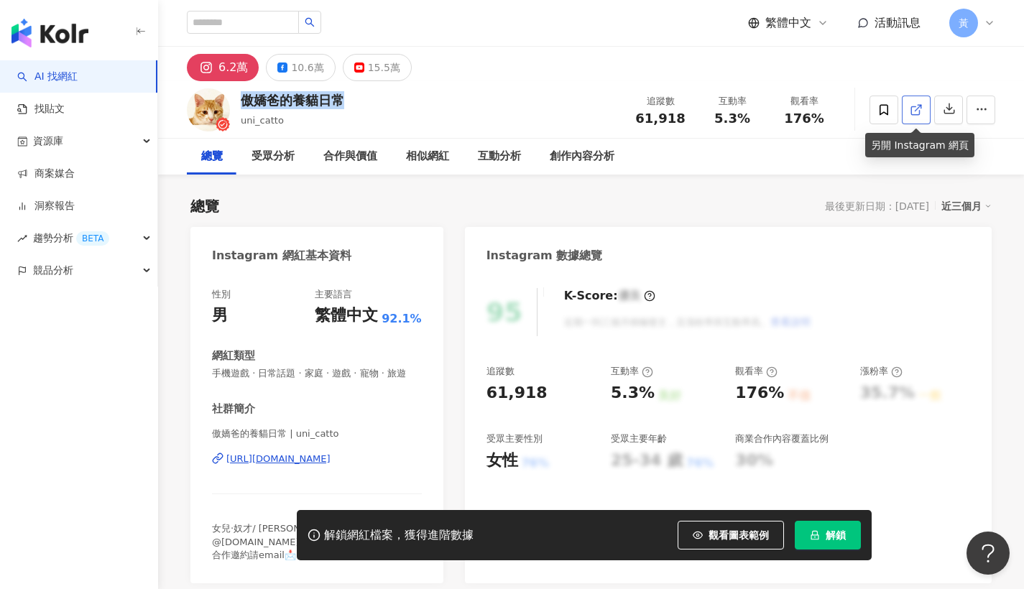
click at [921, 111] on icon at bounding box center [916, 110] width 13 height 13
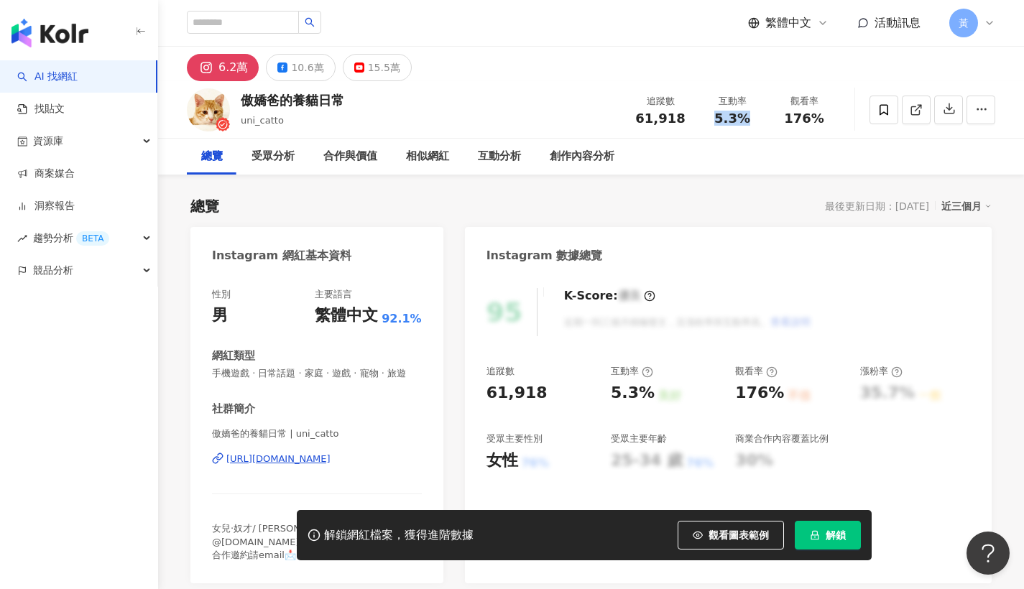
drag, startPoint x: 707, startPoint y: 121, endPoint x: 759, endPoint y: 121, distance: 51.8
click at [759, 121] on div "5.3%" at bounding box center [732, 118] width 55 height 14
copy span "5.3%"
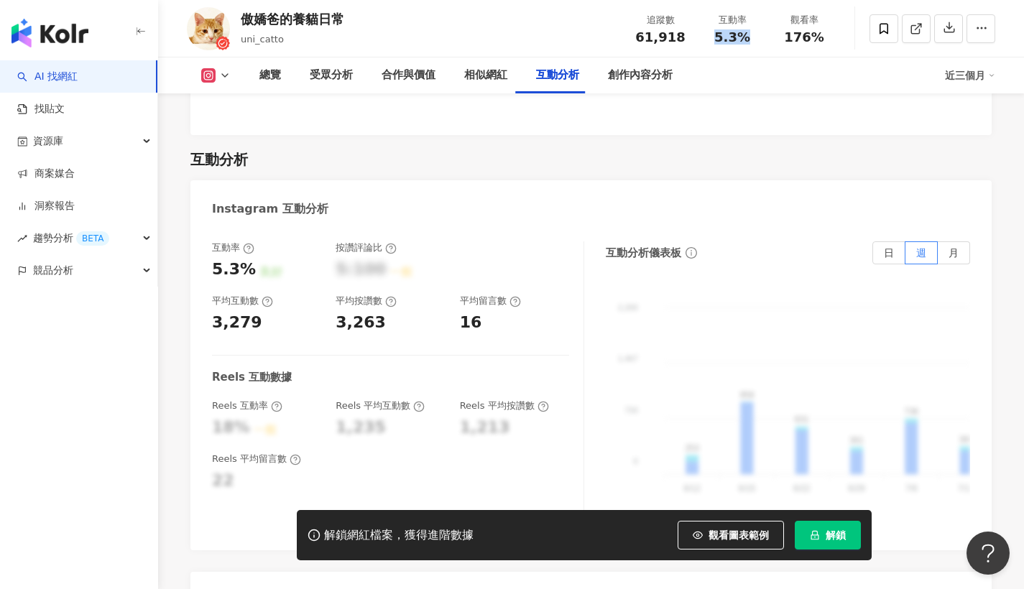
scroll to position [3071, 0]
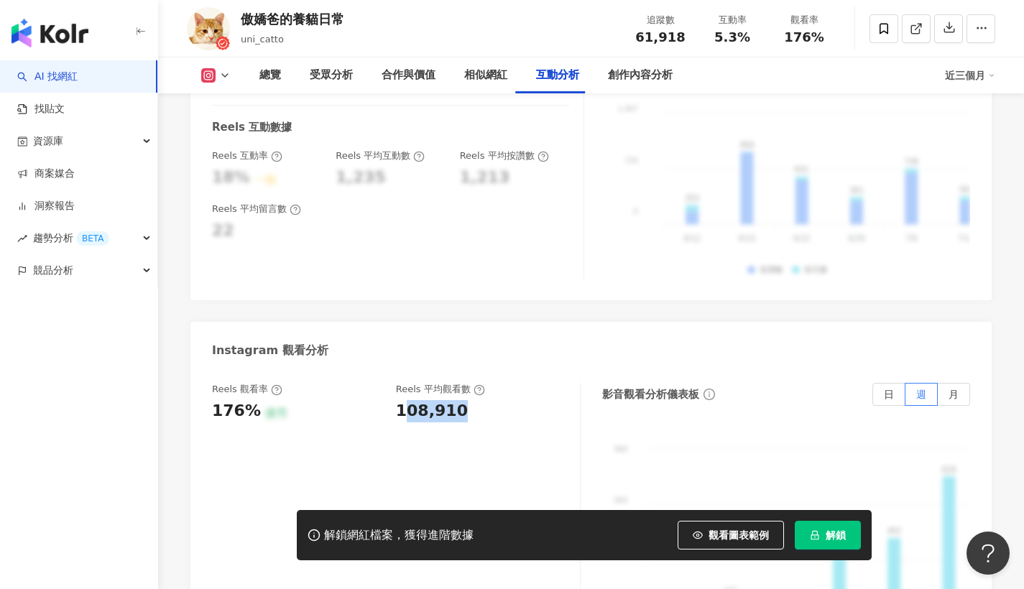
drag, startPoint x: 400, startPoint y: 369, endPoint x: 477, endPoint y: 371, distance: 76.2
click at [481, 400] on div "108,910" at bounding box center [481, 411] width 170 height 22
click at [417, 400] on div "108,910" at bounding box center [432, 411] width 72 height 22
drag, startPoint x: 397, startPoint y: 367, endPoint x: 477, endPoint y: 368, distance: 79.8
click at [477, 400] on div "108,910" at bounding box center [481, 411] width 170 height 22
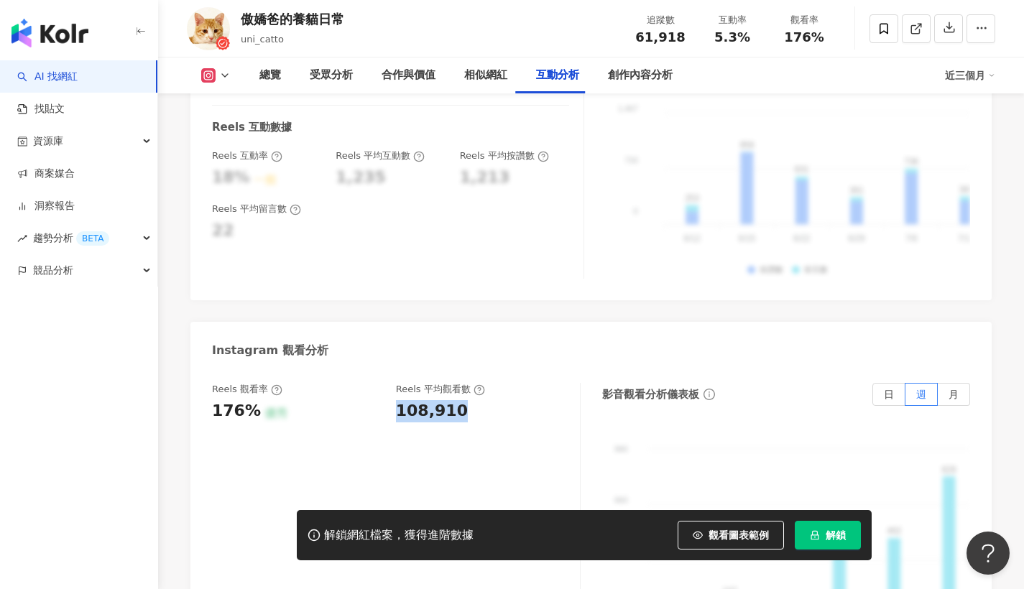
copy div "108,910"
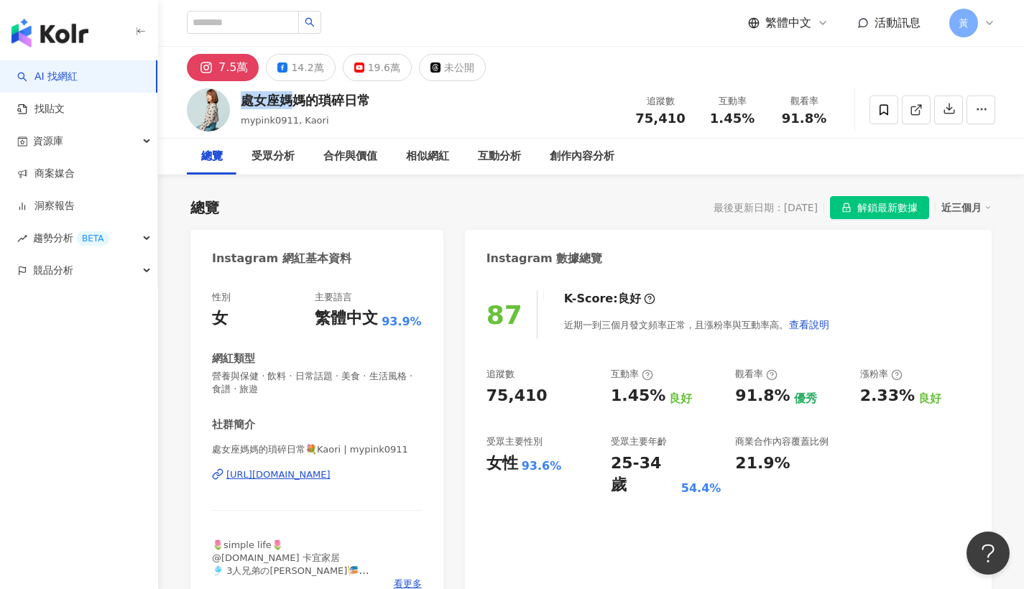
drag, startPoint x: 243, startPoint y: 101, endPoint x: 298, endPoint y: 101, distance: 54.6
click at [298, 101] on div "處女座媽媽的瑣碎日常" at bounding box center [305, 100] width 129 height 18
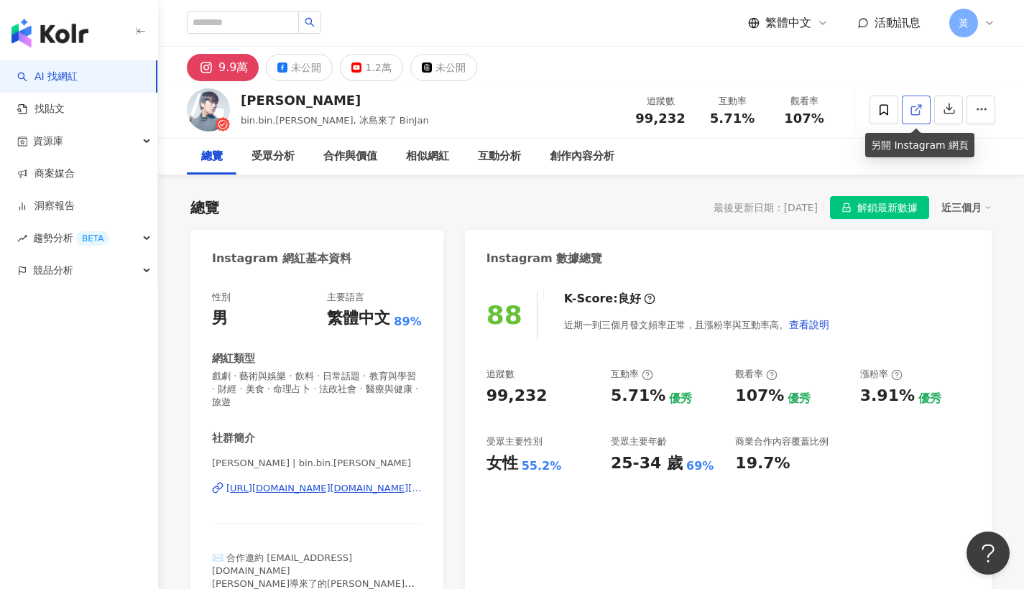
click at [918, 116] on span at bounding box center [916, 109] width 13 height 15
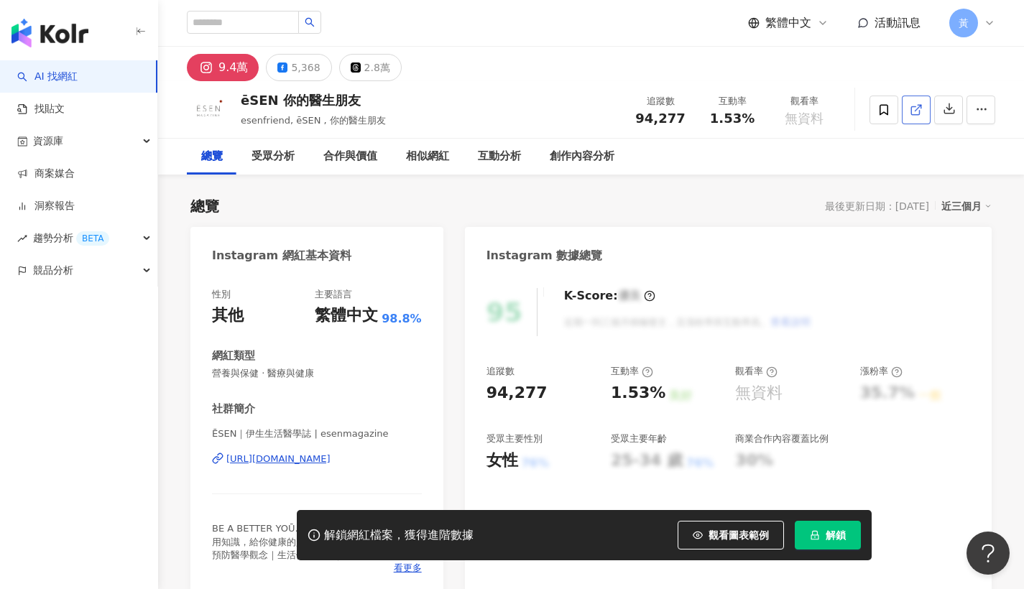
click at [918, 107] on icon at bounding box center [916, 110] width 13 height 13
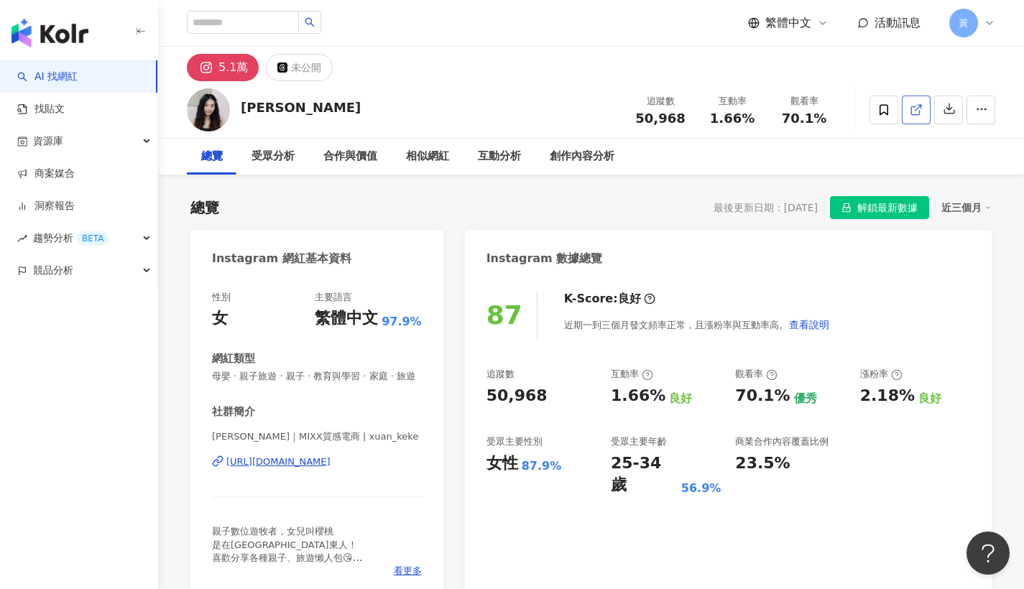
click at [913, 112] on icon at bounding box center [916, 110] width 13 height 13
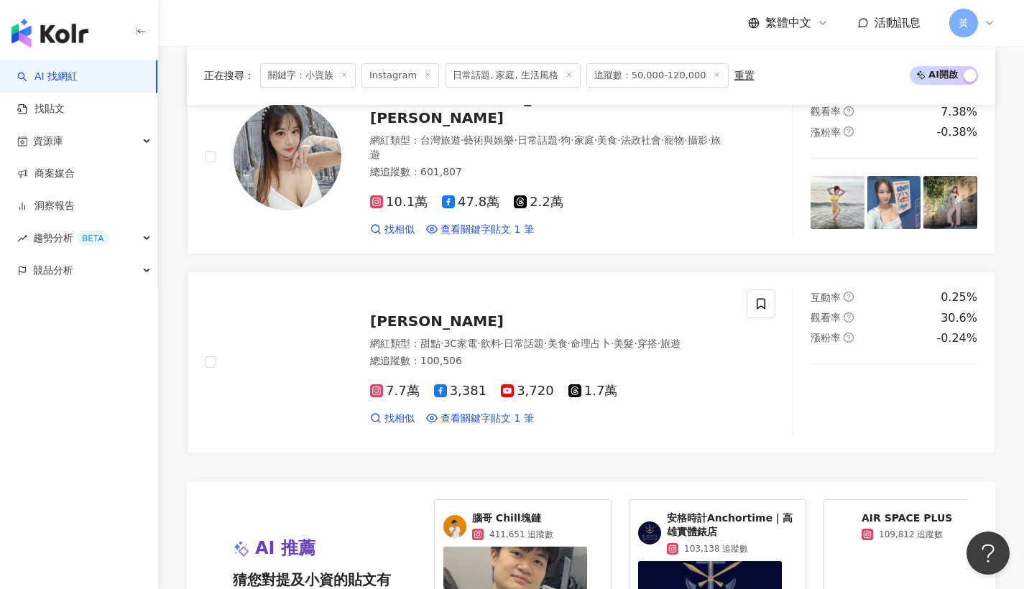
scroll to position [2791, 0]
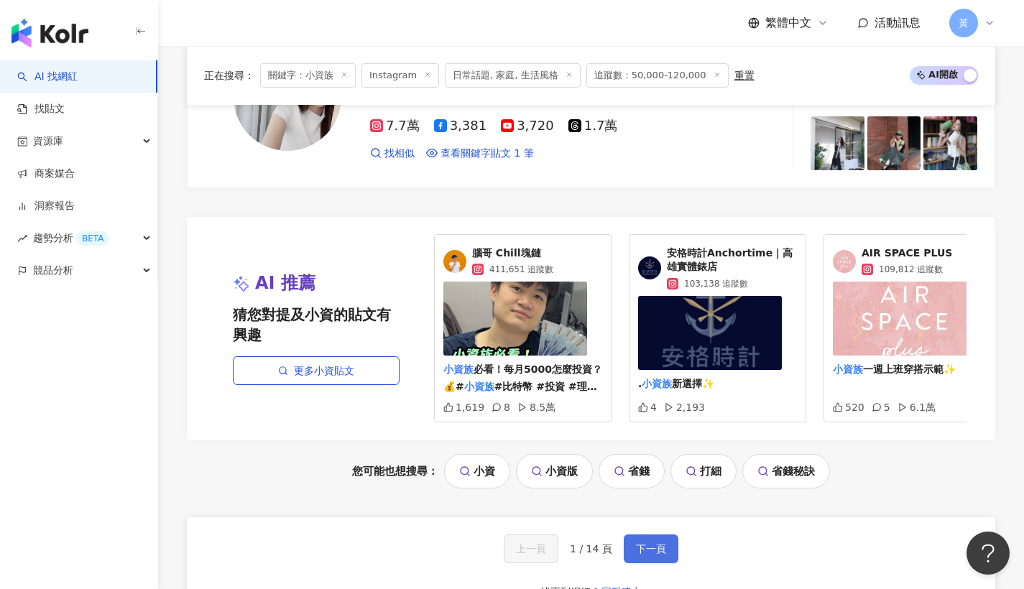
click at [651, 546] on button "下一頁" at bounding box center [651, 549] width 55 height 29
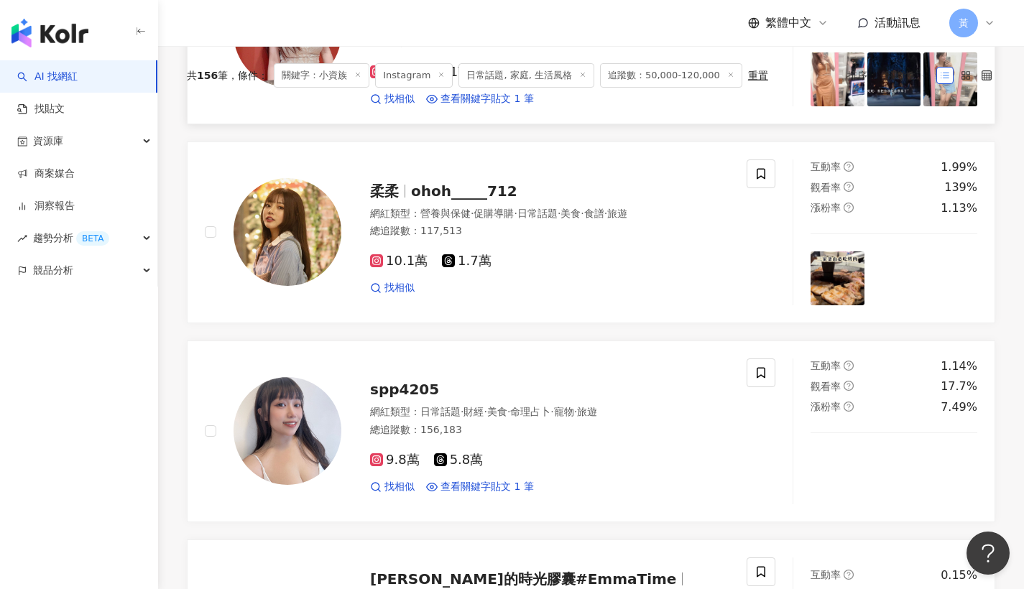
scroll to position [0, 0]
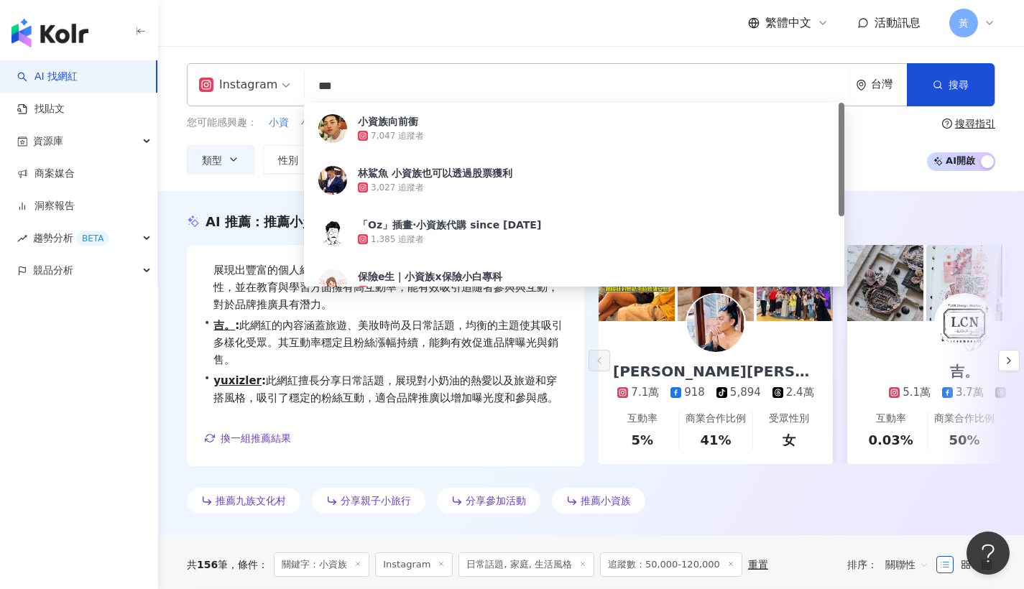
drag, startPoint x: 389, startPoint y: 83, endPoint x: 206, endPoint y: 75, distance: 182.8
click at [206, 75] on div "Instagram *** 台灣 搜尋 d1ea8792-f400-4841-a1d0-4bea0242aeac 小資族向前衝 7,047 追蹤者 林鯊魚 小…" at bounding box center [591, 84] width 809 height 43
paste input "**********"
type input "**********"
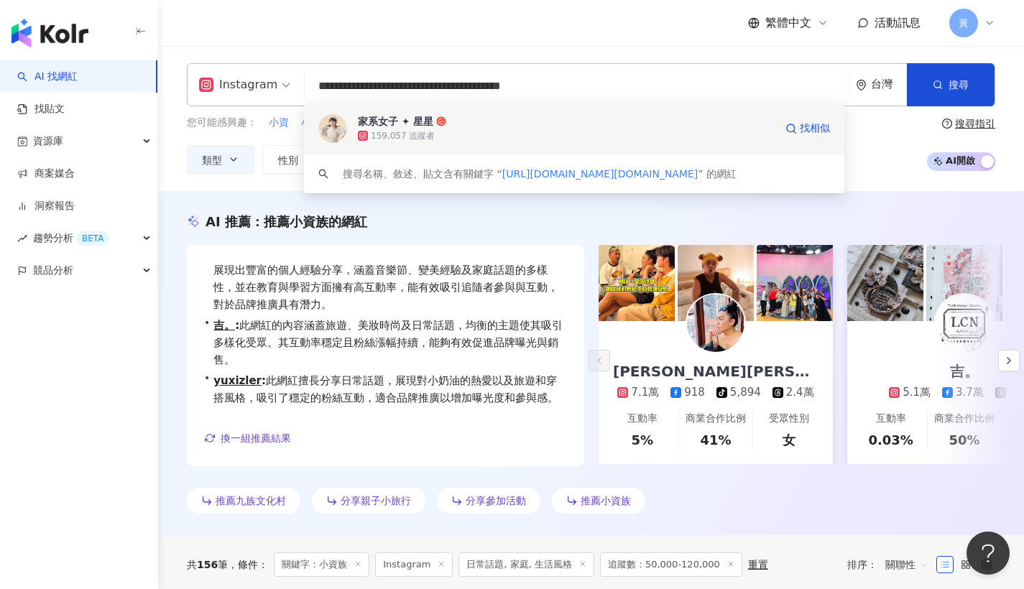
click at [387, 127] on div "家系女子 ✦ 星星" at bounding box center [395, 121] width 75 height 14
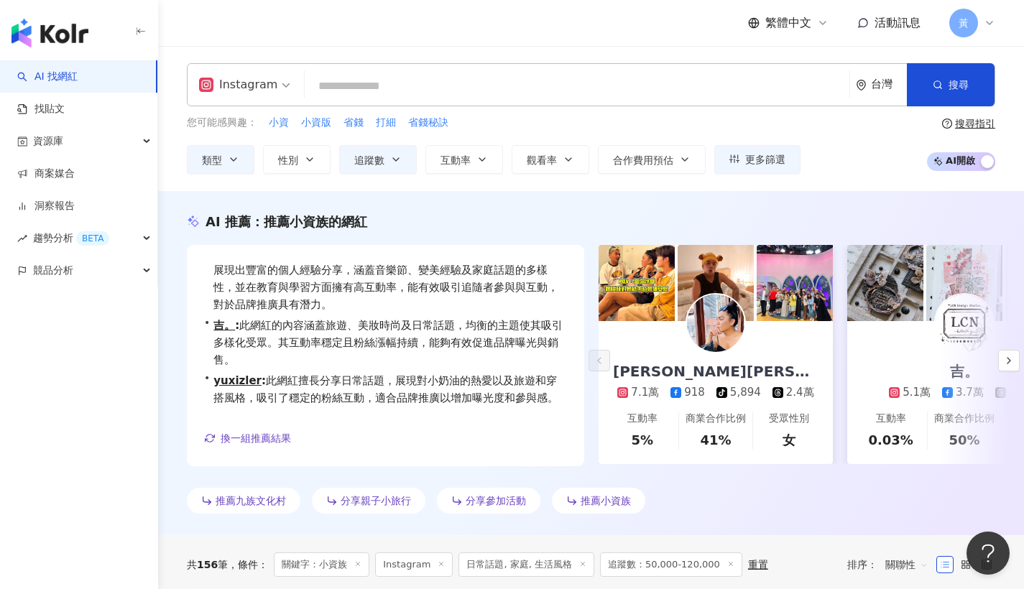
click at [455, 88] on input "search" at bounding box center [577, 86] width 533 height 27
paste input "**********"
type input "**********"
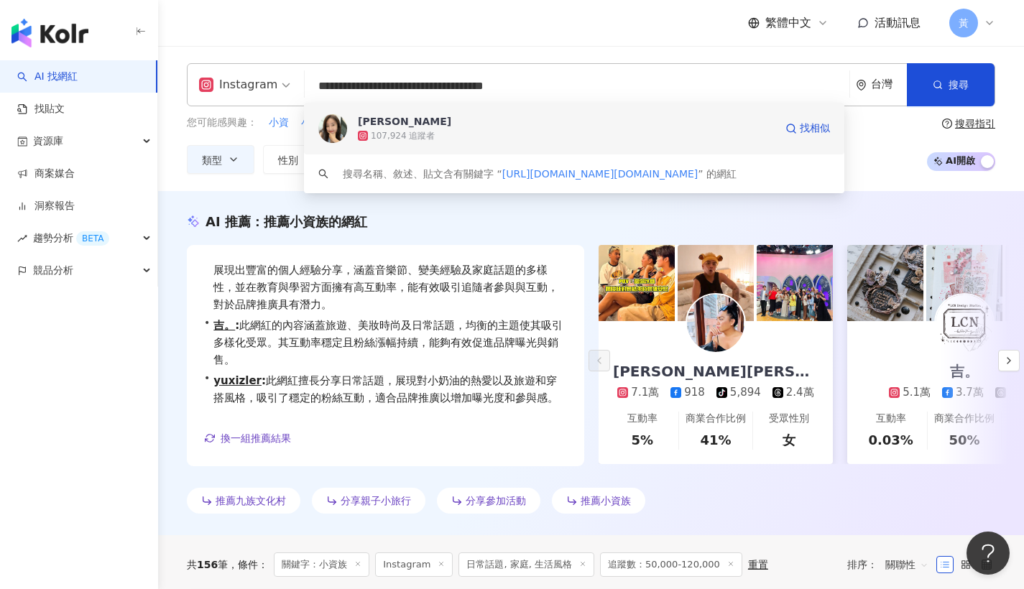
click at [456, 121] on span "Hihi Stella" at bounding box center [566, 121] width 417 height 14
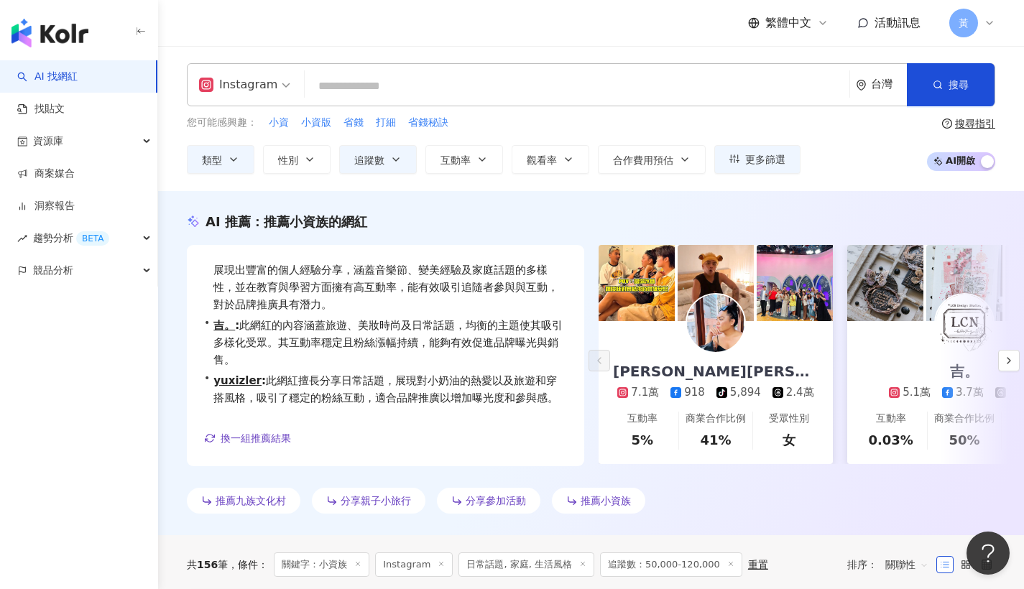
click at [438, 86] on input "search" at bounding box center [577, 86] width 533 height 27
paste input "***"
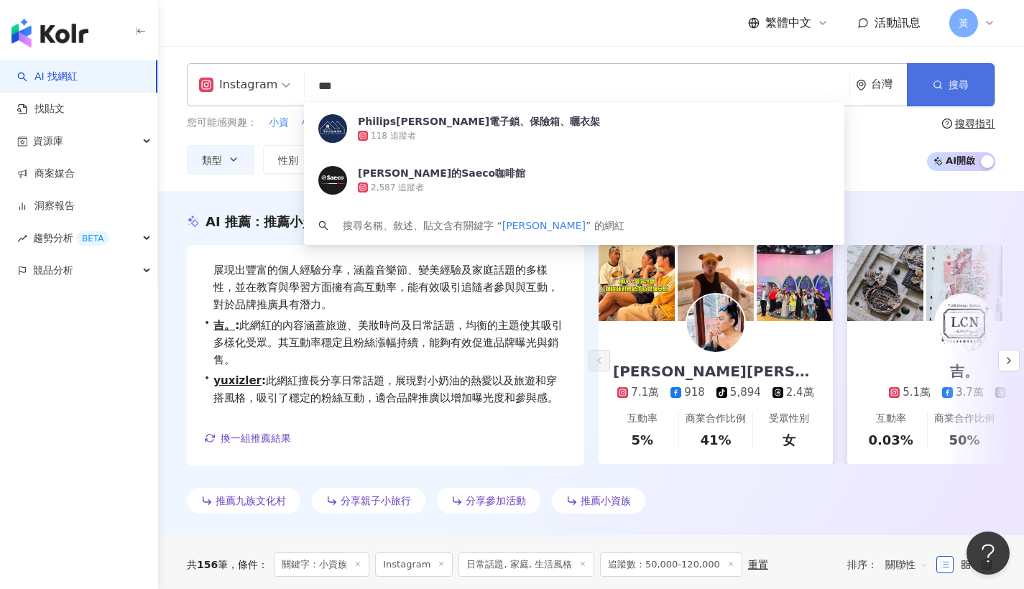
click at [950, 75] on button "搜尋" at bounding box center [951, 84] width 88 height 43
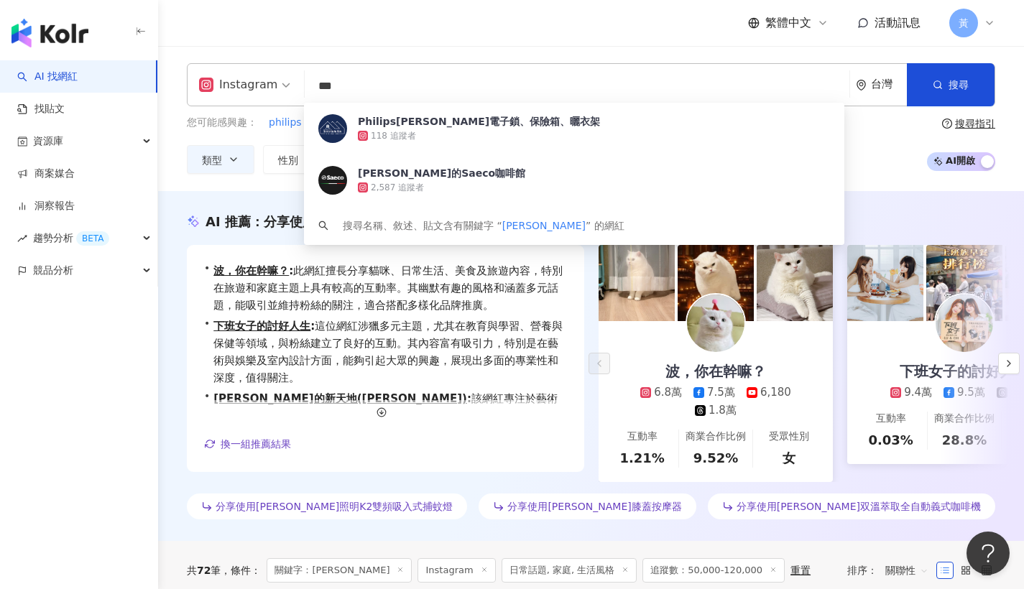
drag, startPoint x: 384, startPoint y: 88, endPoint x: 281, endPoint y: 77, distance: 103.4
click at [281, 77] on div "Instagram *** 台灣 搜尋 ac735c3c-ad15-4449-9e8f-b33c49953f1e Philips飛利浦電子鎖、保險箱、曬衣架 …" at bounding box center [591, 84] width 809 height 43
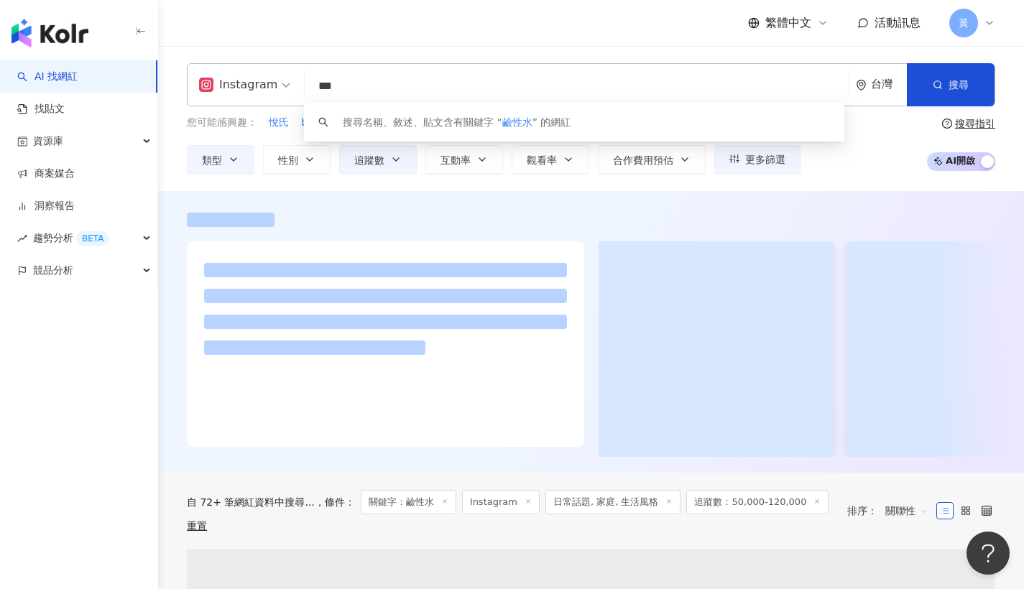
click at [621, 27] on div "繁體中文 活動訊息 黃" at bounding box center [591, 23] width 809 height 46
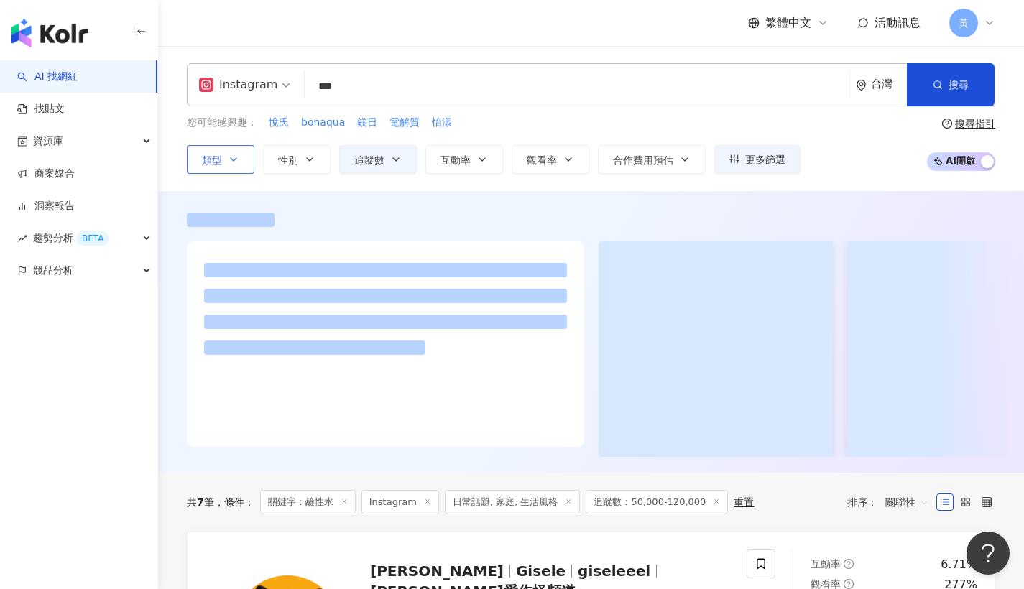
click at [215, 161] on span "類型" at bounding box center [212, 161] width 20 height 12
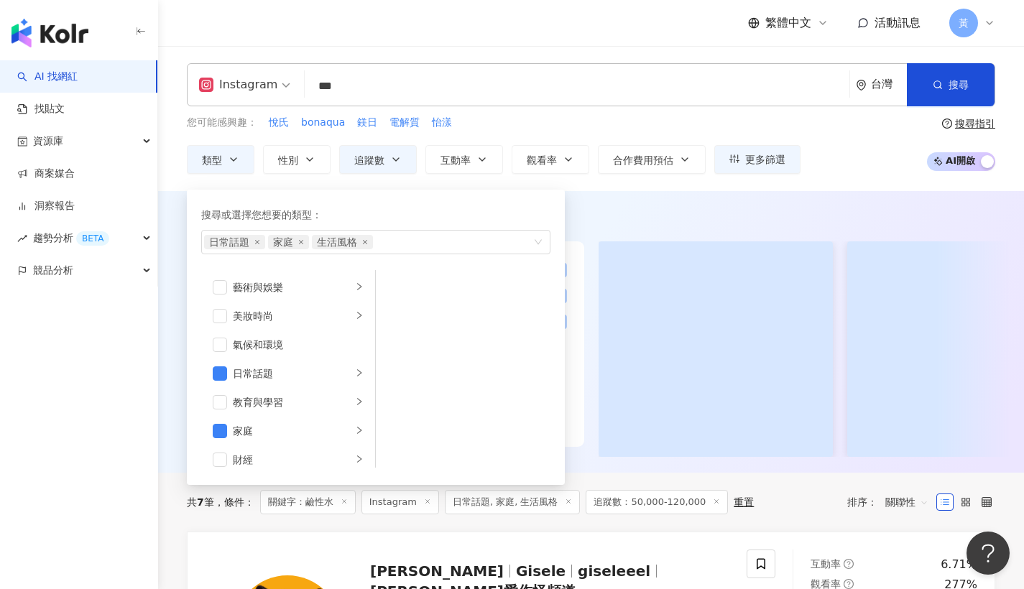
click at [443, 37] on div "繁體中文 活動訊息 黃" at bounding box center [591, 23] width 809 height 46
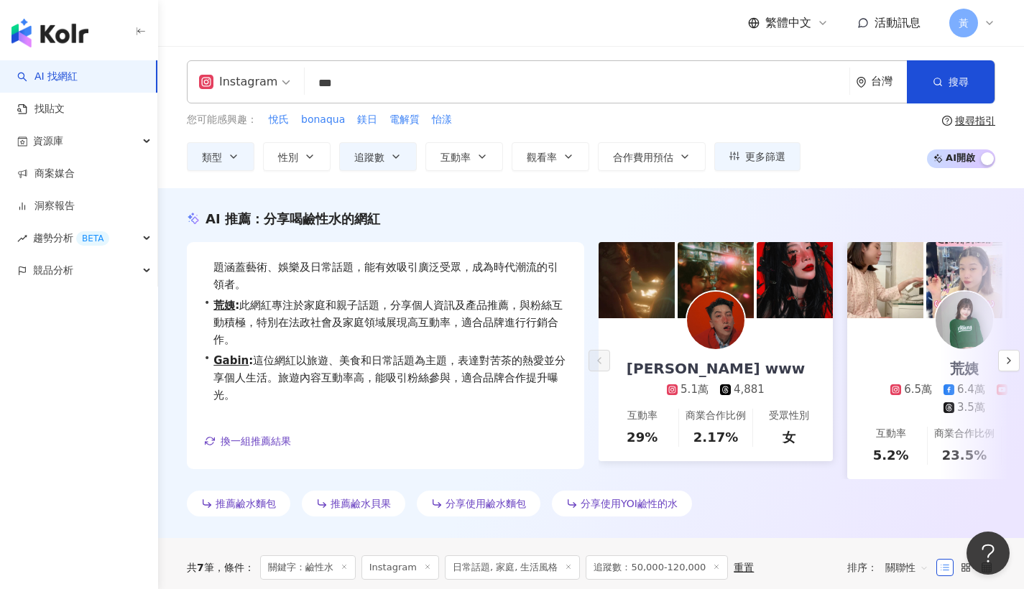
scroll to position [112, 0]
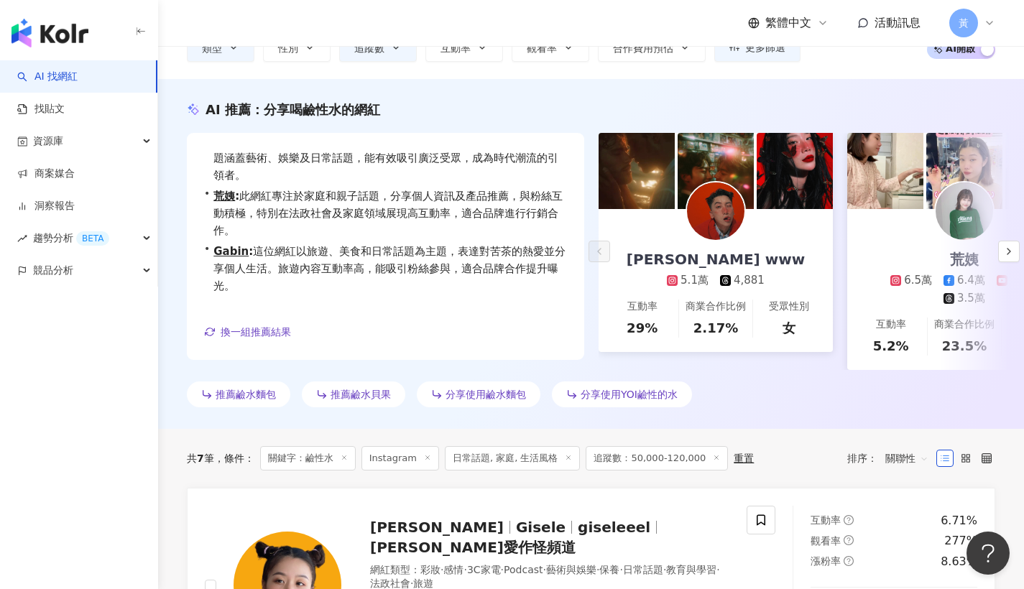
click at [565, 461] on icon at bounding box center [568, 457] width 7 height 7
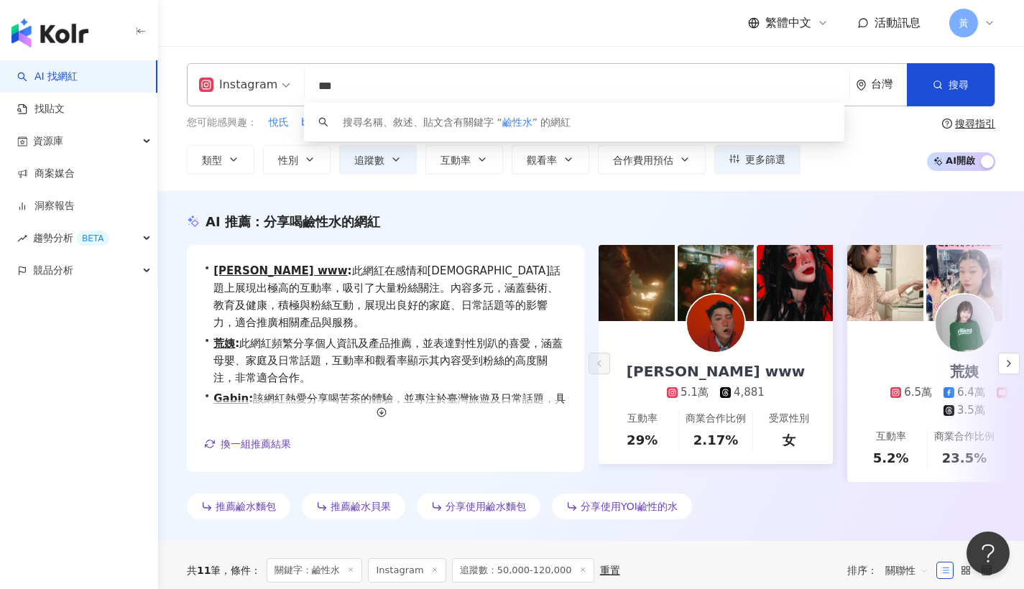
drag, startPoint x: 373, startPoint y: 95, endPoint x: 290, endPoint y: 73, distance: 85.4
click at [290, 73] on div "Instagram *** 台灣 搜尋 keyword 搜尋名稱、敘述、貼文含有關鍵字 “ 鹼性水 ” 的網紅" at bounding box center [591, 84] width 809 height 43
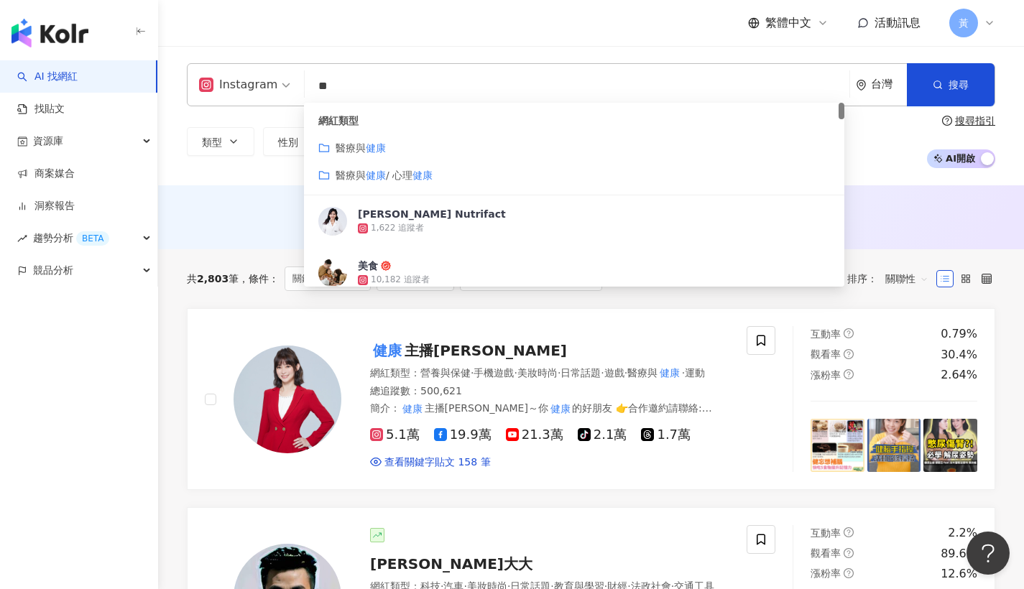
click at [372, 139] on div "網紅類型 醫療與 健康 醫療與 健康 / 心理 健康" at bounding box center [574, 149] width 541 height 93
click at [374, 144] on mark "健康" at bounding box center [376, 148] width 20 height 12
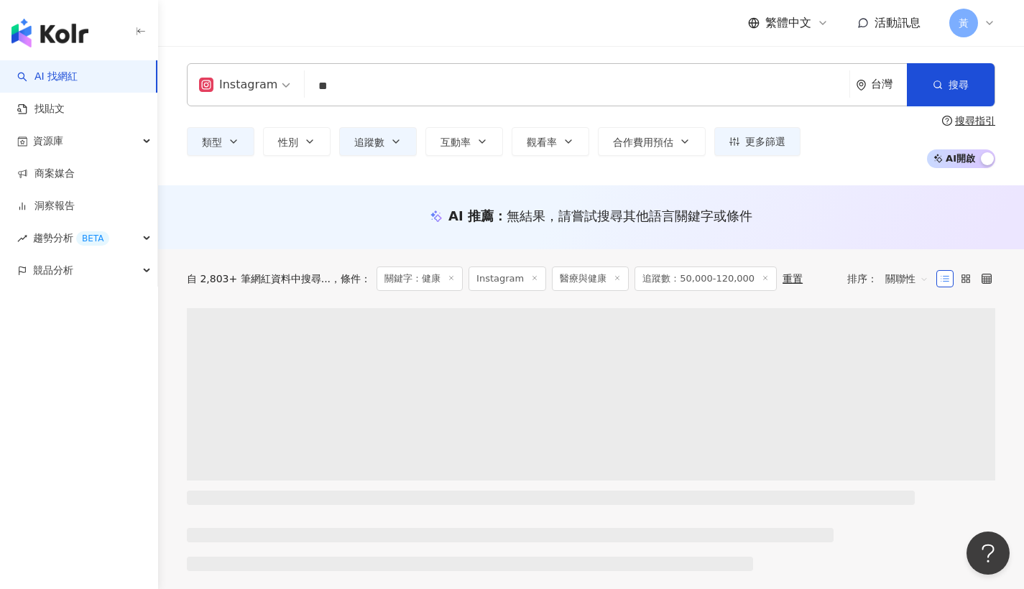
click at [427, 27] on div "繁體中文 活動訊息 黃" at bounding box center [591, 23] width 809 height 46
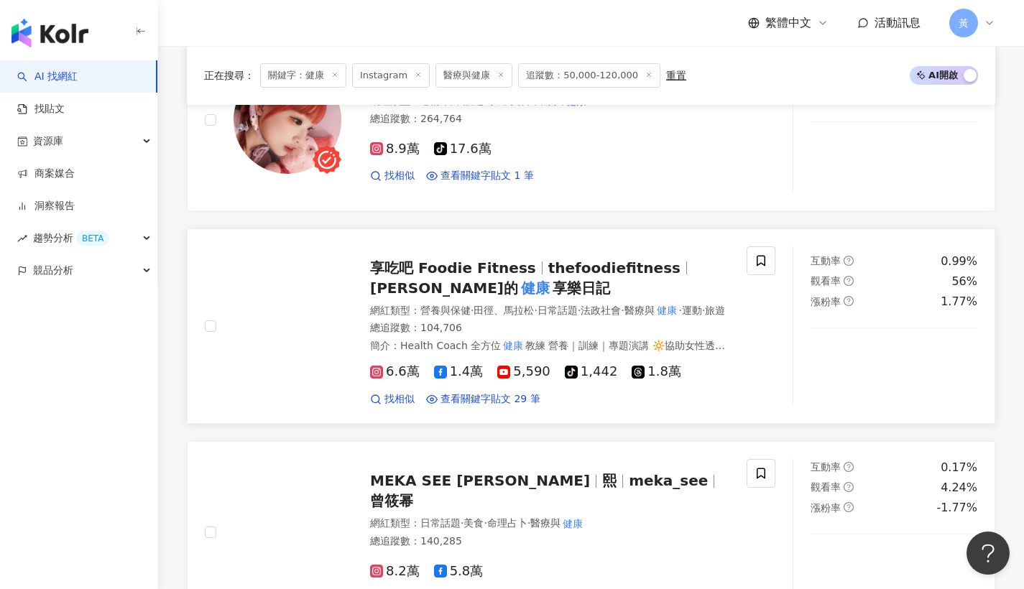
scroll to position [1897, 0]
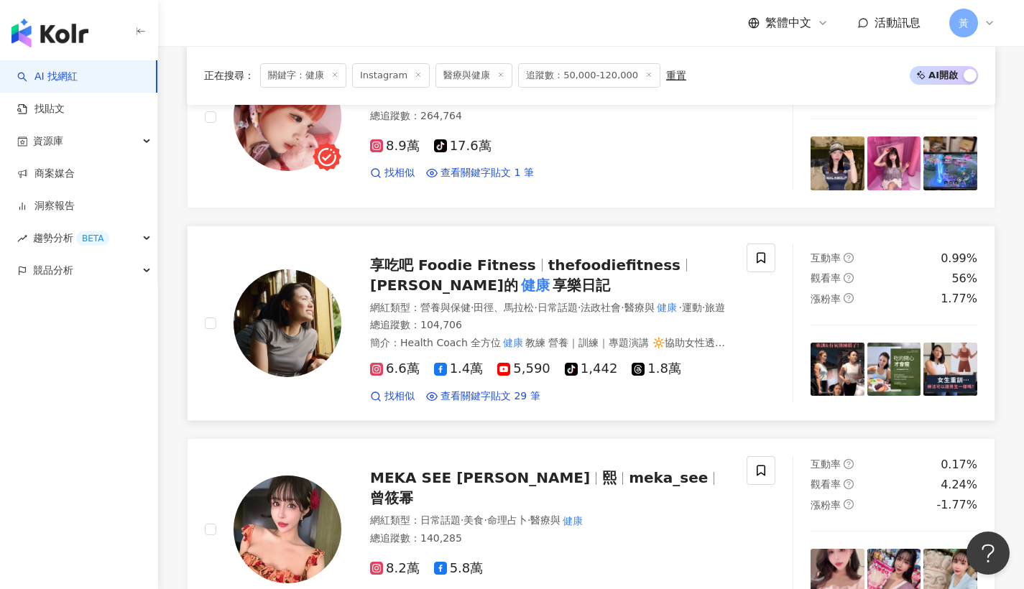
click at [450, 258] on span "享吃吧 Foodie Fitness" at bounding box center [453, 265] width 166 height 17
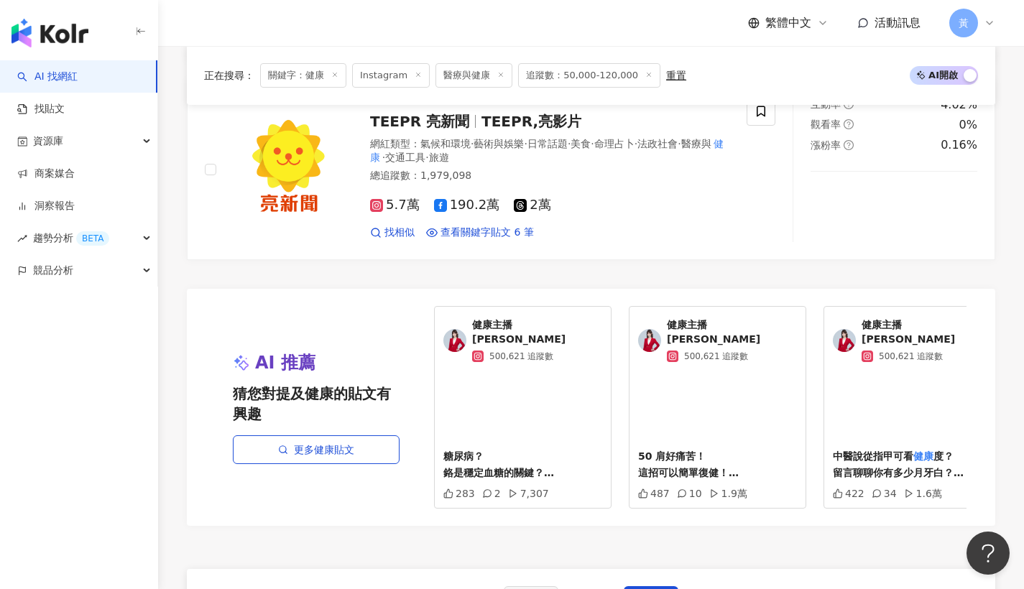
scroll to position [2581, 0]
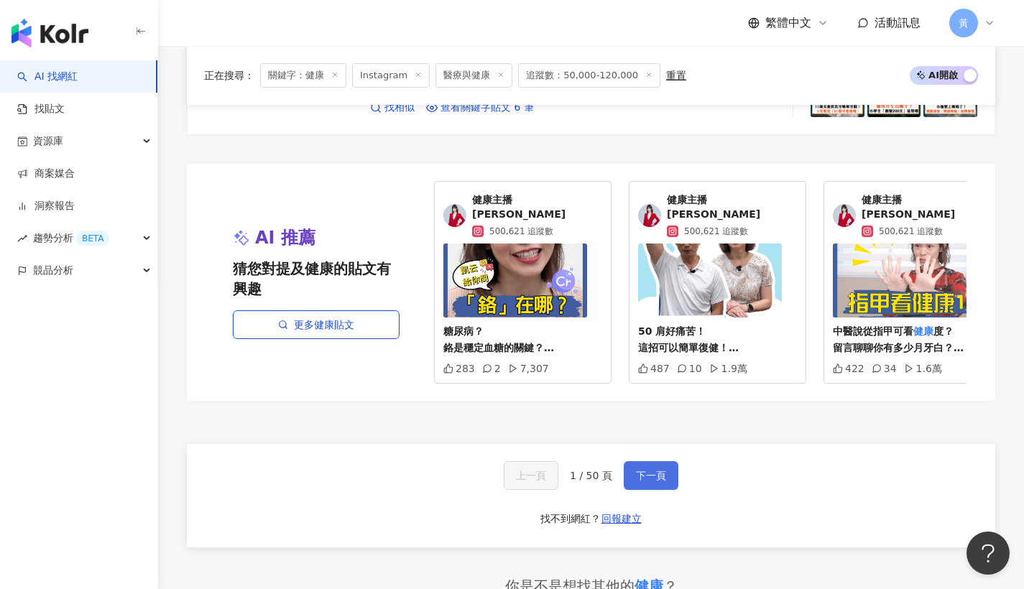
click at [647, 482] on span "下一頁" at bounding box center [651, 476] width 30 height 12
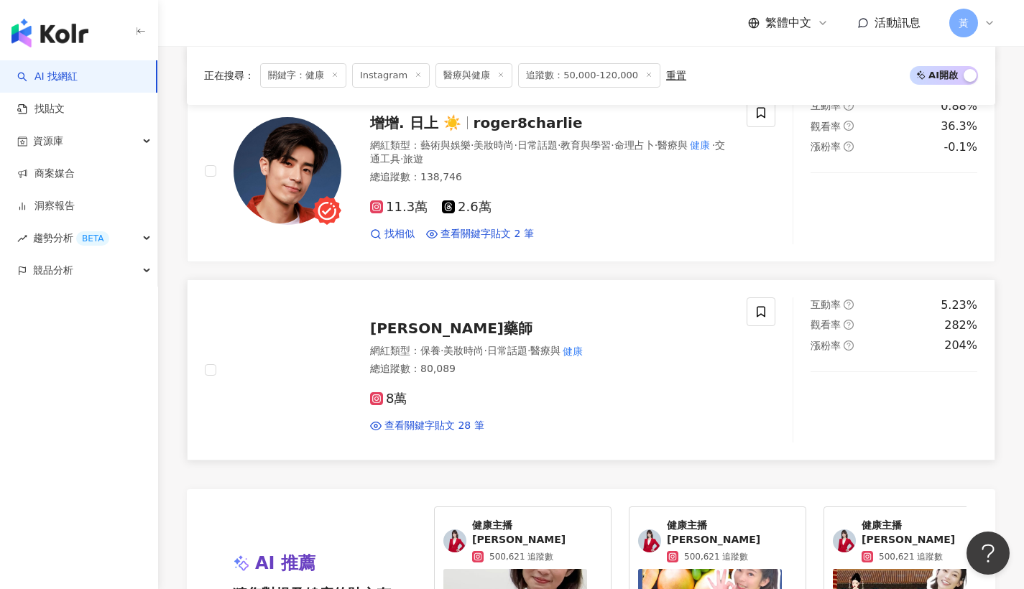
scroll to position [2689, 0]
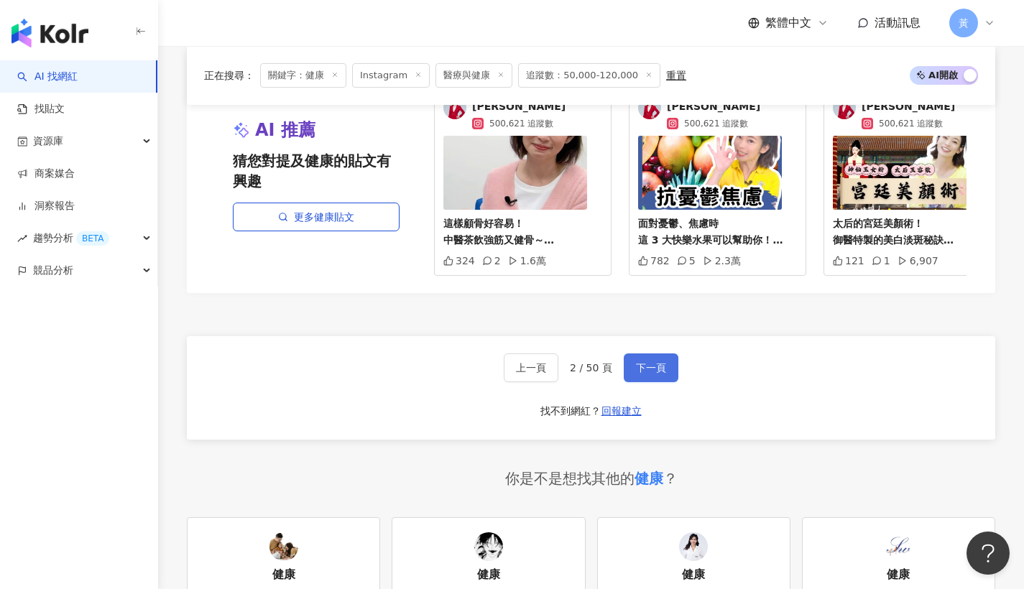
click at [646, 362] on span "下一頁" at bounding box center [651, 368] width 30 height 12
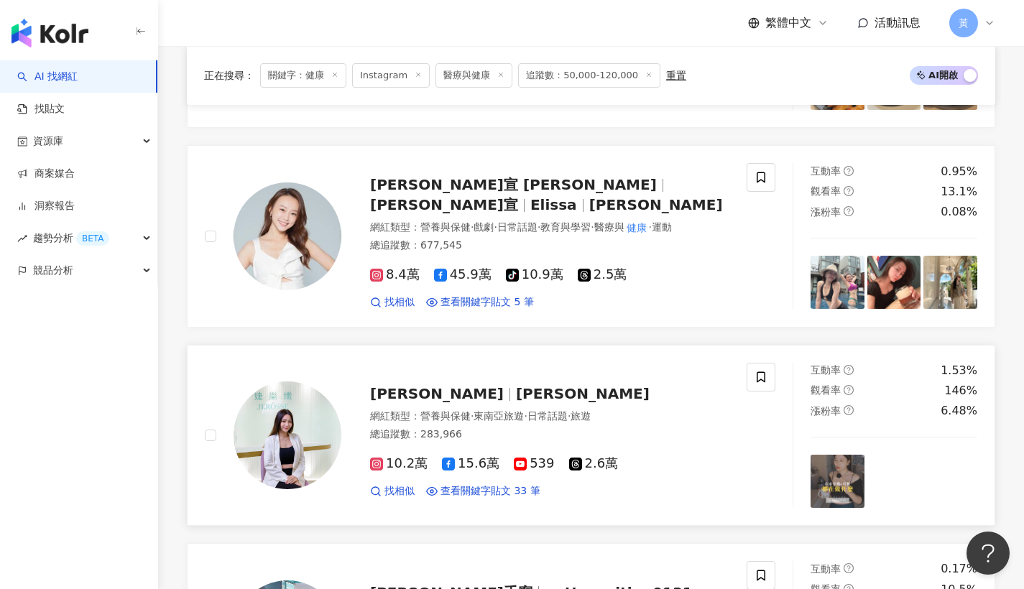
scroll to position [1655, 0]
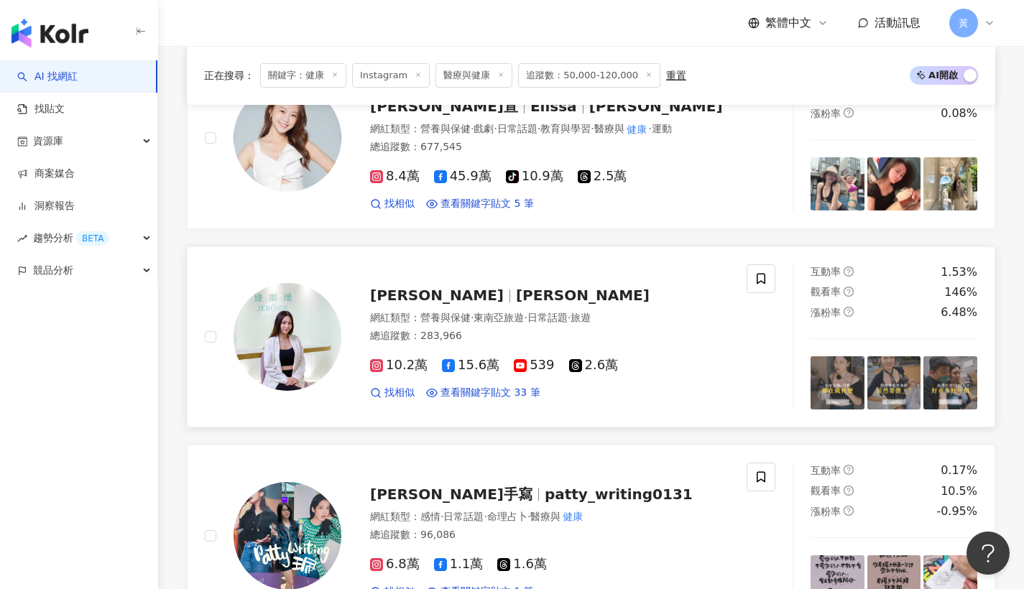
click at [394, 287] on span "Rachel Q" at bounding box center [437, 295] width 134 height 17
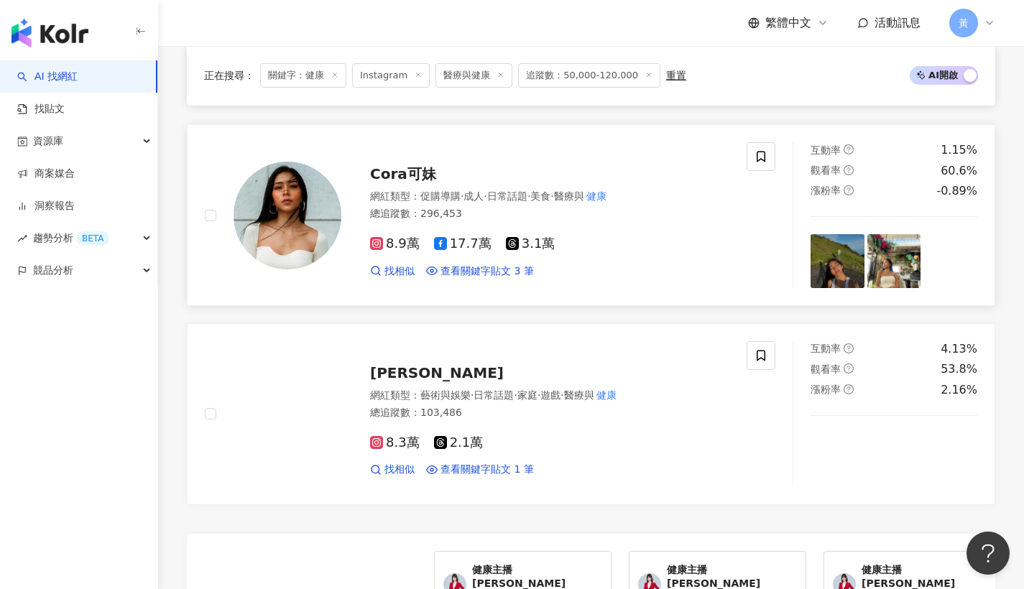
scroll to position [2417, 0]
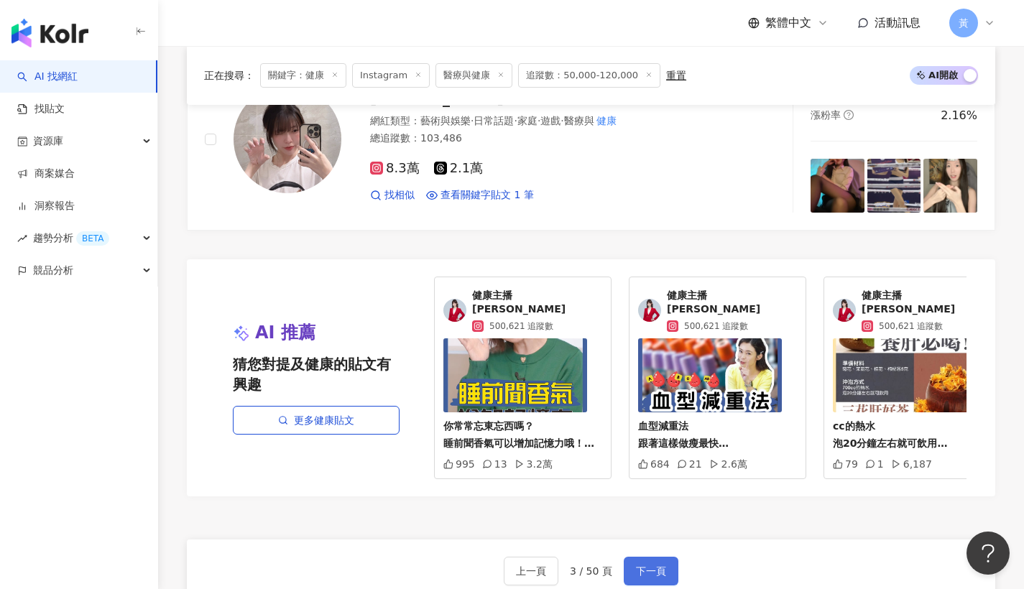
click at [649, 557] on button "下一頁" at bounding box center [651, 571] width 55 height 29
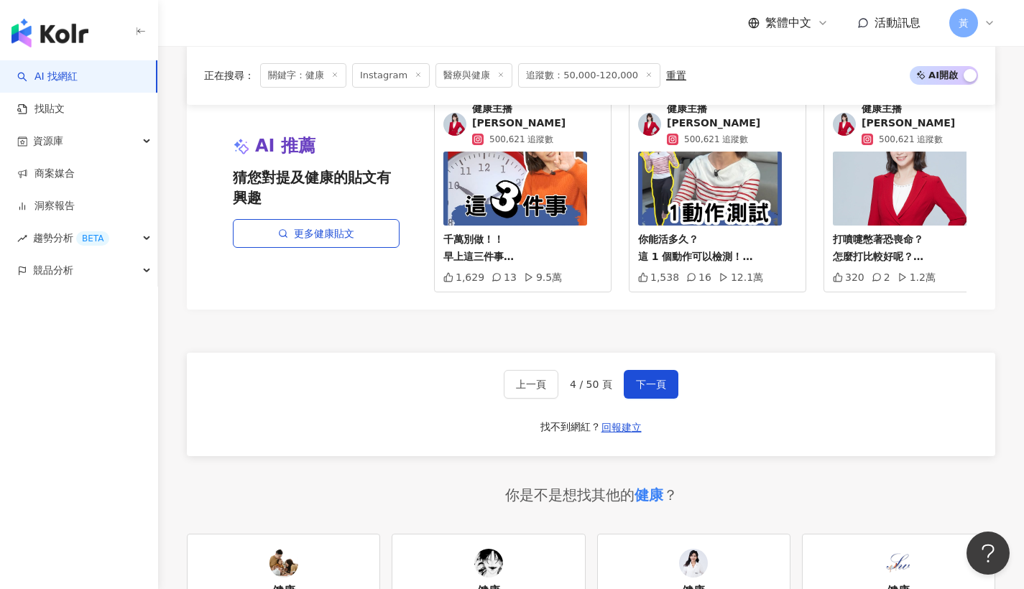
scroll to position [2803, 0]
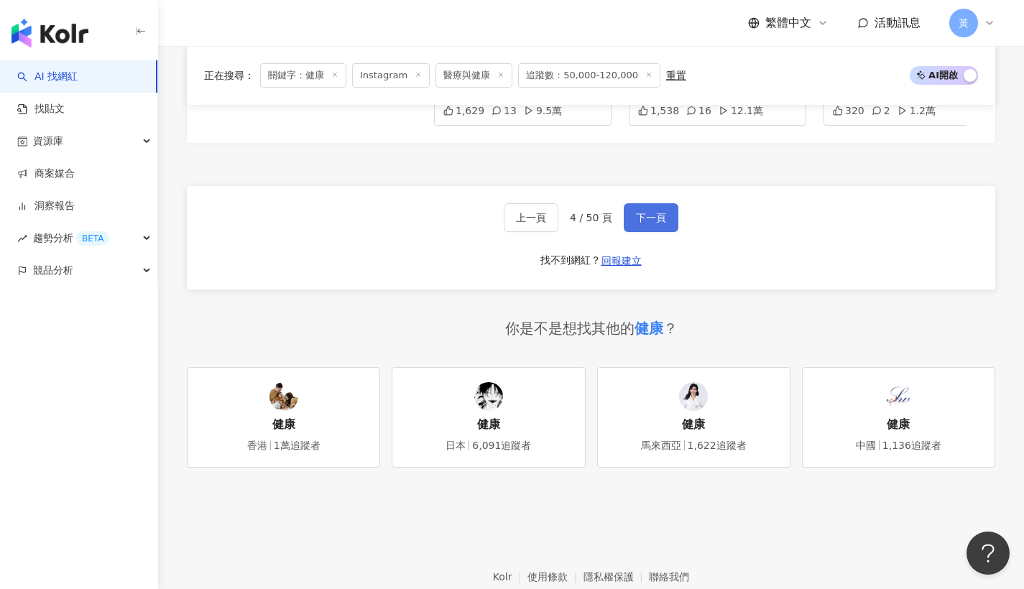
click at [666, 204] on button "下一頁" at bounding box center [651, 217] width 55 height 29
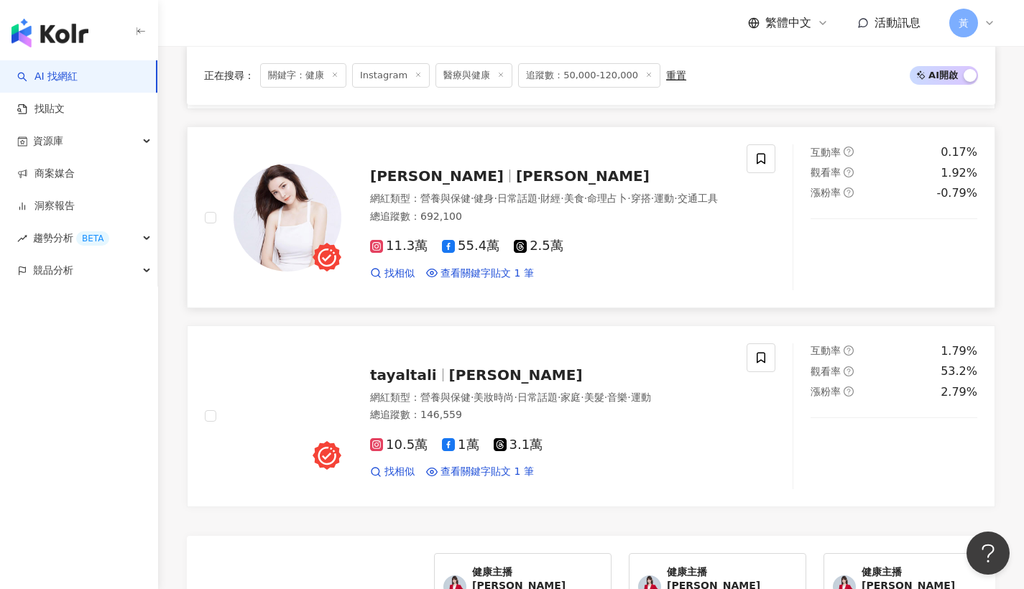
scroll to position [2629, 0]
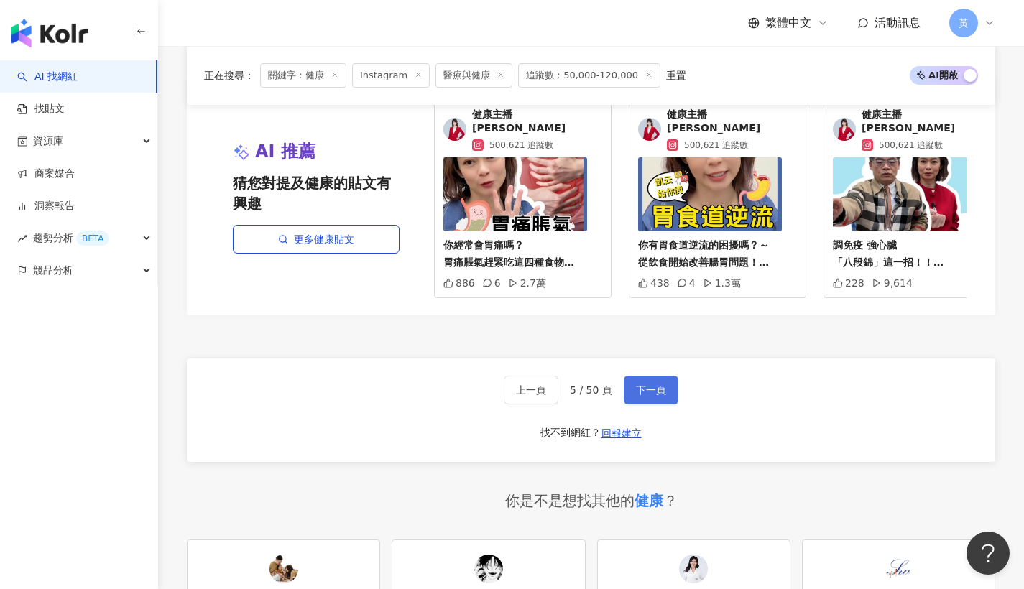
click at [657, 385] on span "下一頁" at bounding box center [651, 391] width 30 height 12
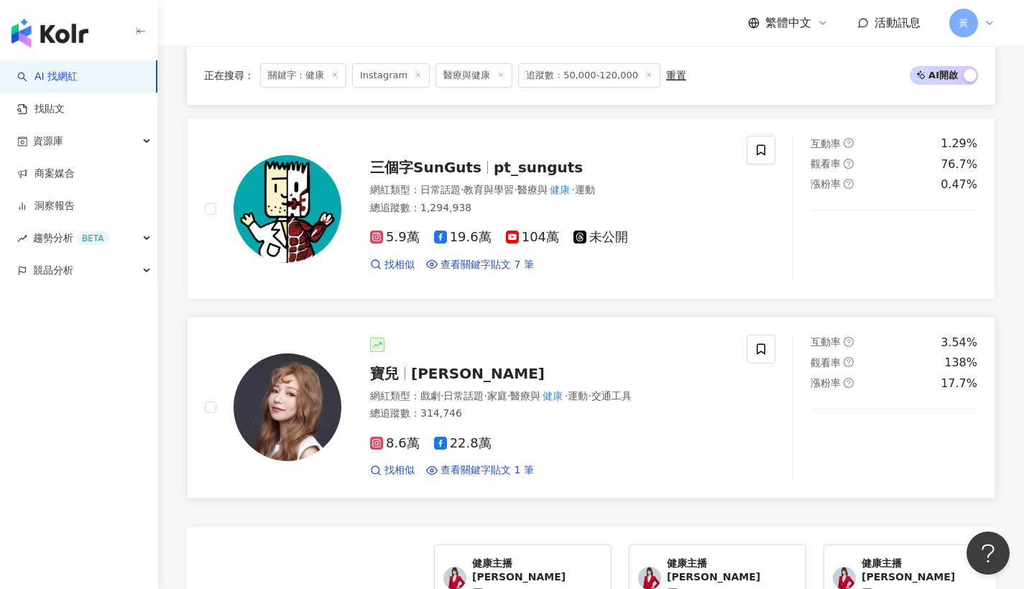
scroll to position [2627, 0]
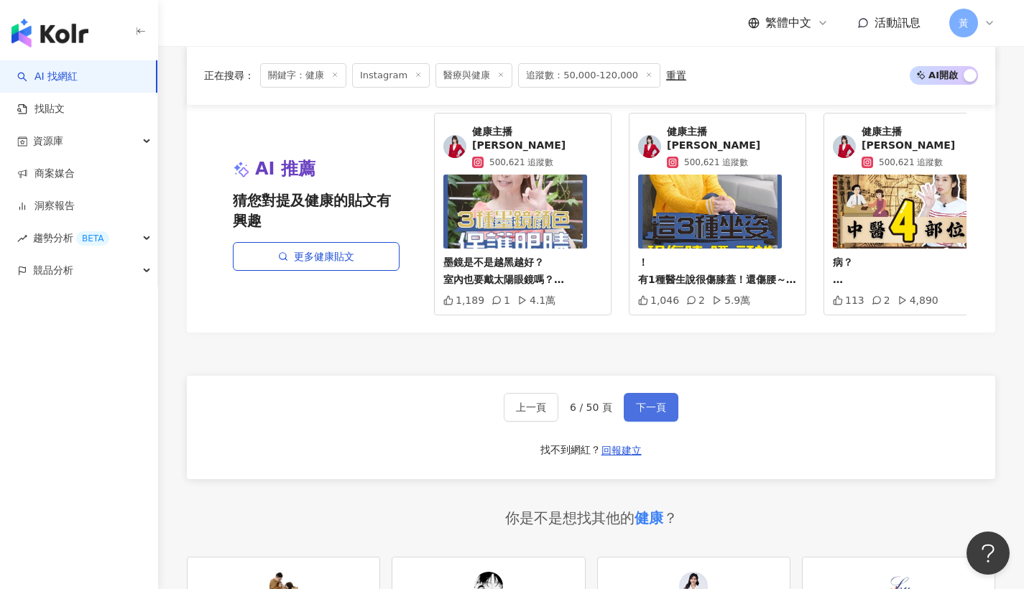
click at [658, 393] on button "下一頁" at bounding box center [651, 407] width 55 height 29
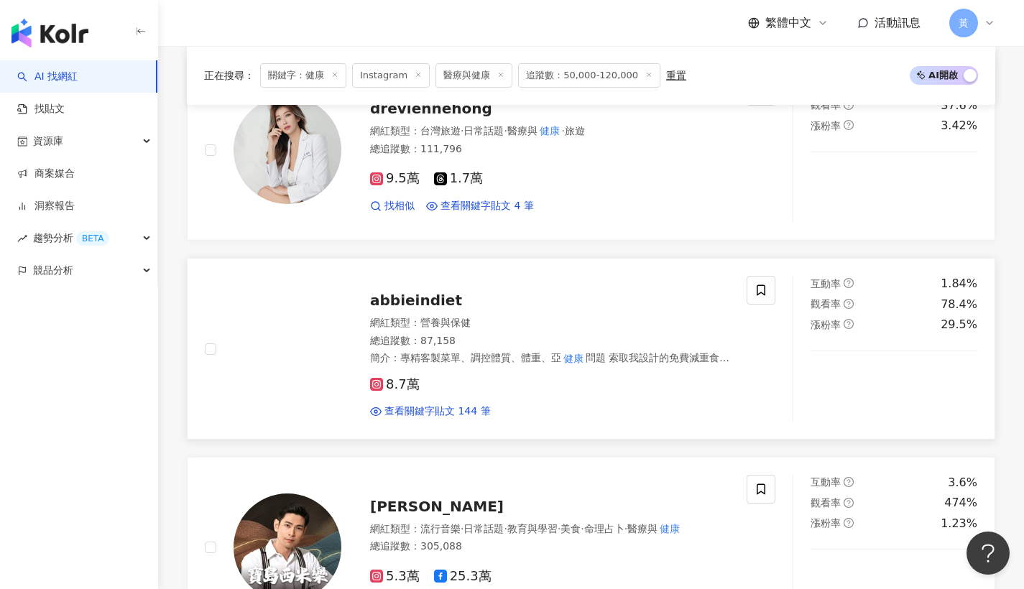
scroll to position [1798, 0]
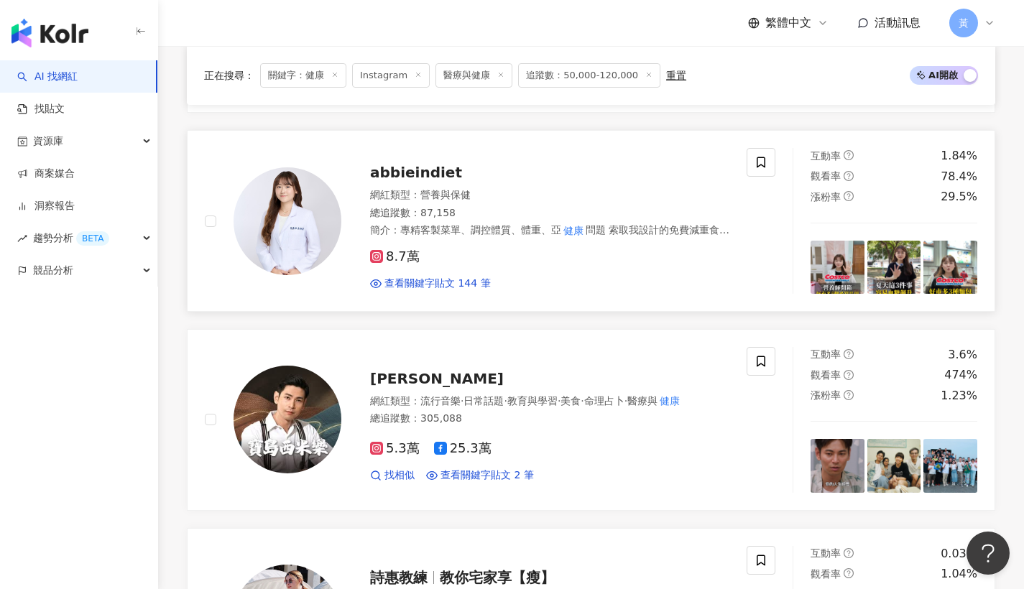
click at [415, 164] on span "abbieindiet" at bounding box center [416, 172] width 92 height 17
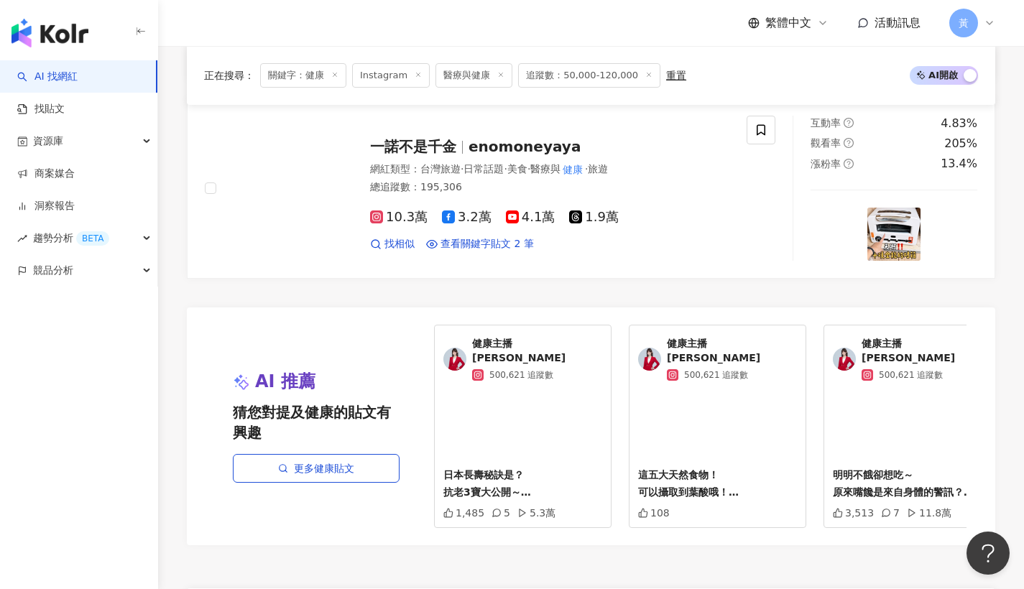
scroll to position [2489, 0]
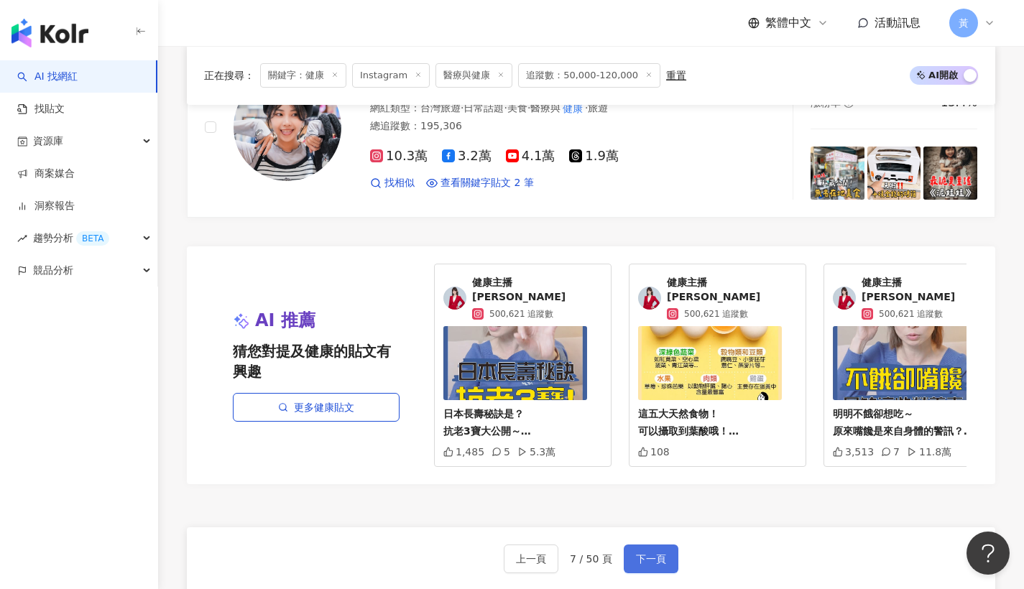
click at [641, 553] on span "下一頁" at bounding box center [651, 559] width 30 height 12
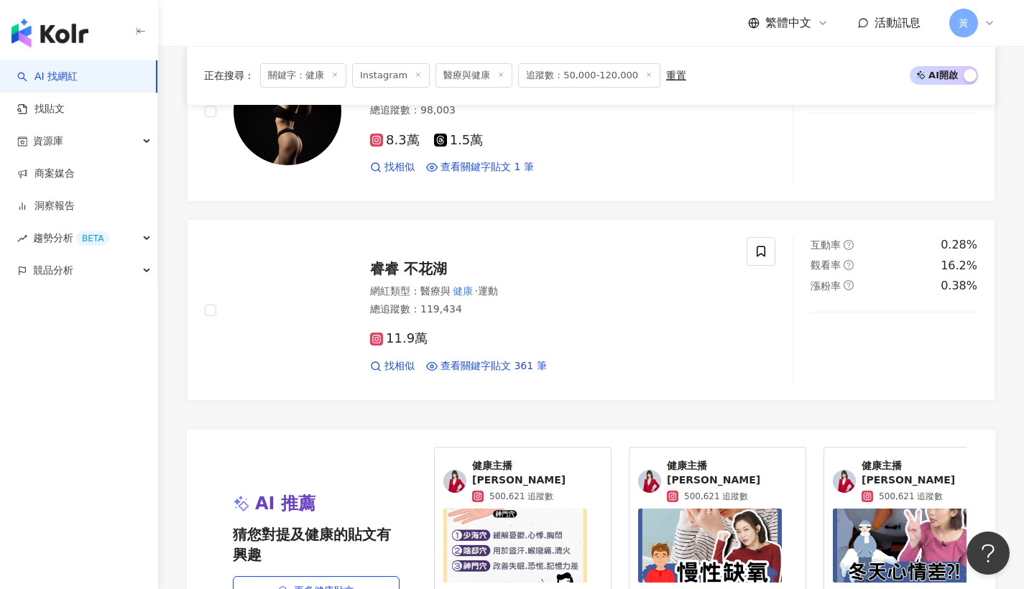
scroll to position [2553, 0]
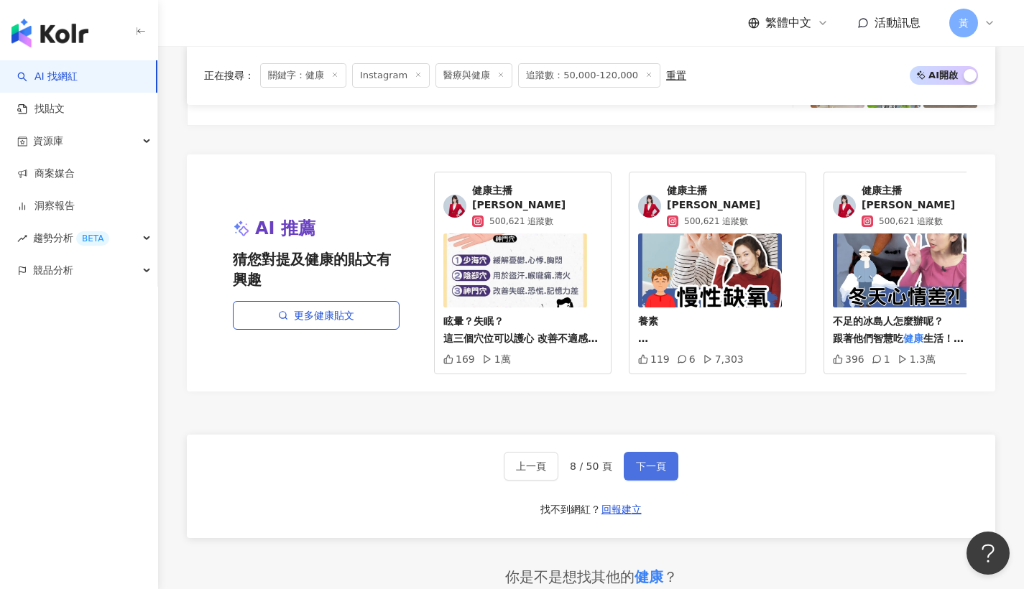
click at [663, 461] on span "下一頁" at bounding box center [651, 467] width 30 height 12
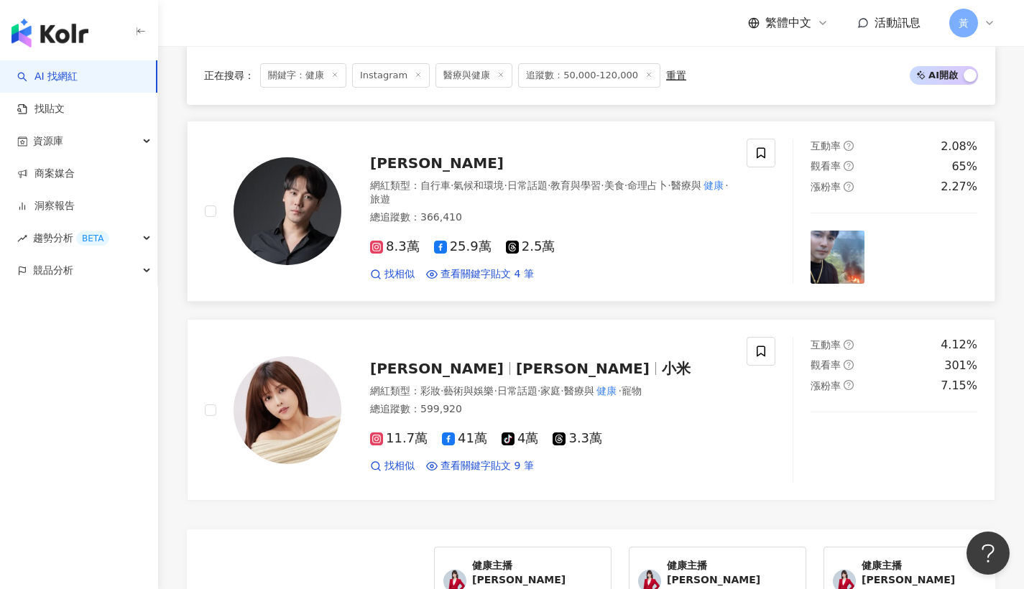
scroll to position [2476, 0]
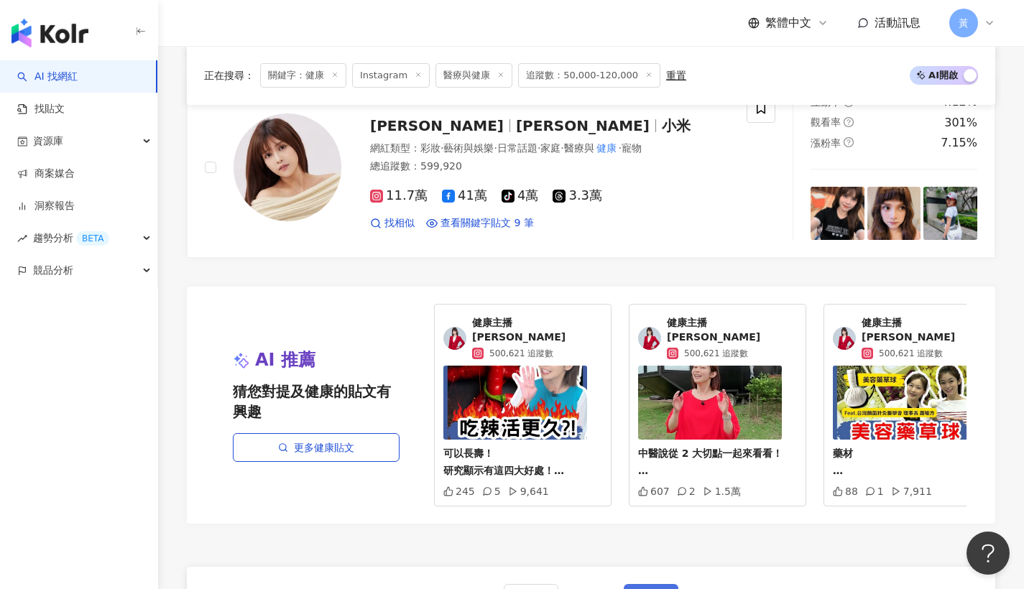
click at [635, 584] on button "下一頁" at bounding box center [651, 598] width 55 height 29
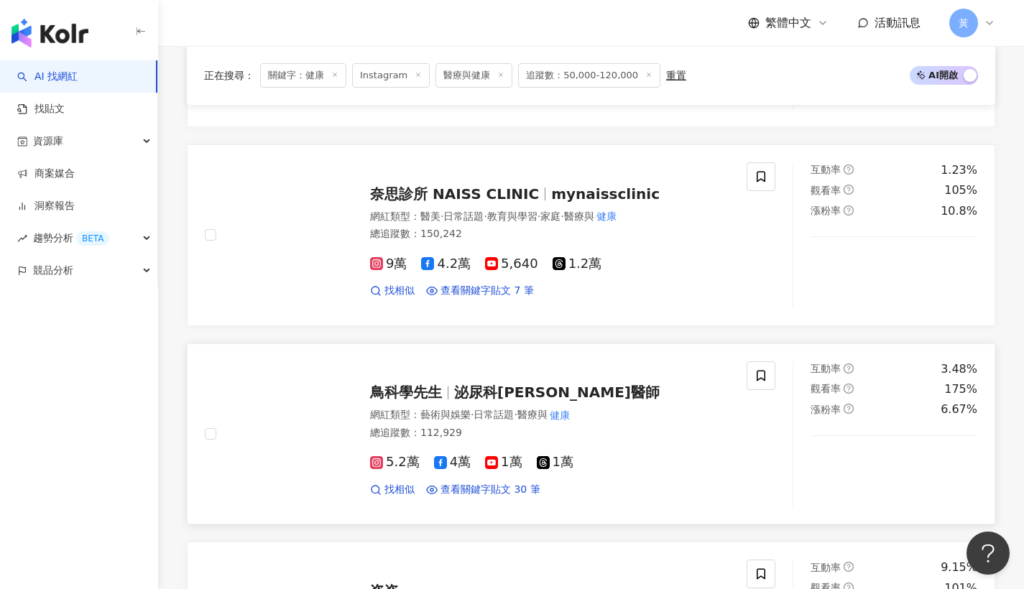
scroll to position [1662, 0]
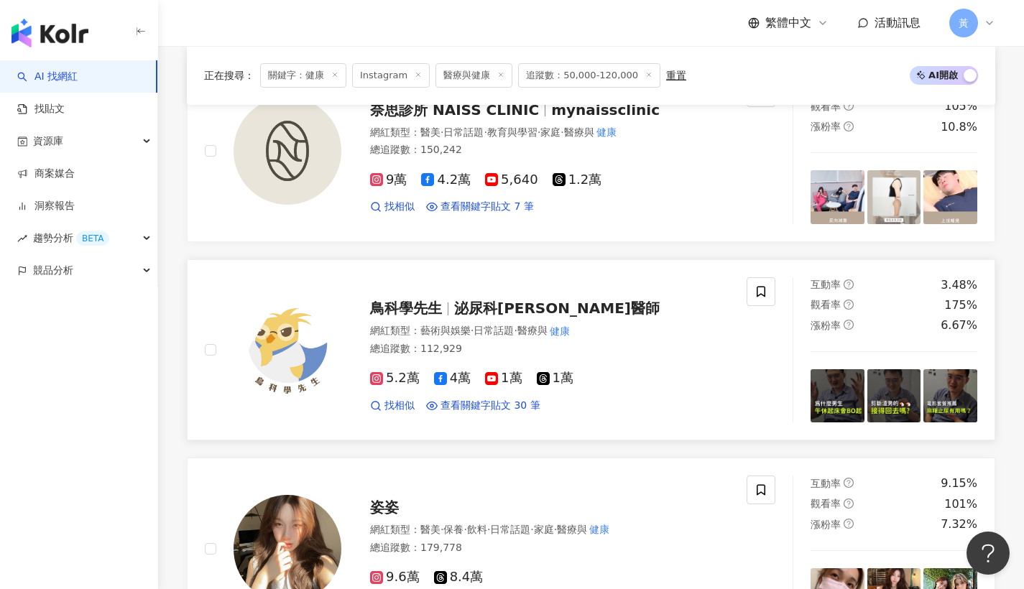
click at [413, 293] on div "鳥科學先生 泌尿科顧芳瑜醫師 網紅類型 ： 藝術與娛樂 · 日常話題 · 醫療與 健康 總追蹤數 ： 112,929 5.2萬 4萬 1萬 1萬 找相似 查看…" at bounding box center [535, 350] width 388 height 126
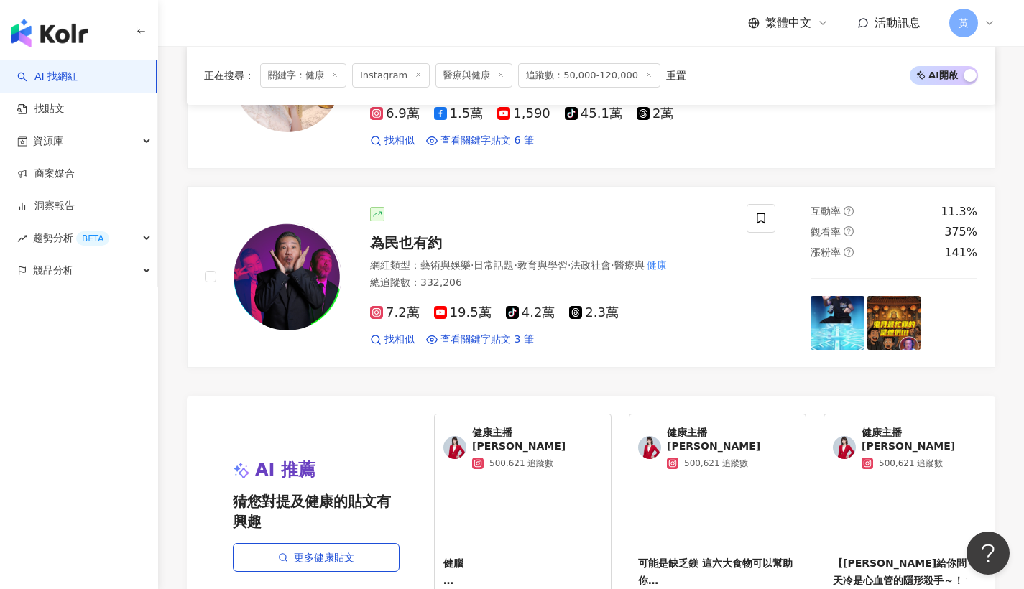
scroll to position [2658, 0]
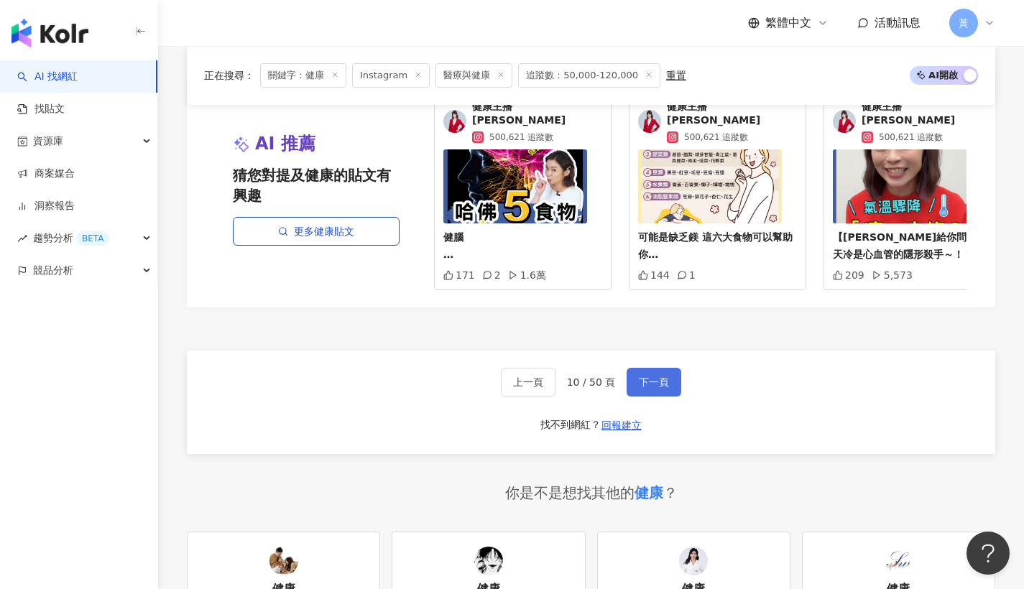
click at [662, 377] on span "下一頁" at bounding box center [654, 383] width 30 height 12
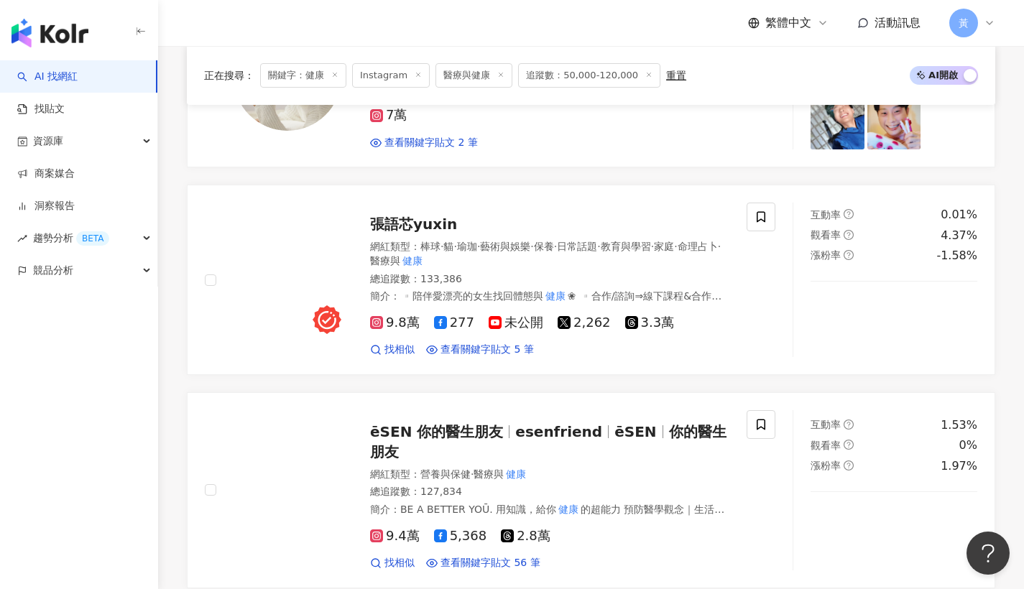
scroll to position [2678, 0]
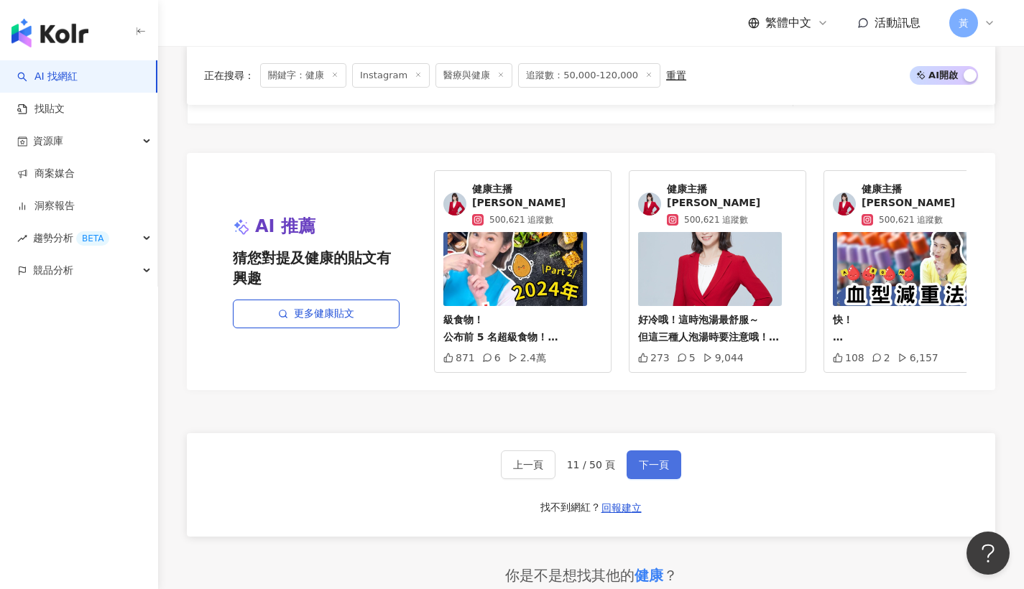
click at [639, 459] on span "下一頁" at bounding box center [654, 465] width 30 height 12
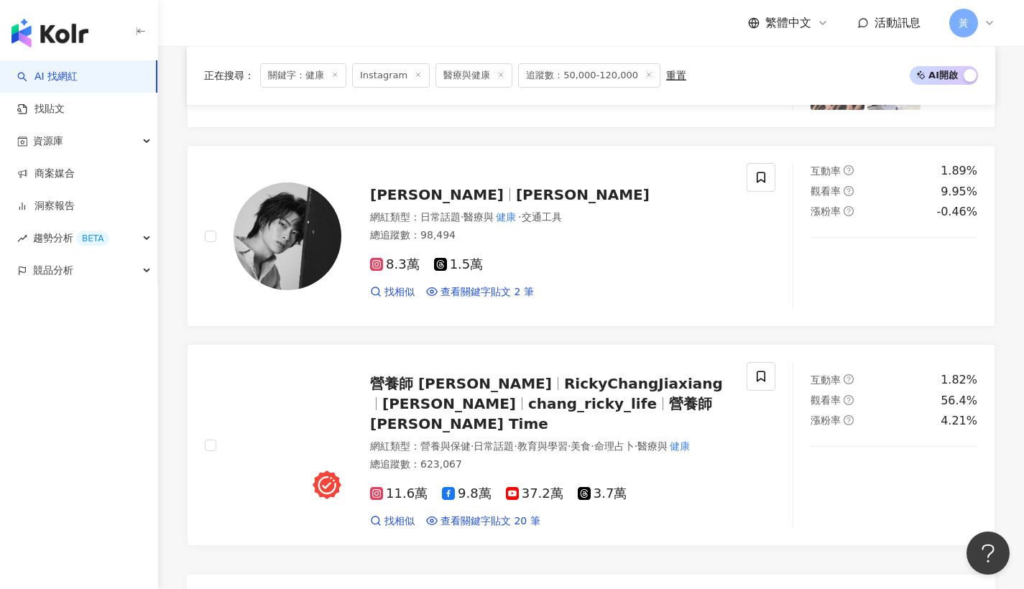
scroll to position [2252, 0]
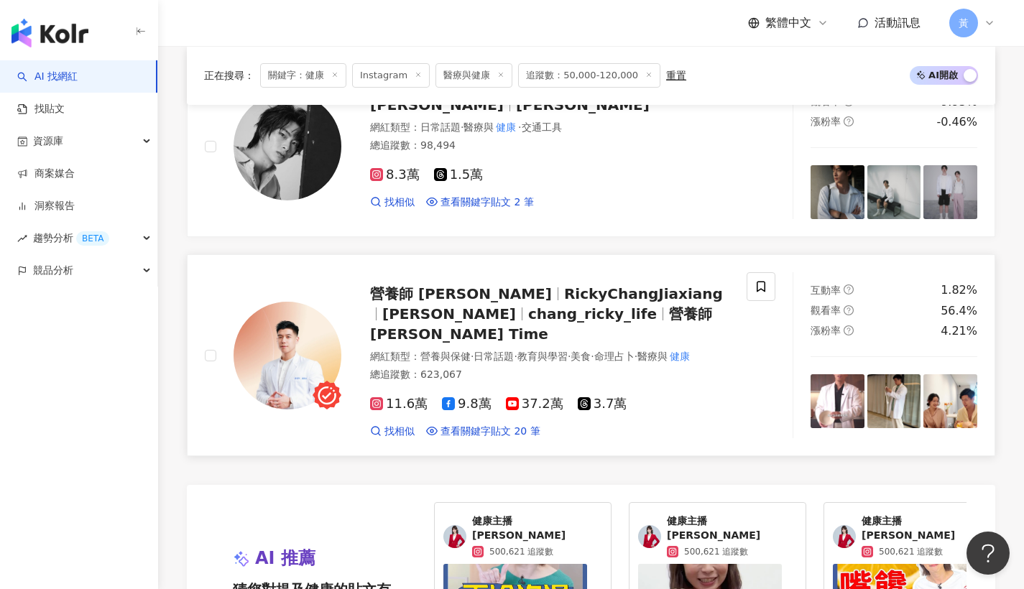
click at [569, 288] on span "RickyChangJiaxiang" at bounding box center [643, 293] width 159 height 17
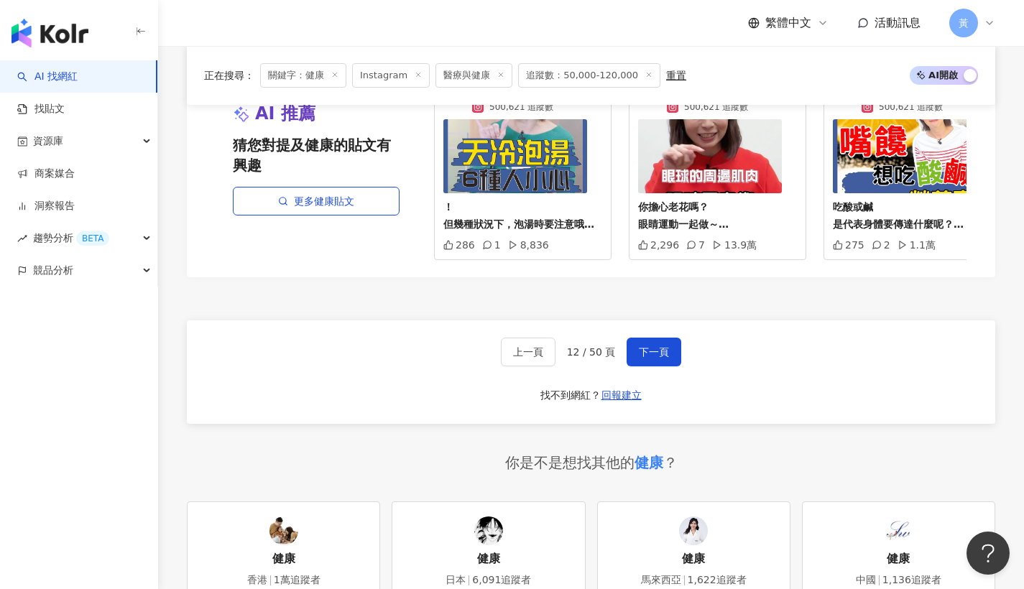
scroll to position [2867, 0]
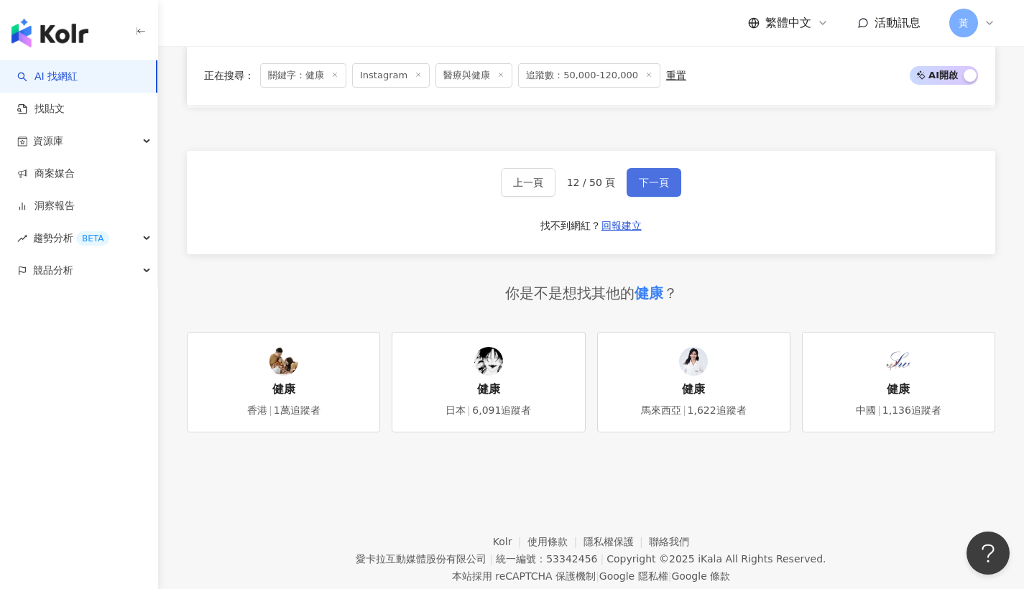
click at [637, 168] on button "下一頁" at bounding box center [654, 182] width 55 height 29
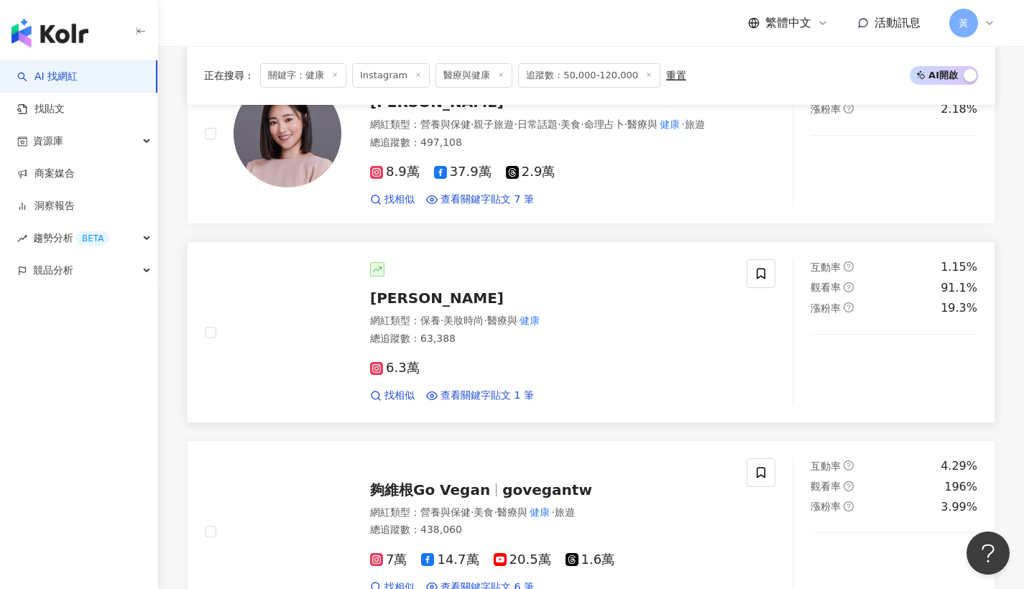
scroll to position [2143, 0]
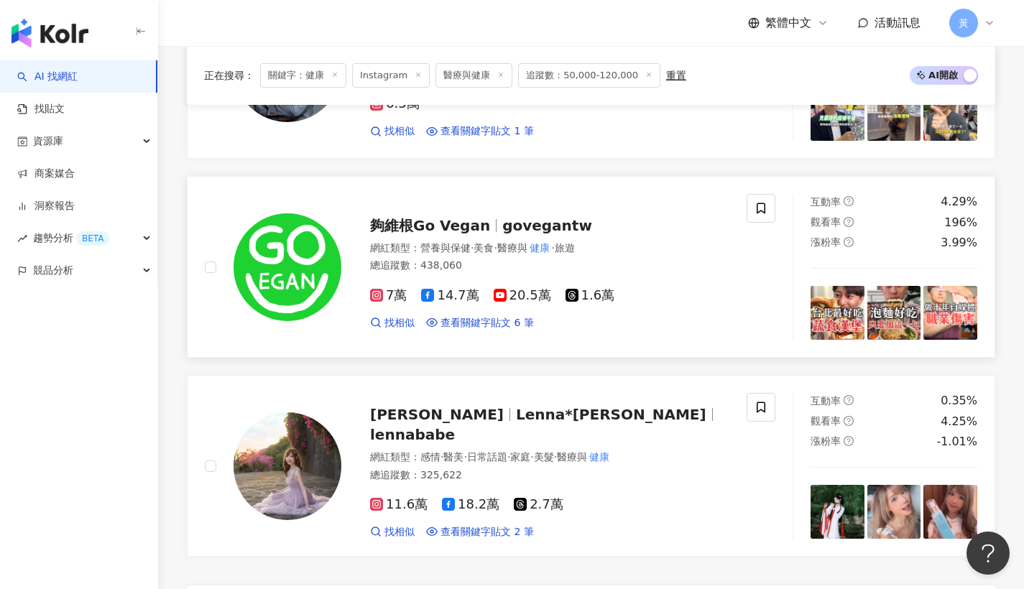
click at [431, 217] on span "夠維根Go Vegan" at bounding box center [430, 225] width 120 height 17
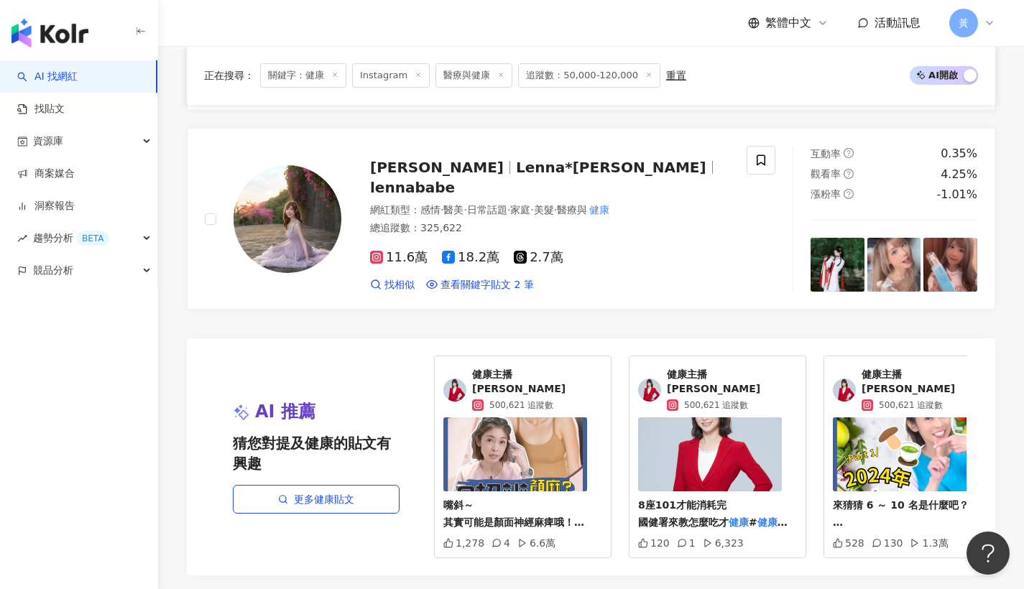
scroll to position [2826, 0]
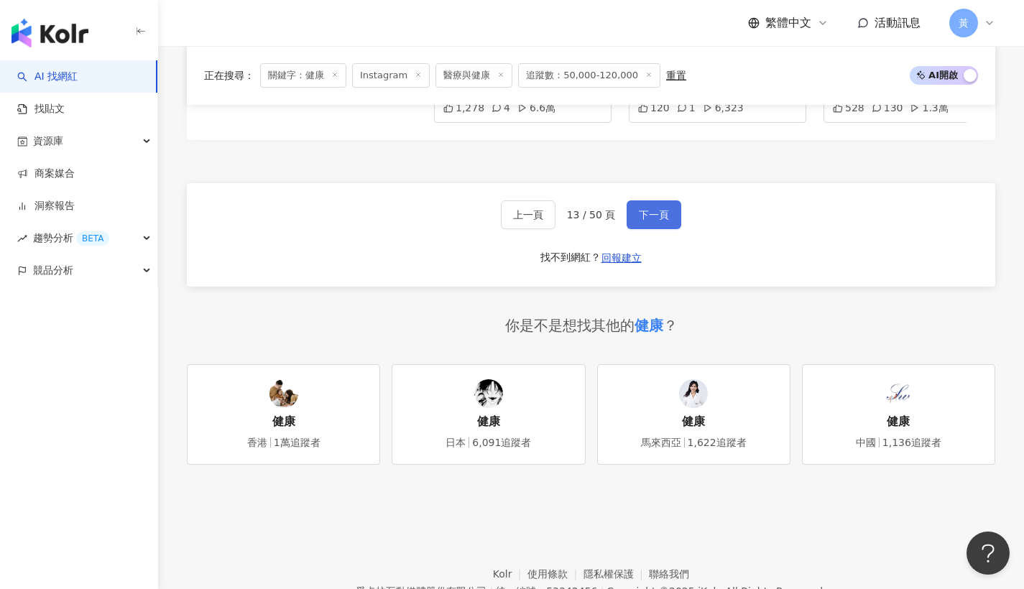
click at [660, 201] on button "下一頁" at bounding box center [654, 215] width 55 height 29
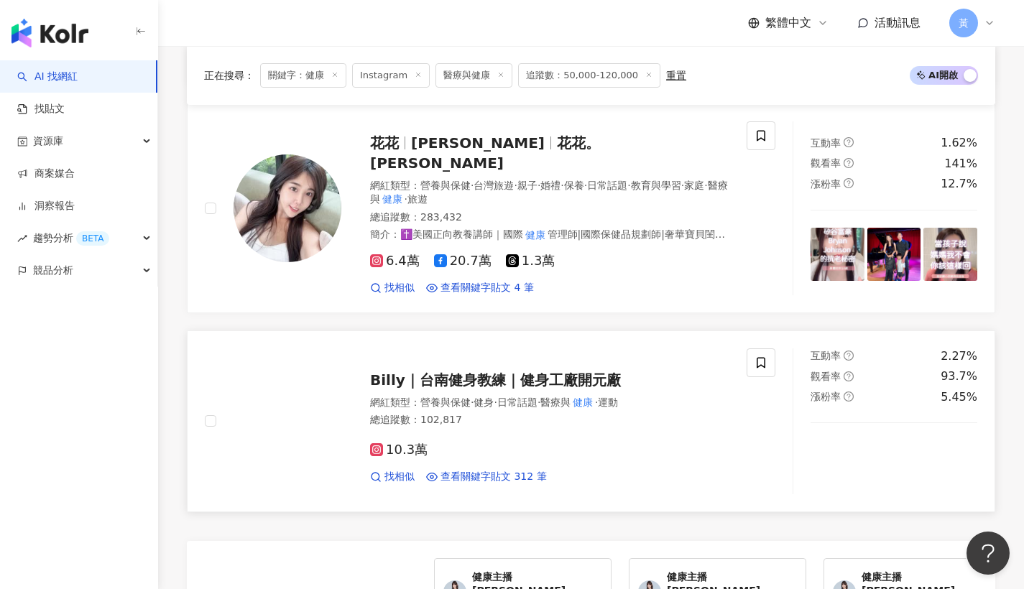
scroll to position [2633, 0]
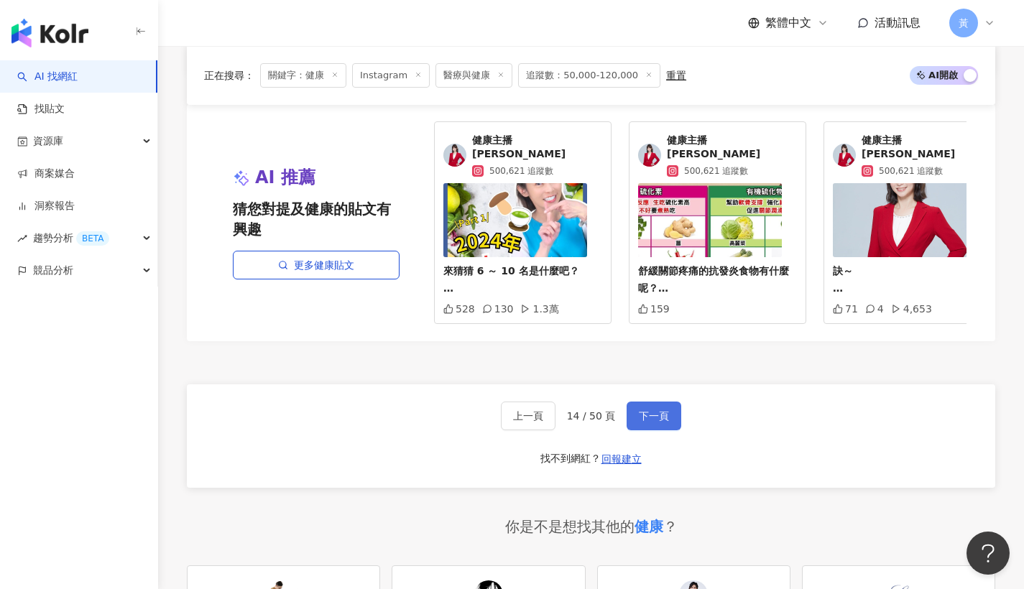
click at [650, 410] on span "下一頁" at bounding box center [654, 416] width 30 height 12
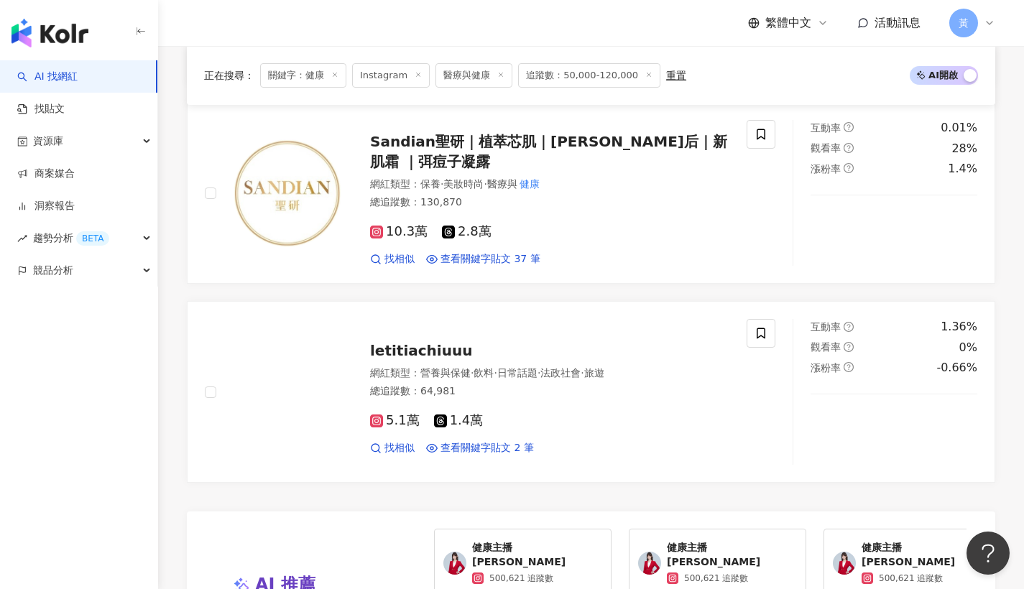
scroll to position [2506, 0]
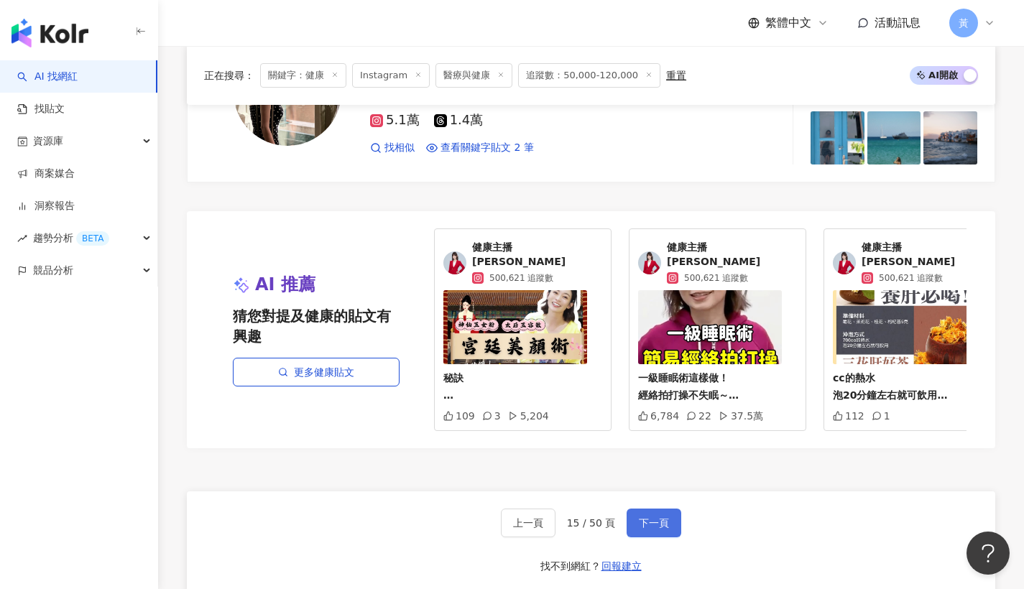
click at [650, 518] on span "下一頁" at bounding box center [654, 524] width 30 height 12
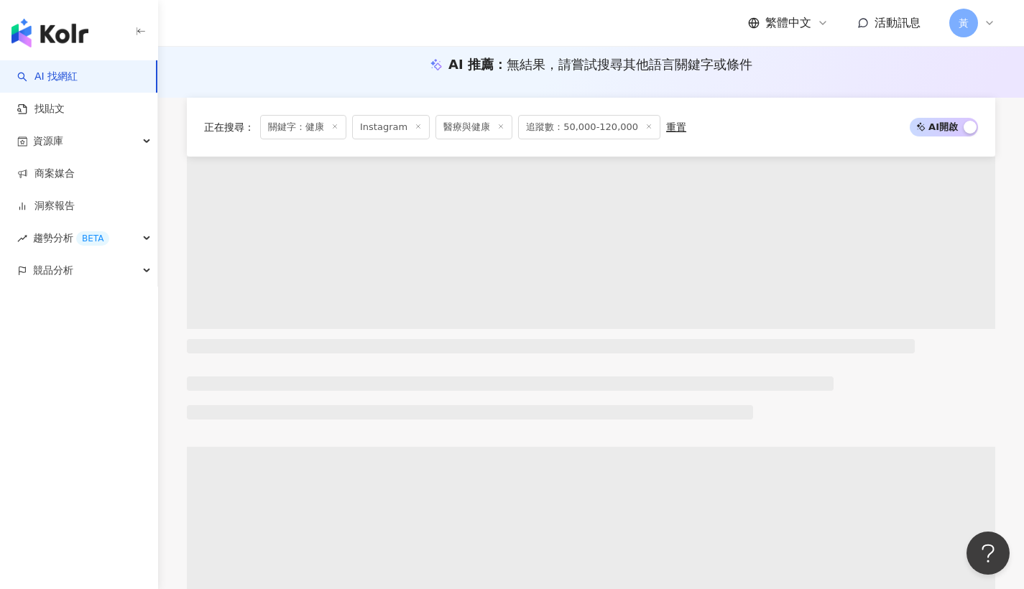
scroll to position [0, 0]
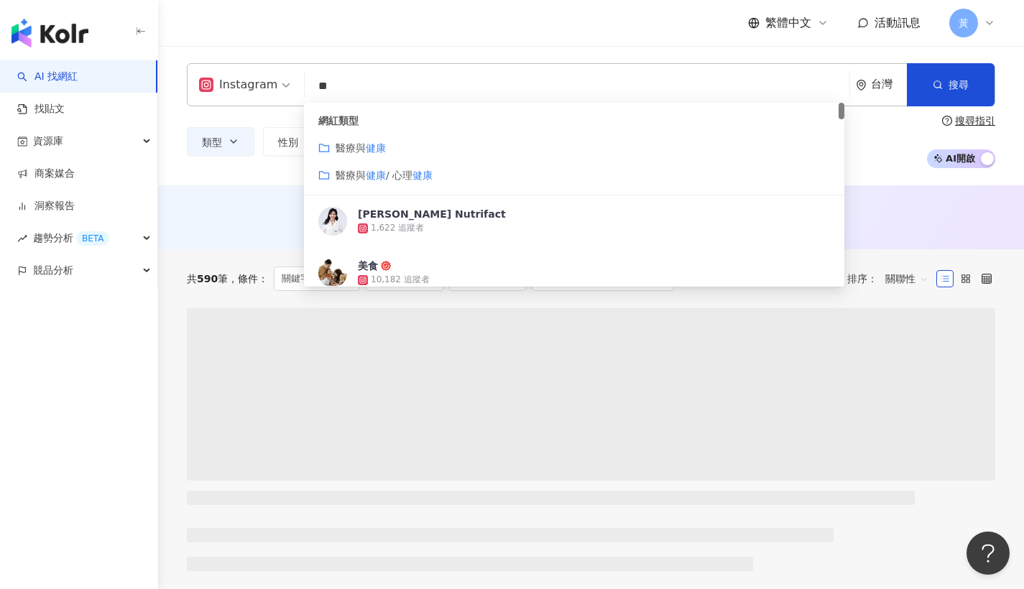
drag, startPoint x: 348, startPoint y: 88, endPoint x: 382, endPoint y: 75, distance: 36.8
click at [242, 86] on div "Instagram ** 台灣 搜尋 customizedTag 713d823e-2a20-4190-81ae-14ac05e292d9 網紅類型 醫療與 …" at bounding box center [591, 84] width 809 height 43
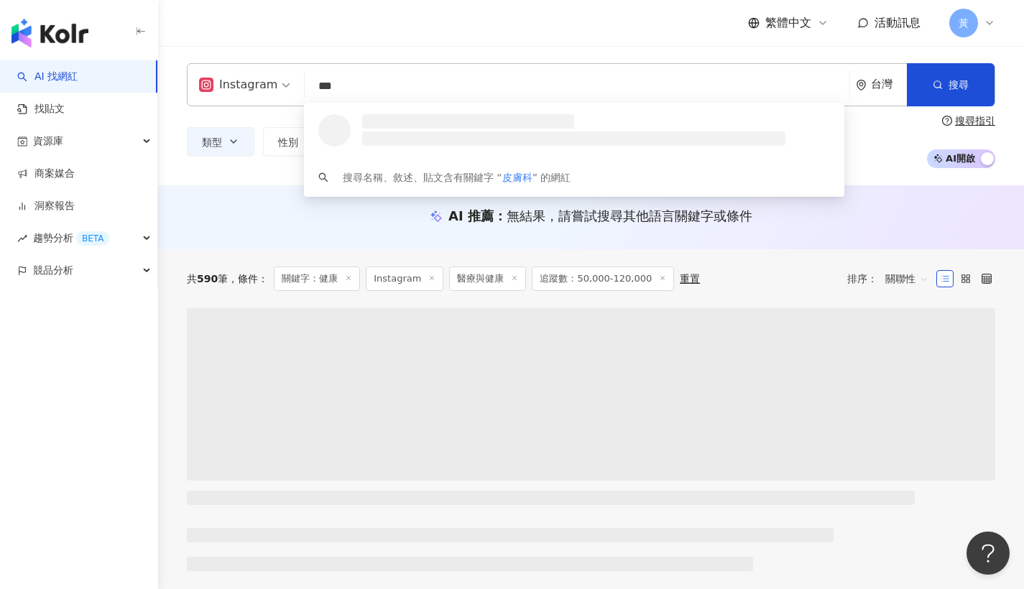
click at [601, 27] on div "繁體中文 活動訊息 黃" at bounding box center [591, 23] width 809 height 46
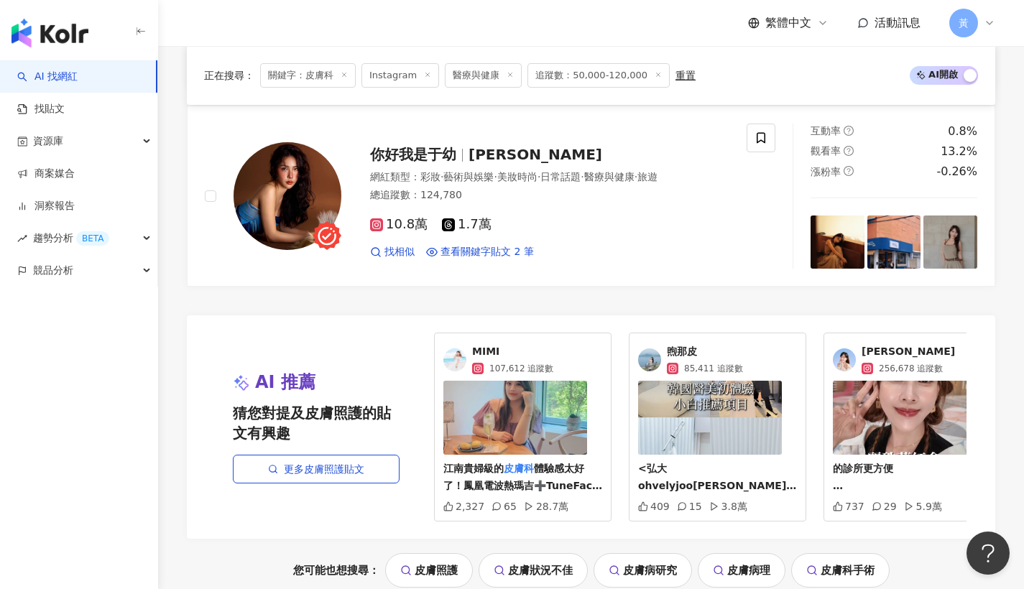
scroll to position [2789, 0]
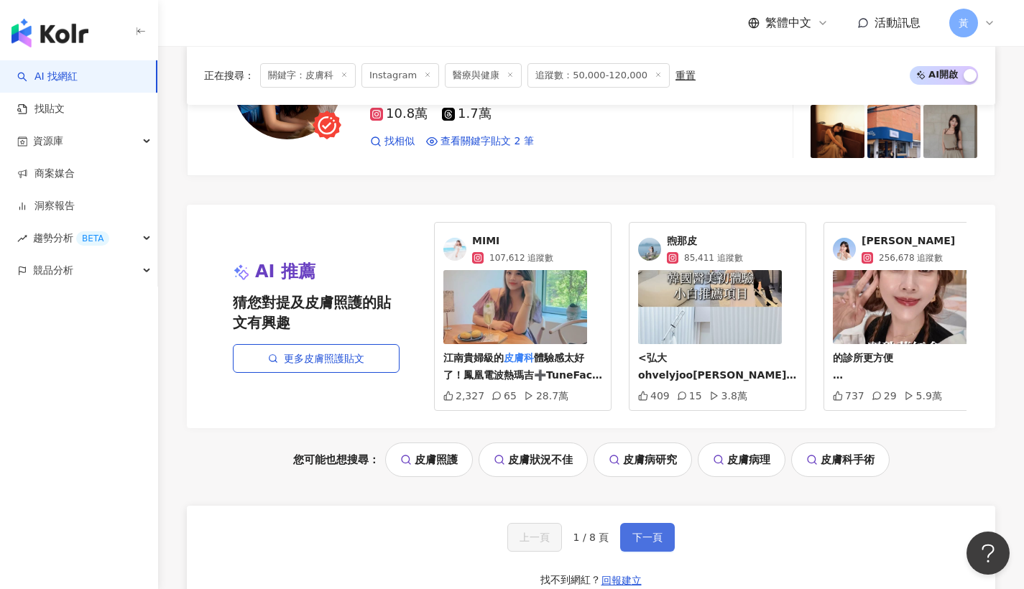
click at [658, 525] on button "下一頁" at bounding box center [647, 537] width 55 height 29
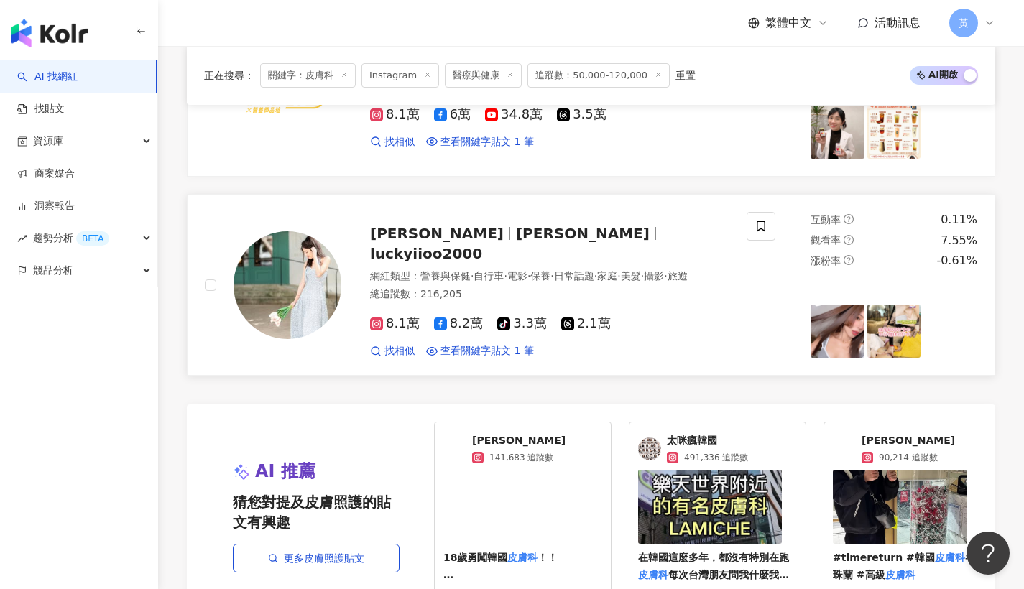
scroll to position [2864, 0]
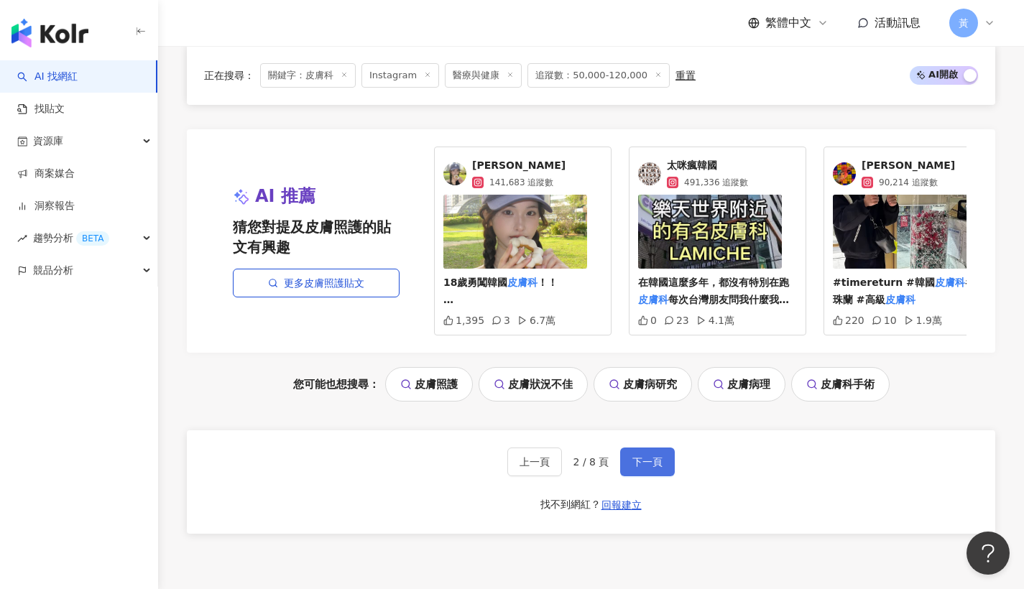
click at [635, 460] on span "下一頁" at bounding box center [648, 462] width 30 height 12
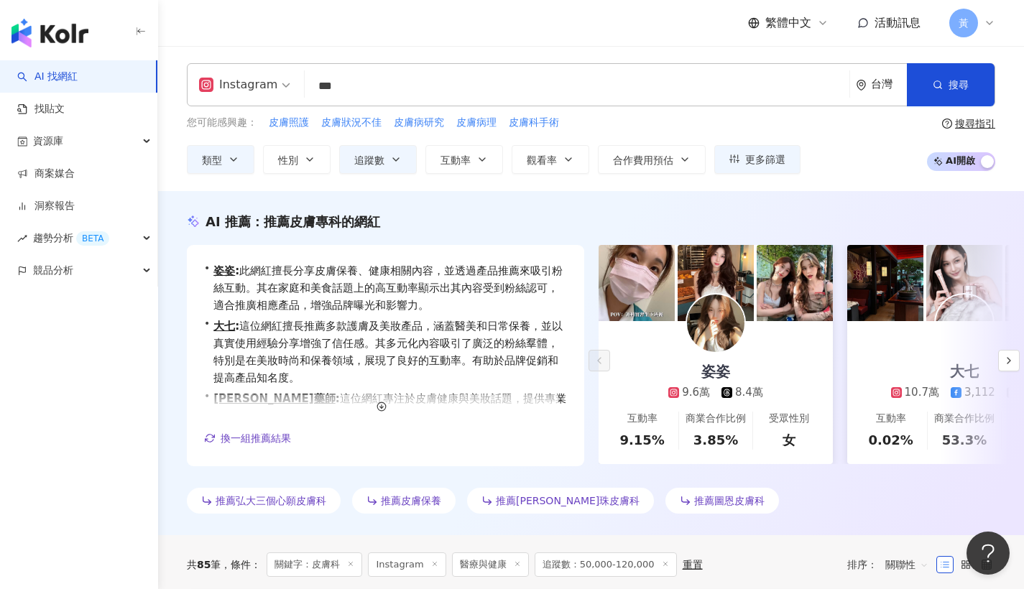
scroll to position [445, 0]
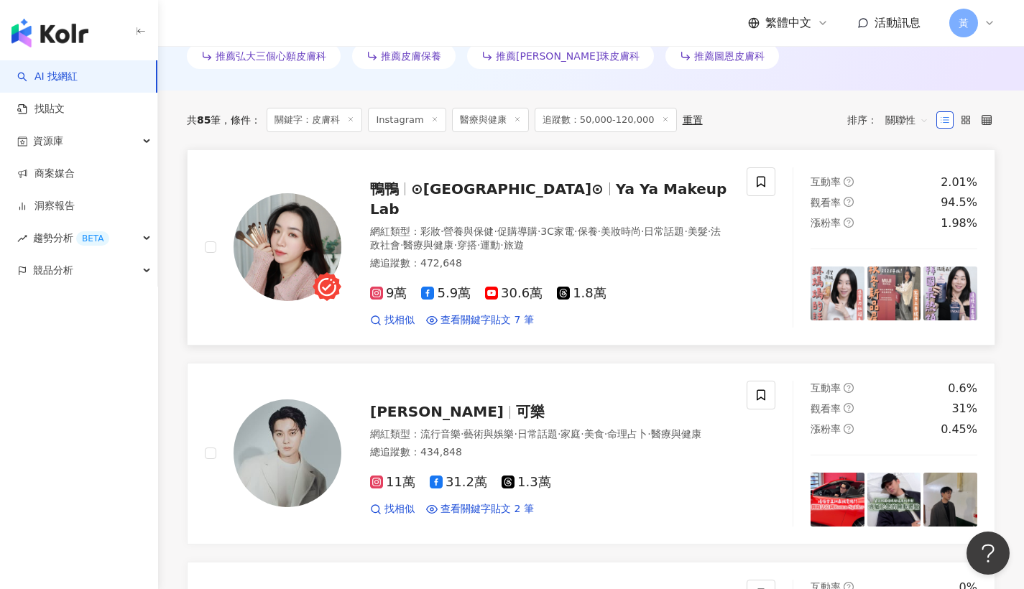
click at [531, 202] on div "鴨鴨 ⊙鴨鴨彩妝實驗室⊙ Ya Ya Makeup Lab 網紅類型 ： 彩妝 · 營養與保健 · 促購導購 · 3C家電 · 保養 · 美妝時尚 · 日常話…" at bounding box center [535, 247] width 388 height 160
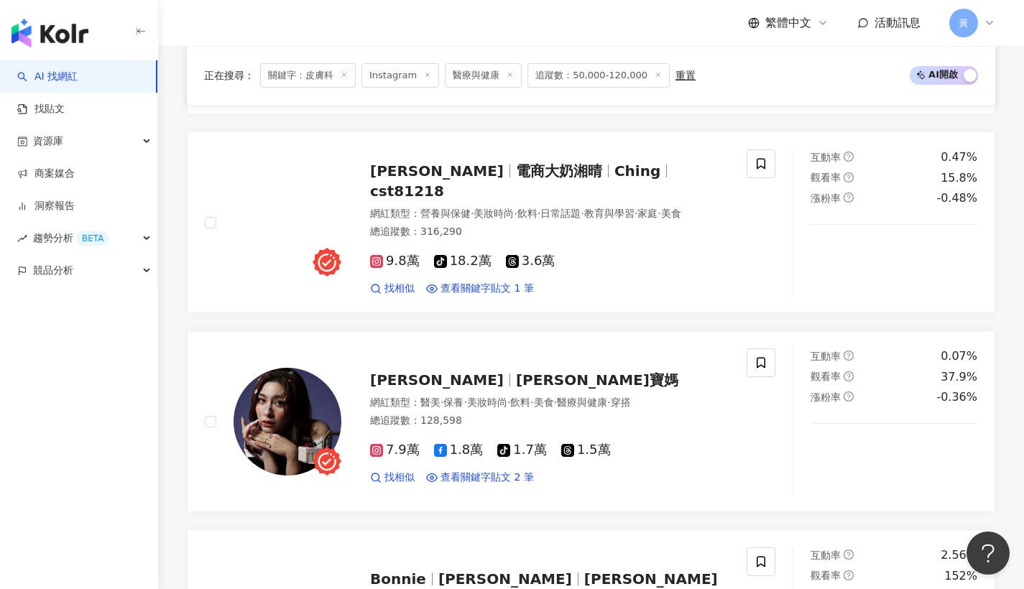
scroll to position [1742, 0]
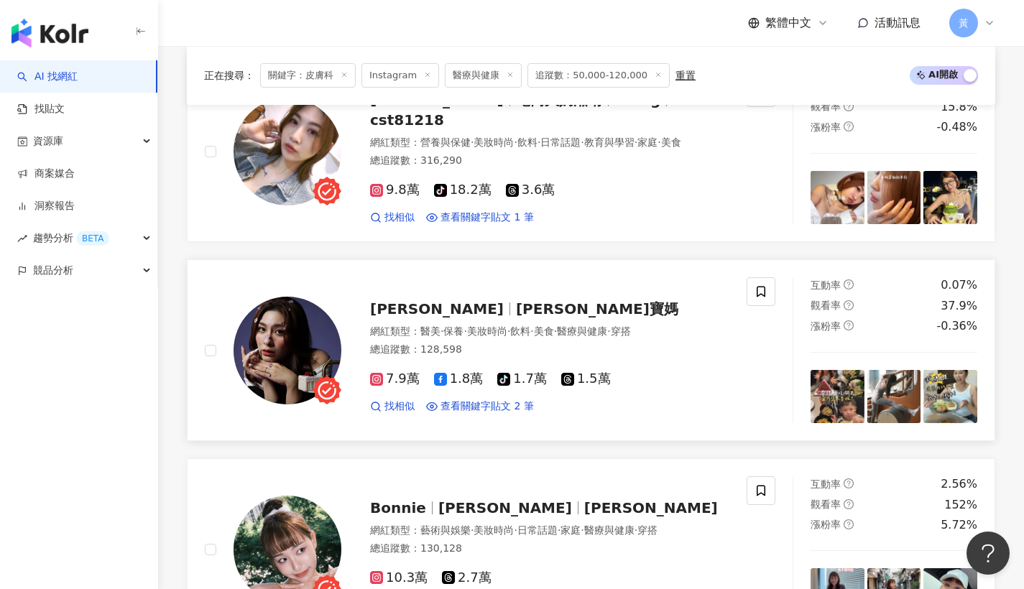
click at [516, 300] on span "Emma二寶媽" at bounding box center [597, 308] width 162 height 17
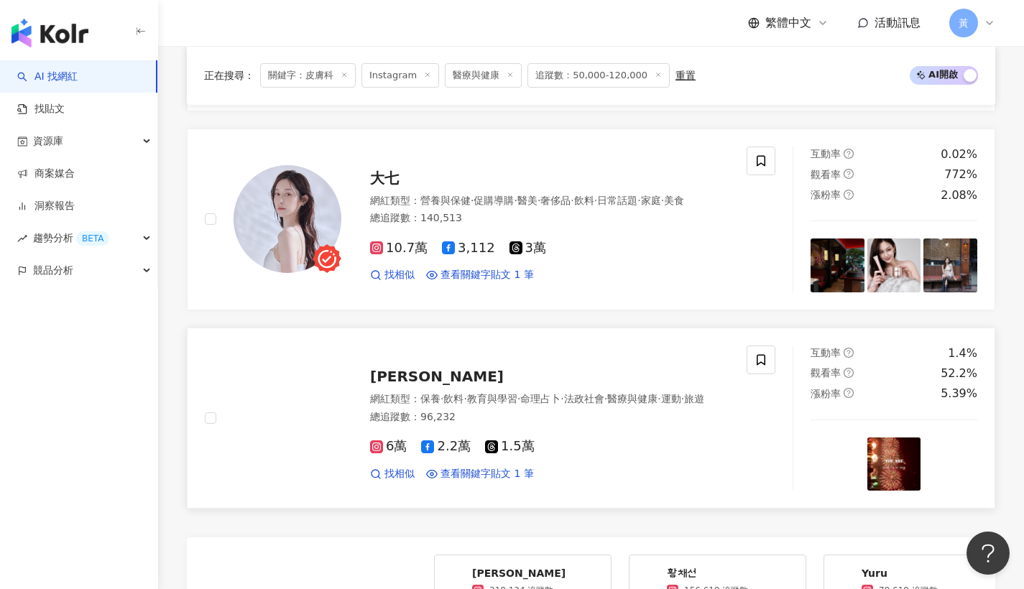
scroll to position [2849, 0]
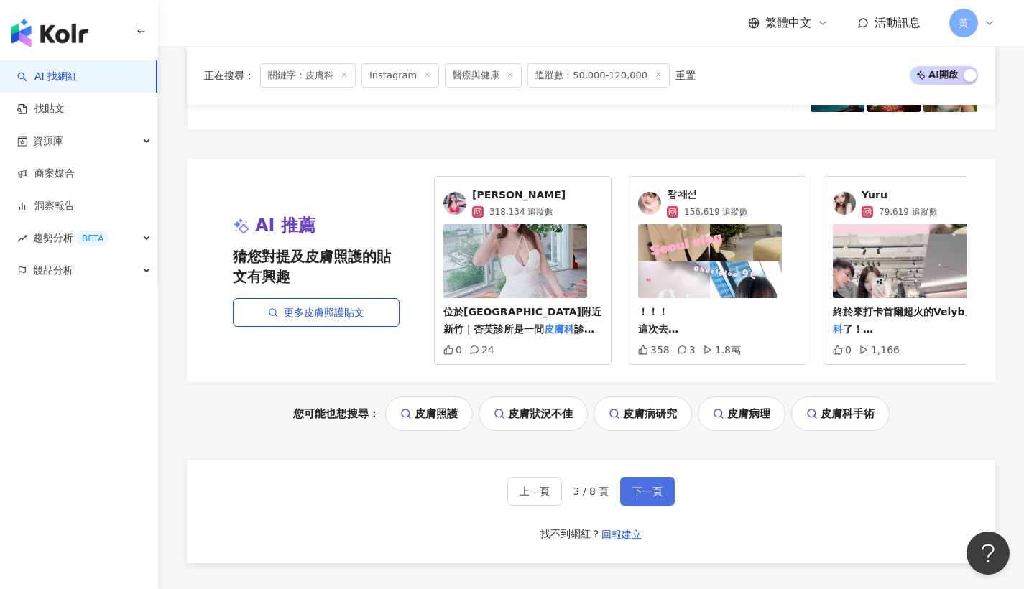
click at [634, 486] on span "下一頁" at bounding box center [648, 492] width 30 height 12
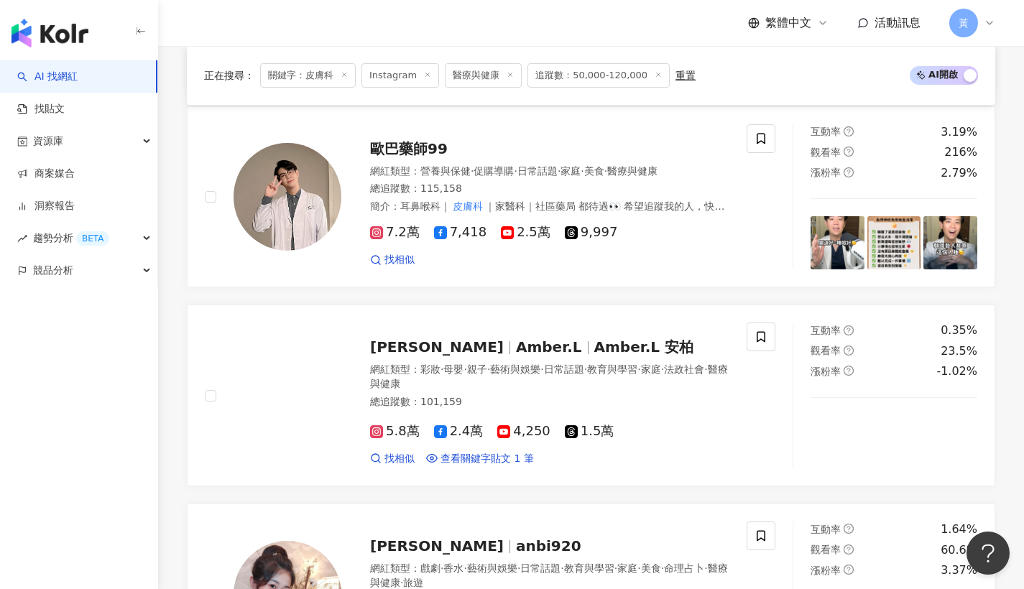
scroll to position [1668, 0]
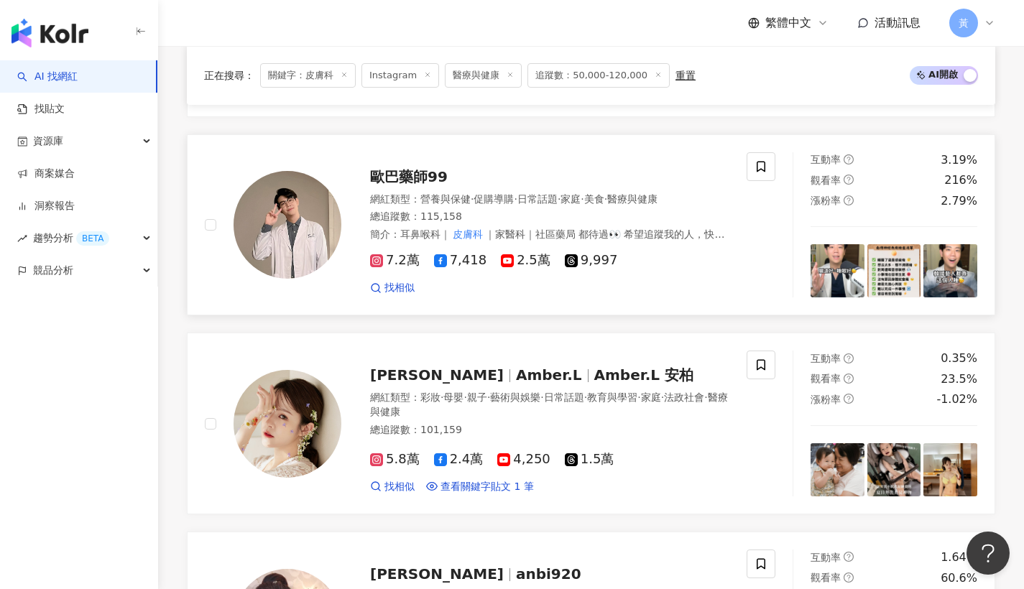
click at [390, 168] on span "歐巴藥師99" at bounding box center [409, 176] width 78 height 17
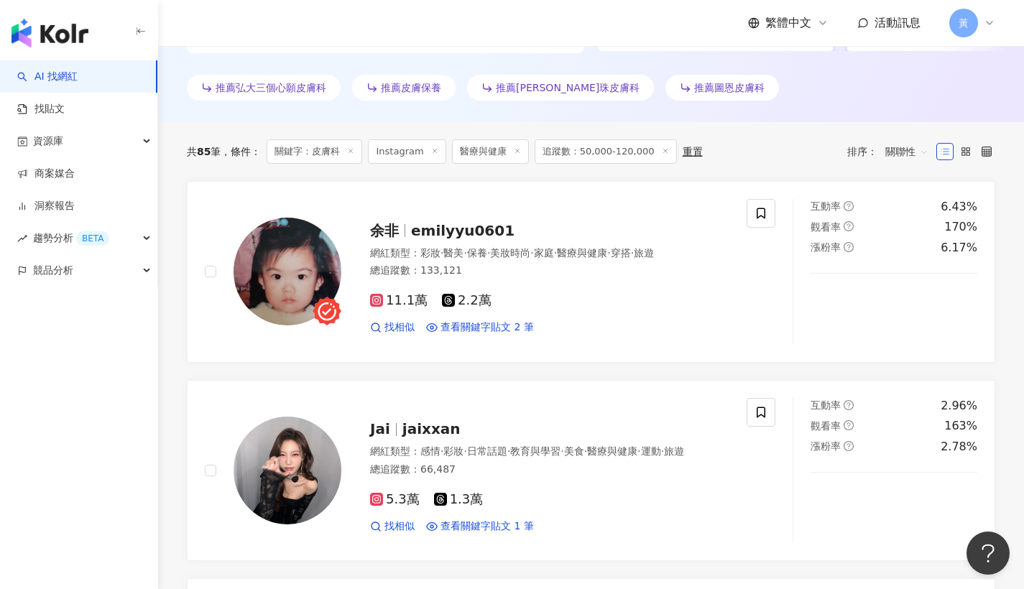
scroll to position [0, 0]
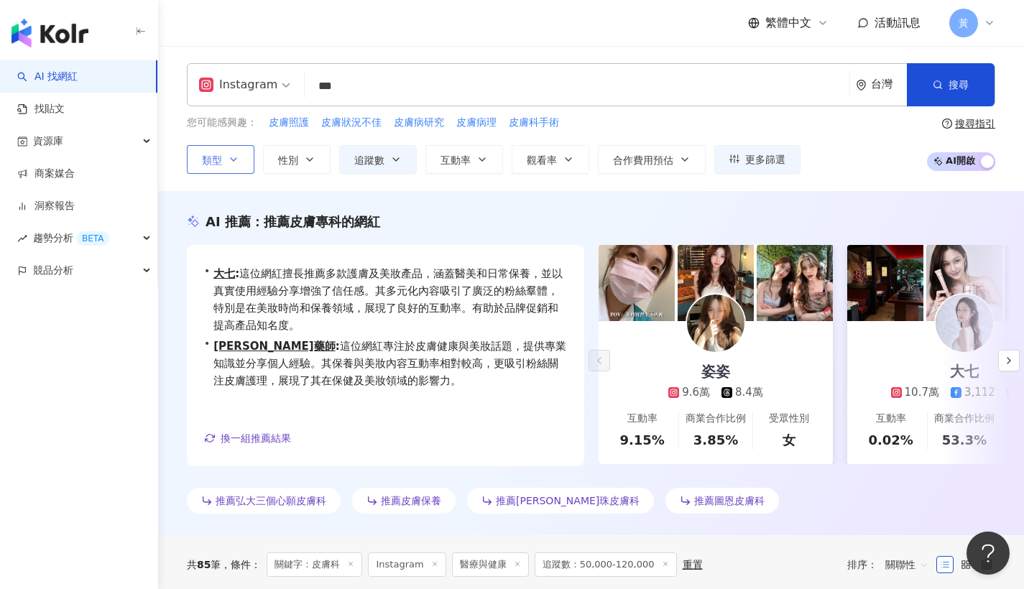
click at [211, 163] on span "類型" at bounding box center [212, 161] width 20 height 12
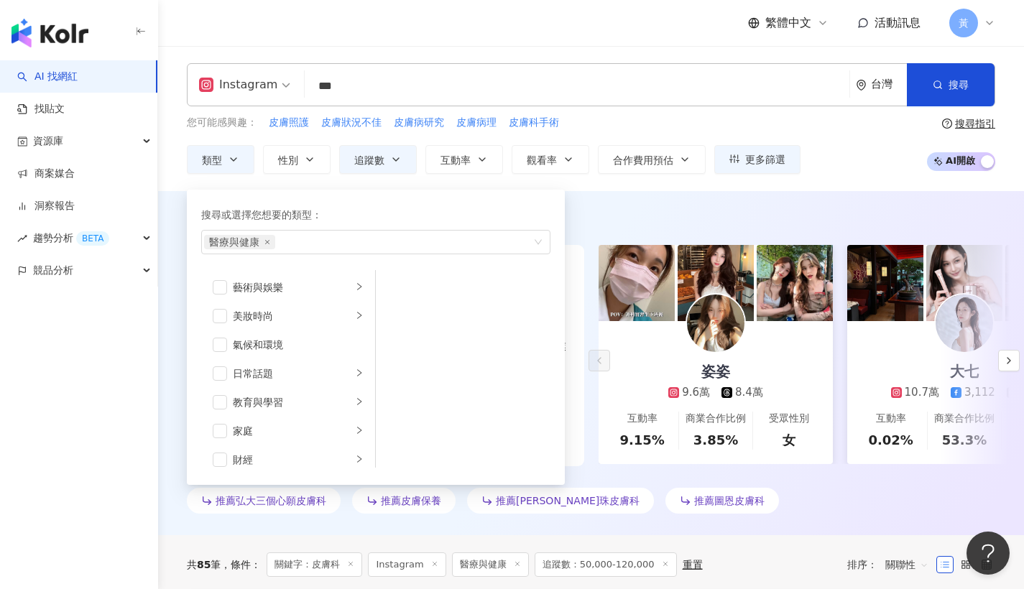
click at [386, 90] on input "***" at bounding box center [577, 86] width 533 height 27
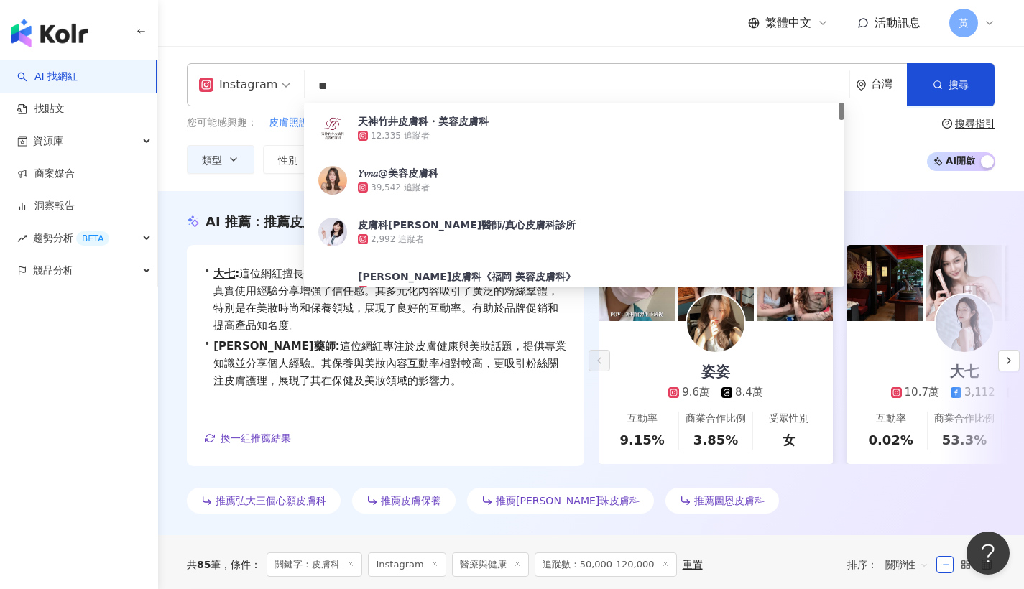
type input "*"
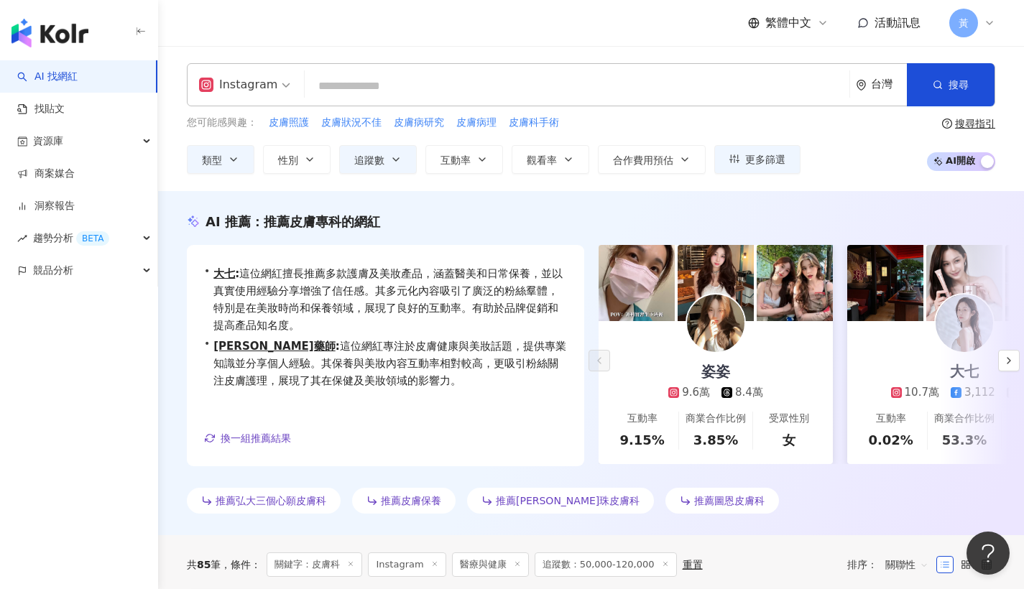
click at [369, 22] on div "繁體中文 活動訊息 黃" at bounding box center [591, 23] width 809 height 46
click at [234, 155] on icon "button" at bounding box center [234, 160] width 12 height 12
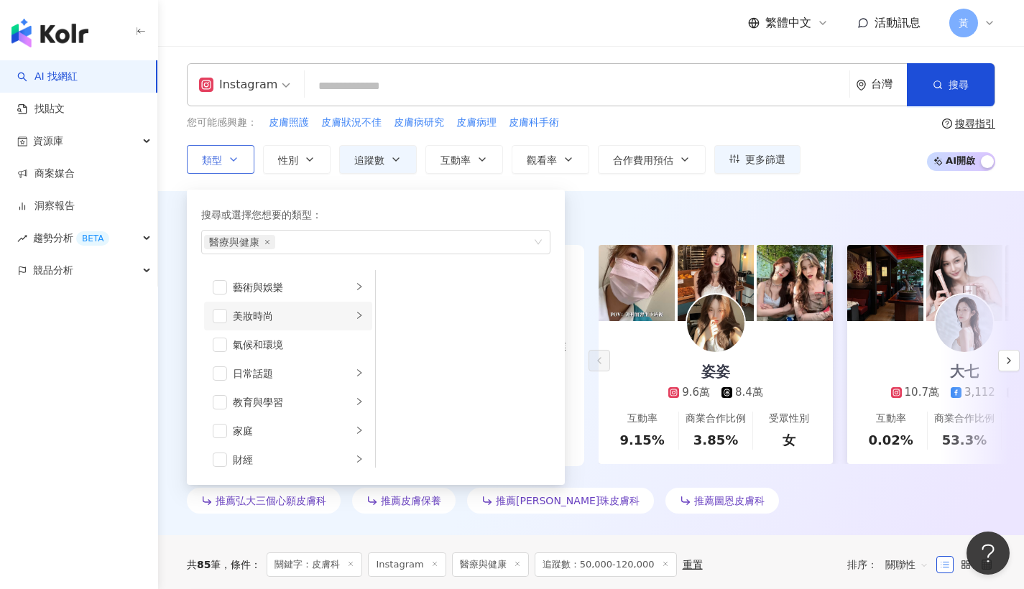
scroll to position [23, 0]
click at [265, 241] on icon "close" at bounding box center [268, 242] width 6 height 6
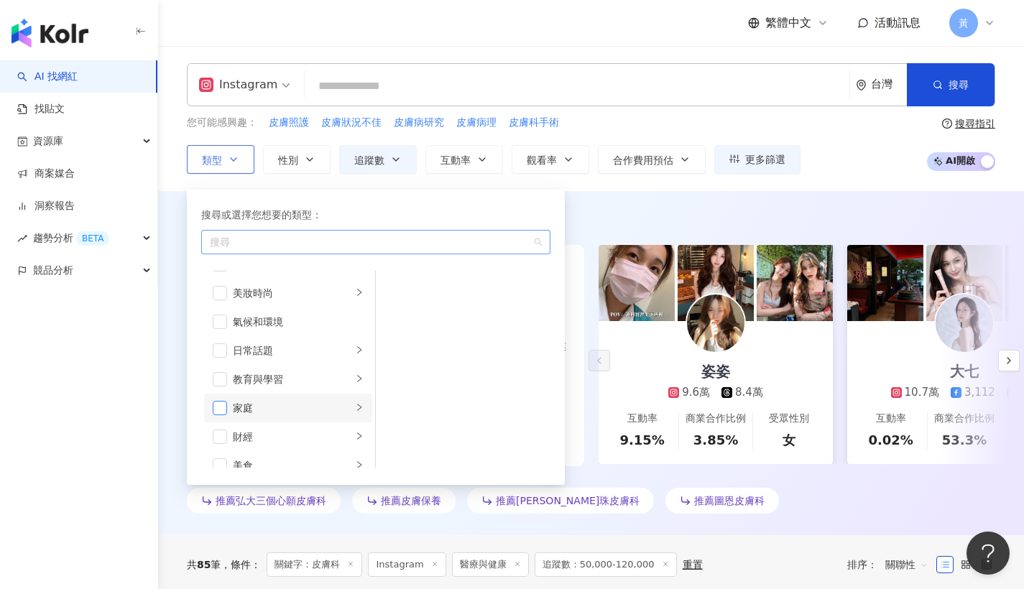
click at [222, 403] on span "button" at bounding box center [220, 408] width 14 height 14
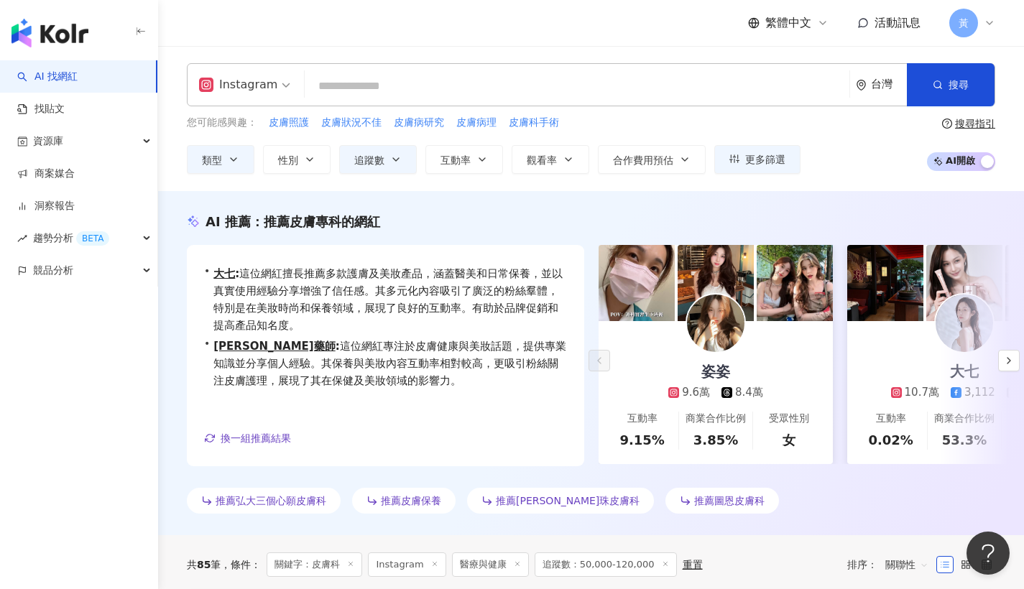
click at [185, 14] on div "繁體中文 活動訊息 黃" at bounding box center [591, 23] width 866 height 46
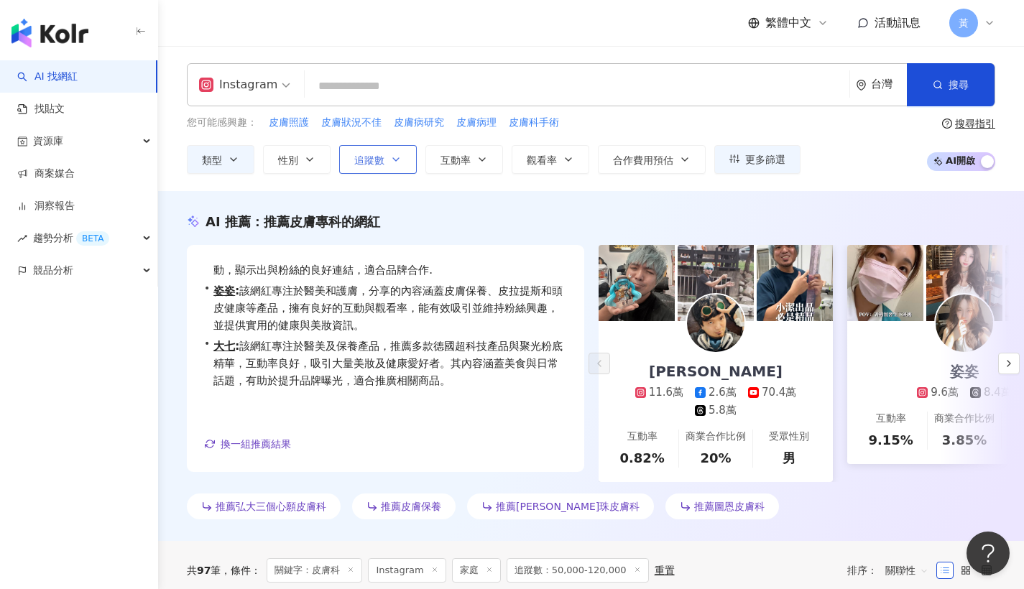
click at [377, 155] on span "追蹤數" at bounding box center [369, 161] width 30 height 12
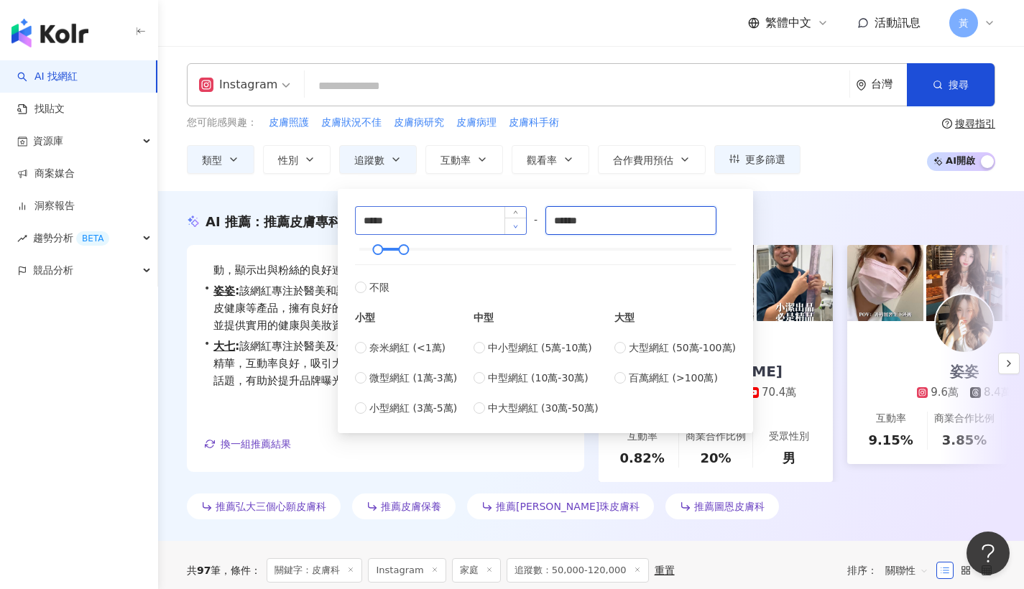
drag, startPoint x: 607, startPoint y: 219, endPoint x: 505, endPoint y: 224, distance: 101.5
click at [505, 224] on div "***** - ****** 不限 小型 奈米網紅 (<1萬) 微型網紅 (1萬-3萬) 小型網紅 (3萬-5萬) 中型 中小型網紅 (5萬-10萬) 中型網…" at bounding box center [545, 311] width 381 height 210
type input "******"
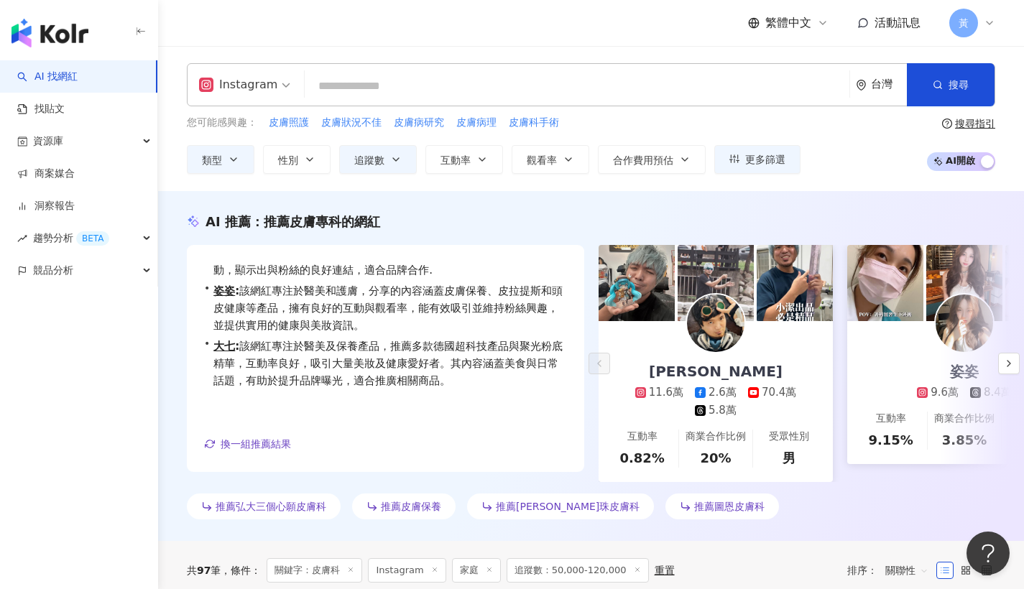
click at [837, 116] on div "您可能感興趣： 皮膚照護 皮膚狀況不佳 皮膚病研究 皮膚病理 皮膚科手術 類型 性別 追蹤數 互動率 觀看率 合作費用預估 更多篩選 ***** - ****…" at bounding box center [591, 144] width 809 height 59
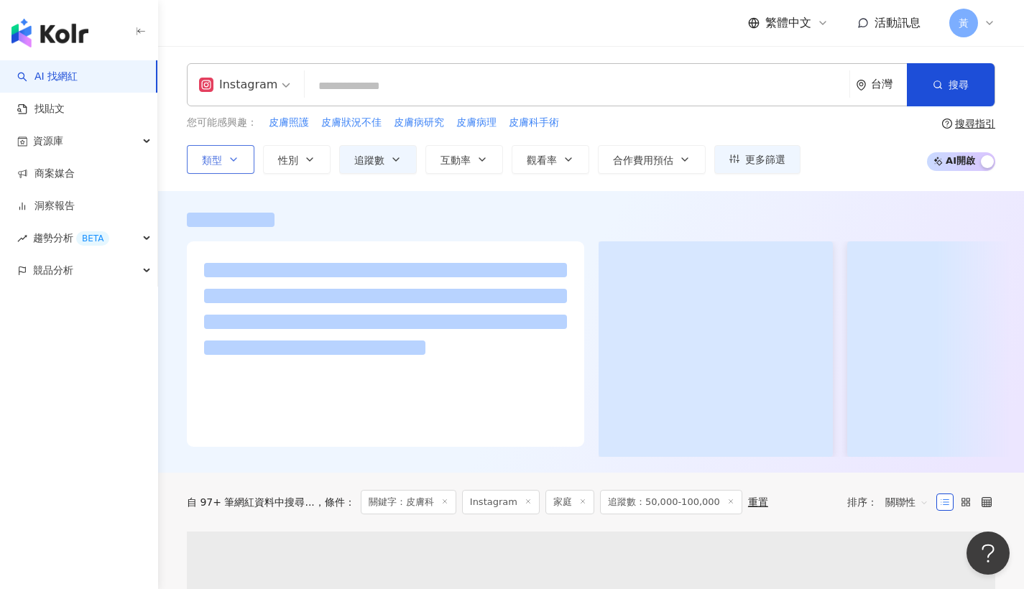
click at [226, 162] on button "類型" at bounding box center [221, 159] width 68 height 29
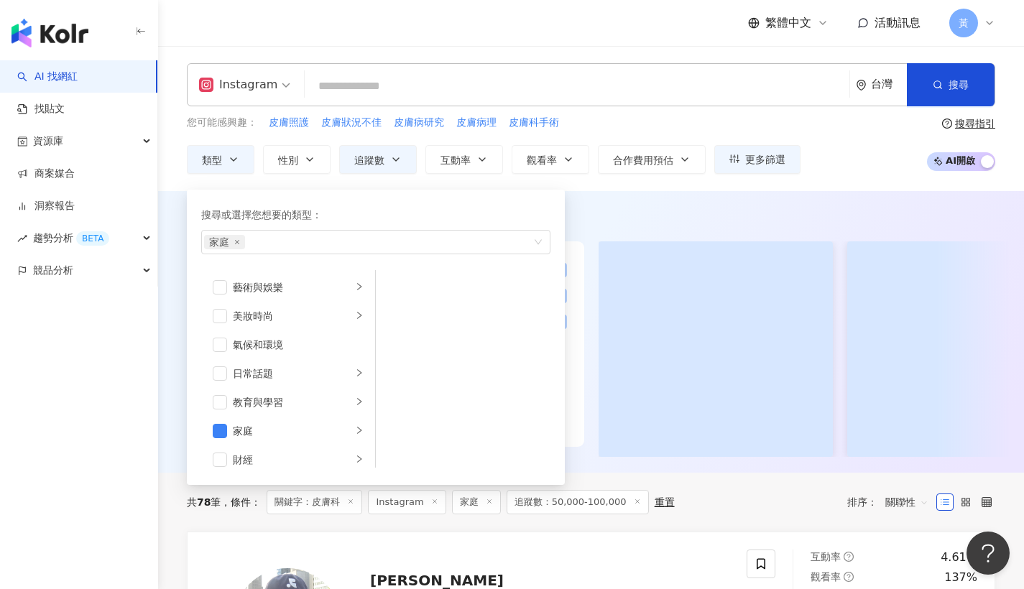
click at [803, 131] on div "您可能感興趣： 皮膚照護 皮膚狀況不佳 皮膚病研究 皮膚病理 皮膚科手術 類型 搜尋或選擇您想要的類型： 家庭 藝術與娛樂 美妝時尚 氣候和環境 日常話題 教…" at bounding box center [591, 144] width 809 height 59
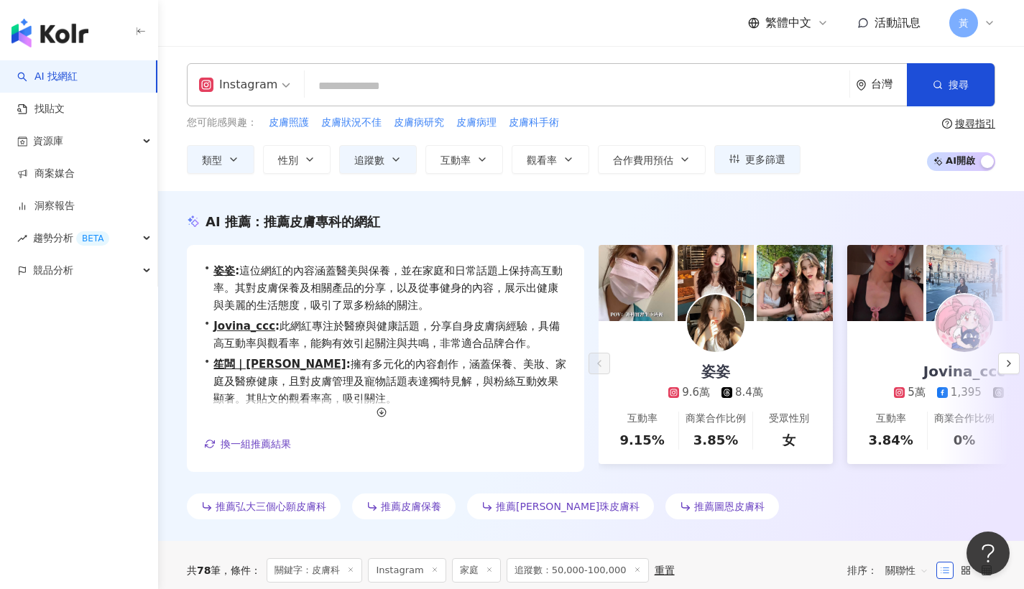
click at [468, 97] on input "search" at bounding box center [577, 86] width 533 height 27
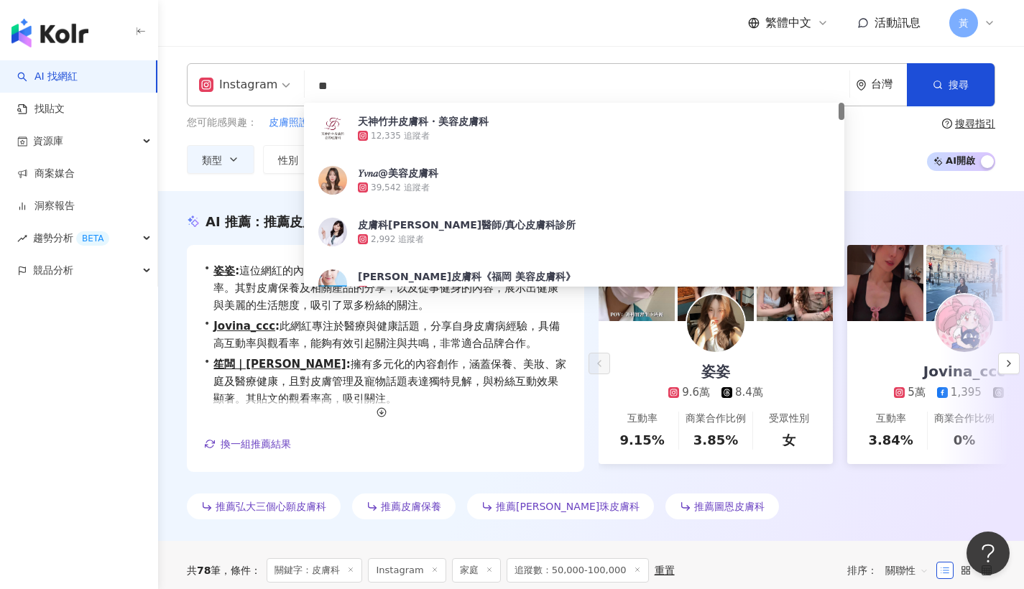
type input "*"
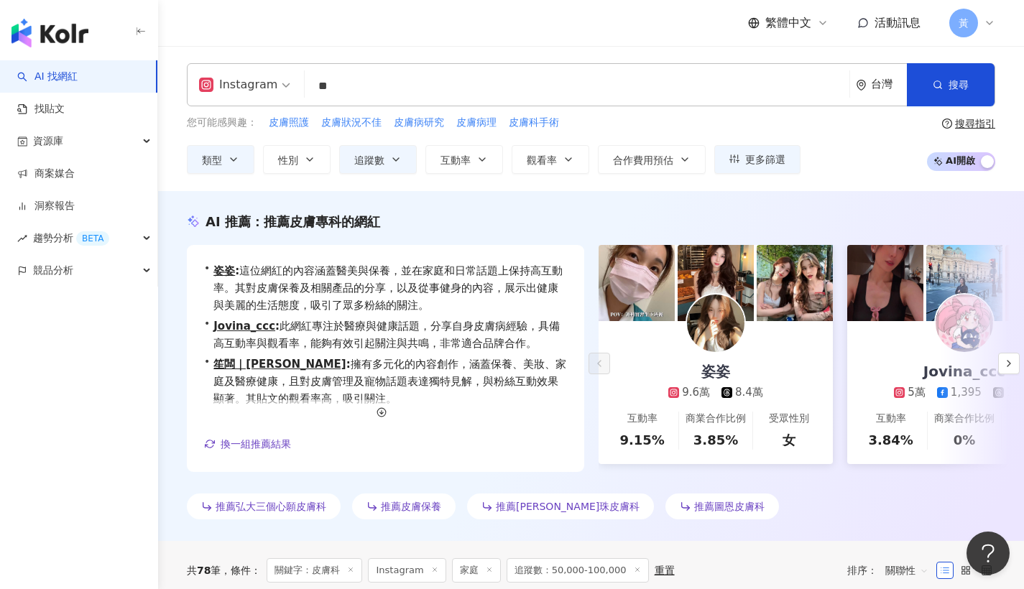
type input "*"
type input "**"
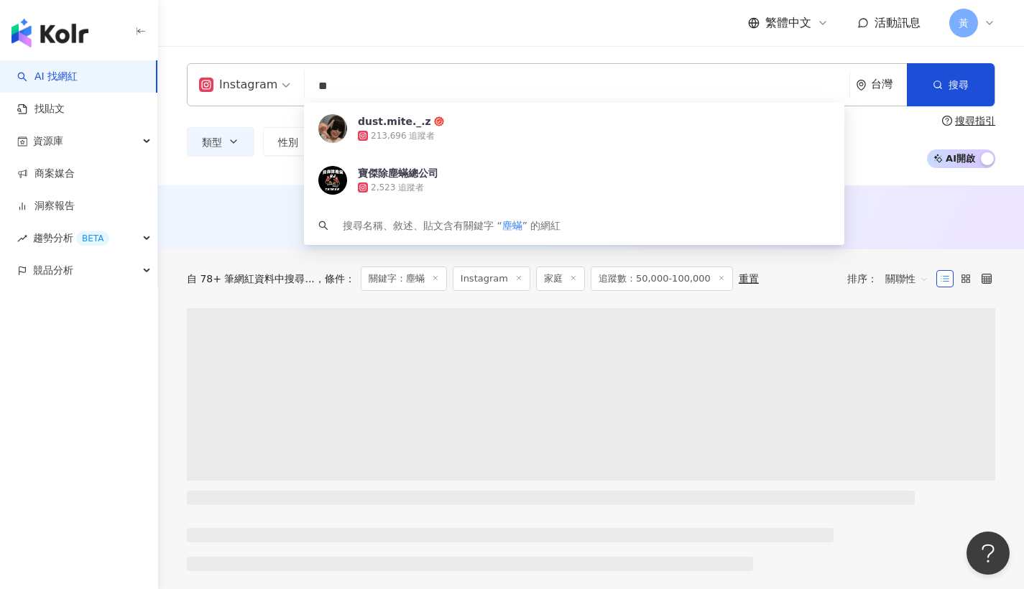
click at [483, 39] on div "繁體中文 活動訊息 黃" at bounding box center [591, 23] width 809 height 46
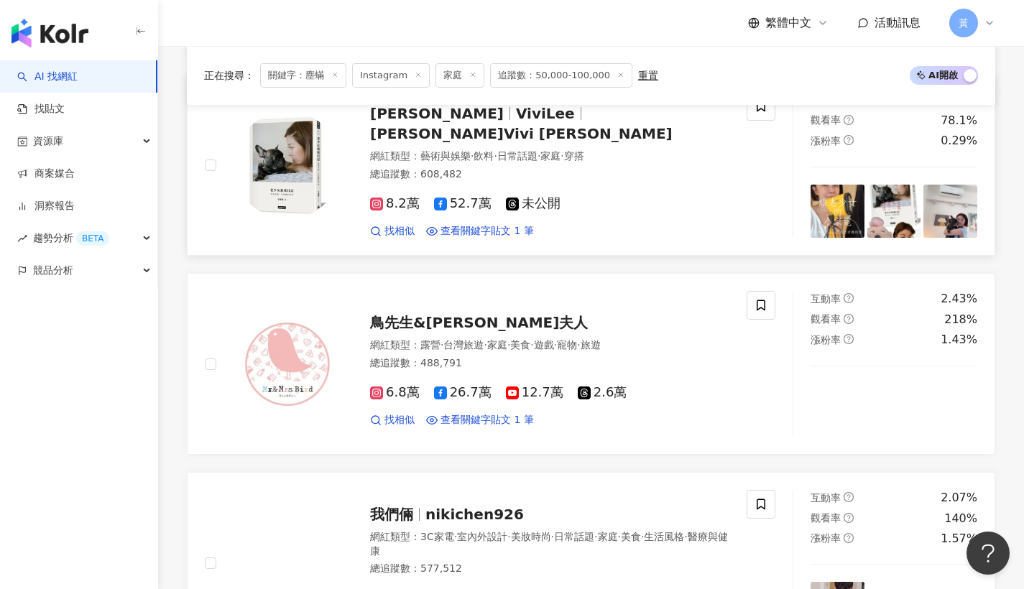
scroll to position [851, 0]
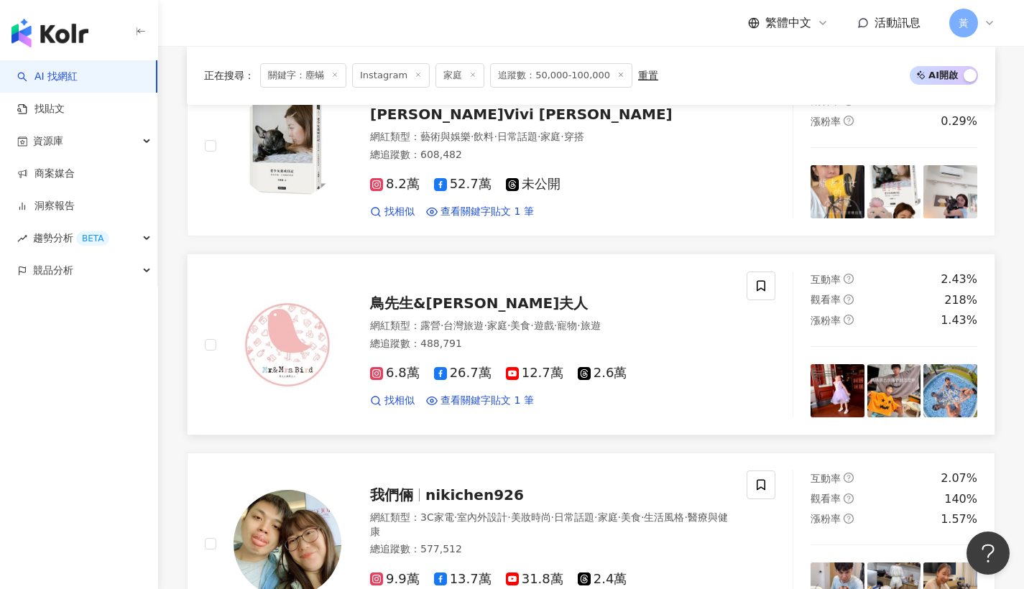
click at [454, 311] on div "鳥先生&鳥夫人 網紅類型 ： 露營 · 台灣旅遊 · 家庭 · 美食 · 遊戲 · 寵物 · 旅遊 總追蹤數 ： 488,791 6.8萬 26.7萬 12.…" at bounding box center [535, 345] width 388 height 126
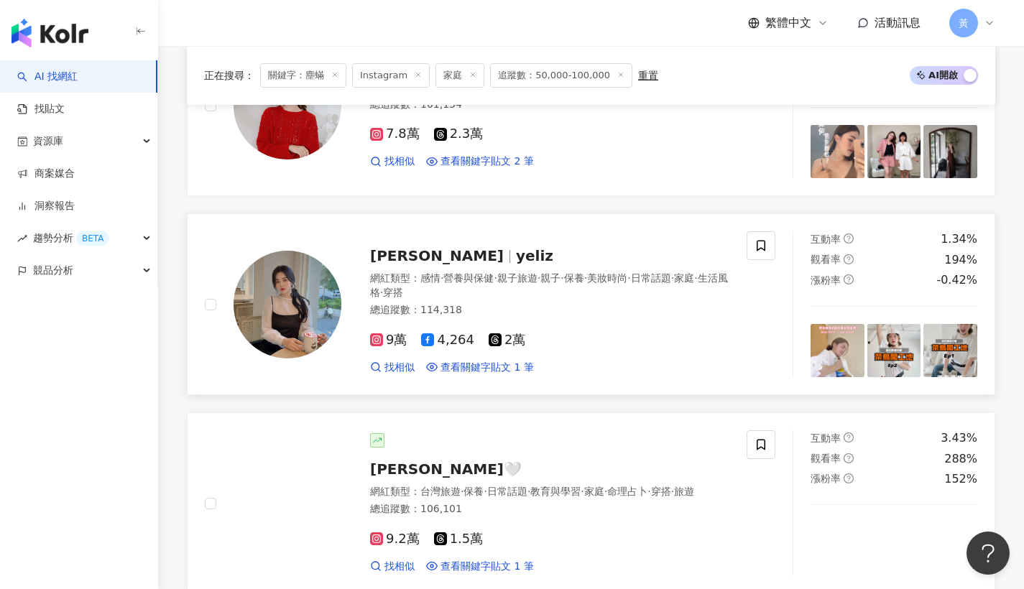
scroll to position [1962, 0]
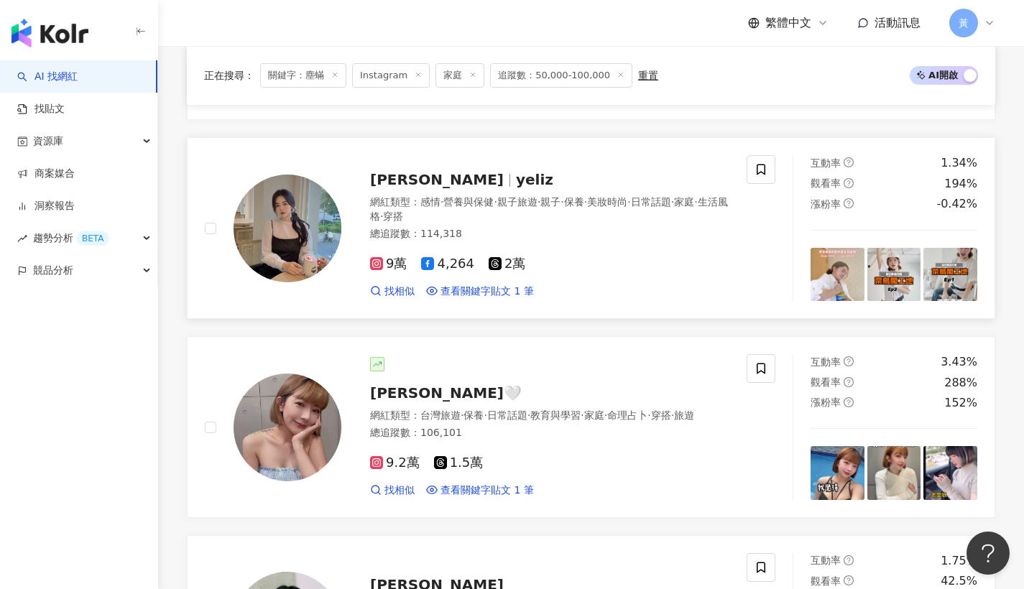
click at [441, 196] on span "·" at bounding box center [442, 202] width 3 height 12
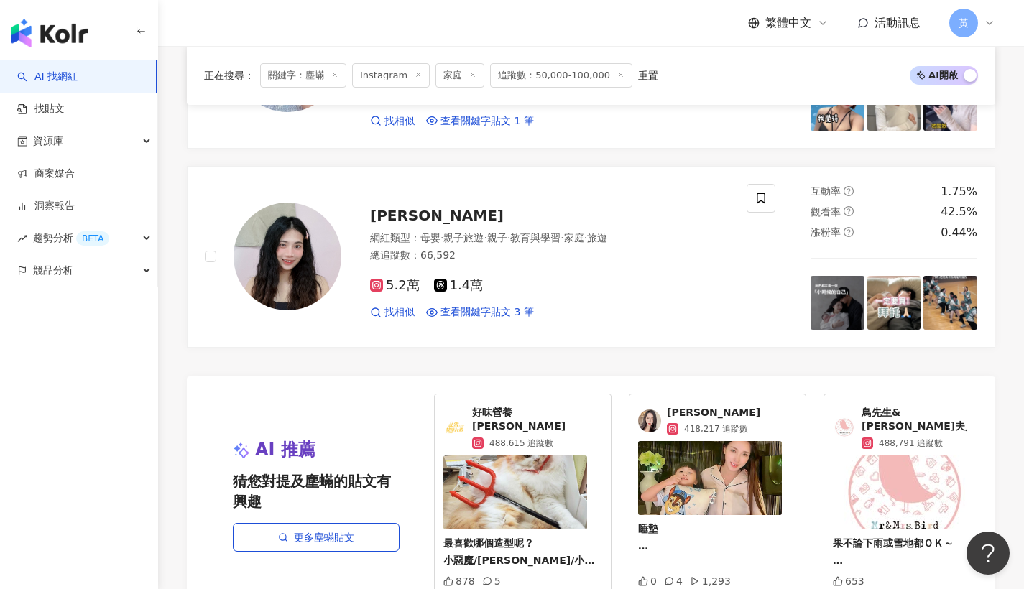
scroll to position [2590, 0]
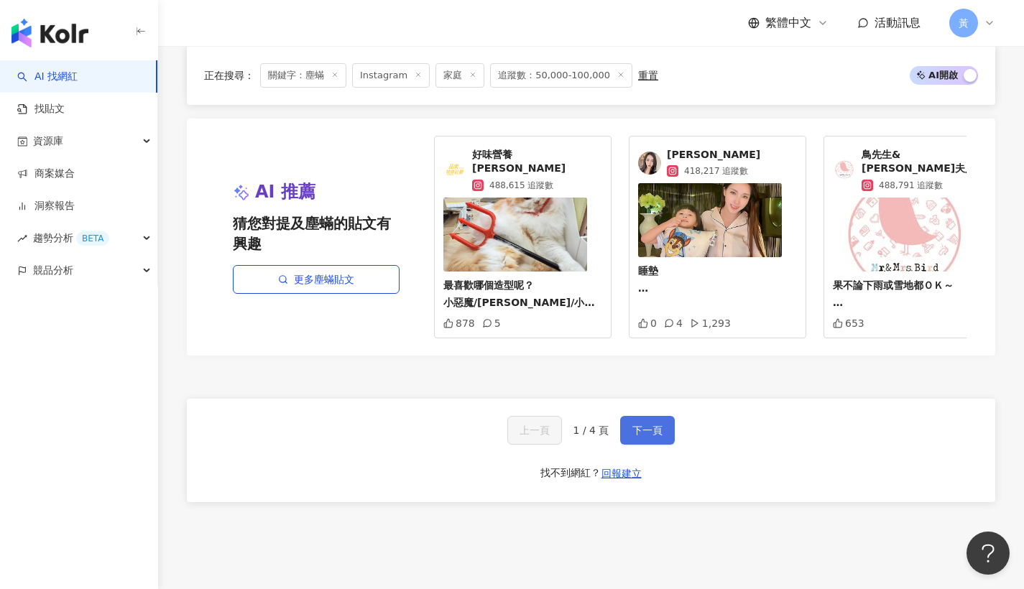
click at [648, 425] on span "下一頁" at bounding box center [648, 431] width 30 height 12
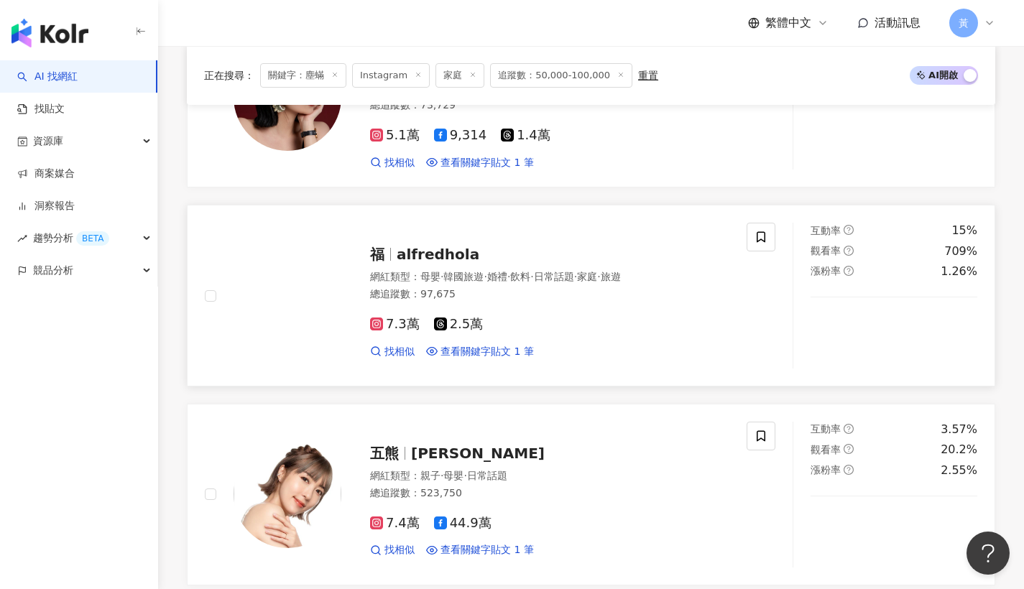
scroll to position [2620, 0]
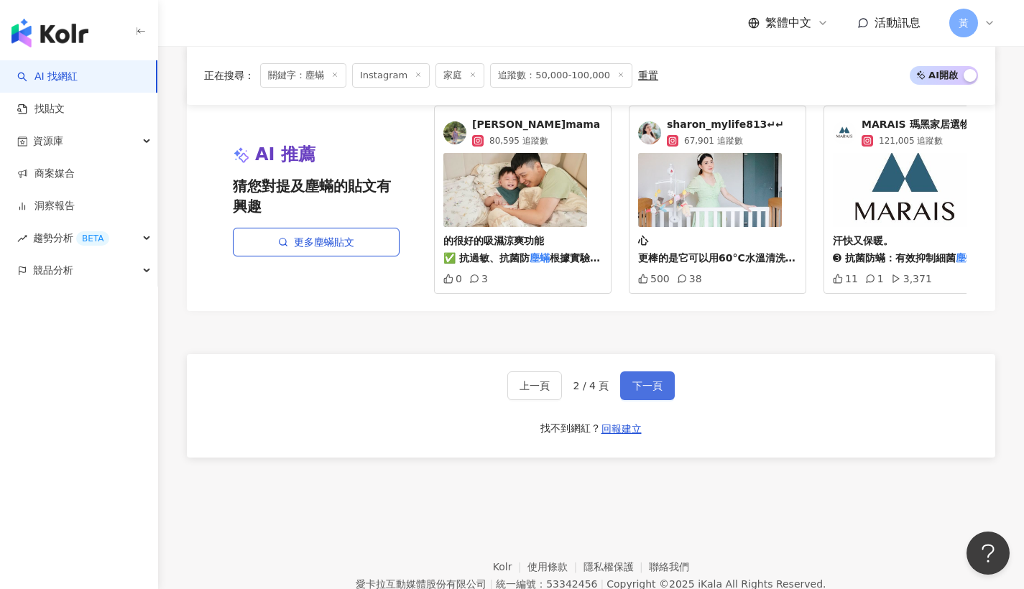
click at [667, 386] on button "下一頁" at bounding box center [647, 386] width 55 height 29
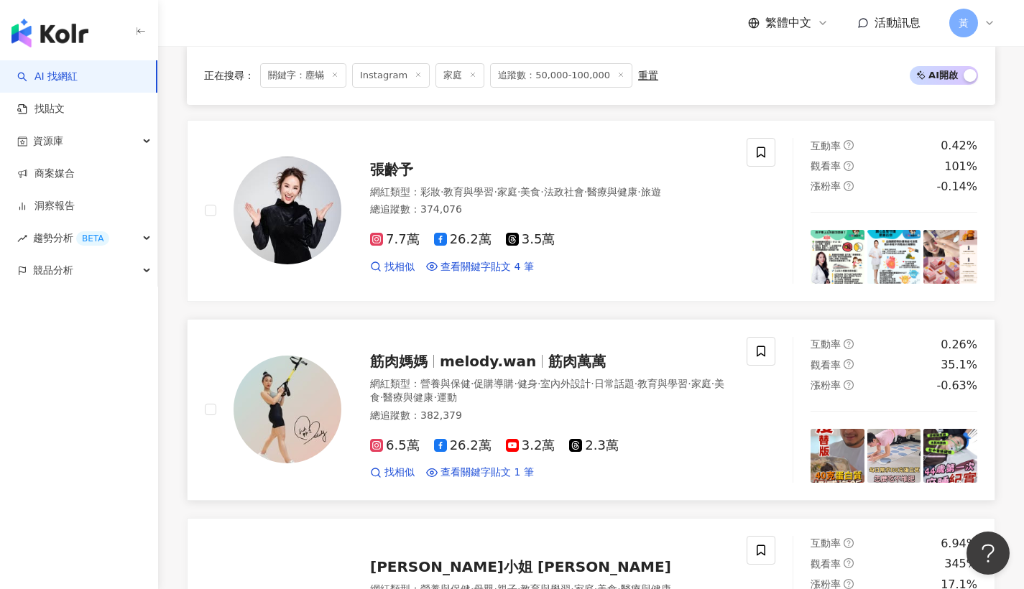
scroll to position [652, 0]
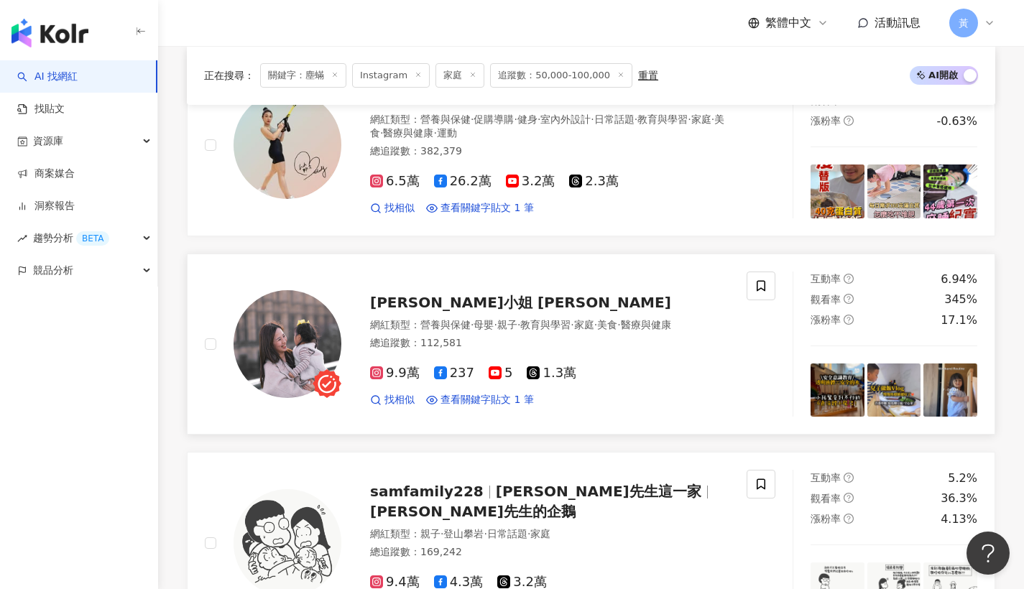
click at [398, 313] on div "賽娜小姐 Sienna 網紅類型 ： 營養與保健 · 母嬰 · 親子 · 教育與學習 · 家庭 · 美食 · 醫療與健康 總追蹤數 ： 112,581 9.9…" at bounding box center [535, 344] width 388 height 126
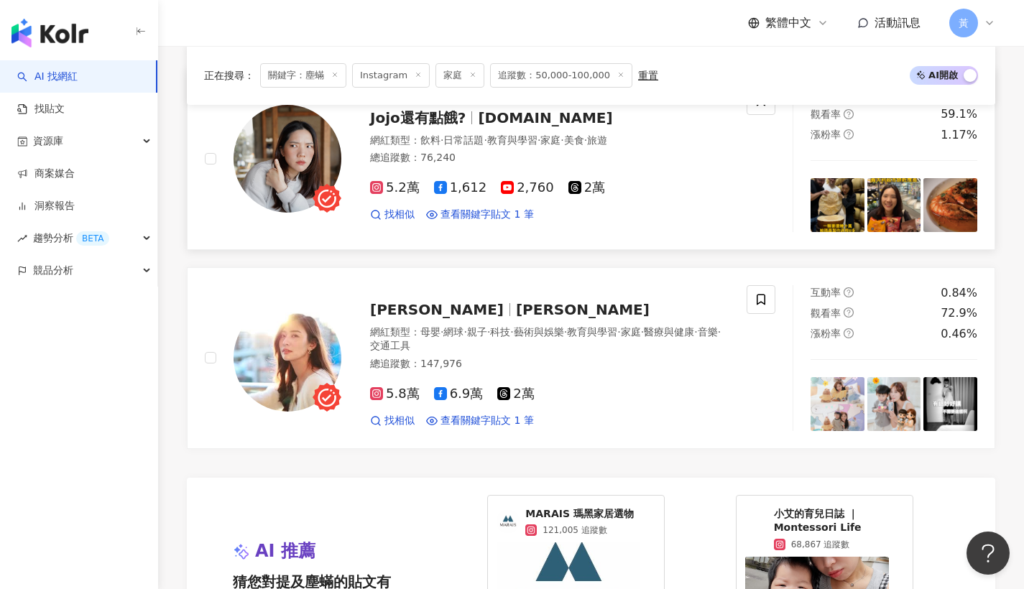
scroll to position [2259, 0]
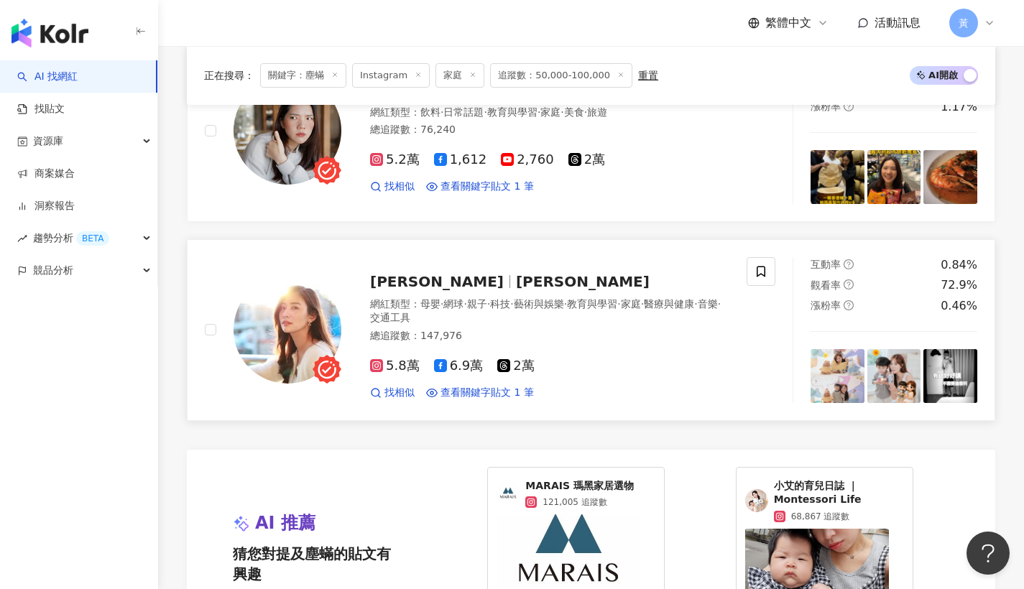
click at [516, 273] on span "Kerstin Chan" at bounding box center [583, 281] width 134 height 17
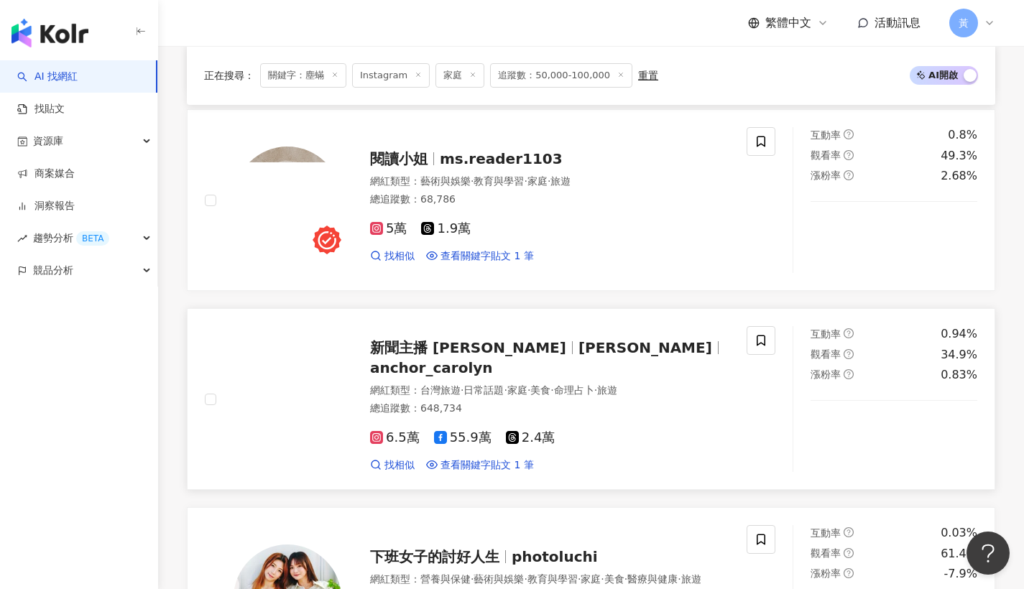
scroll to position [1878, 0]
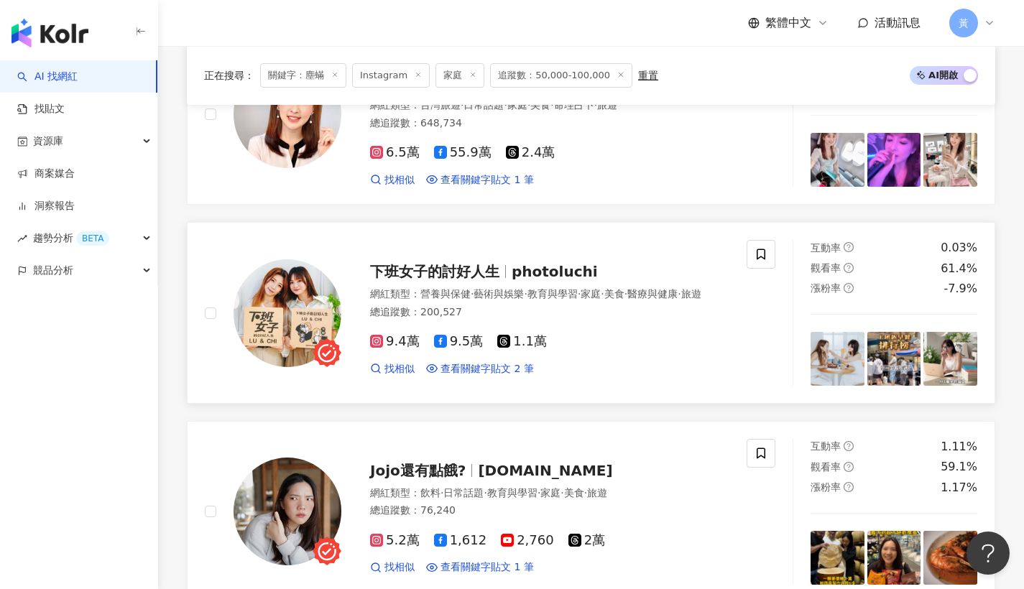
click at [456, 263] on span "下班女子的討好人生" at bounding box center [434, 271] width 129 height 17
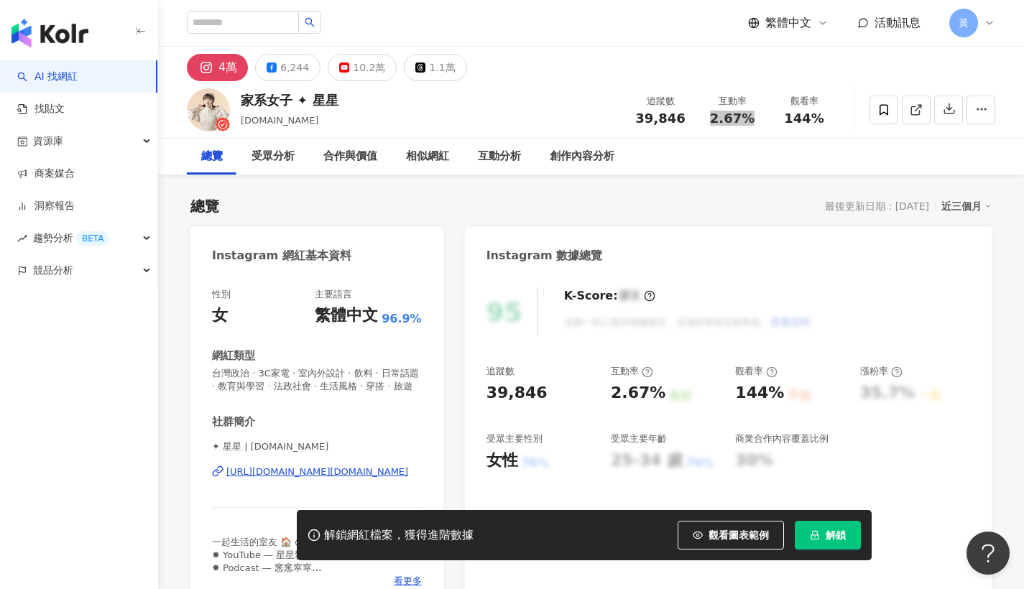
drag, startPoint x: 742, startPoint y: 123, endPoint x: 753, endPoint y: 121, distance: 11.0
click at [753, 121] on div "2.67%" at bounding box center [732, 118] width 55 height 14
click at [712, 85] on div "家系女子 ✦ 星星 stars.lifestyle 追蹤數 39,846 互動率 2.67% 觀看率 144%" at bounding box center [591, 109] width 866 height 57
drag, startPoint x: 715, startPoint y: 122, endPoint x: 762, endPoint y: 116, distance: 47.1
click at [762, 116] on div "互動率 2.67%" at bounding box center [733, 109] width 72 height 31
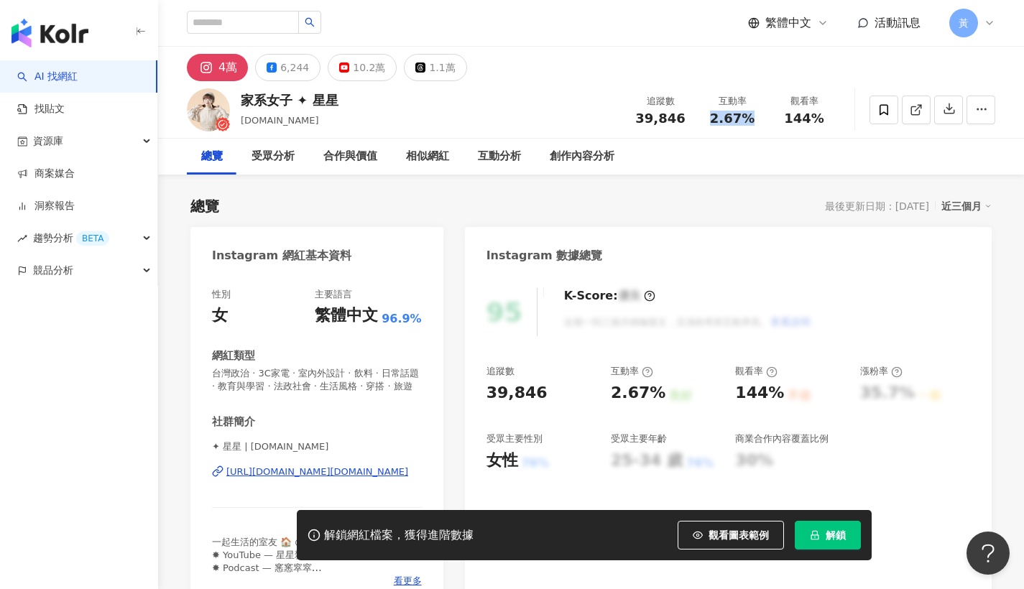
copy span "2.67%"
click at [823, 532] on button "解鎖" at bounding box center [828, 535] width 66 height 29
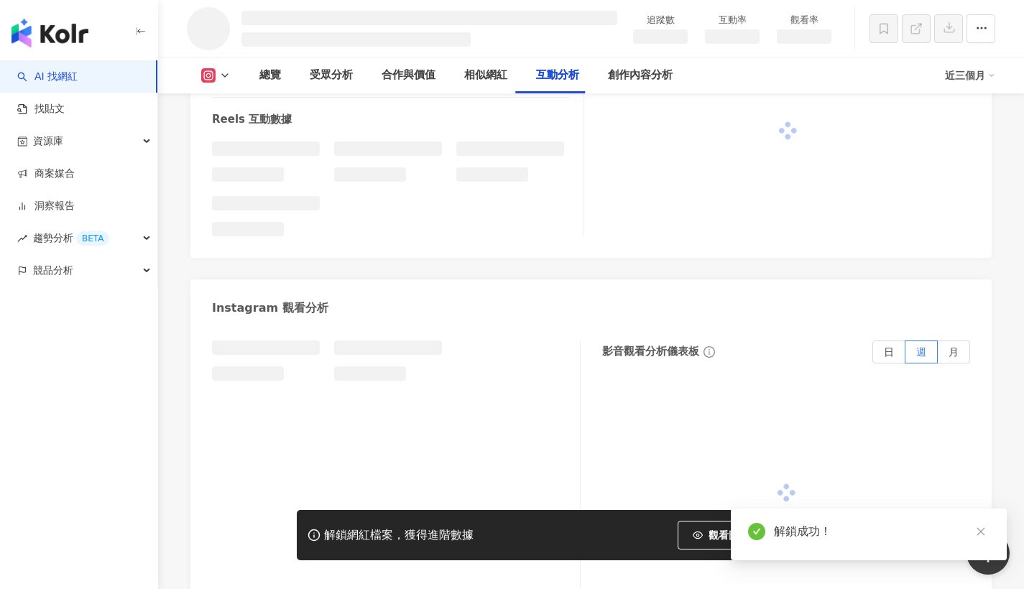
scroll to position [2486, 0]
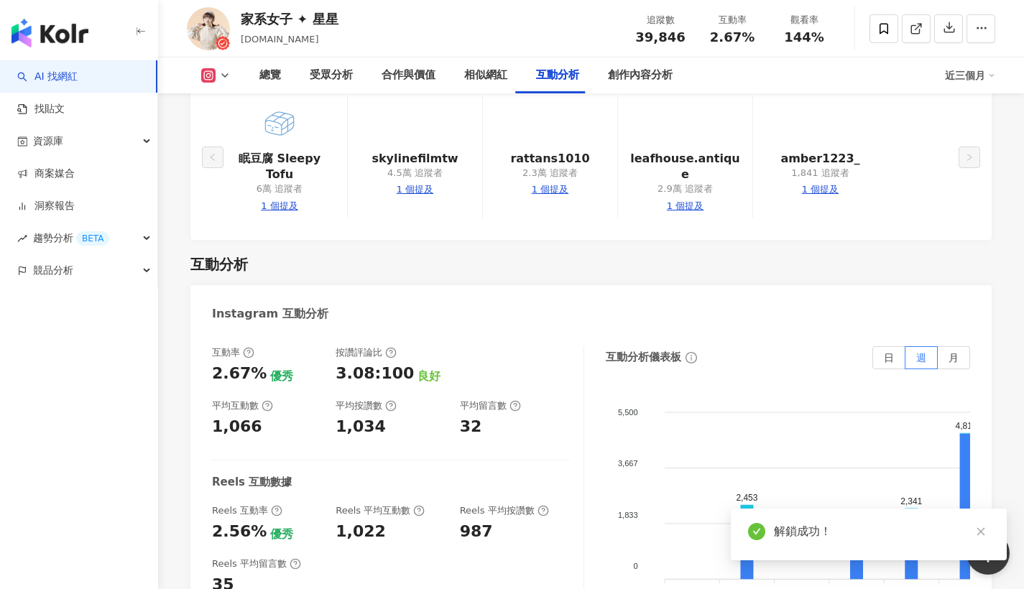
scroll to position [3036, 0]
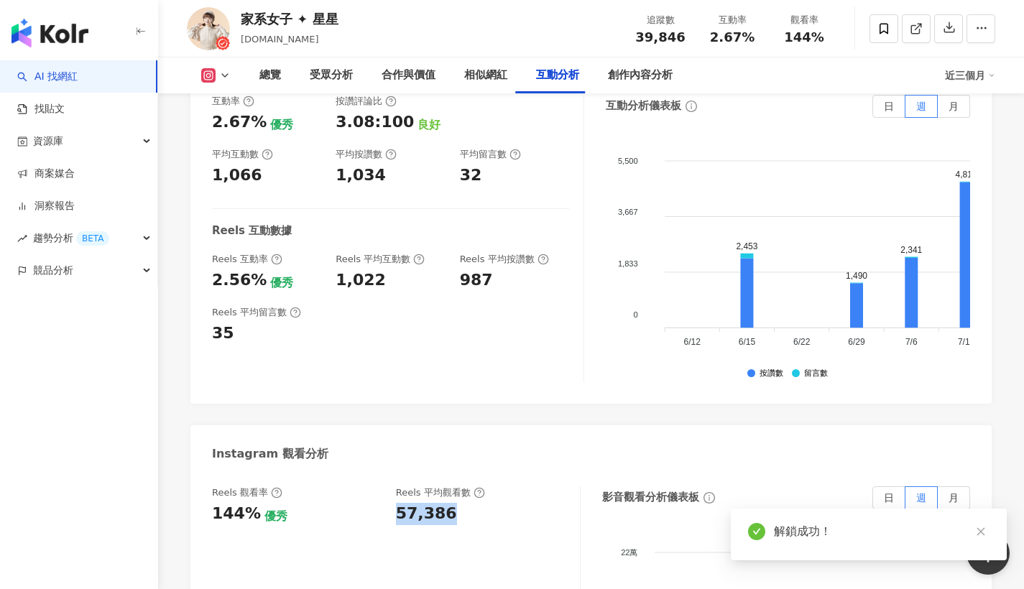
drag, startPoint x: 399, startPoint y: 407, endPoint x: 472, endPoint y: 415, distance: 73.8
click at [472, 503] on div "57,386" at bounding box center [481, 514] width 170 height 22
click at [455, 503] on div "57,386" at bounding box center [481, 514] width 170 height 22
drag, startPoint x: 400, startPoint y: 405, endPoint x: 469, endPoint y: 371, distance: 77.2
click at [469, 503] on div "57,386" at bounding box center [481, 514] width 170 height 22
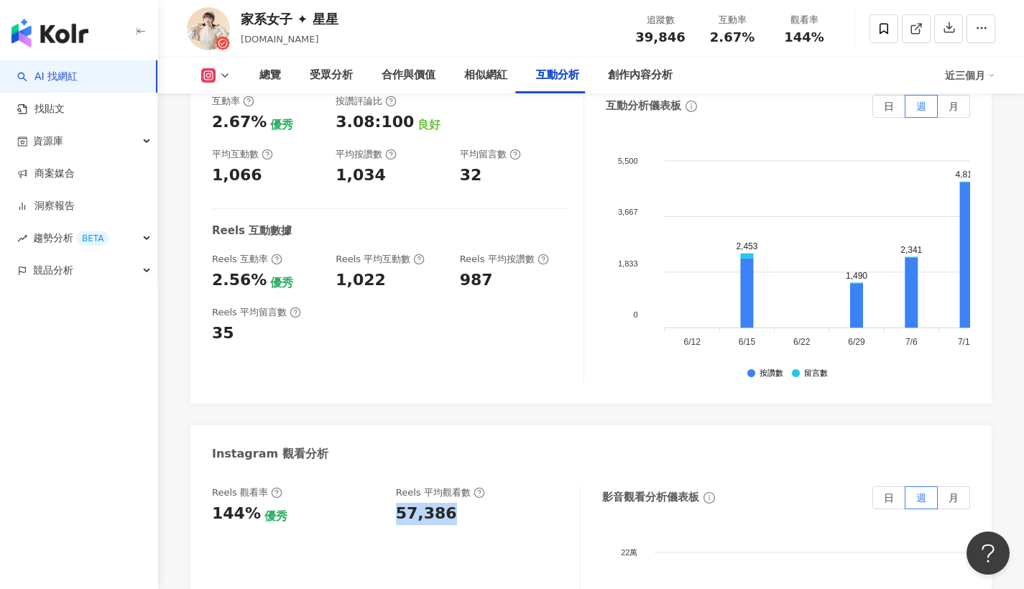
copy div "57,386"
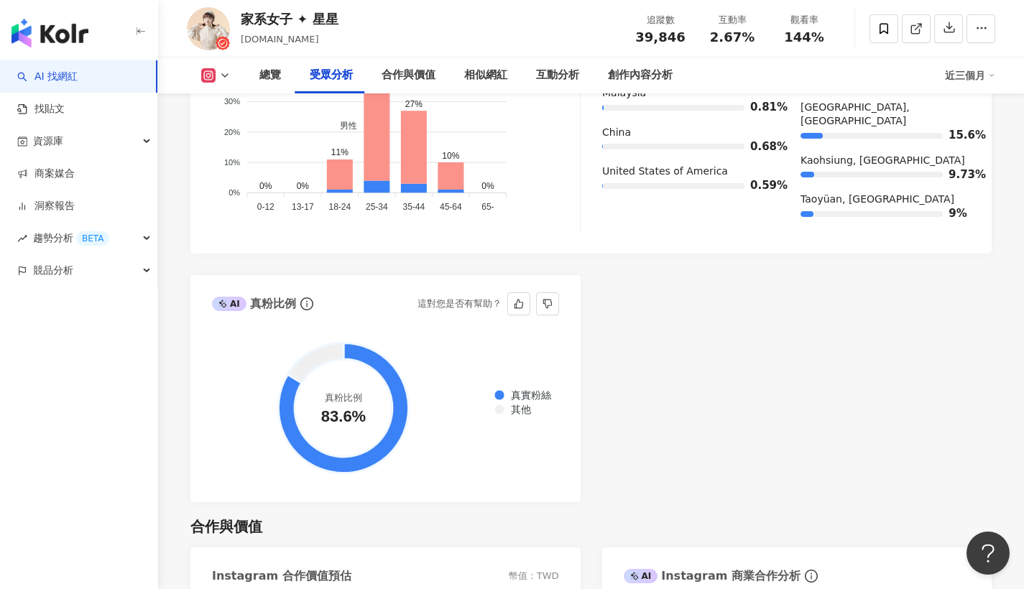
scroll to position [1266, 0]
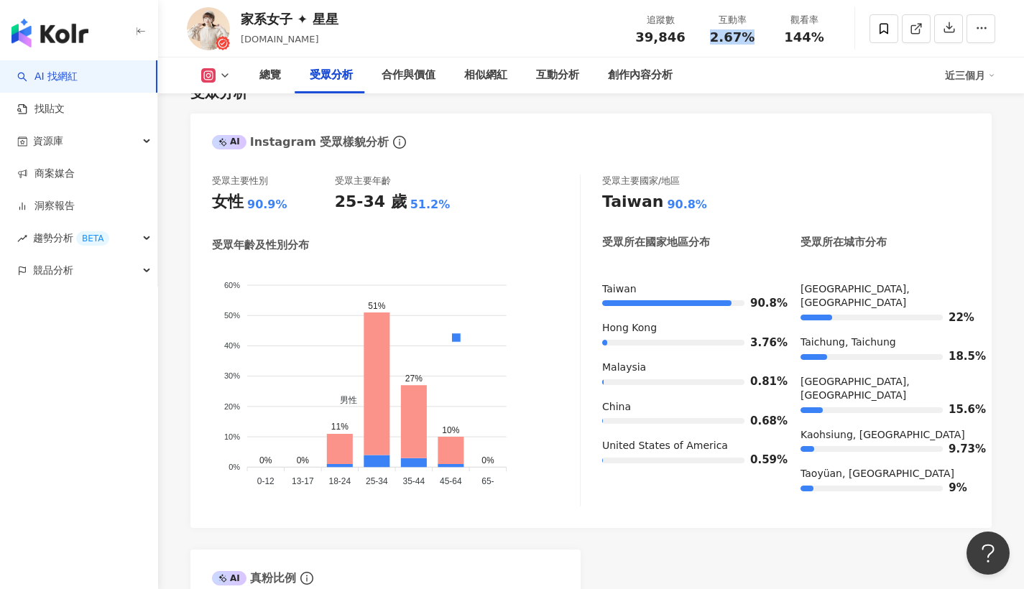
drag, startPoint x: 715, startPoint y: 35, endPoint x: 762, endPoint y: 38, distance: 47.5
click at [762, 38] on div "互動率 2.67%" at bounding box center [733, 28] width 72 height 31
copy span "2.67%"
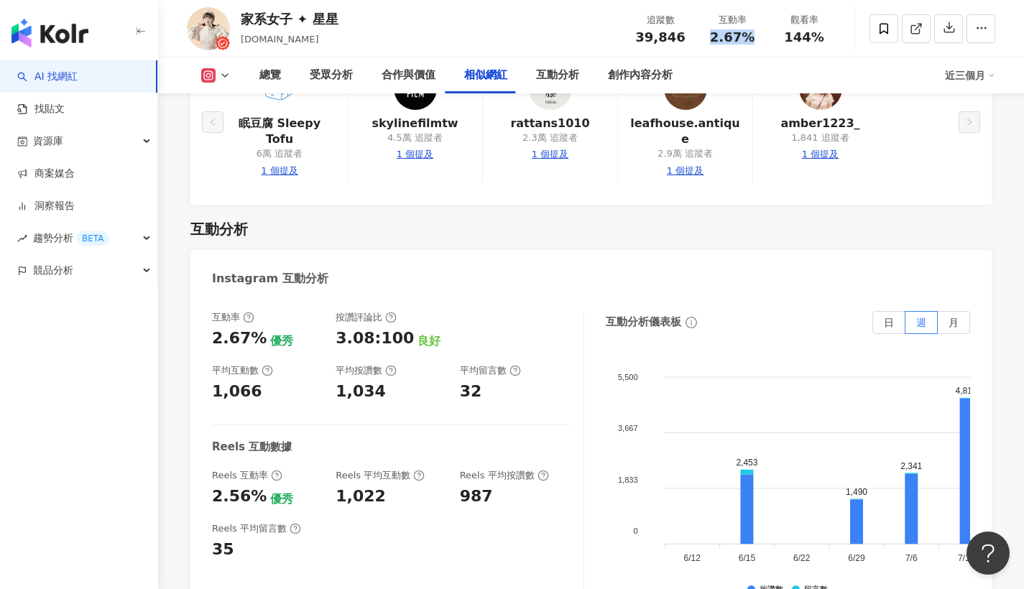
scroll to position [3135, 0]
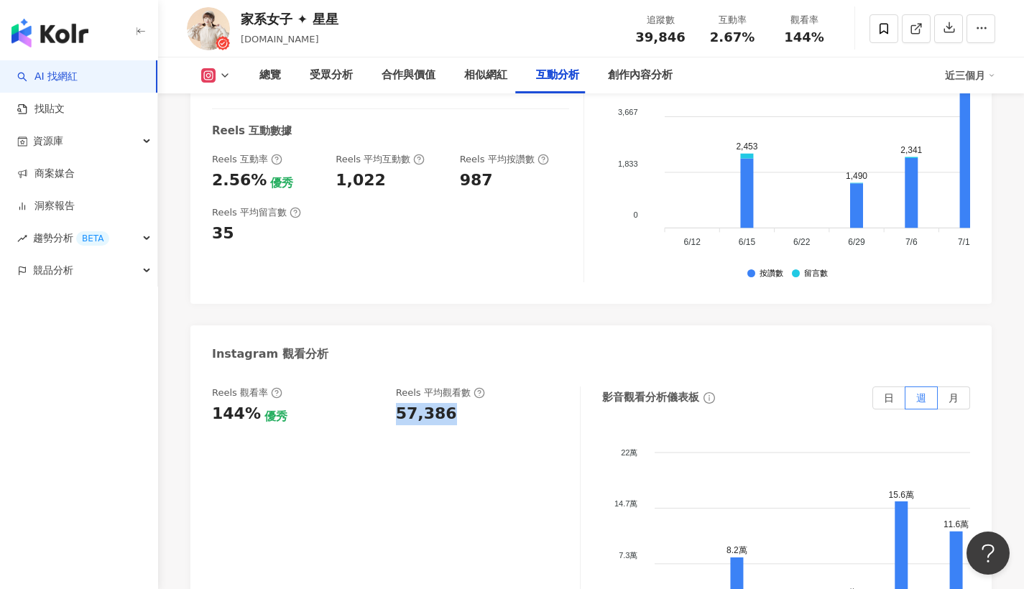
drag, startPoint x: 394, startPoint y: 311, endPoint x: 434, endPoint y: 309, distance: 40.3
click at [454, 387] on div "Reels 觀看率 144% 優秀 Reels 平均觀看數 57,386" at bounding box center [389, 406] width 354 height 39
copy div "57,386"
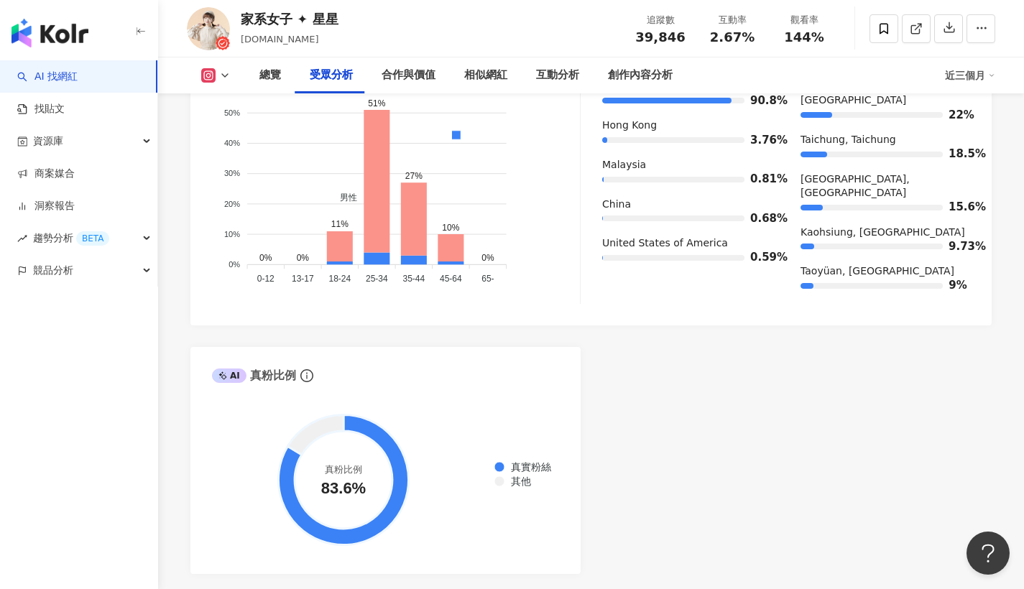
scroll to position [1179, 0]
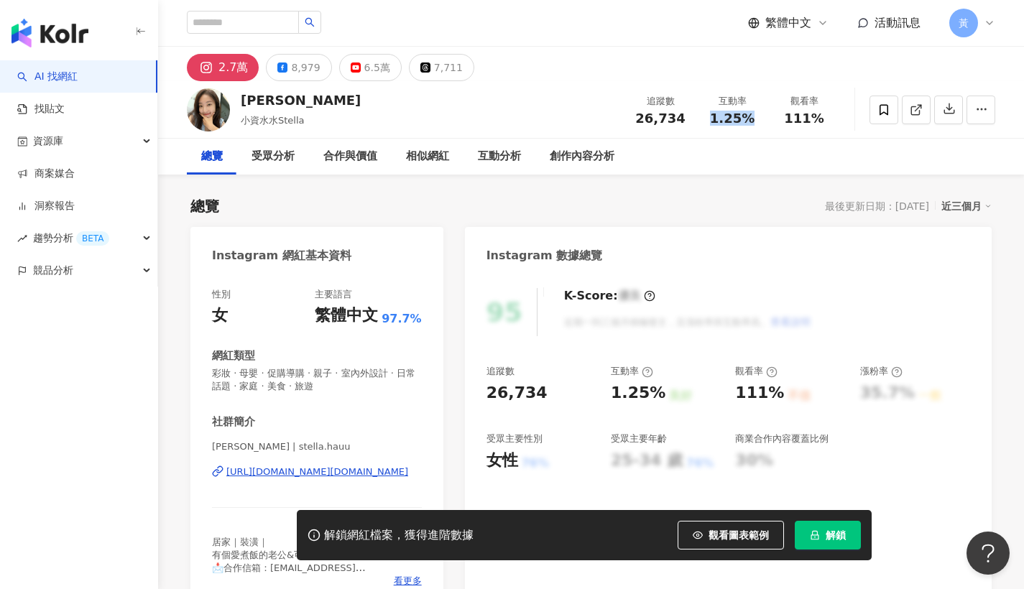
drag, startPoint x: 717, startPoint y: 119, endPoint x: 751, endPoint y: 120, distance: 34.5
click at [751, 120] on span "1.25%" at bounding box center [732, 118] width 45 height 14
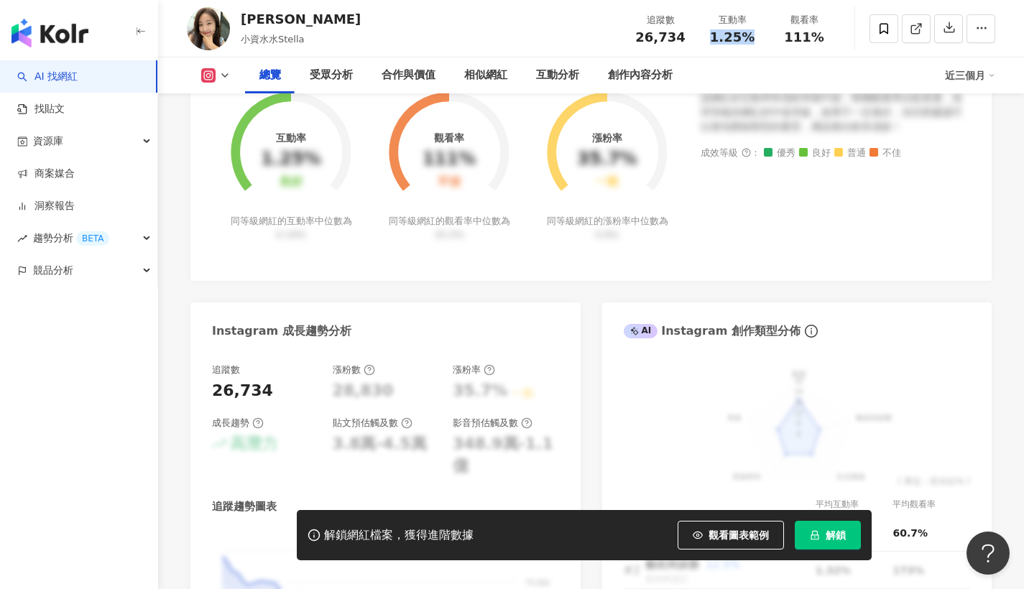
scroll to position [992, 0]
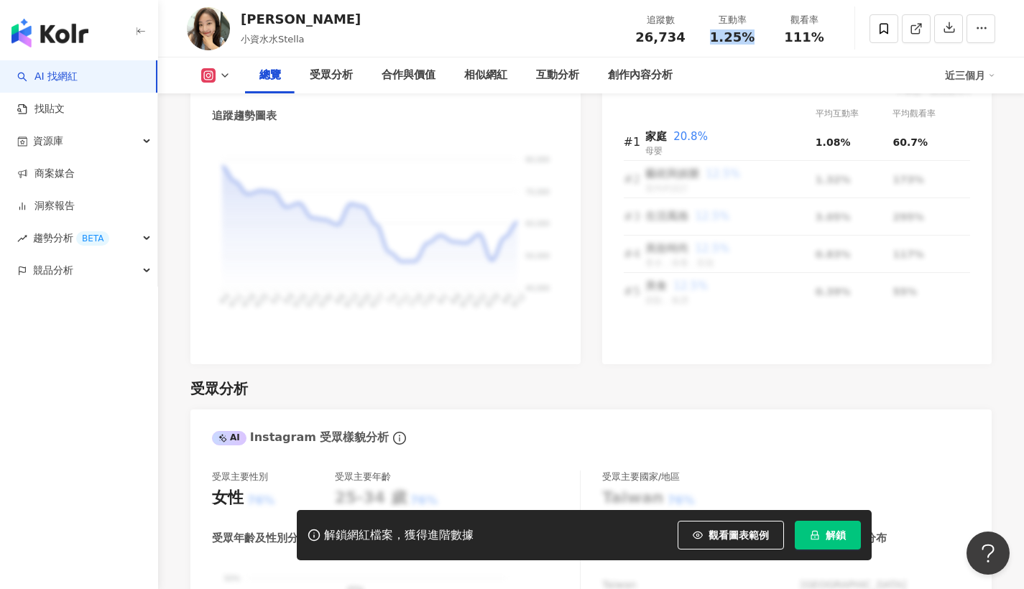
click at [836, 536] on span "解鎖" at bounding box center [836, 536] width 20 height 12
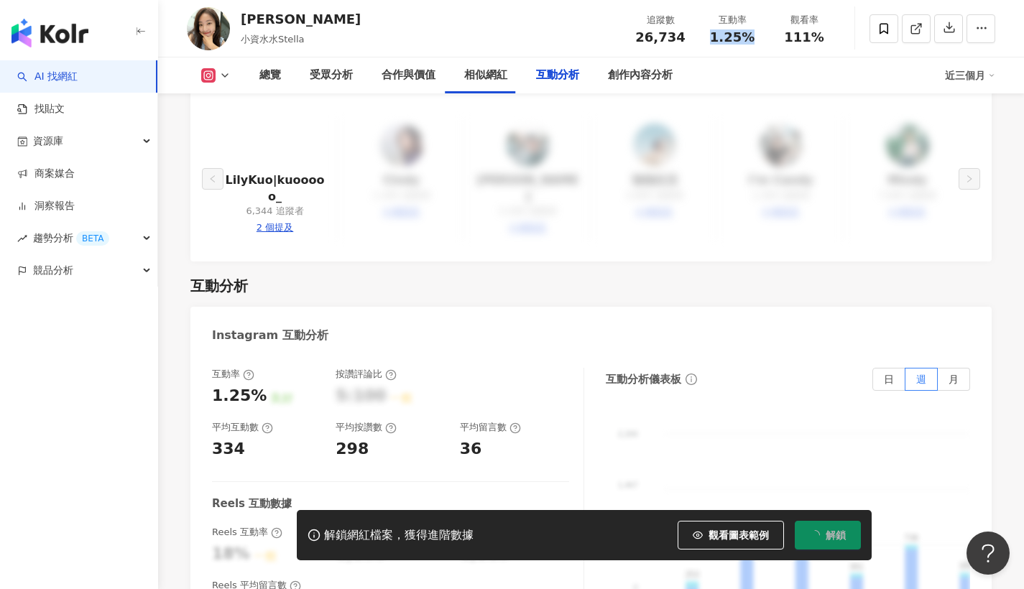
scroll to position [3145, 0]
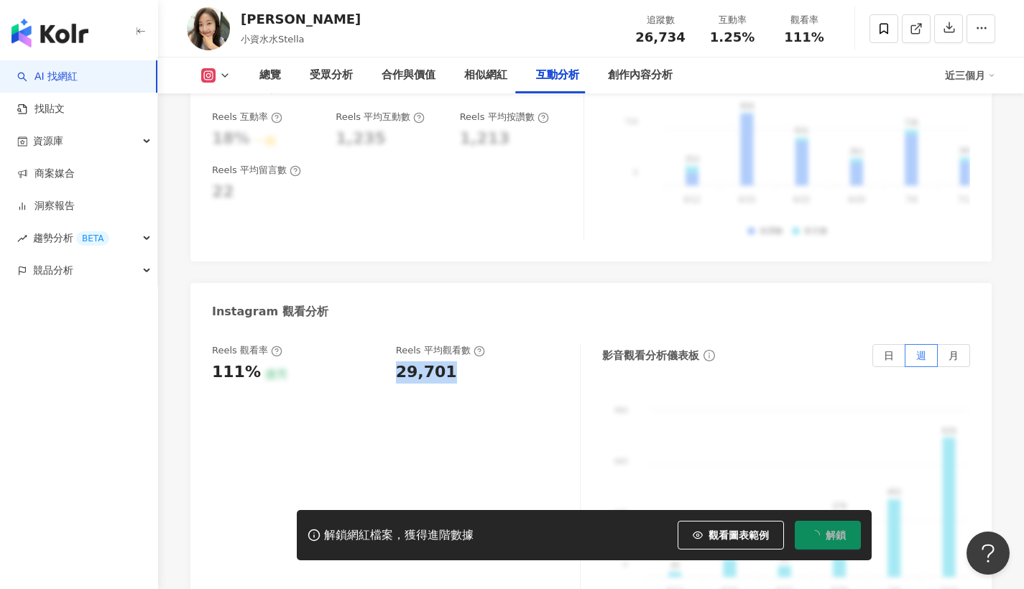
drag, startPoint x: 397, startPoint y: 296, endPoint x: 476, endPoint y: 293, distance: 79.2
click at [476, 362] on div "29,701" at bounding box center [481, 373] width 170 height 22
copy div "29,701"
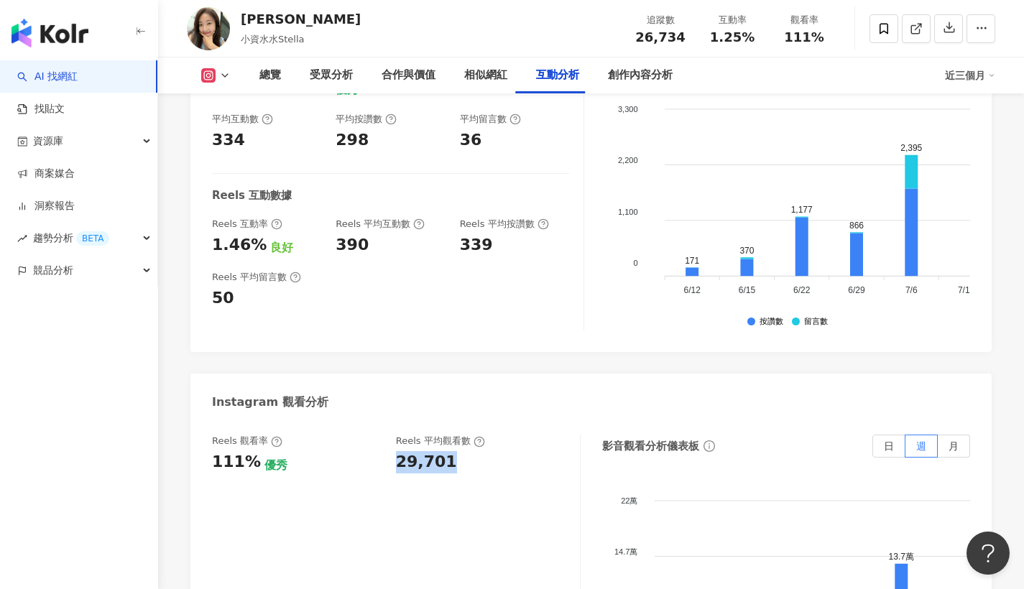
drag, startPoint x: 395, startPoint y: 332, endPoint x: 446, endPoint y: 331, distance: 51.1
click at [446, 451] on div "29,701" at bounding box center [481, 462] width 170 height 22
click at [405, 451] on div "29,701" at bounding box center [426, 462] width 61 height 22
click at [400, 451] on div "29,701" at bounding box center [426, 462] width 61 height 22
drag, startPoint x: 399, startPoint y: 328, endPoint x: 448, endPoint y: 331, distance: 48.9
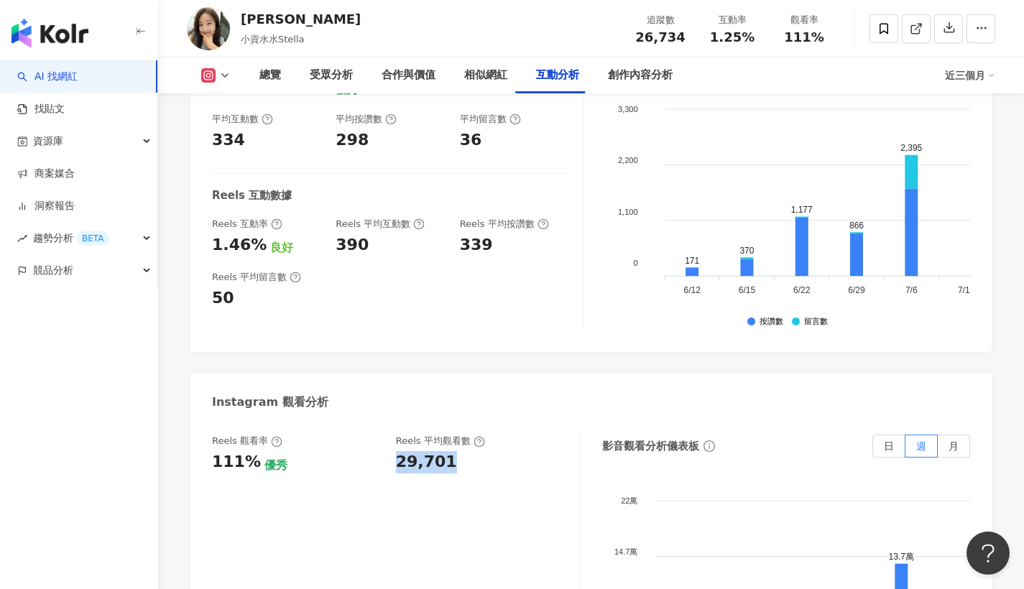
click at [448, 451] on div "29,701" at bounding box center [481, 462] width 170 height 22
copy div "29,701"
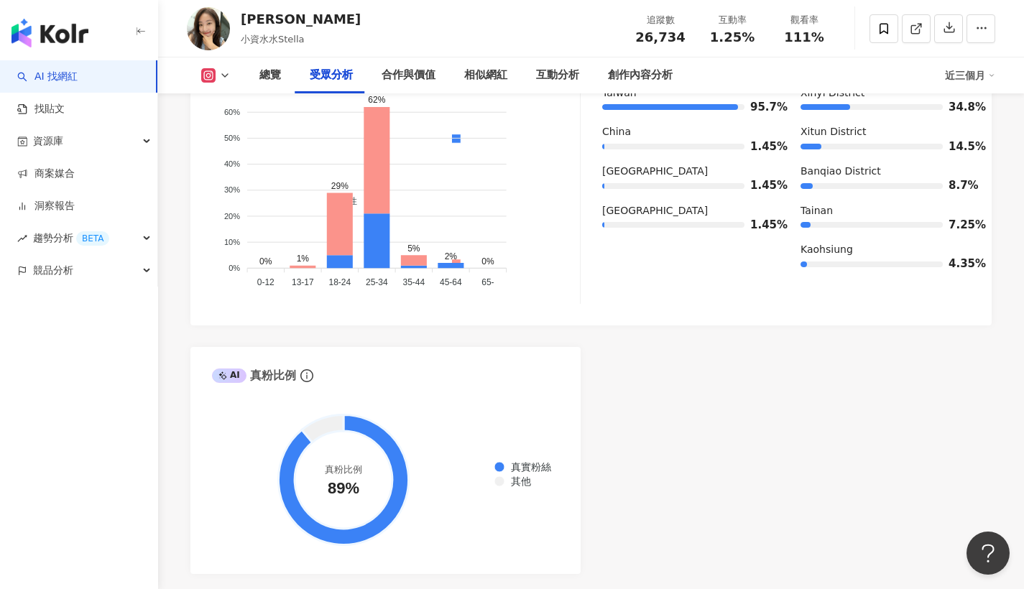
scroll to position [1348, 0]
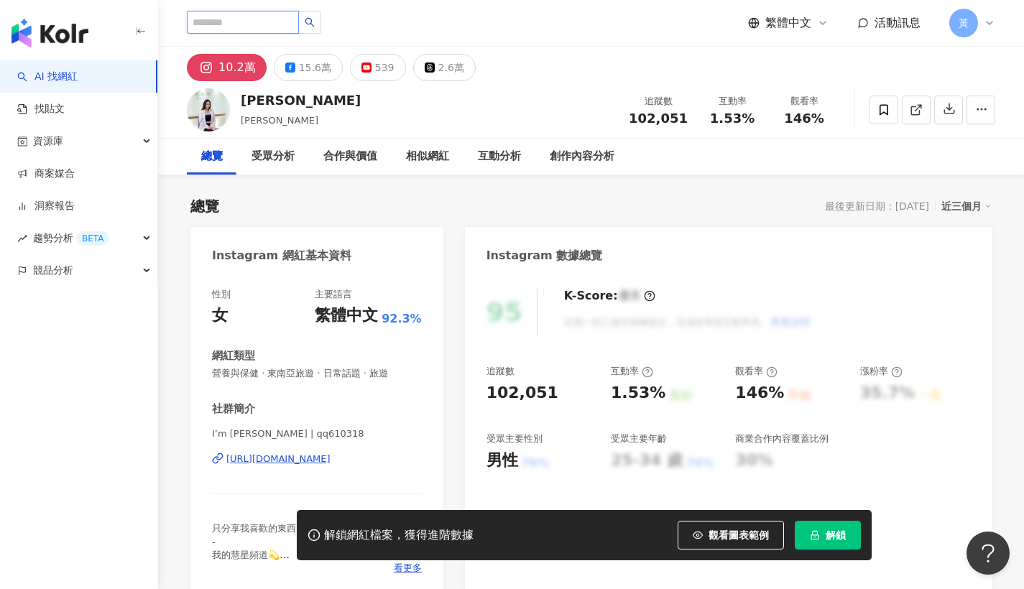
click at [282, 25] on input "search" at bounding box center [243, 22] width 112 height 23
paste input "**********"
type input "**********"
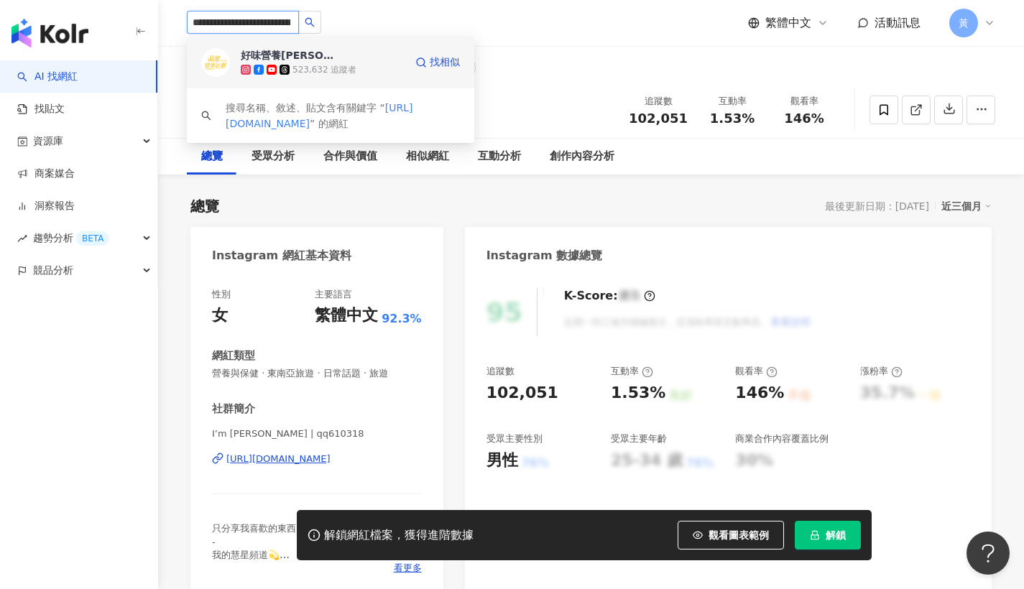
click at [299, 61] on div "好味營養[PERSON_NAME]" at bounding box center [287, 55] width 93 height 14
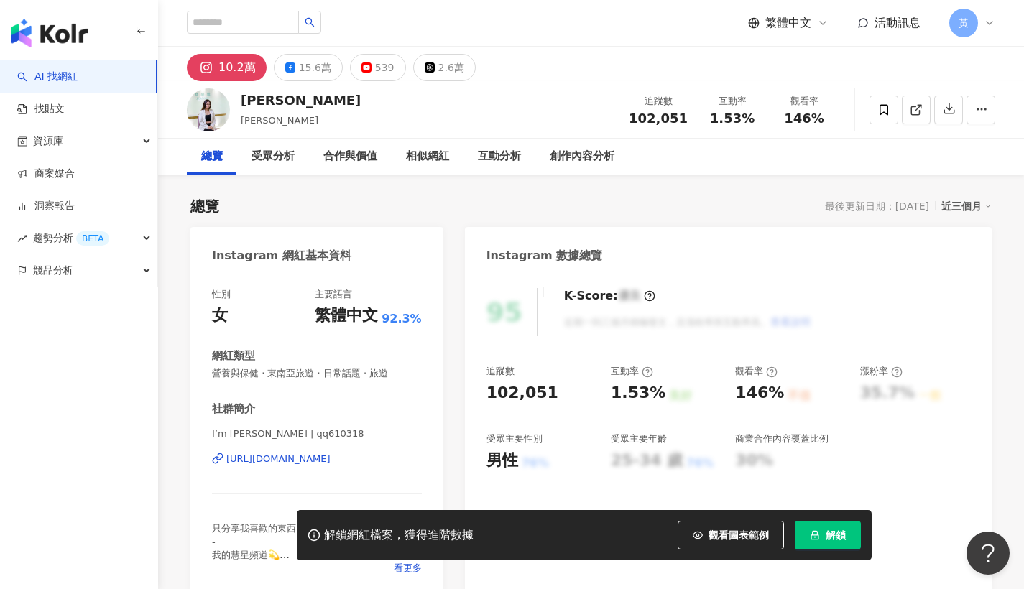
click at [631, 37] on div "好味營養[PERSON_NAME] 523,632 追蹤者 找相似 搜尋名稱、敘述、貼文含有關鍵字 “ [URL][DOMAIN_NAME] ” 的網紅 繁體…" at bounding box center [591, 23] width 809 height 46
click at [904, 107] on link at bounding box center [916, 110] width 29 height 29
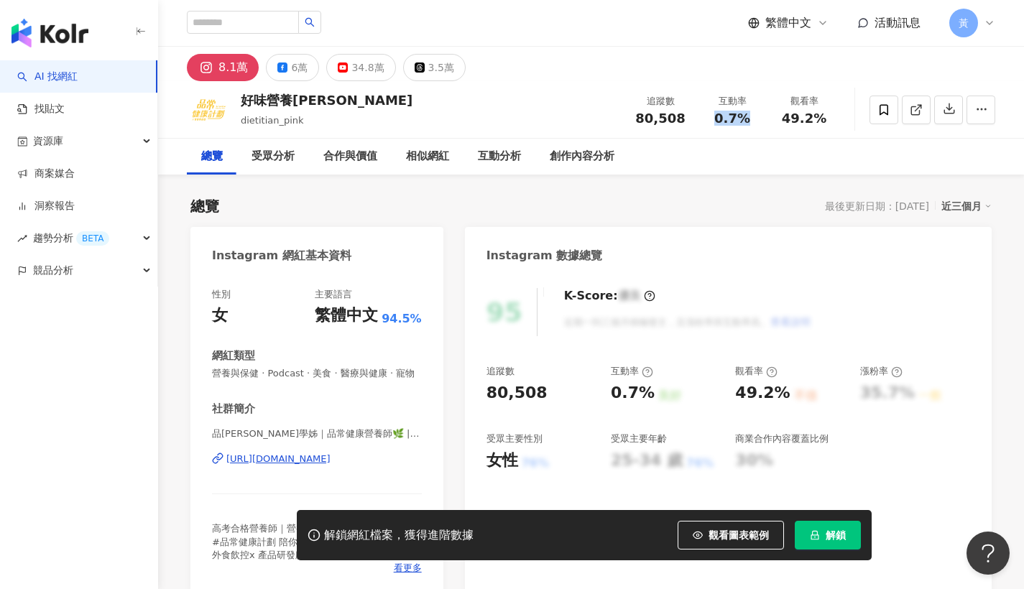
drag, startPoint x: 720, startPoint y: 122, endPoint x: 750, endPoint y: 124, distance: 30.2
click at [750, 124] on div "0.7%" at bounding box center [732, 118] width 55 height 14
copy span "0.7%"
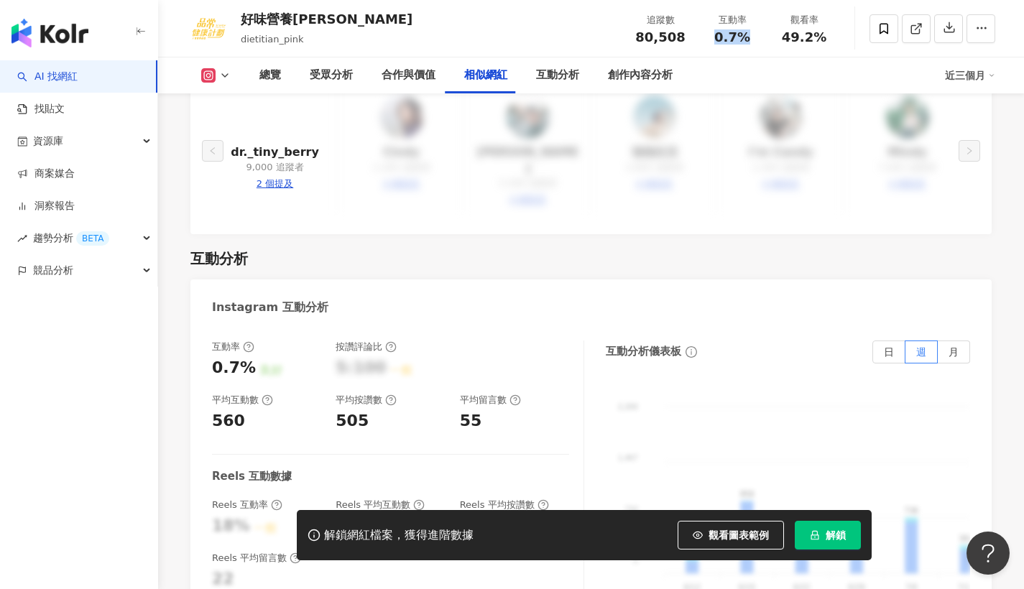
scroll to position [3019, 0]
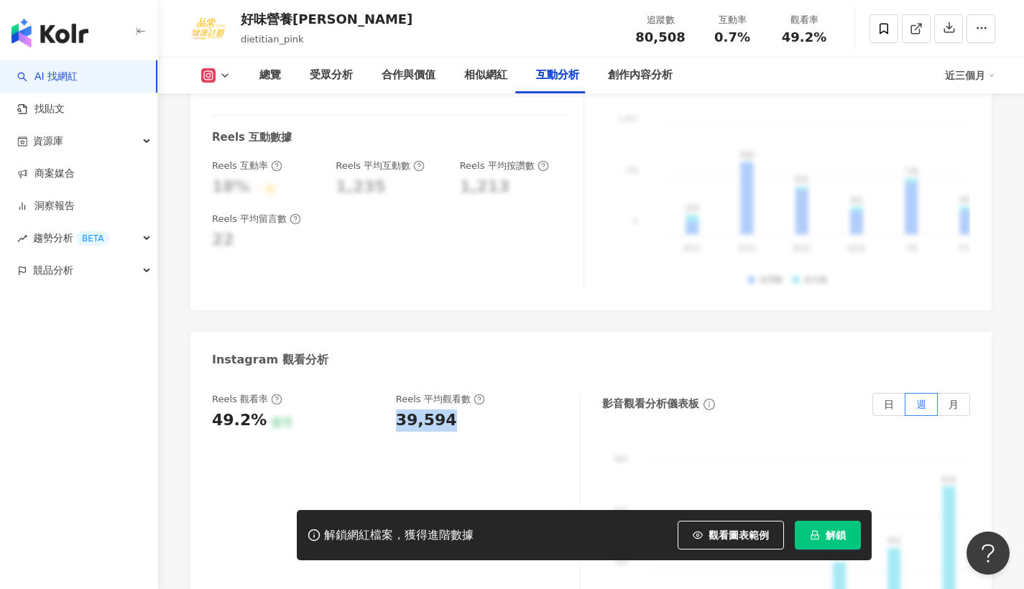
drag, startPoint x: 400, startPoint y: 379, endPoint x: 473, endPoint y: 377, distance: 73.4
click at [473, 410] on div "39,594" at bounding box center [481, 421] width 170 height 22
copy div "39,594"
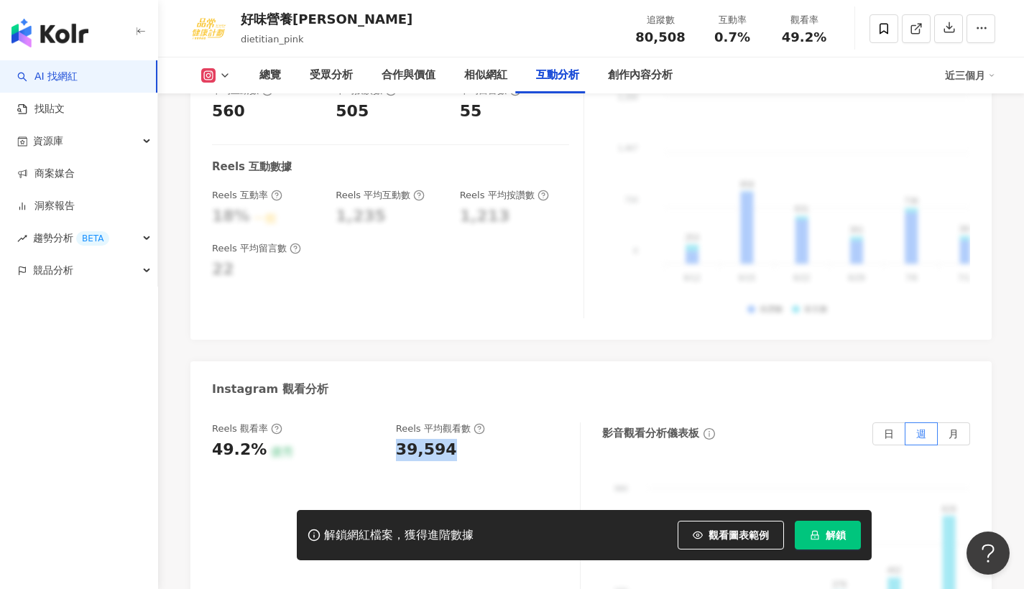
click at [819, 541] on button "解鎖" at bounding box center [828, 535] width 66 height 29
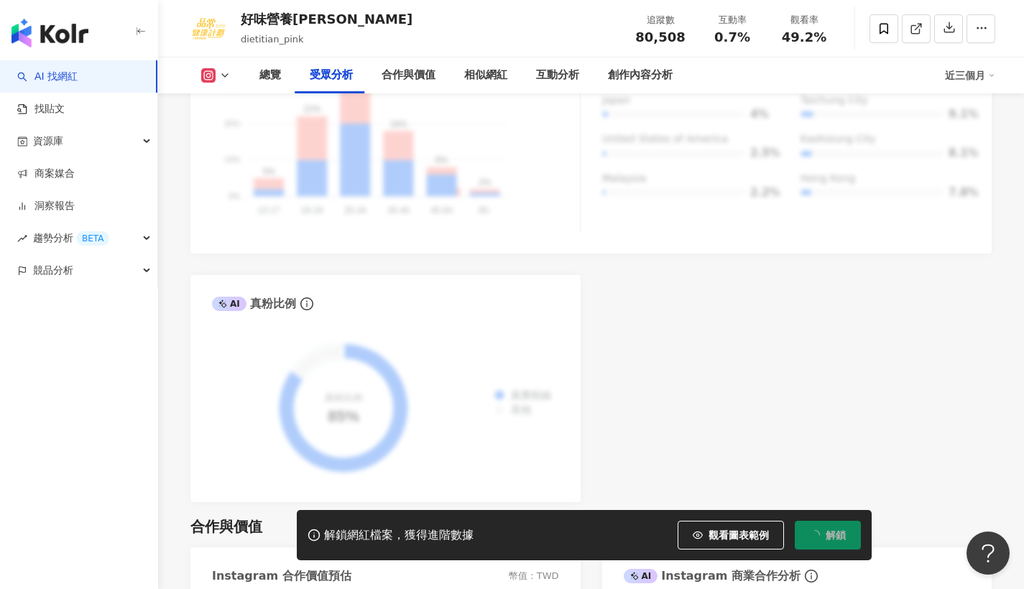
scroll to position [1262, 0]
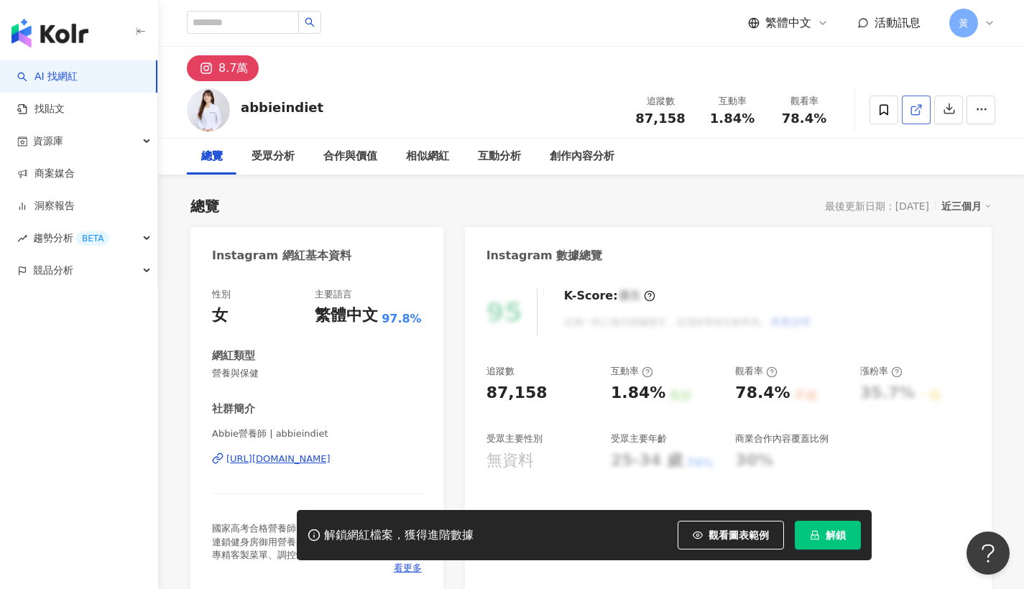
click at [919, 113] on icon at bounding box center [915, 110] width 8 height 8
click at [836, 534] on span "解鎖" at bounding box center [836, 536] width 20 height 12
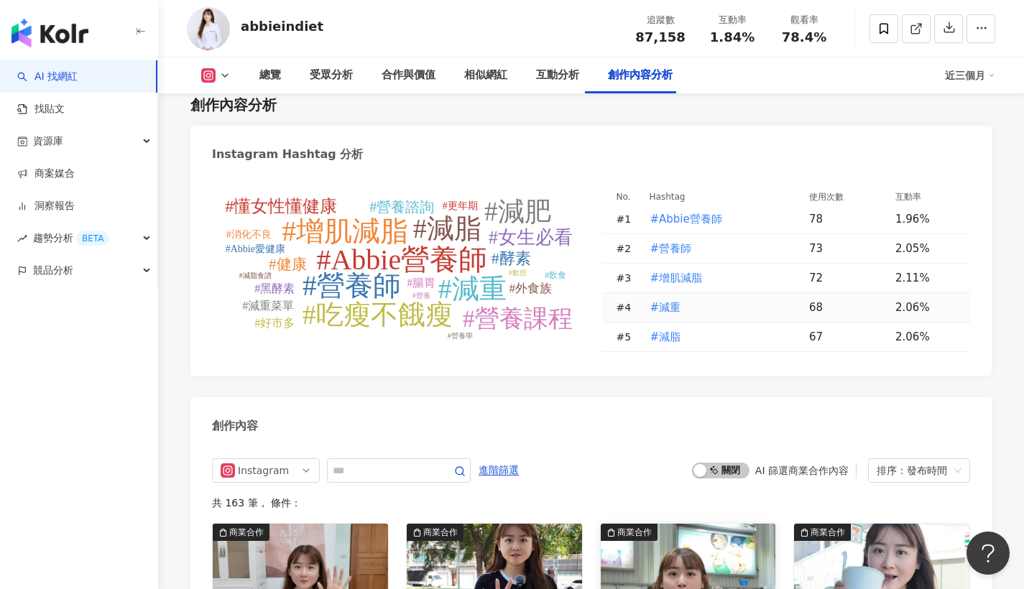
scroll to position [4207, 0]
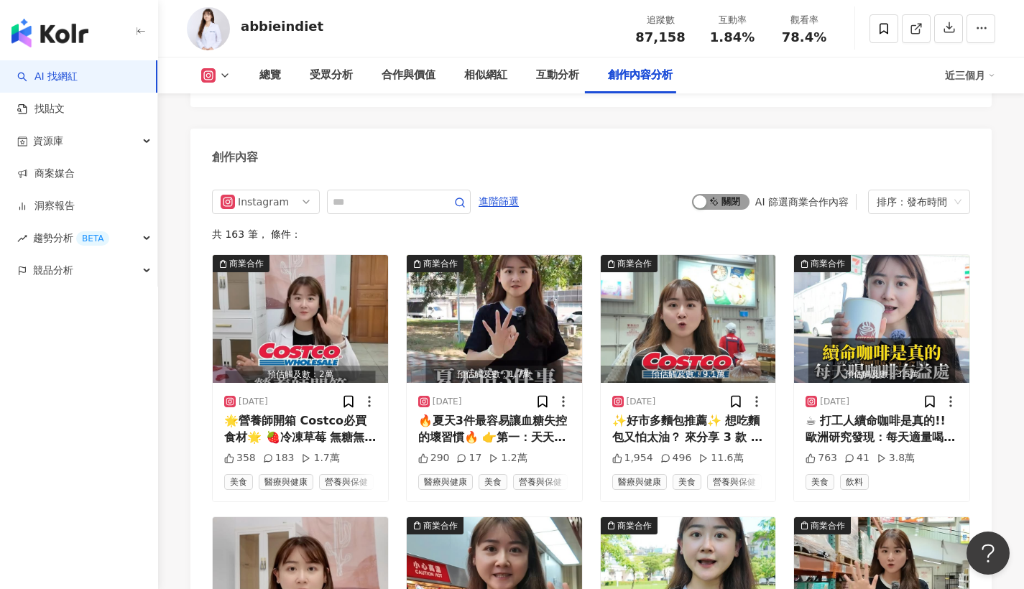
click at [707, 208] on div "button" at bounding box center [700, 202] width 13 height 13
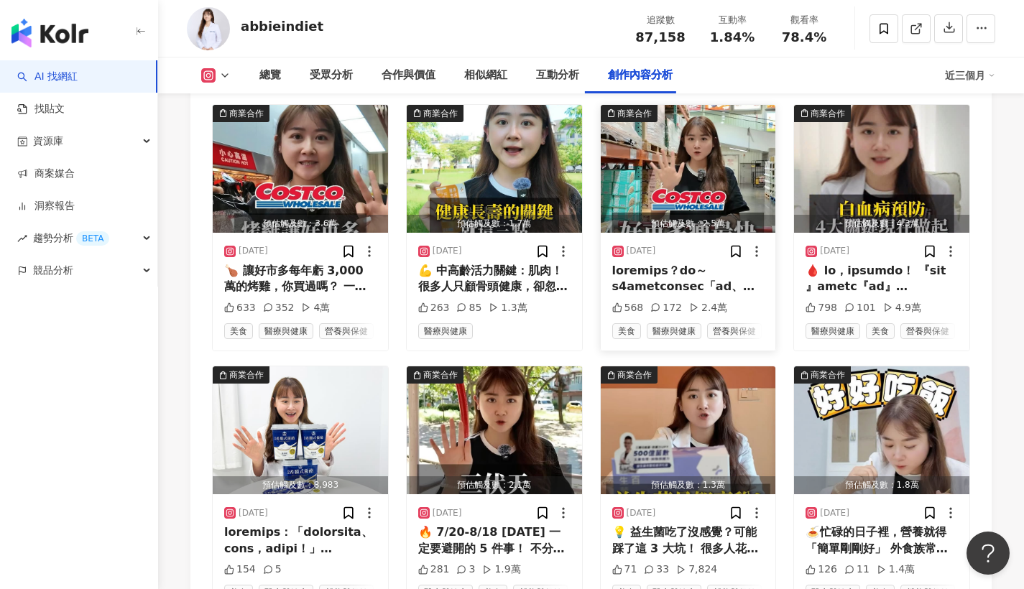
scroll to position [4875, 0]
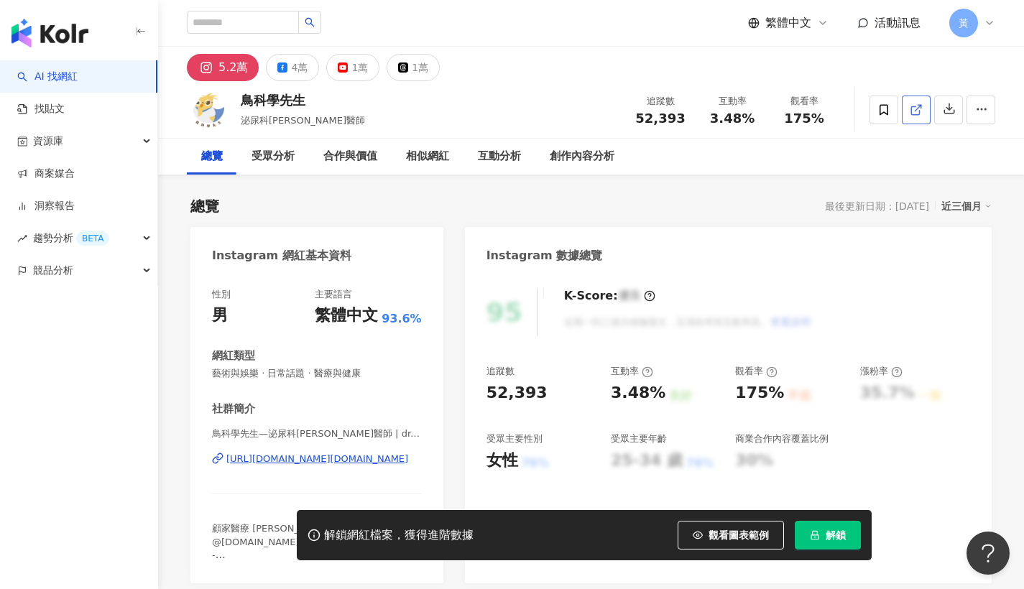
click at [914, 106] on icon at bounding box center [915, 110] width 8 height 8
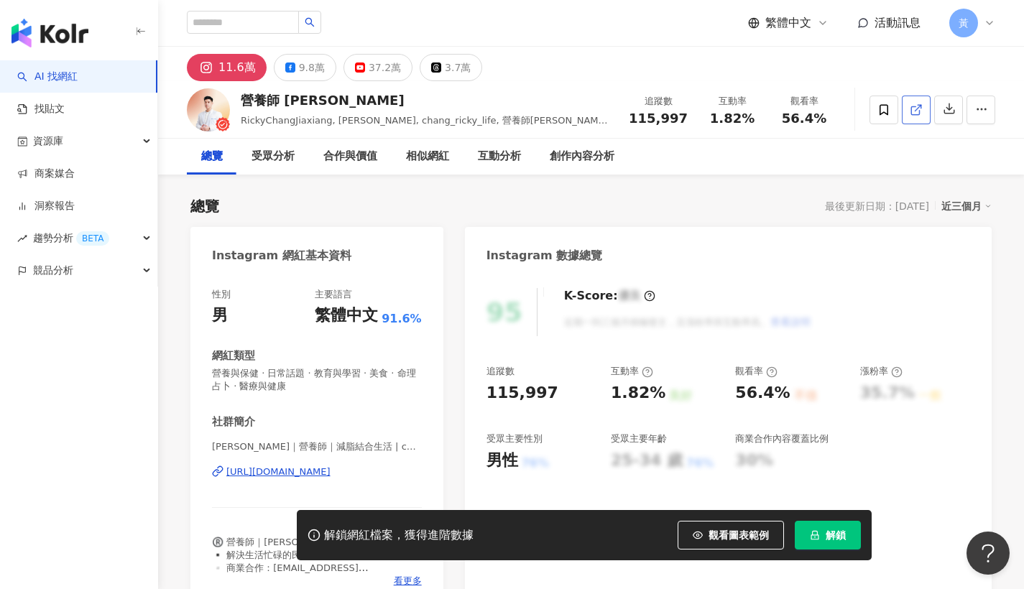
click at [908, 104] on link at bounding box center [916, 110] width 29 height 29
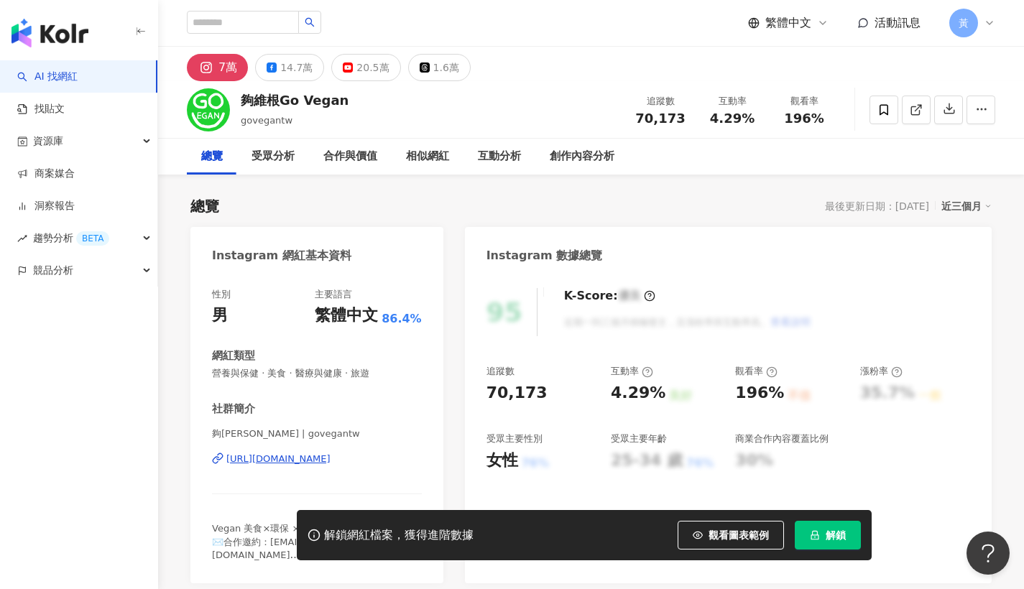
click at [722, 70] on div "7萬 14.7萬 20.5萬 1.6萬" at bounding box center [591, 64] width 866 height 35
click at [914, 105] on icon at bounding box center [916, 110] width 13 height 13
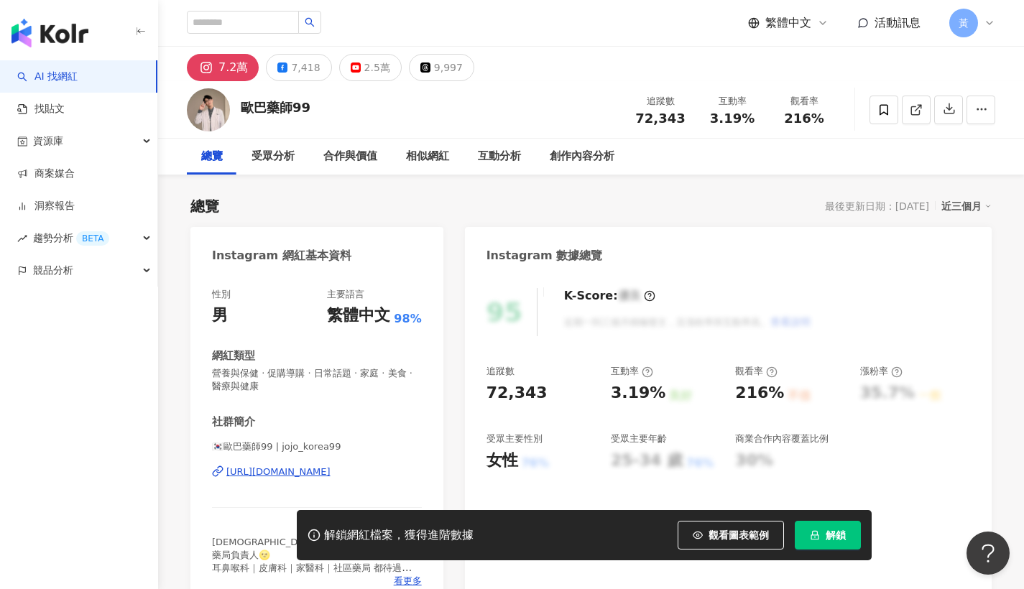
click at [640, 46] on header "繁體中文 活動訊息 黃" at bounding box center [591, 23] width 866 height 47
click at [927, 111] on link at bounding box center [916, 110] width 29 height 29
drag, startPoint x: 718, startPoint y: 118, endPoint x: 748, endPoint y: 116, distance: 29.5
click at [748, 116] on span "3.19%" at bounding box center [732, 118] width 45 height 14
drag, startPoint x: 714, startPoint y: 118, endPoint x: 764, endPoint y: 122, distance: 50.5
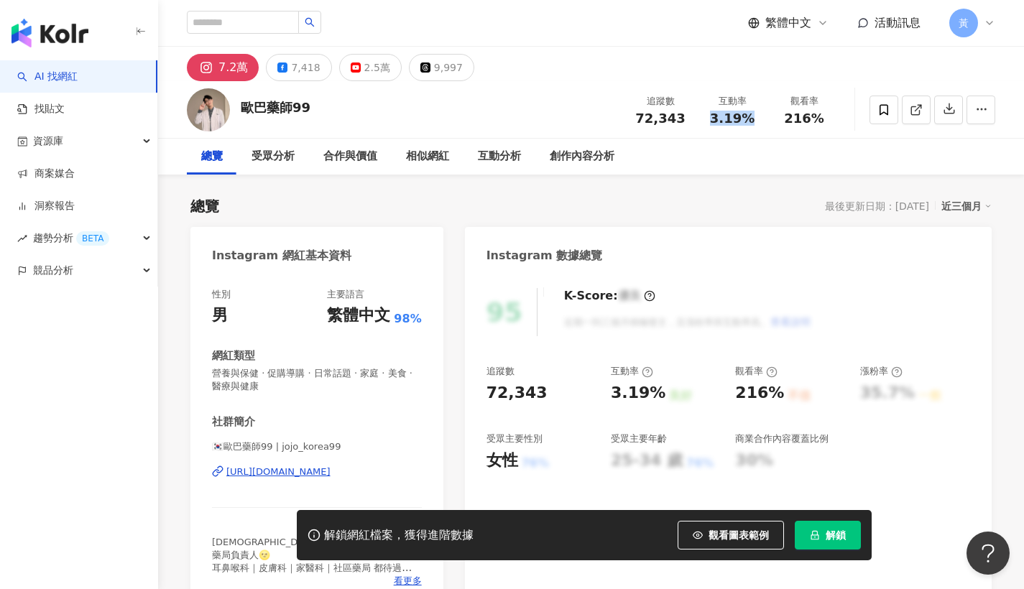
click at [764, 122] on div "互動率 3.19%" at bounding box center [733, 109] width 72 height 31
copy span "3.19%"
click at [838, 528] on button "解鎖" at bounding box center [828, 535] width 66 height 29
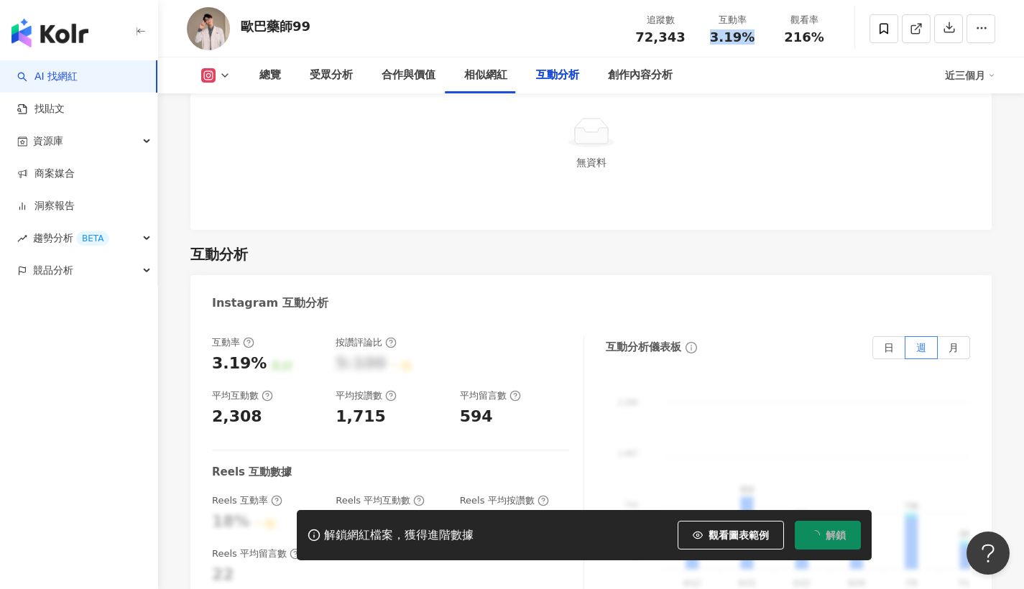
scroll to position [3157, 0]
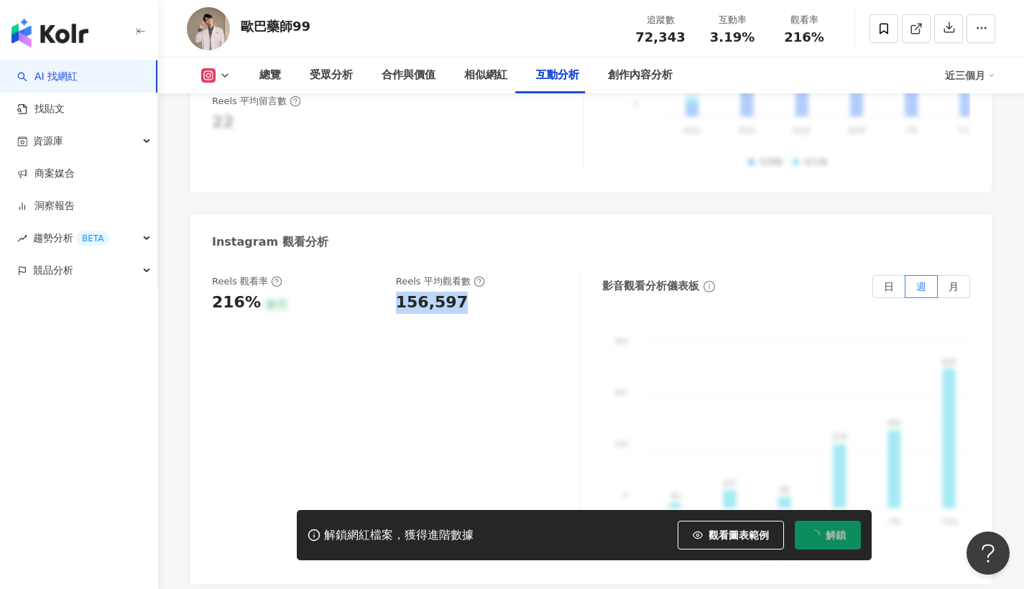
drag, startPoint x: 401, startPoint y: 264, endPoint x: 458, endPoint y: 262, distance: 56.8
click at [458, 275] on div "Reels 觀看率 216% 優秀 Reels 平均觀看數 156,597" at bounding box center [389, 294] width 354 height 39
copy div "156,597"
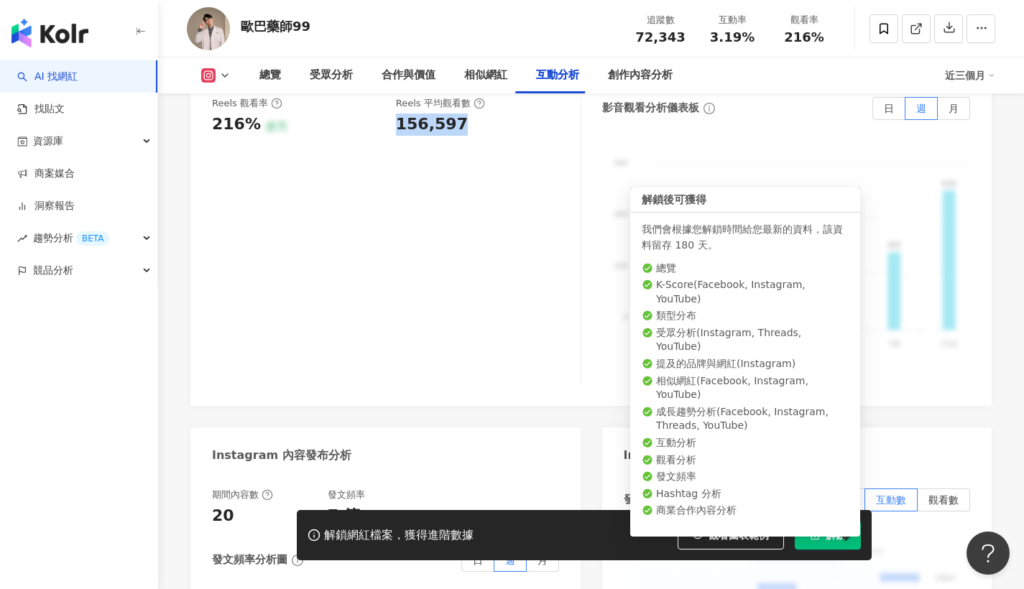
scroll to position [3298, 0]
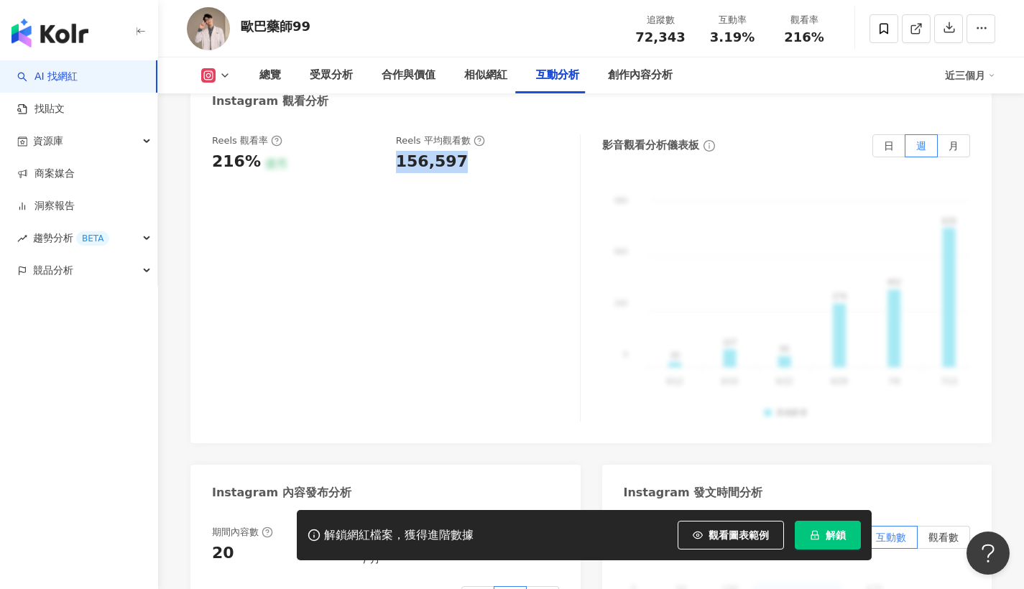
click at [816, 536] on icon "lock" at bounding box center [815, 535] width 10 height 10
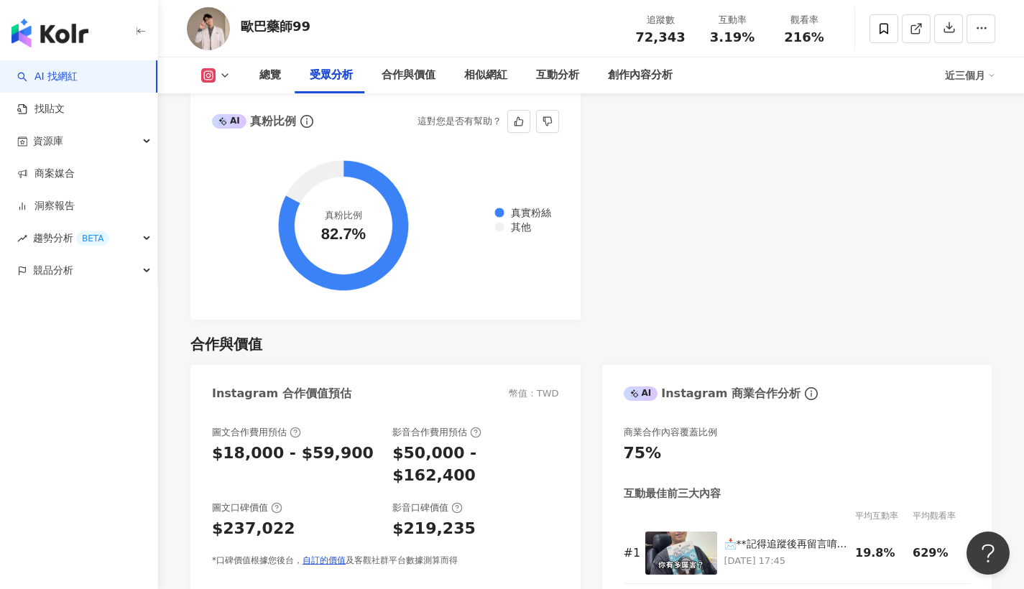
scroll to position [1300, 0]
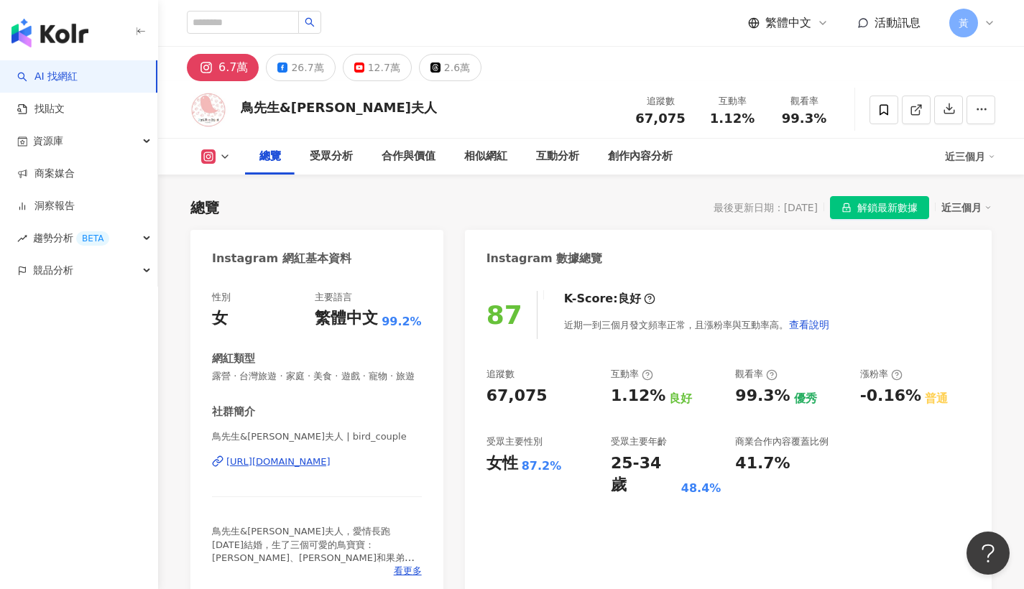
scroll to position [228, 0]
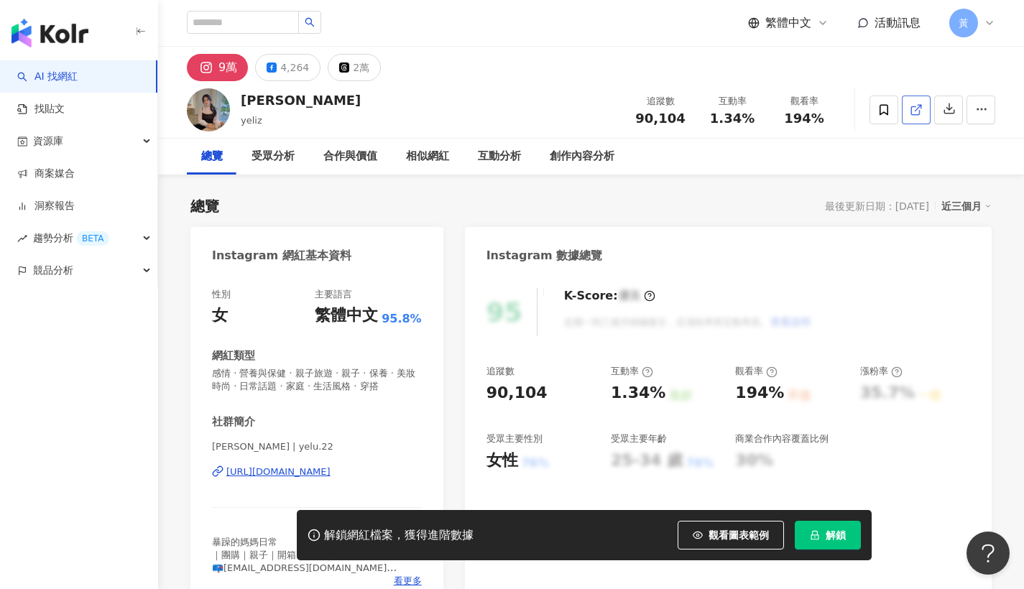
click at [909, 116] on link at bounding box center [916, 110] width 29 height 29
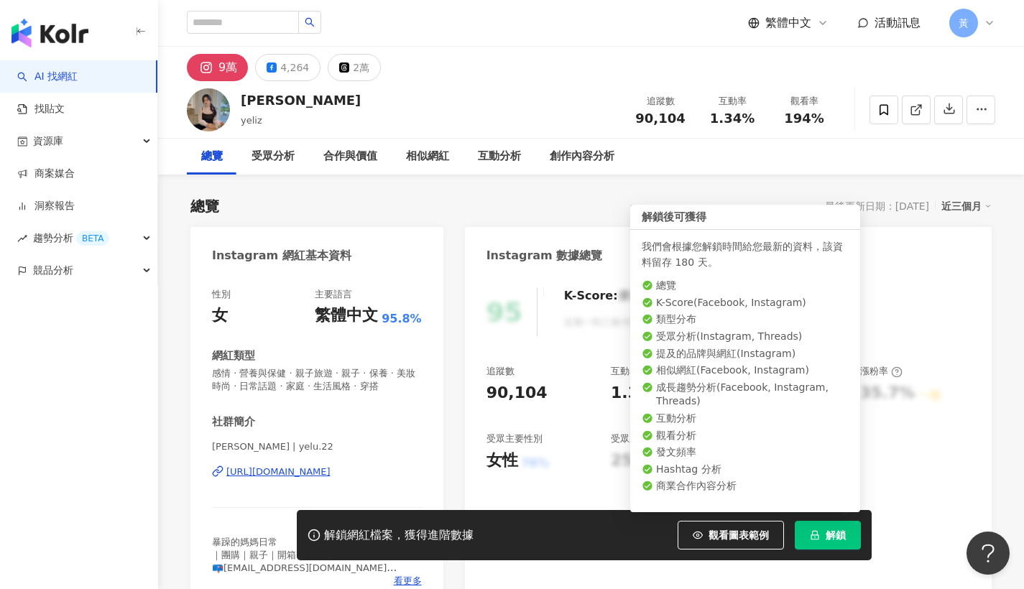
click at [833, 533] on span "解鎖" at bounding box center [836, 536] width 20 height 12
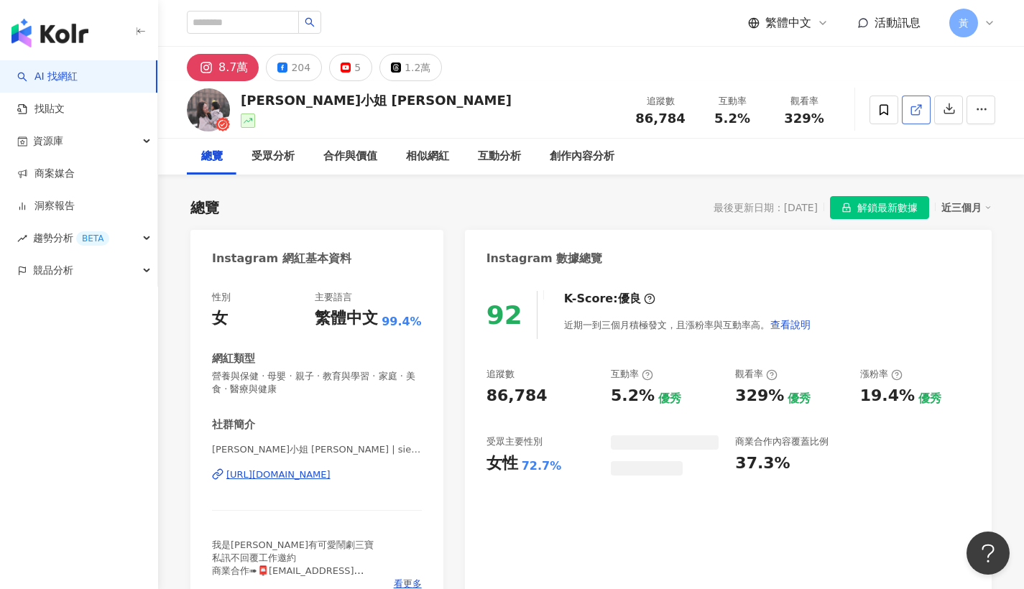
click at [918, 113] on icon at bounding box center [916, 110] width 13 height 13
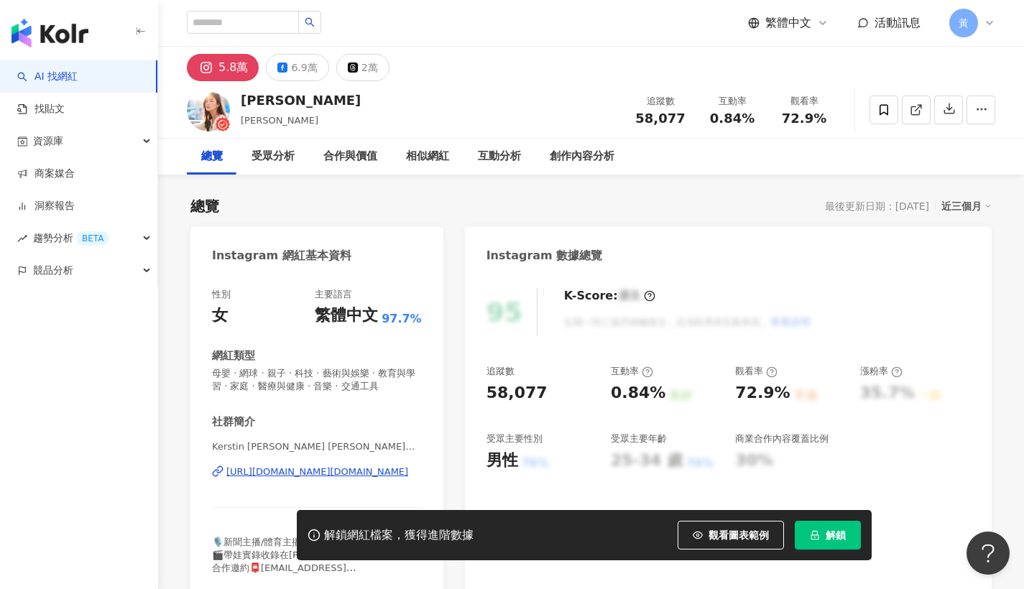
click at [278, 102] on div "[PERSON_NAME] [PERSON_NAME] 追蹤數 58,077 互動率 0.84% 觀看率 72.9%" at bounding box center [591, 109] width 866 height 57
click at [916, 111] on icon at bounding box center [916, 110] width 13 height 13
drag, startPoint x: 709, startPoint y: 114, endPoint x: 754, endPoint y: 119, distance: 44.8
click at [754, 119] on div "0.84%" at bounding box center [732, 118] width 55 height 14
click at [824, 532] on button "解鎖" at bounding box center [828, 535] width 66 height 29
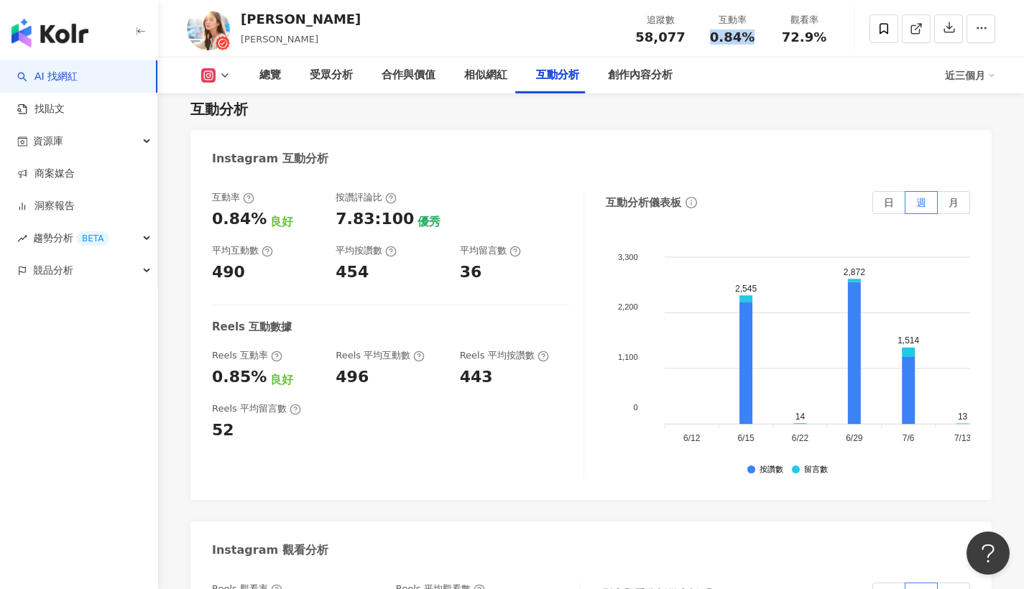
scroll to position [3041, 0]
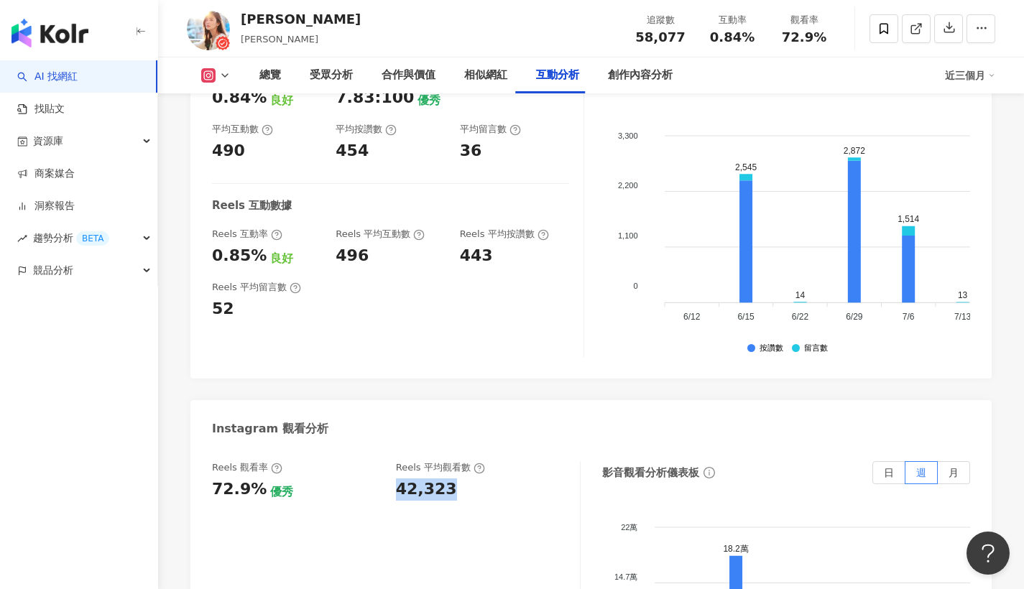
drag, startPoint x: 397, startPoint y: 415, endPoint x: 483, endPoint y: 425, distance: 86.8
click at [483, 479] on div "42,323" at bounding box center [481, 490] width 170 height 22
copy div "42,323"
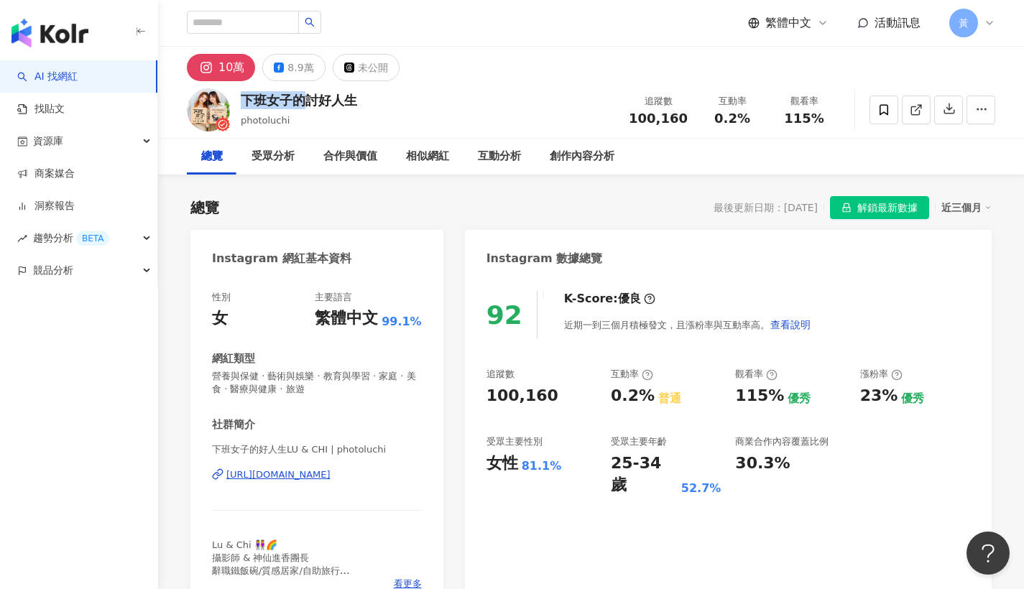
drag, startPoint x: 246, startPoint y: 104, endPoint x: 301, endPoint y: 101, distance: 55.4
click at [301, 101] on div "下班女子的討好人生" at bounding box center [299, 100] width 116 height 18
click at [909, 108] on link at bounding box center [916, 110] width 29 height 29
drag, startPoint x: 720, startPoint y: 124, endPoint x: 758, endPoint y: 125, distance: 38.8
click at [758, 125] on div "追蹤數 100,160 互動率 0.2% 觀看率 115%" at bounding box center [730, 109] width 220 height 42
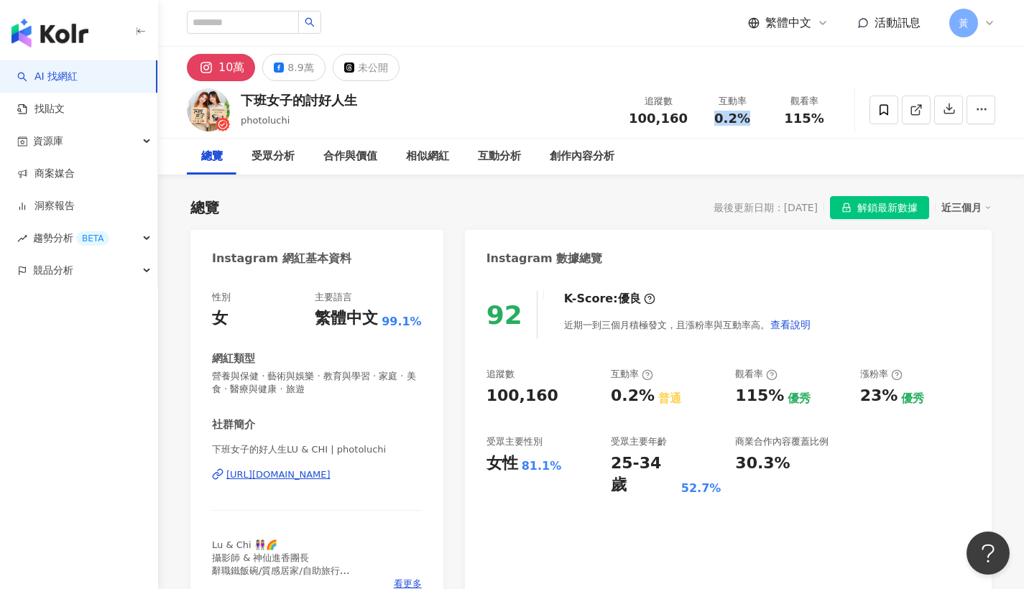
copy span "0.2%"
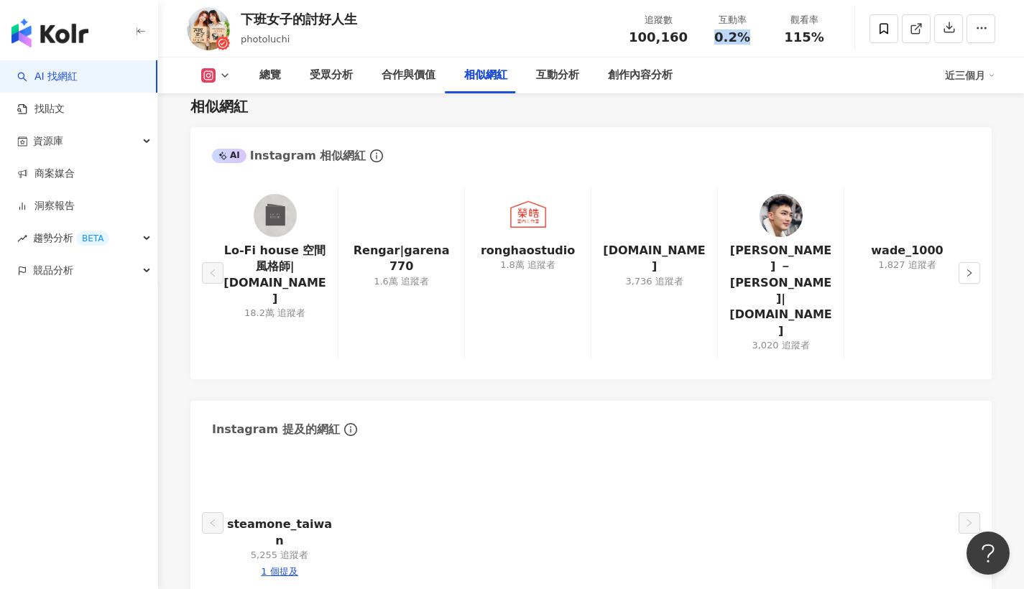
scroll to position [2833, 0]
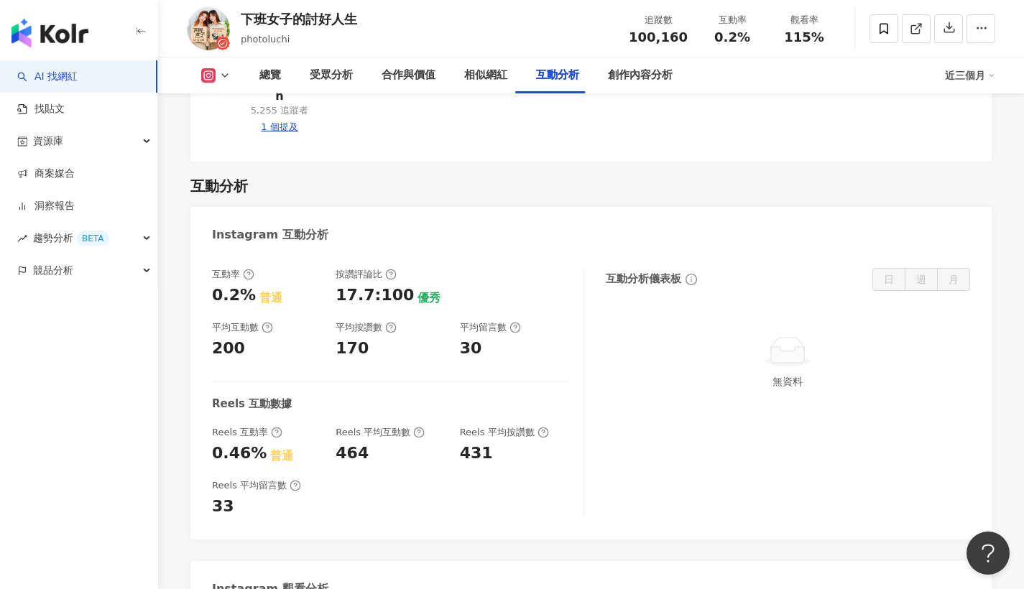
drag, startPoint x: 399, startPoint y: 517, endPoint x: 467, endPoint y: 515, distance: 68.3
copy div "115,178"
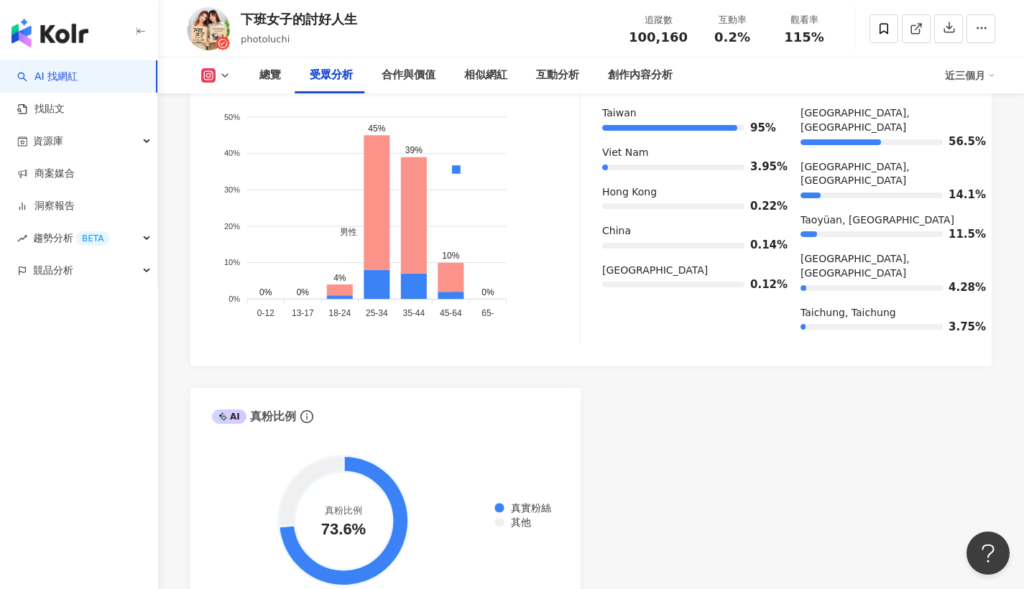
scroll to position [1263, 0]
